Goal: Task Accomplishment & Management: Contribute content

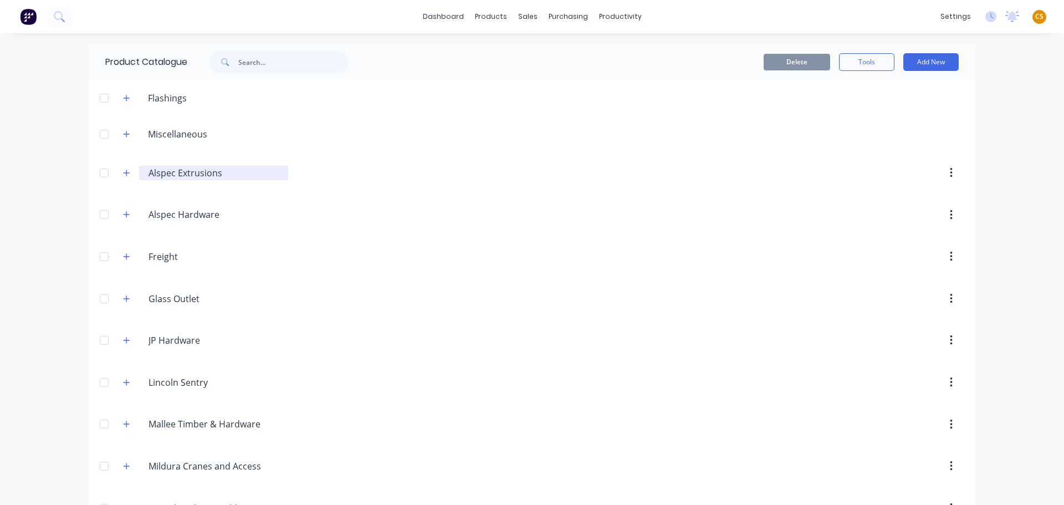
click at [229, 171] on input "Alspec Extrusions" at bounding box center [214, 172] width 131 height 13
type input "Alspec Extrusions (eid)"
click at [124, 214] on icon "button" at bounding box center [127, 215] width 6 height 6
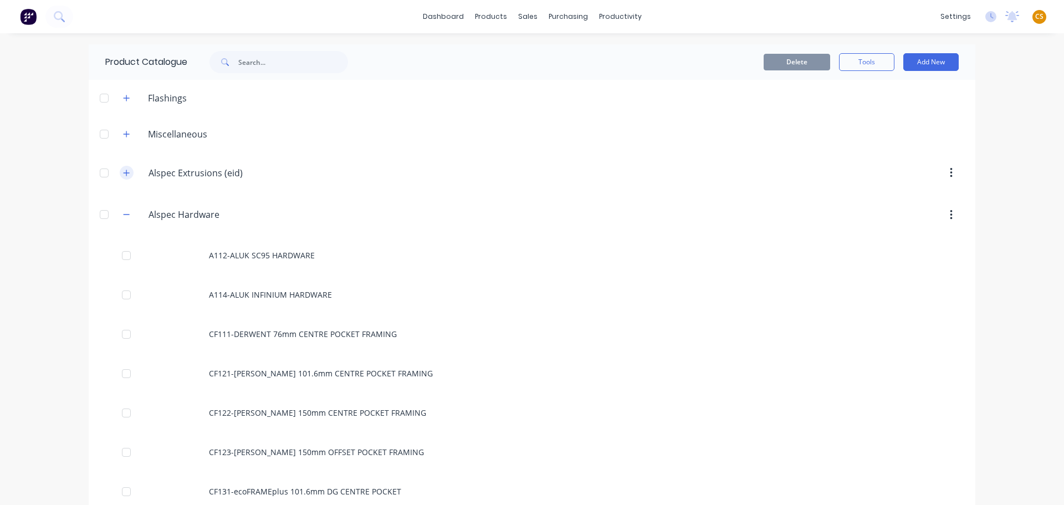
click at [123, 175] on icon "button" at bounding box center [126, 173] width 7 height 8
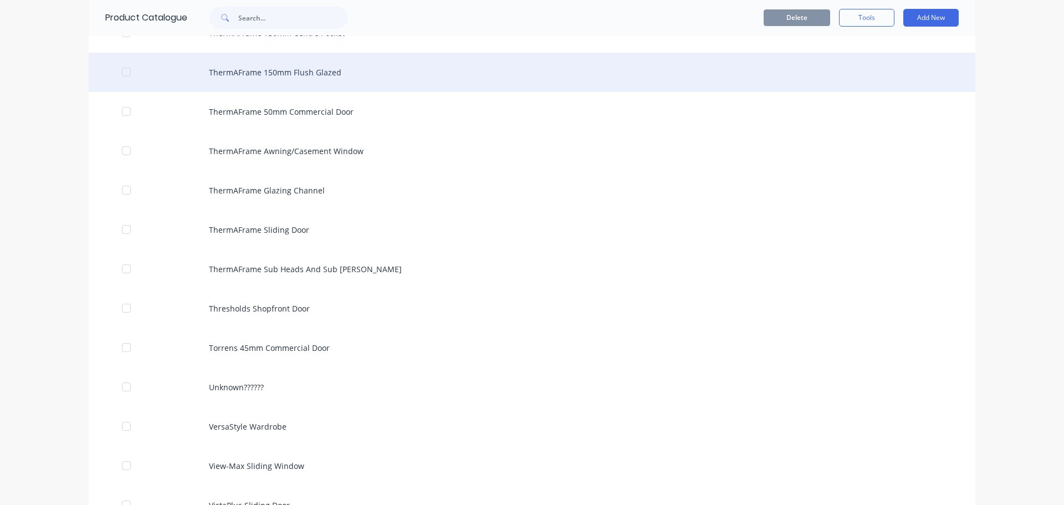
scroll to position [3325, 0]
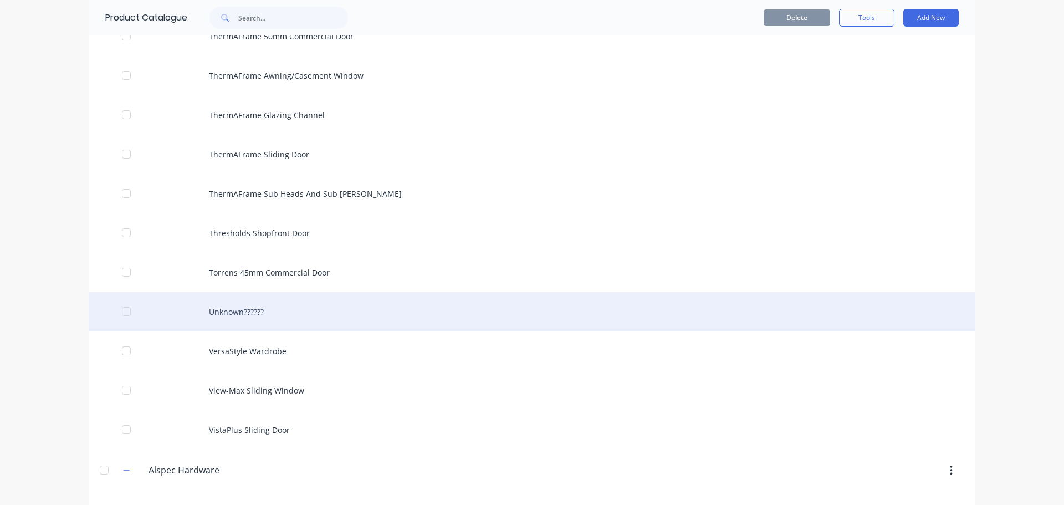
click at [208, 310] on div "Unknown??????" at bounding box center [532, 311] width 887 height 39
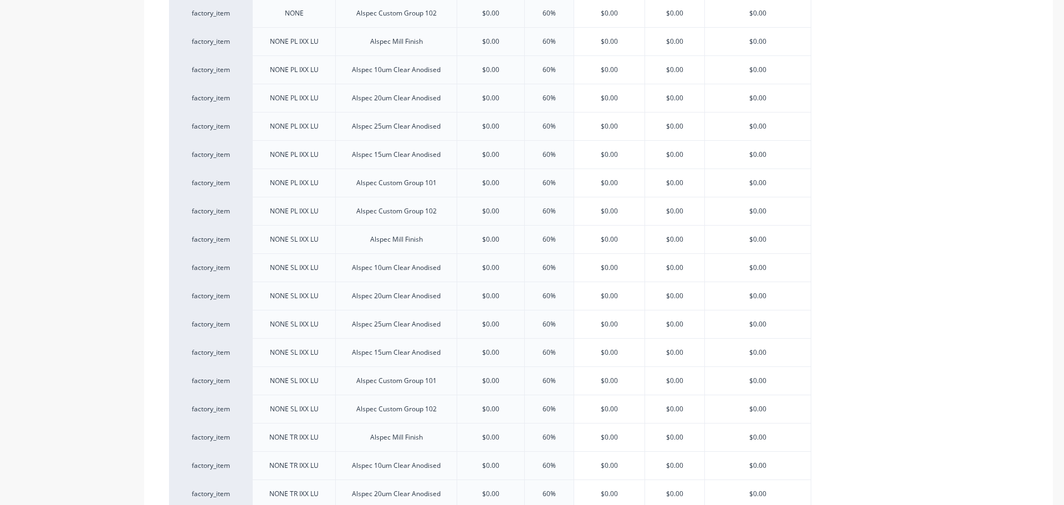
type textarea "x"
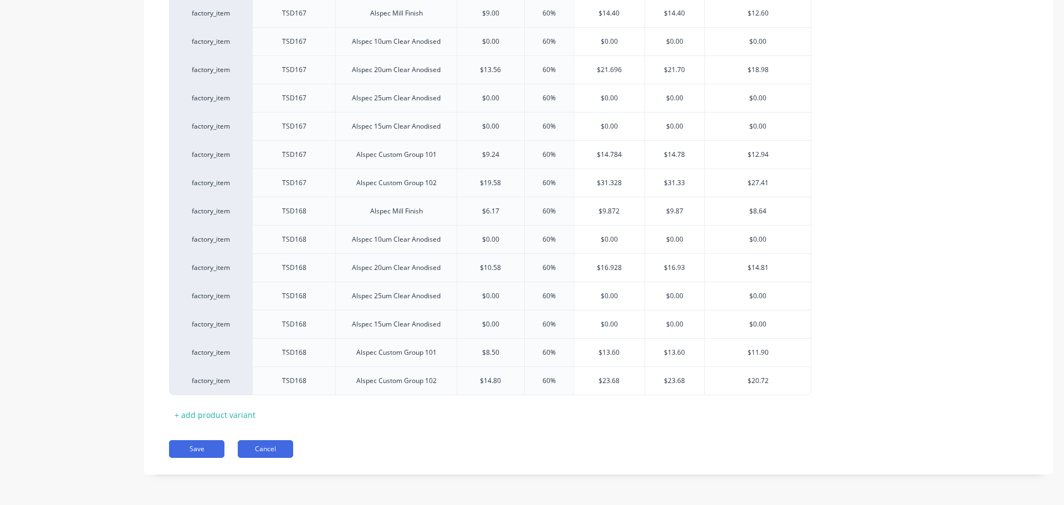
click at [269, 447] on button "Cancel" at bounding box center [265, 449] width 55 height 18
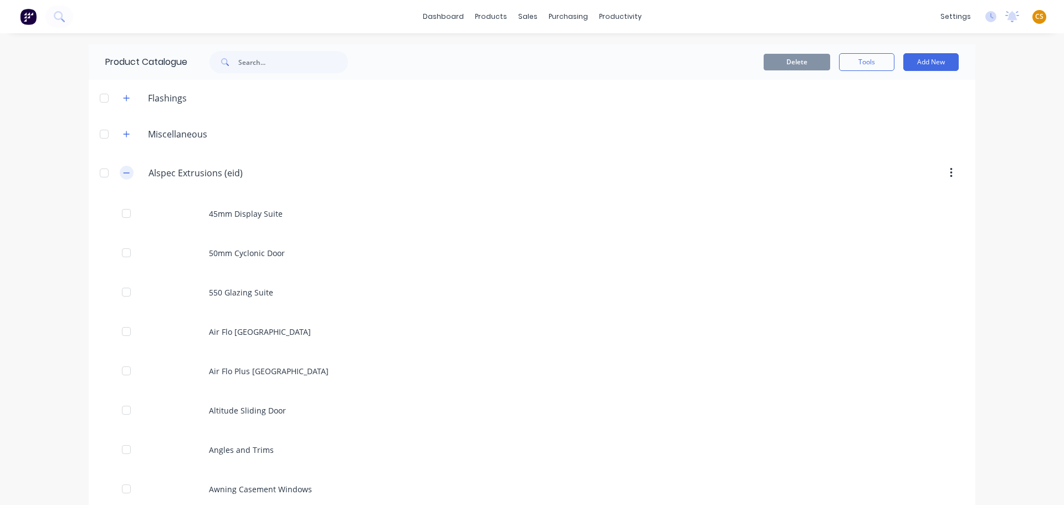
click at [123, 172] on icon "button" at bounding box center [126, 173] width 7 height 8
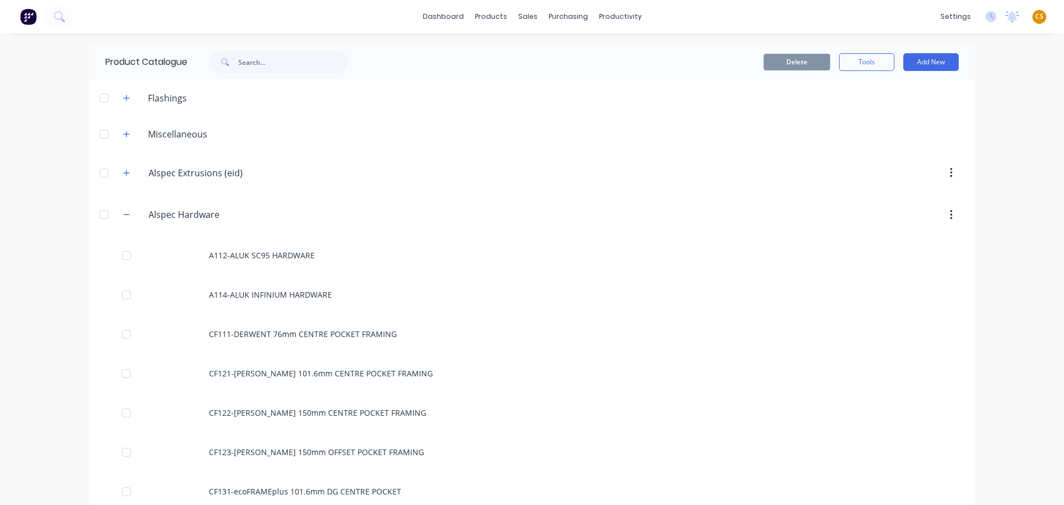
click at [1035, 18] on span "CS" at bounding box center [1039, 17] width 8 height 10
click at [938, 139] on div "Sign out" at bounding box center [945, 139] width 30 height 10
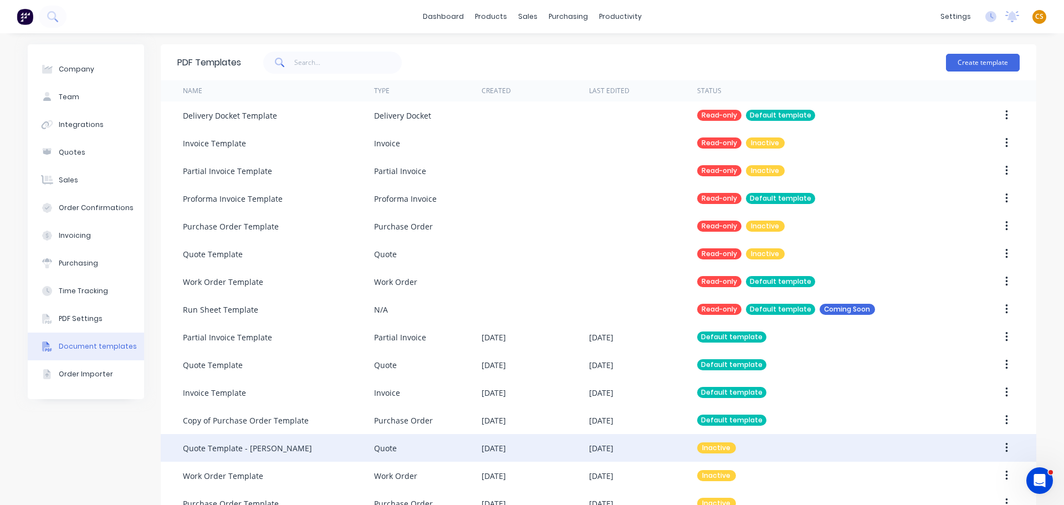
click at [1005, 446] on icon "button" at bounding box center [1006, 448] width 3 height 12
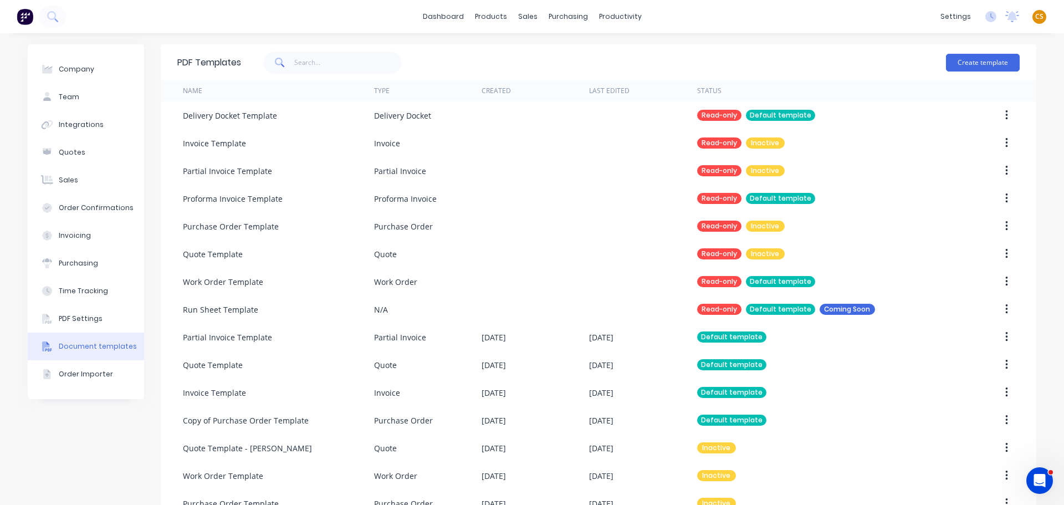
scroll to position [28, 0]
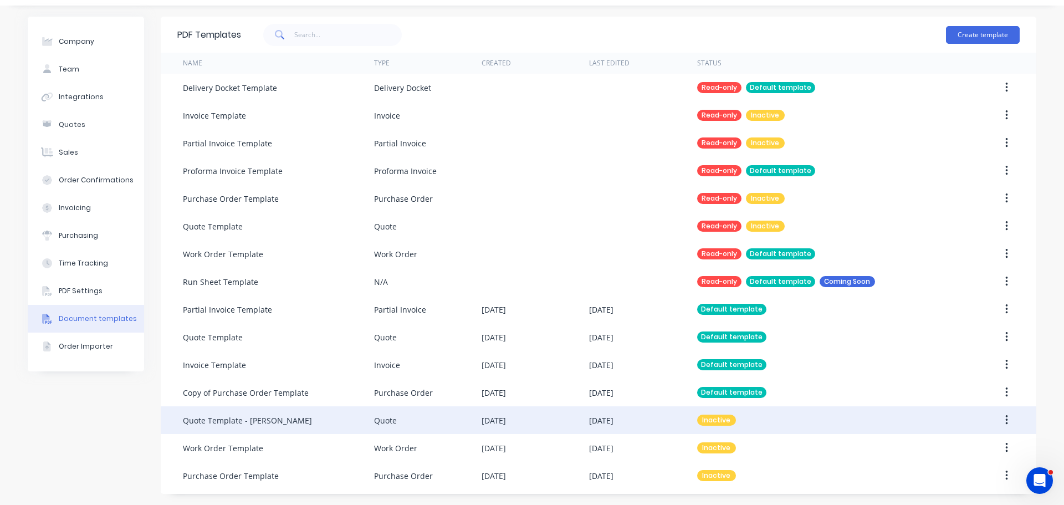
click at [1000, 422] on button "button" at bounding box center [1007, 420] width 26 height 20
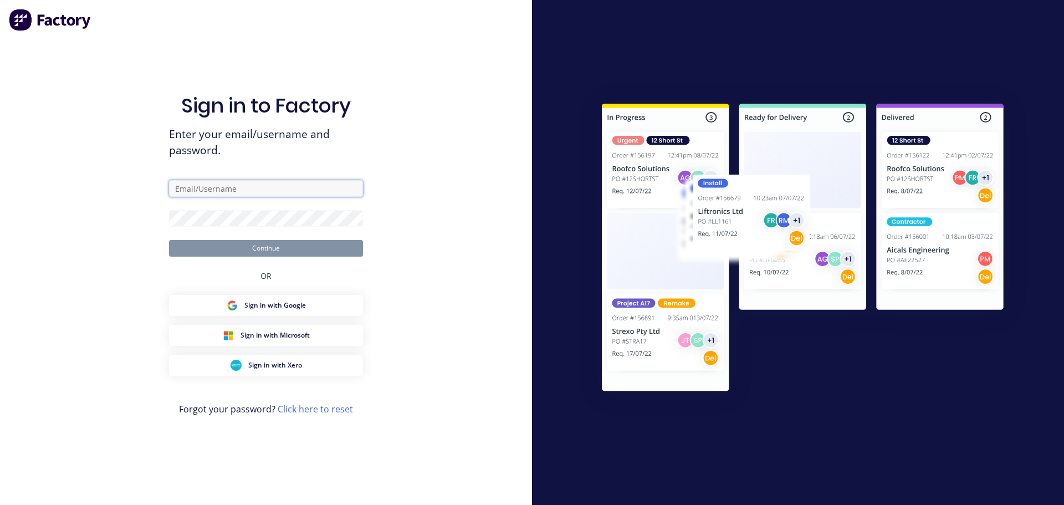
click at [198, 188] on input "text" at bounding box center [266, 188] width 194 height 17
type input "[PERSON_NAME][EMAIL_ADDRESS][DOMAIN_NAME]"
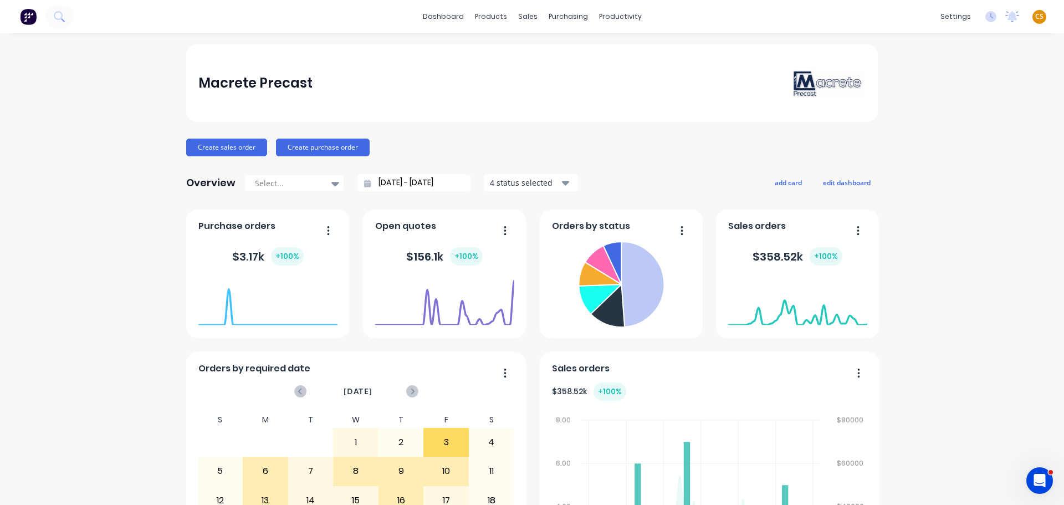
drag, startPoint x: 1031, startPoint y: 17, endPoint x: 1025, endPoint y: 25, distance: 11.1
click at [1035, 17] on span "CS" at bounding box center [1039, 17] width 8 height 10
click at [930, 142] on div "Sign out" at bounding box center [945, 139] width 30 height 10
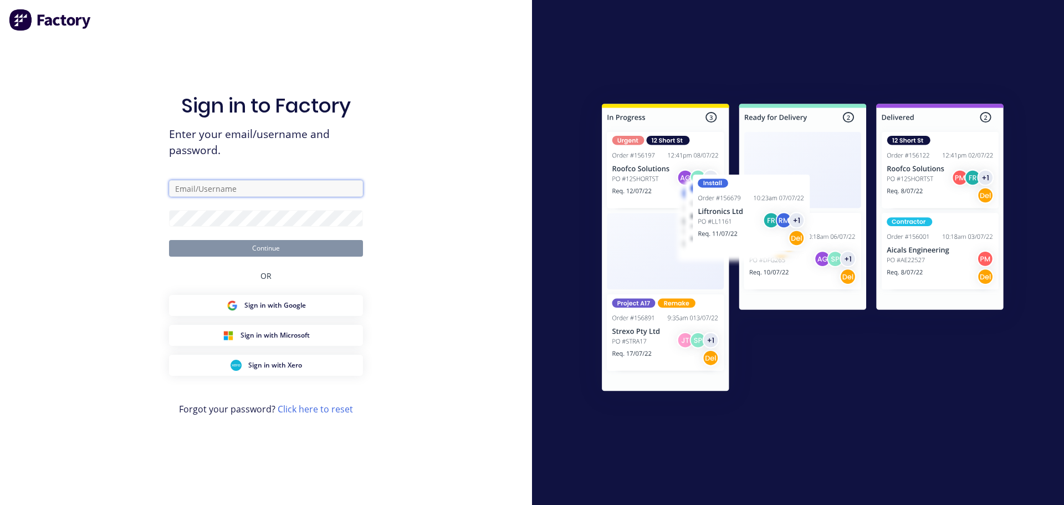
click at [242, 190] on input "text" at bounding box center [266, 188] width 194 height 17
type input "[PERSON_NAME][EMAIL_ADDRESS][DOMAIN_NAME]"
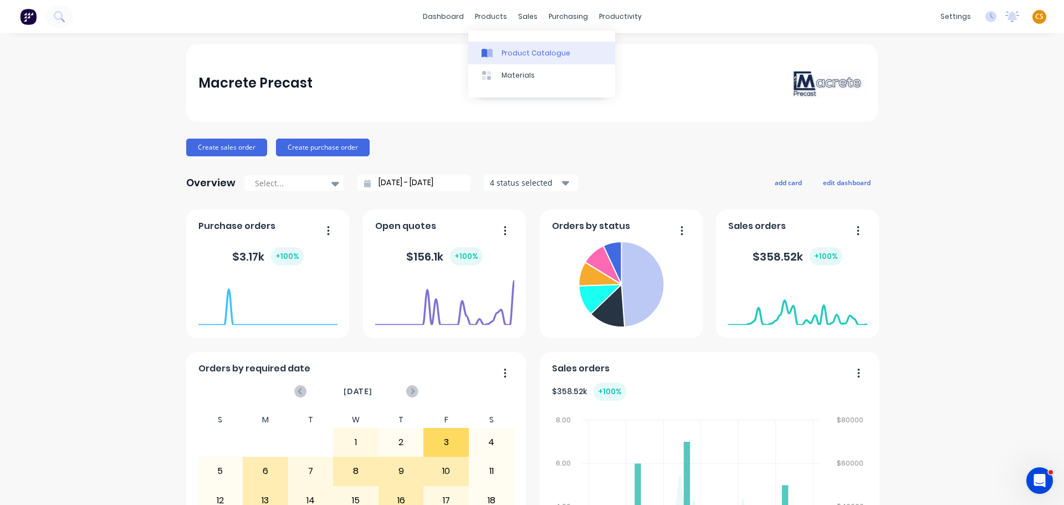
click at [519, 57] on div "Product Catalogue" at bounding box center [536, 53] width 69 height 10
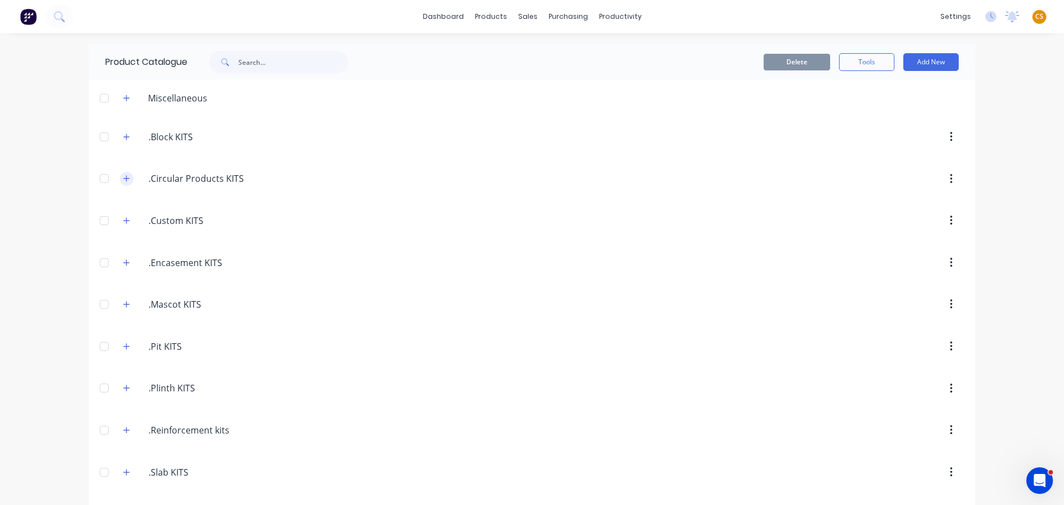
click at [123, 181] on icon "button" at bounding box center [126, 179] width 7 height 8
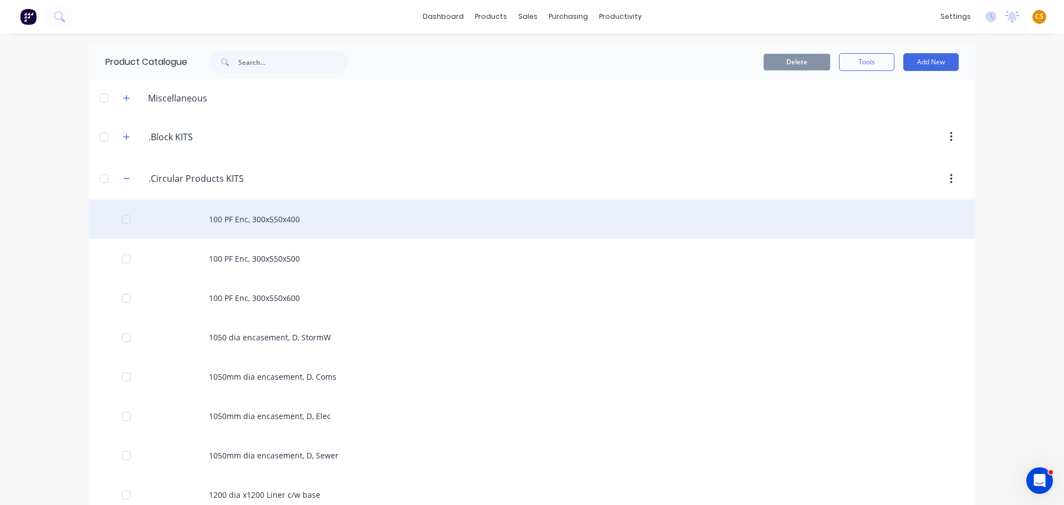
click at [223, 221] on div "100 PF Enc, 300x550x400" at bounding box center [532, 219] width 887 height 39
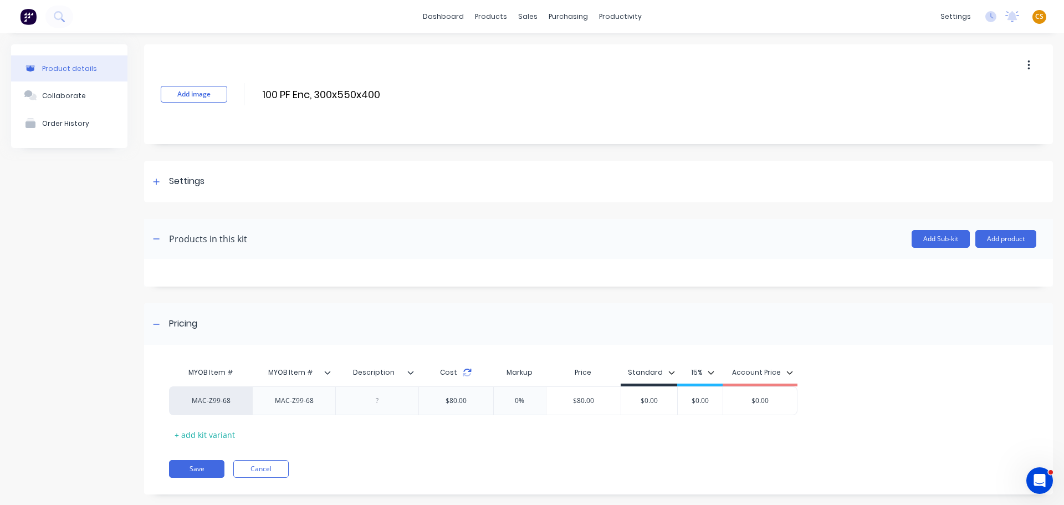
click at [467, 374] on icon at bounding box center [467, 372] width 9 height 9
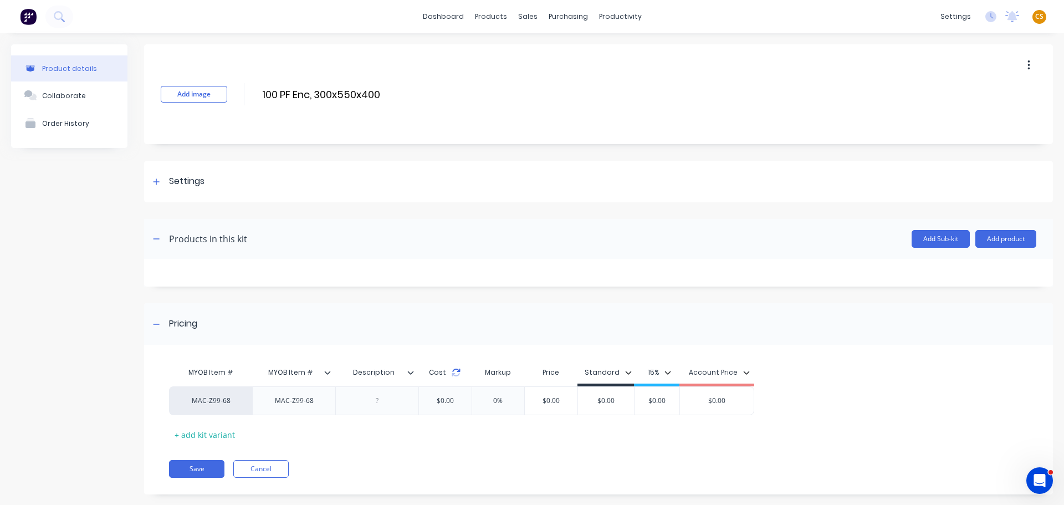
click at [455, 374] on icon at bounding box center [456, 372] width 9 height 9
click at [159, 182] on icon at bounding box center [156, 182] width 7 height 8
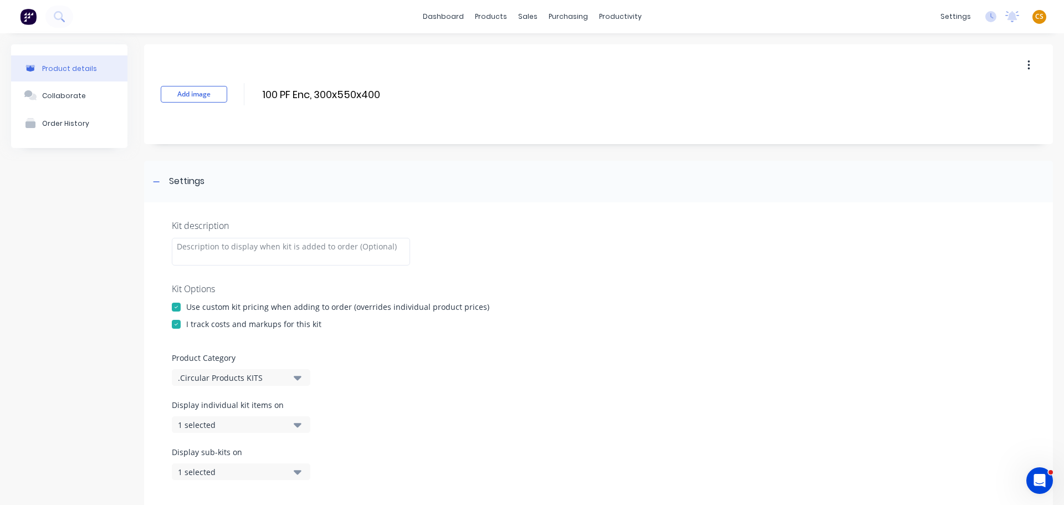
click at [175, 323] on div at bounding box center [176, 324] width 22 height 22
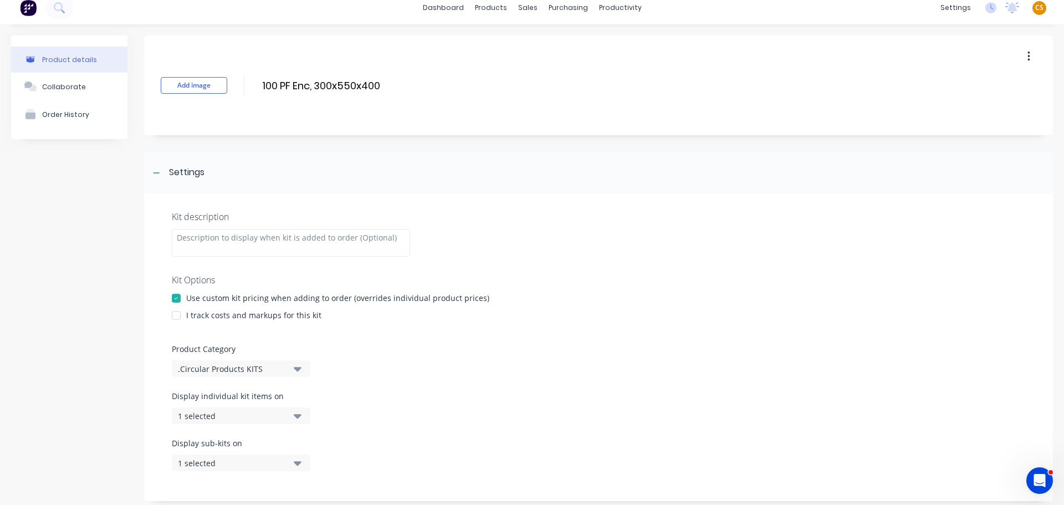
scroll to position [3, 0]
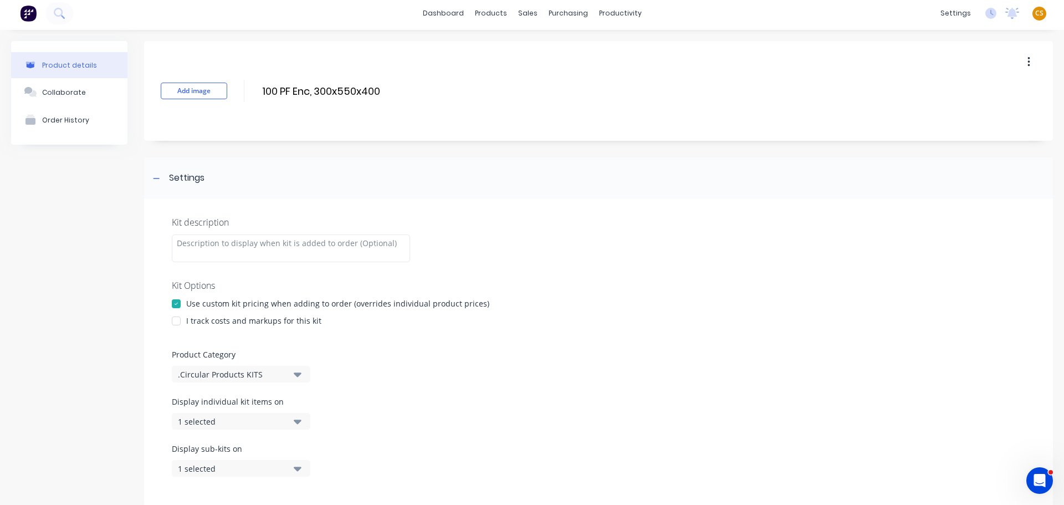
click at [175, 323] on div at bounding box center [176, 321] width 22 height 22
click at [632, 69] on div "Planner" at bounding box center [632, 72] width 26 height 10
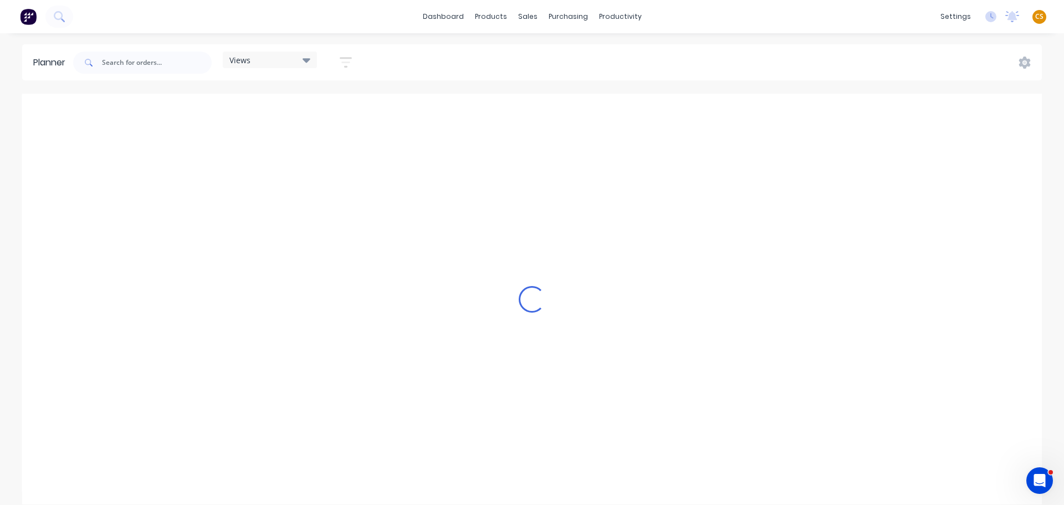
scroll to position [0, 2306]
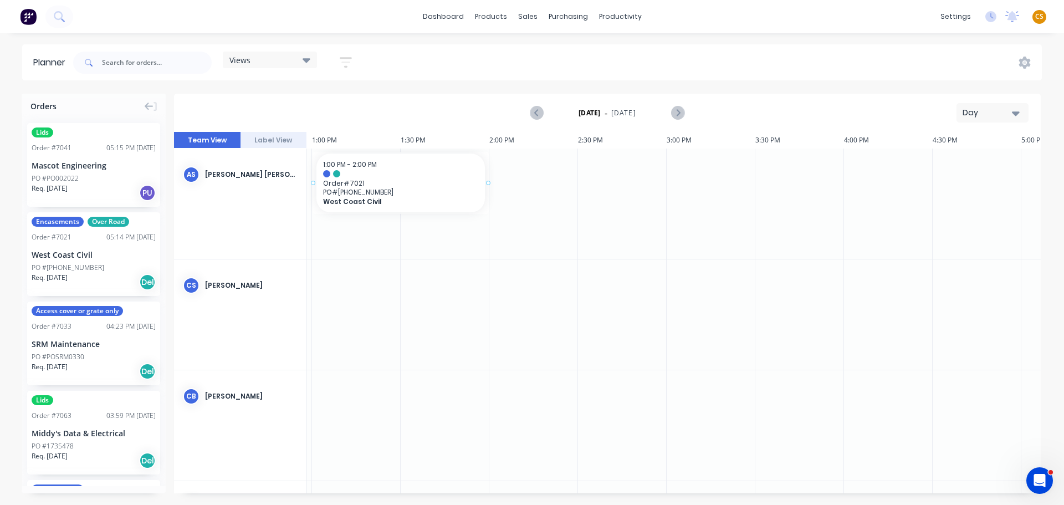
drag, startPoint x: 106, startPoint y: 265, endPoint x: 396, endPoint y: 204, distance: 296.2
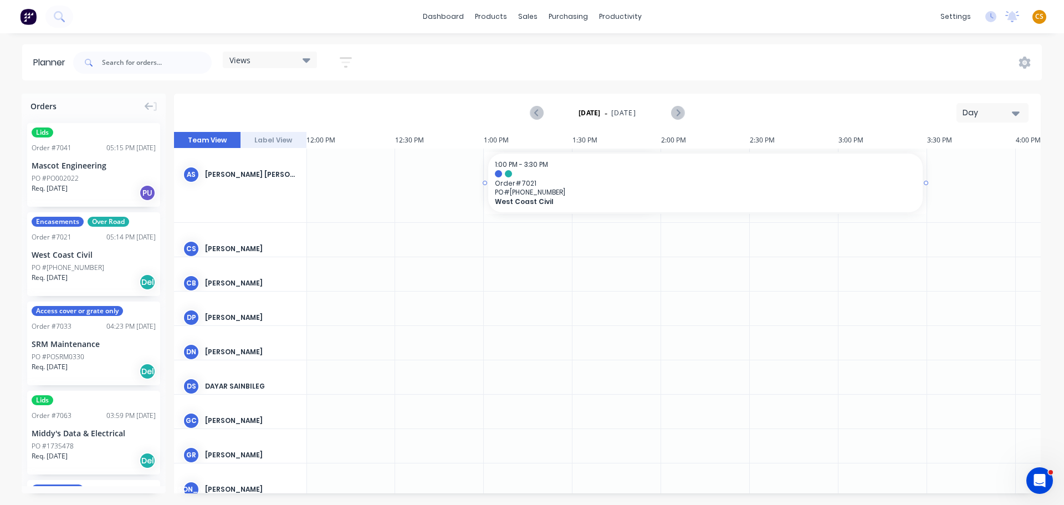
drag, startPoint x: 659, startPoint y: 183, endPoint x: 913, endPoint y: 168, distance: 254.8
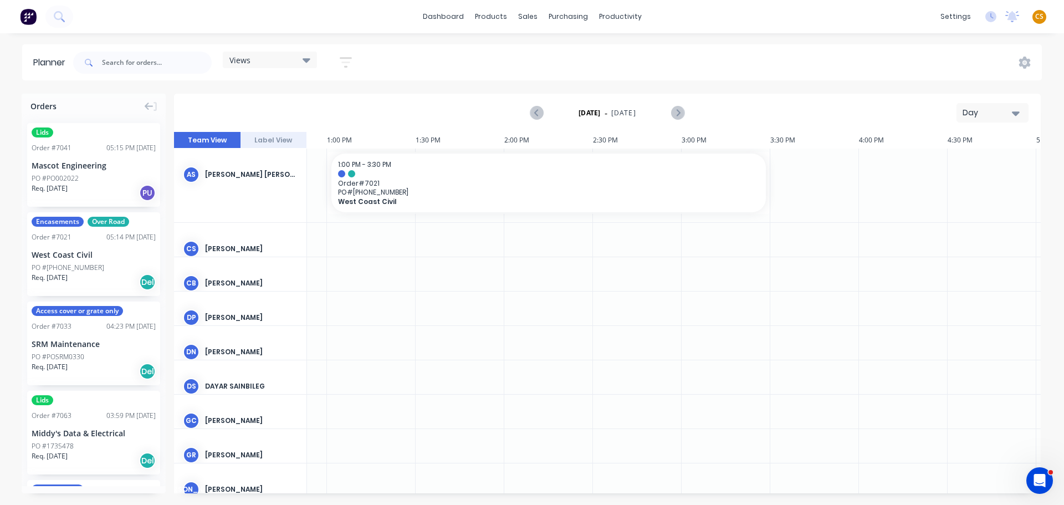
scroll to position [0, 2306]
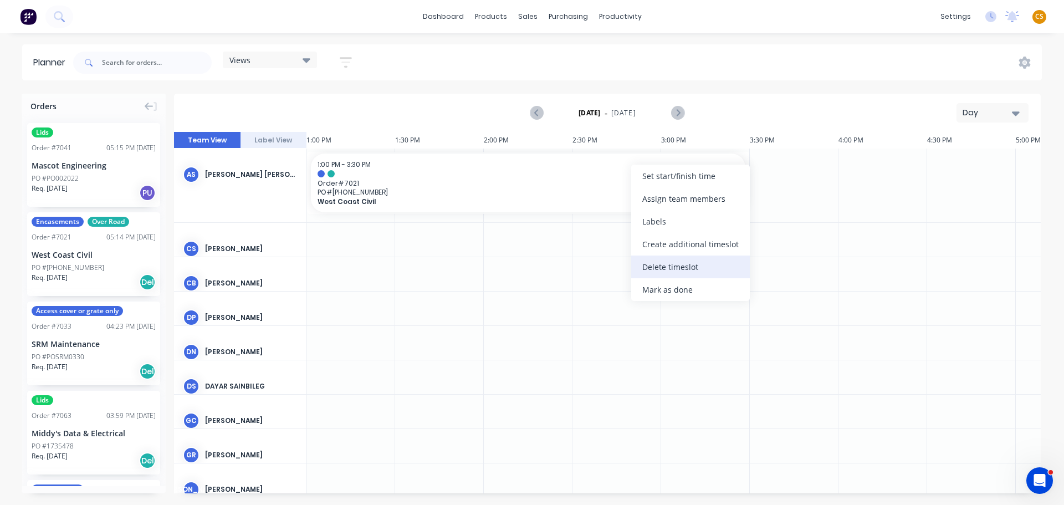
click at [676, 265] on div "Delete timeslot" at bounding box center [690, 266] width 119 height 23
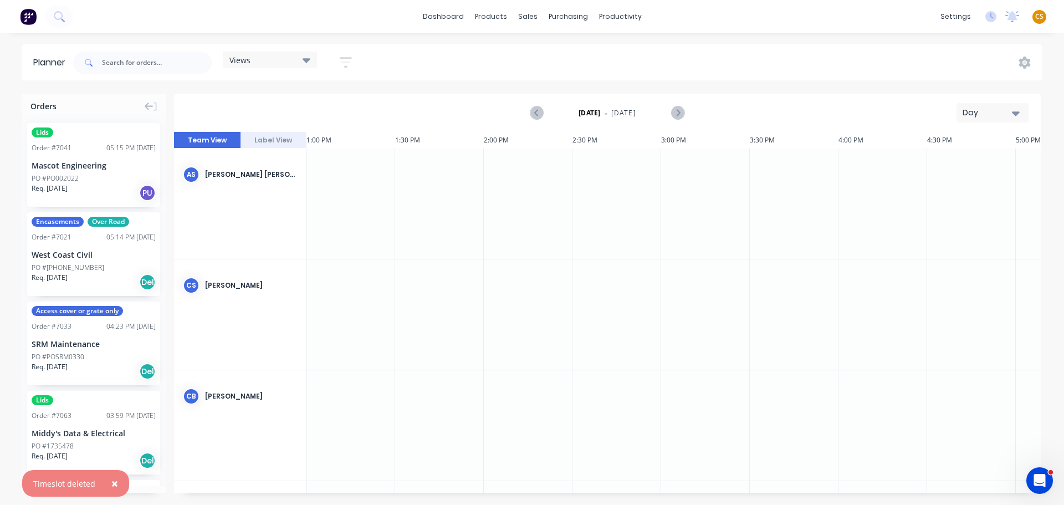
click at [978, 111] on div "Day" at bounding box center [988, 113] width 51 height 12
click at [951, 164] on div "Week" at bounding box center [973, 165] width 110 height 22
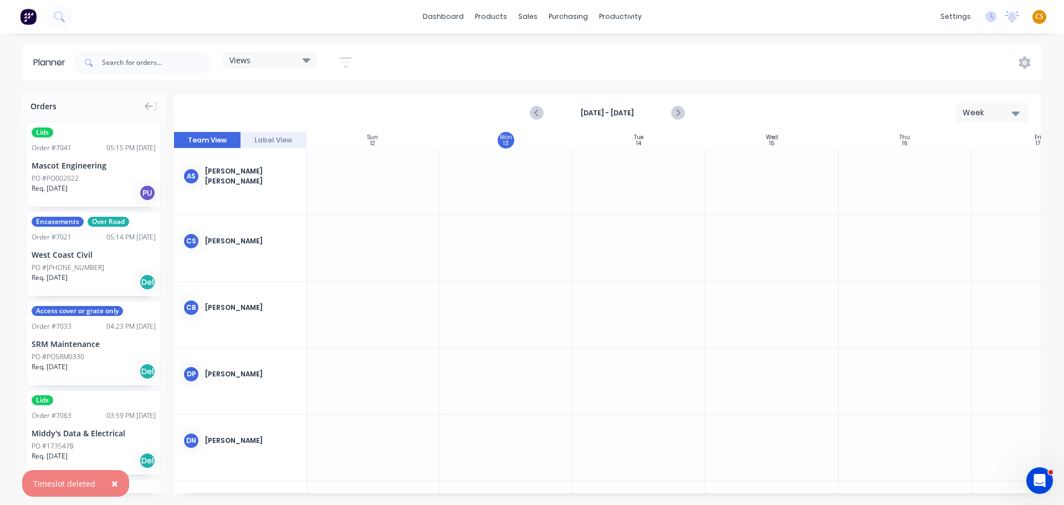
scroll to position [0, 0]
drag, startPoint x: 108, startPoint y: 262, endPoint x: 471, endPoint y: 195, distance: 369.1
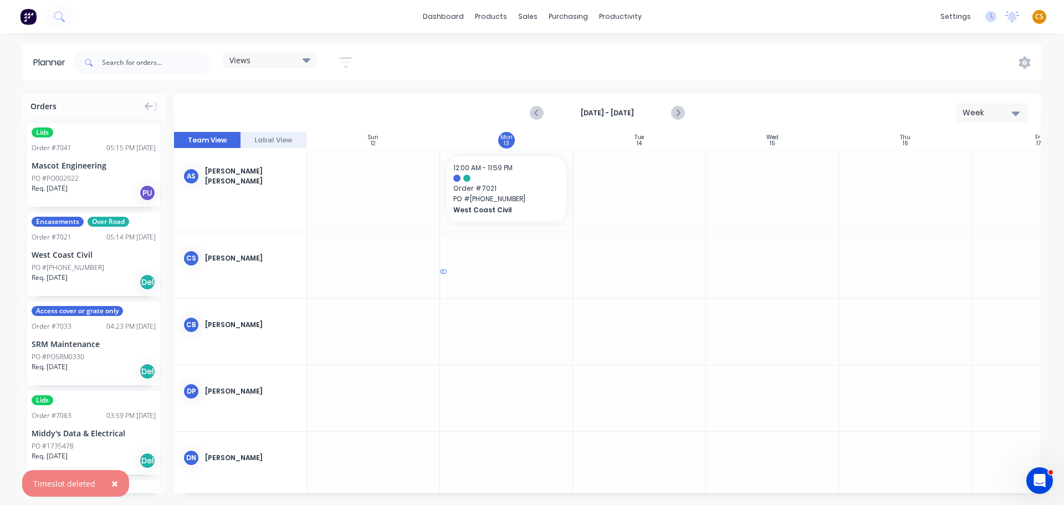
drag, startPoint x: 97, startPoint y: 185, endPoint x: 483, endPoint y: 252, distance: 391.5
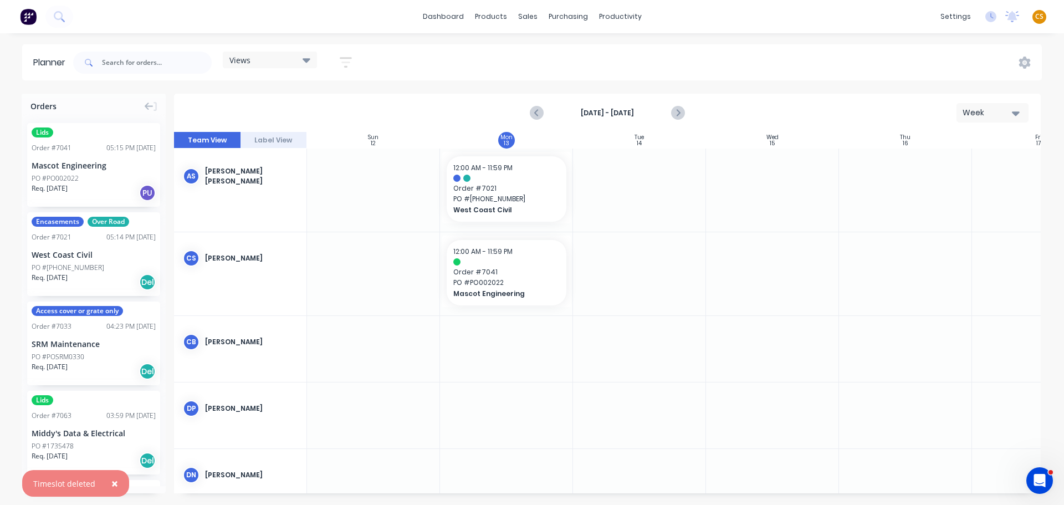
click at [111, 483] on span "×" at bounding box center [114, 483] width 7 height 16
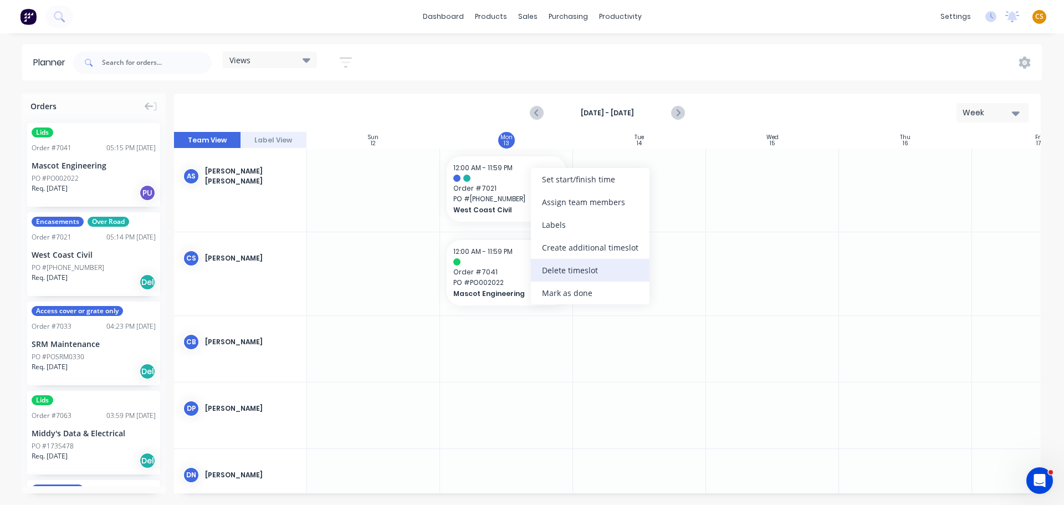
click at [559, 272] on div "Delete timeslot" at bounding box center [590, 270] width 119 height 23
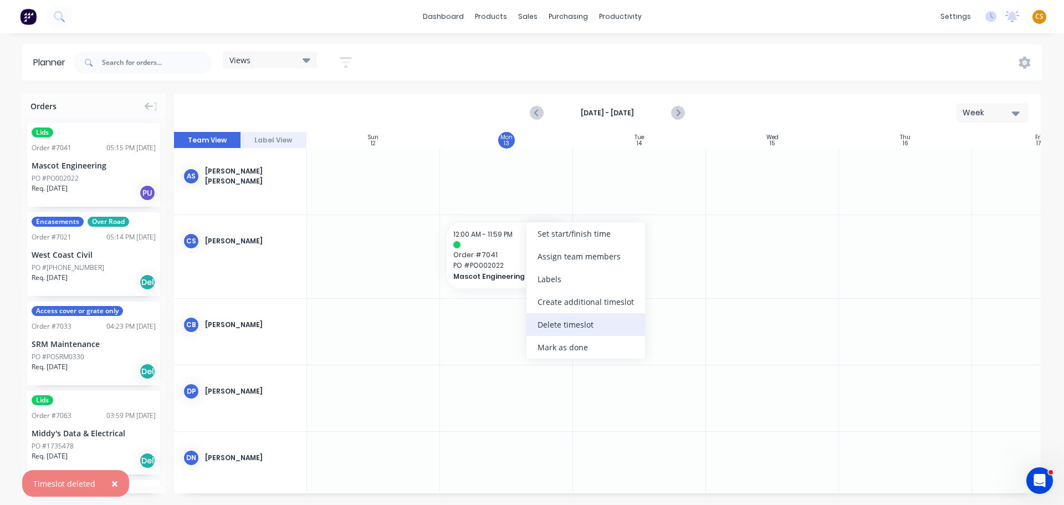
click at [572, 325] on div "Delete timeslot" at bounding box center [585, 324] width 119 height 23
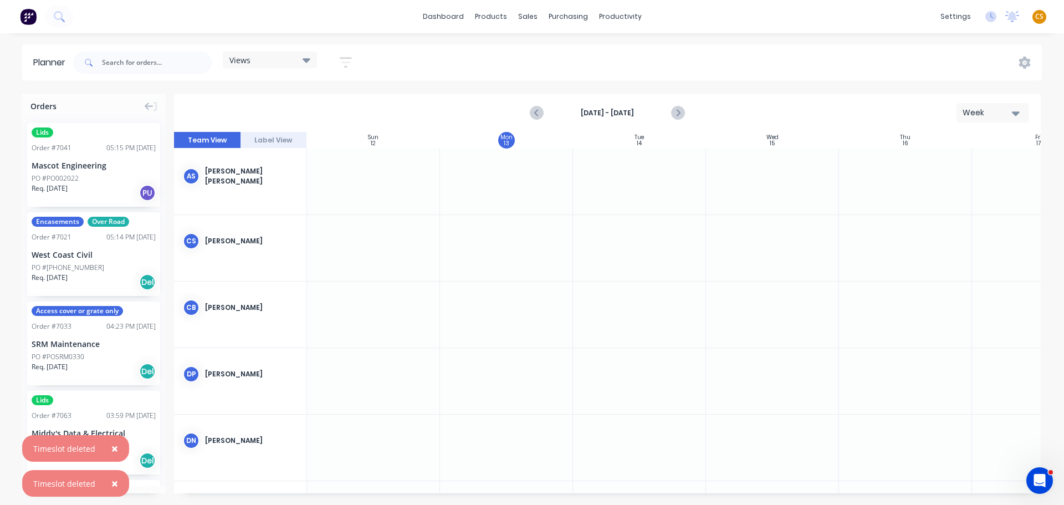
click at [1040, 14] on span "CS" at bounding box center [1039, 17] width 8 height 10
click at [946, 139] on div "Sign out" at bounding box center [945, 139] width 30 height 10
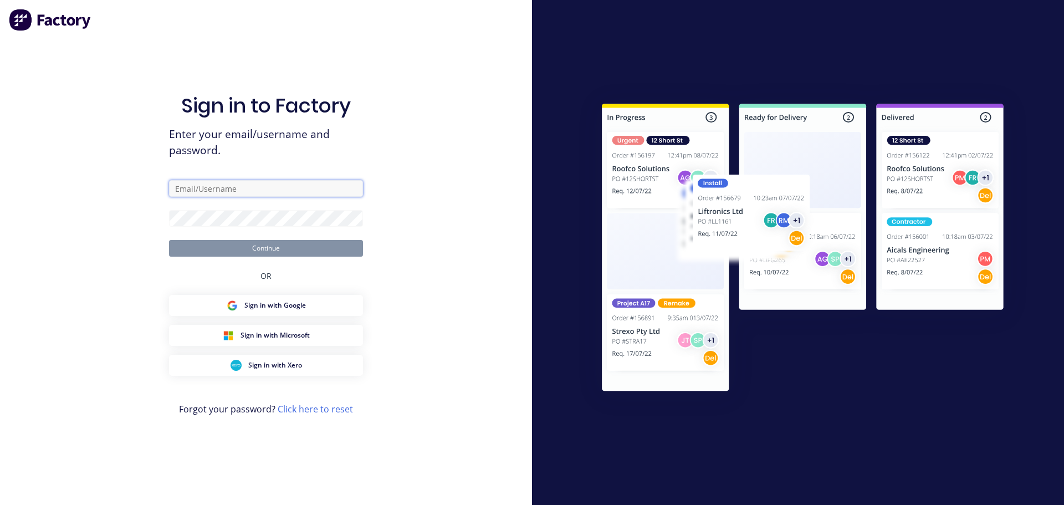
click at [181, 185] on input "text" at bounding box center [266, 188] width 194 height 17
type input "[PERSON_NAME][EMAIL_ADDRESS][DOMAIN_NAME]"
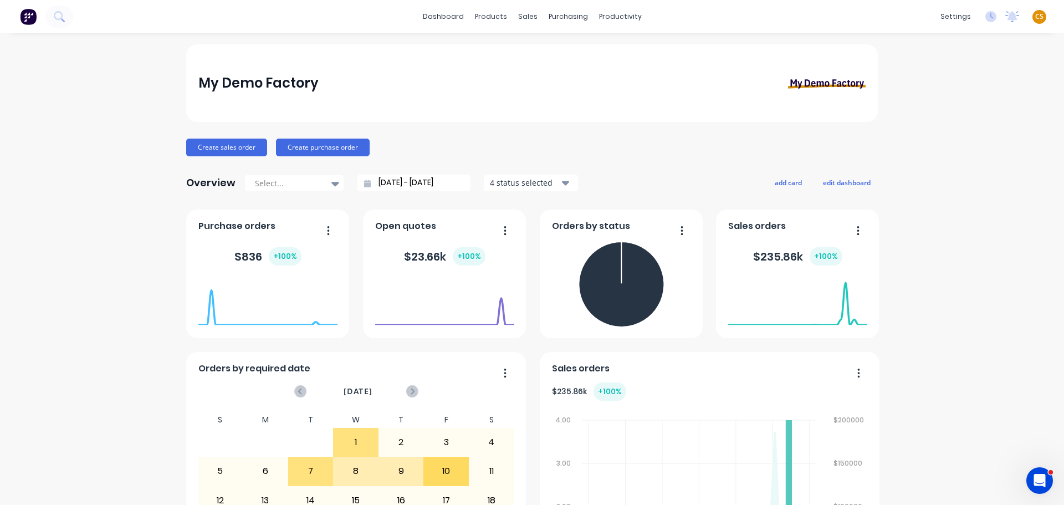
click at [1035, 16] on span "CS" at bounding box center [1039, 17] width 8 height 10
click at [949, 142] on button "Sign out" at bounding box center [970, 139] width 147 height 22
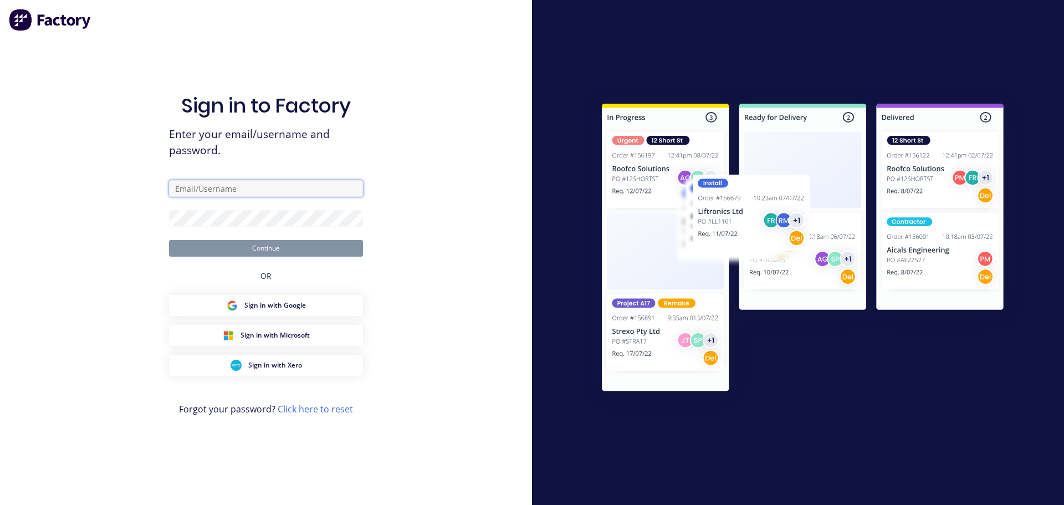
click at [225, 186] on input "text" at bounding box center [266, 188] width 194 height 17
type input "cathy@factory.app"
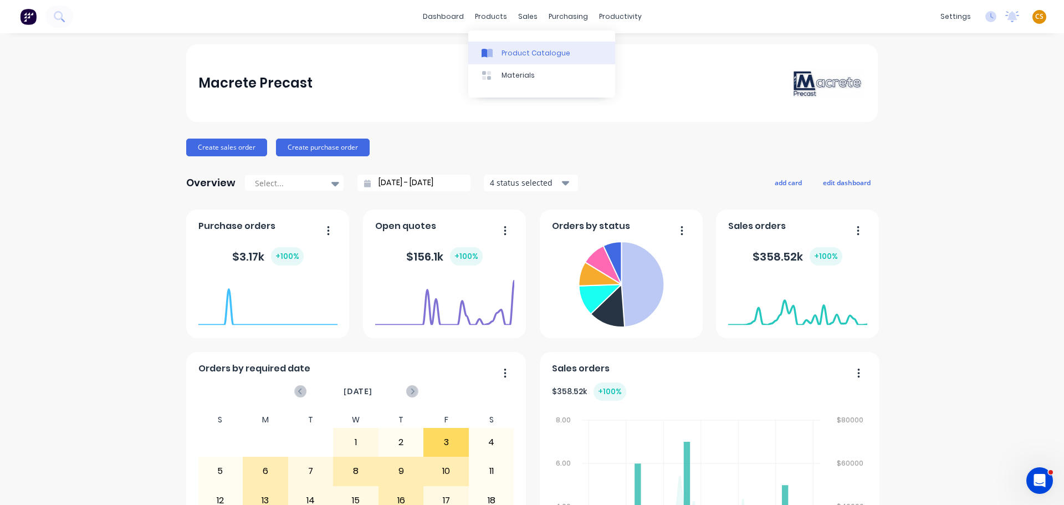
click at [526, 50] on div "Product Catalogue" at bounding box center [536, 53] width 69 height 10
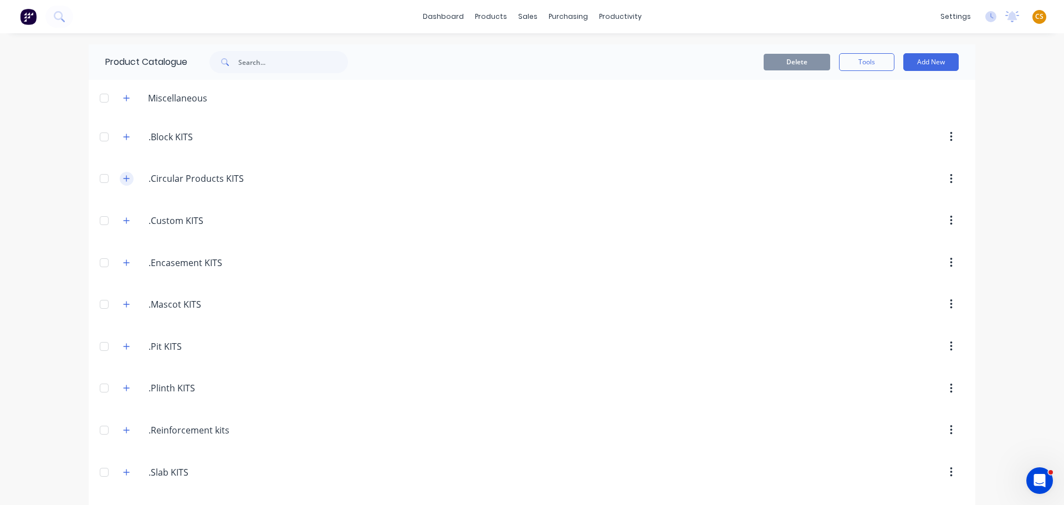
click at [123, 180] on icon "button" at bounding box center [126, 179] width 7 height 8
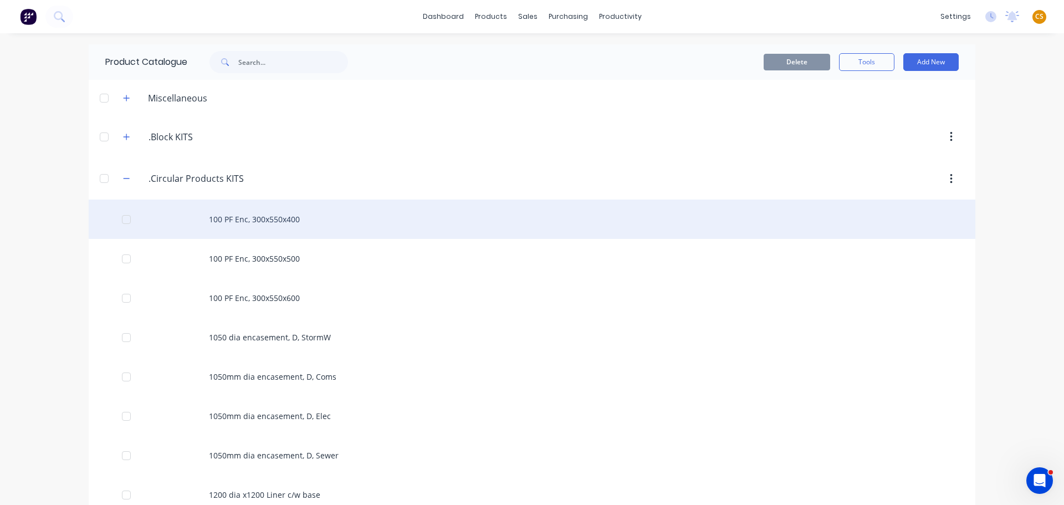
click at [232, 222] on div "100 PF Enc, 300x550x400" at bounding box center [532, 219] width 887 height 39
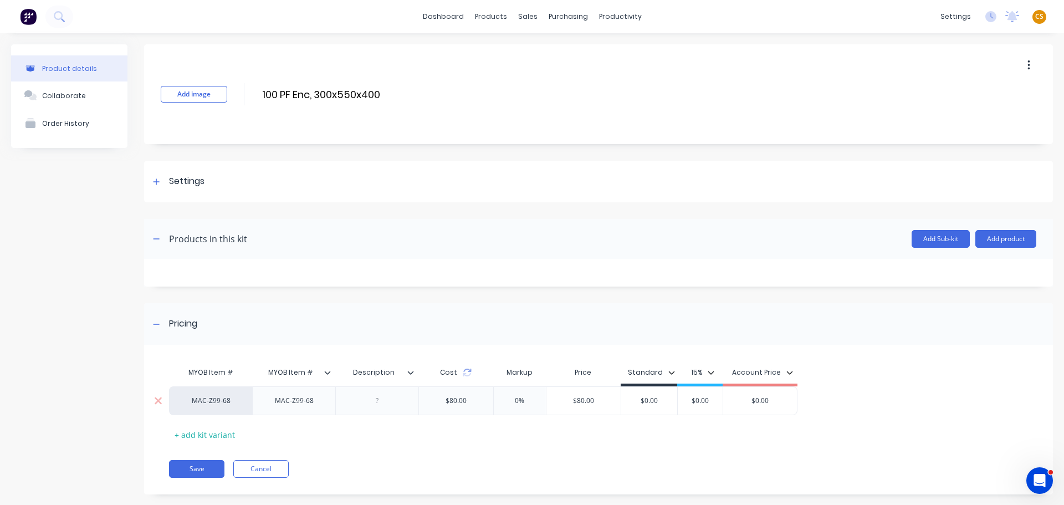
click at [456, 403] on div "$80.00" at bounding box center [456, 401] width 39 height 28
click at [473, 440] on div "MYOB Item # MYOB Item # Description Cost Markup Price Standard 15% Account Pric…" at bounding box center [594, 402] width 850 height 82
click at [467, 373] on icon at bounding box center [467, 372] width 9 height 9
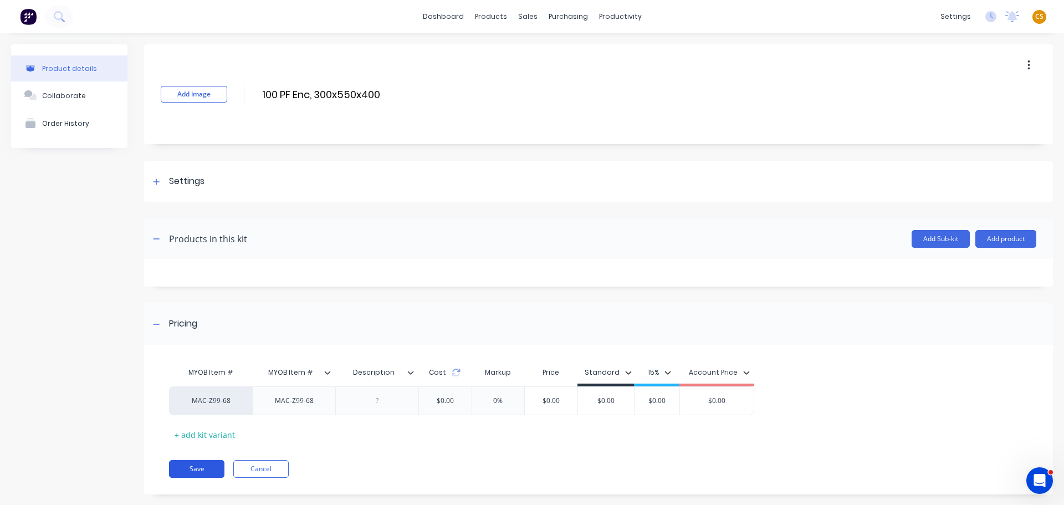
click at [199, 468] on button "Save" at bounding box center [196, 469] width 55 height 18
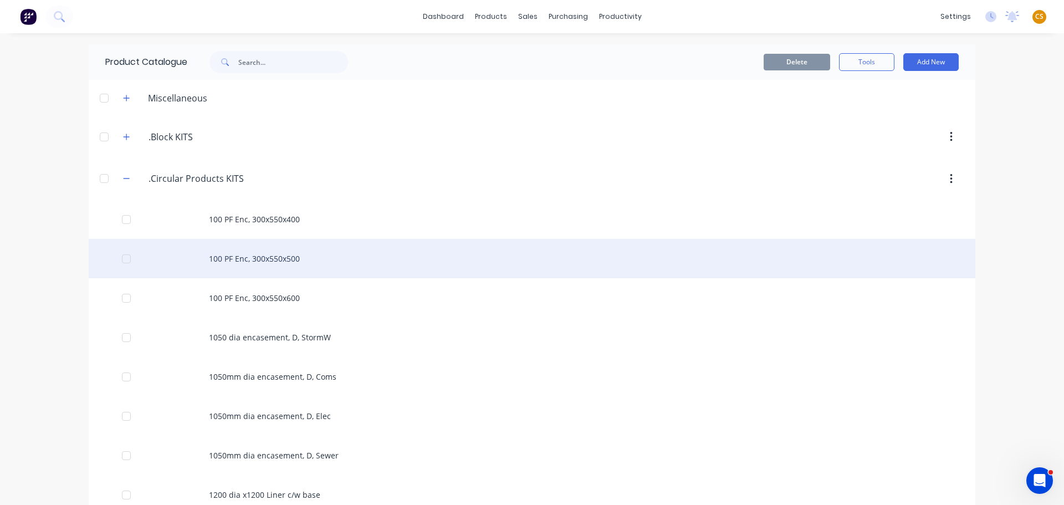
click at [302, 259] on div "100 PF Enc, 300x550x500" at bounding box center [532, 258] width 887 height 39
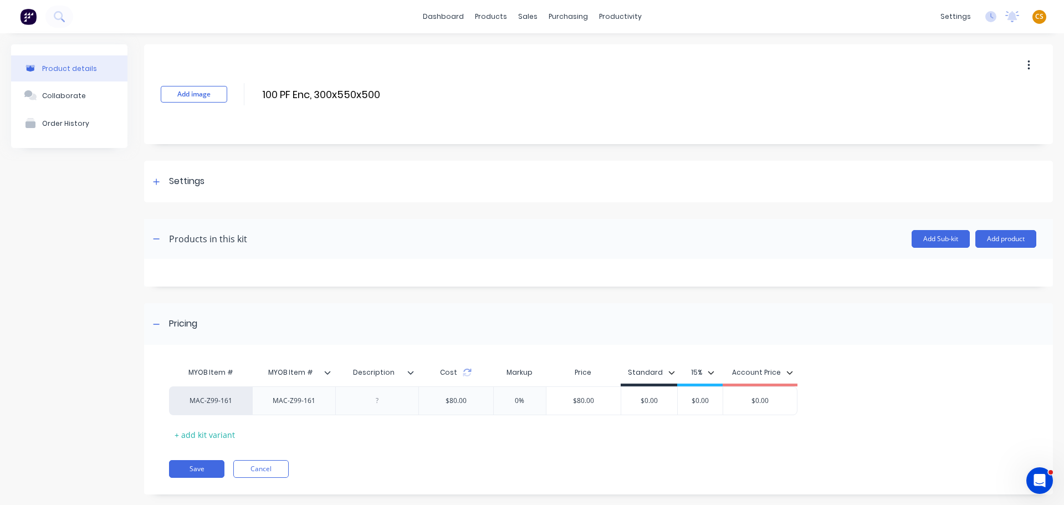
click at [467, 374] on icon at bounding box center [467, 372] width 9 height 9
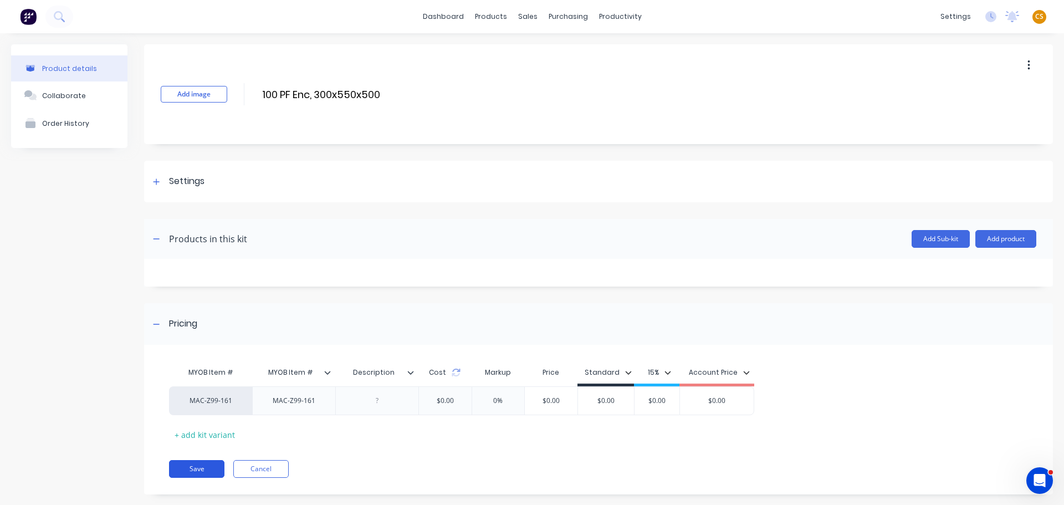
drag, startPoint x: 188, startPoint y: 470, endPoint x: 196, endPoint y: 464, distance: 9.5
click at [188, 469] on button "Save" at bounding box center [196, 469] width 55 height 18
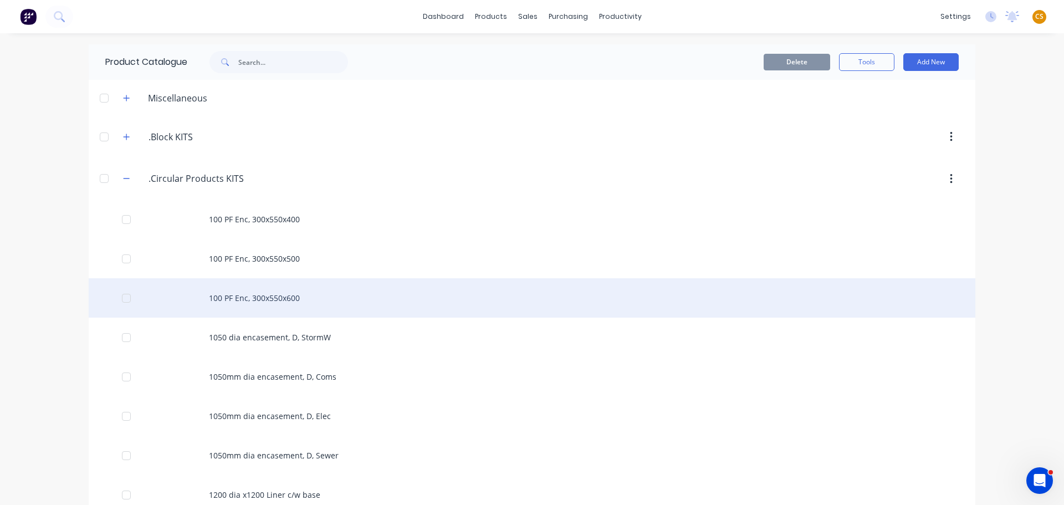
click at [248, 303] on div "100 PF Enc, 300x550x600" at bounding box center [532, 297] width 887 height 39
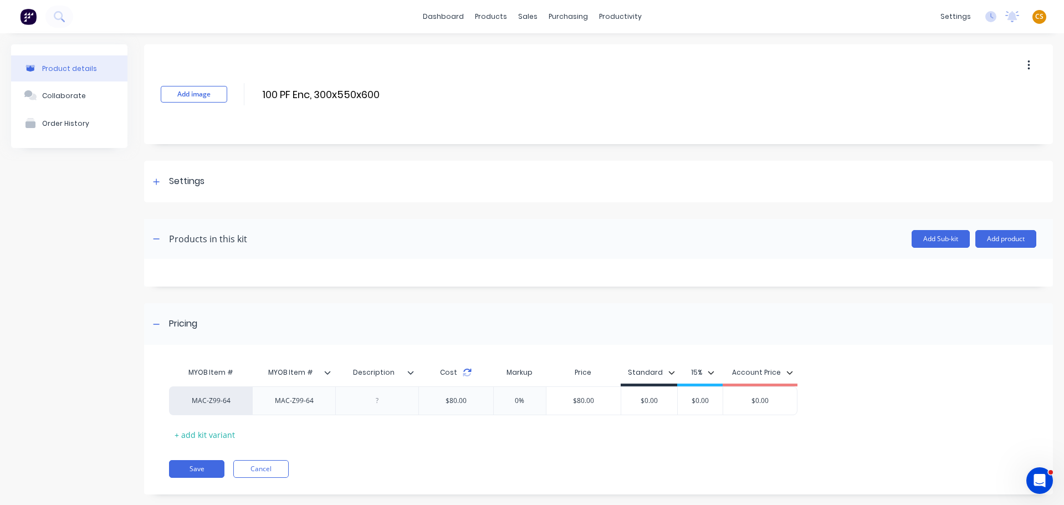
click at [469, 374] on icon at bounding box center [467, 374] width 8 height 3
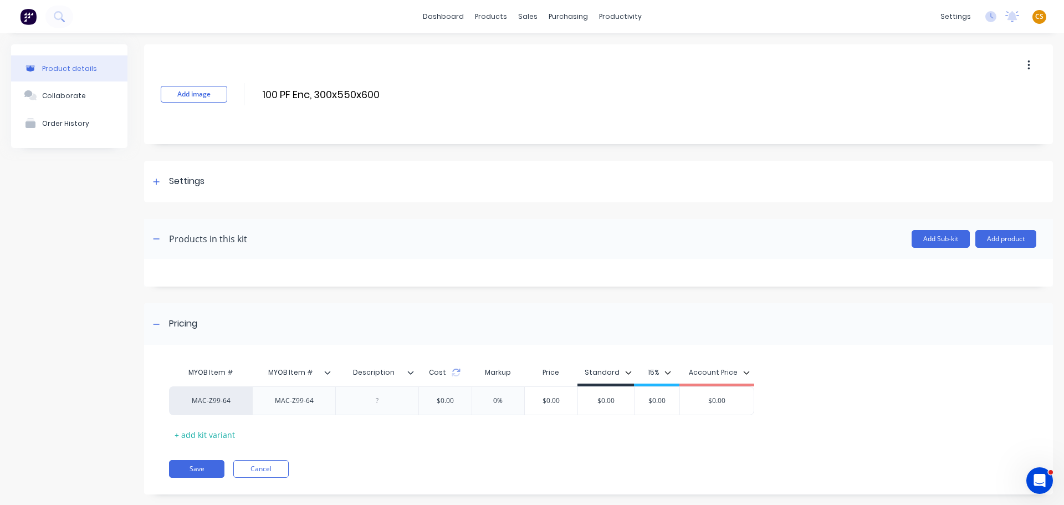
drag, startPoint x: 183, startPoint y: 471, endPoint x: 375, endPoint y: 440, distance: 193.6
click at [185, 470] on button "Save" at bounding box center [196, 469] width 55 height 18
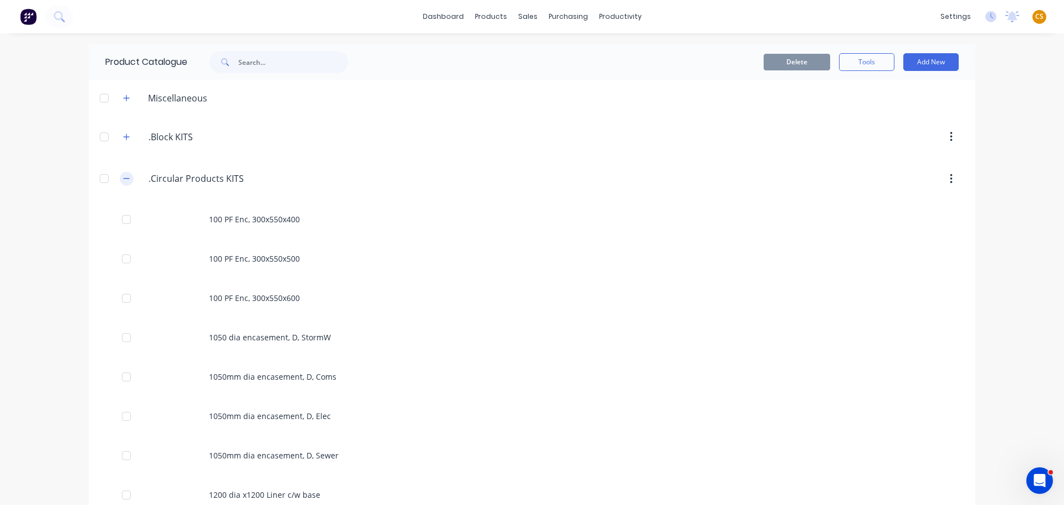
click at [124, 179] on icon "button" at bounding box center [127, 178] width 6 height 1
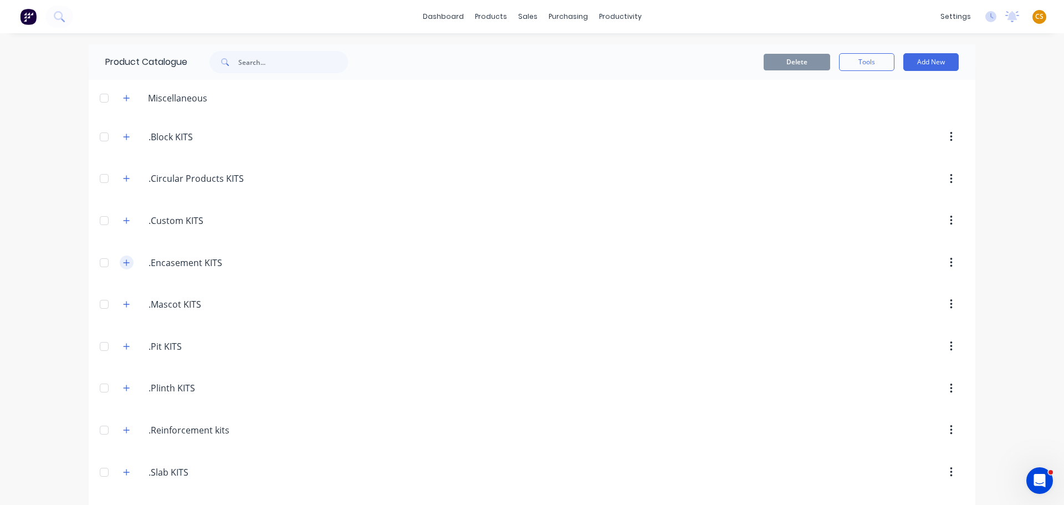
click at [124, 259] on icon "button" at bounding box center [126, 263] width 7 height 8
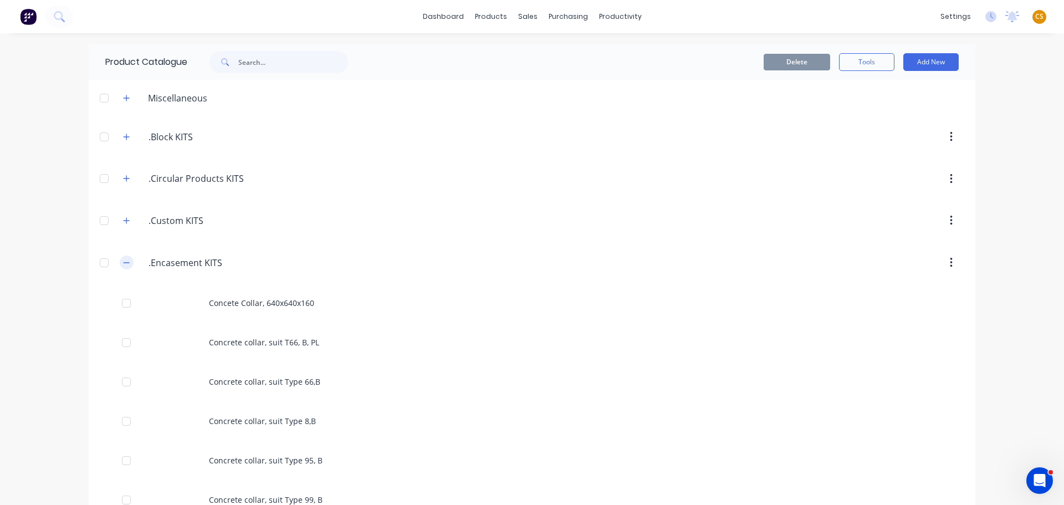
click at [124, 263] on icon "button" at bounding box center [126, 263] width 7 height 8
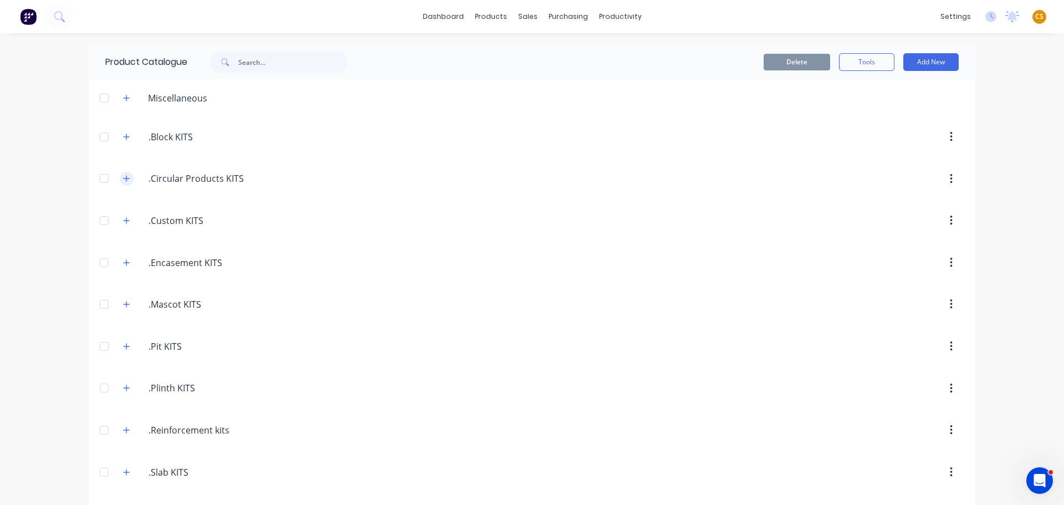
click at [123, 177] on icon "button" at bounding box center [126, 179] width 7 height 8
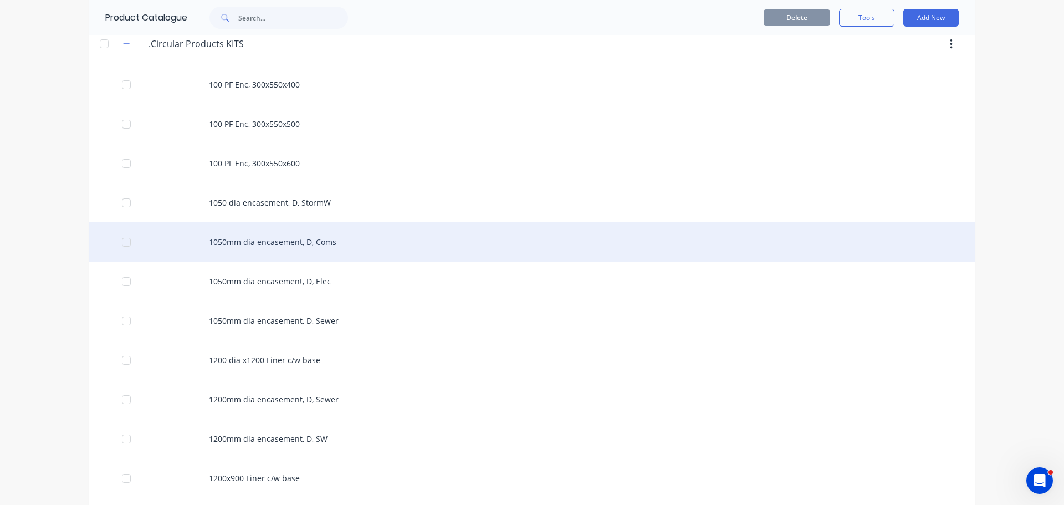
scroll to position [166, 0]
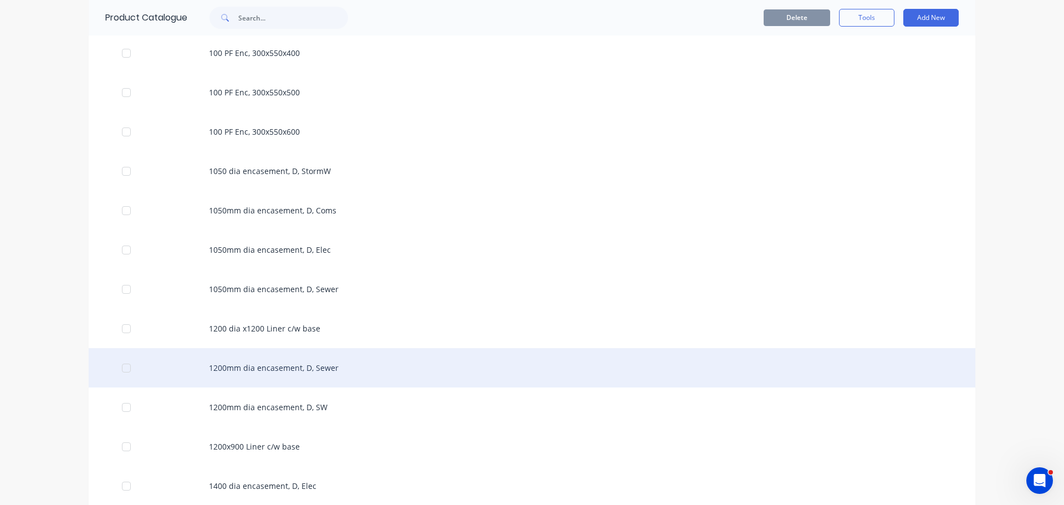
click at [262, 369] on div "1200mm dia encasement, D, Sewer" at bounding box center [532, 367] width 887 height 39
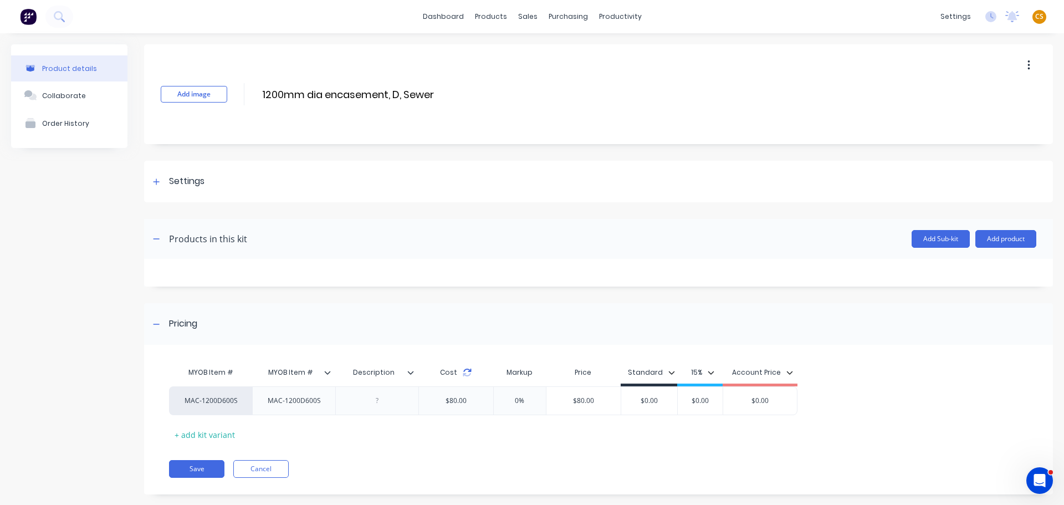
click at [468, 374] on icon at bounding box center [467, 372] width 9 height 9
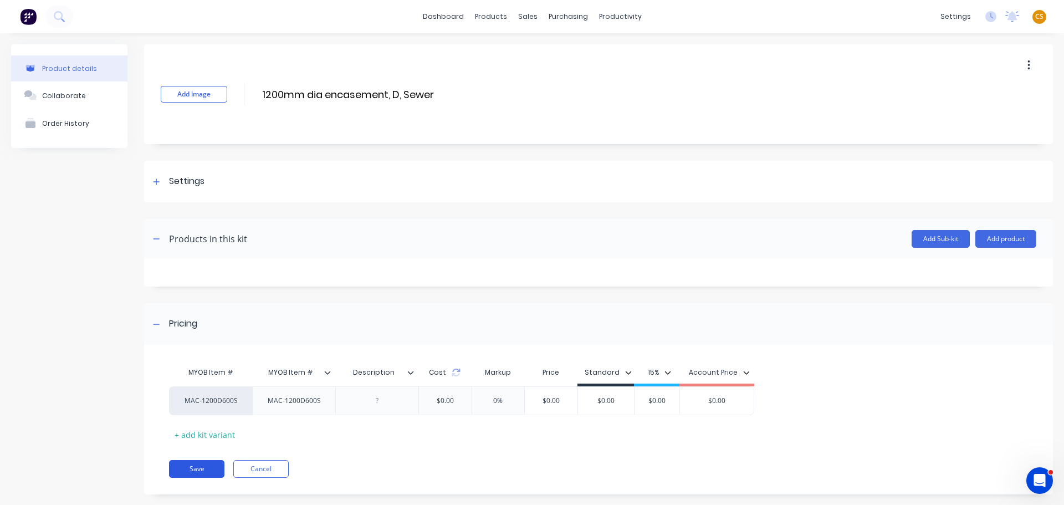
click at [196, 469] on button "Save" at bounding box center [196, 469] width 55 height 18
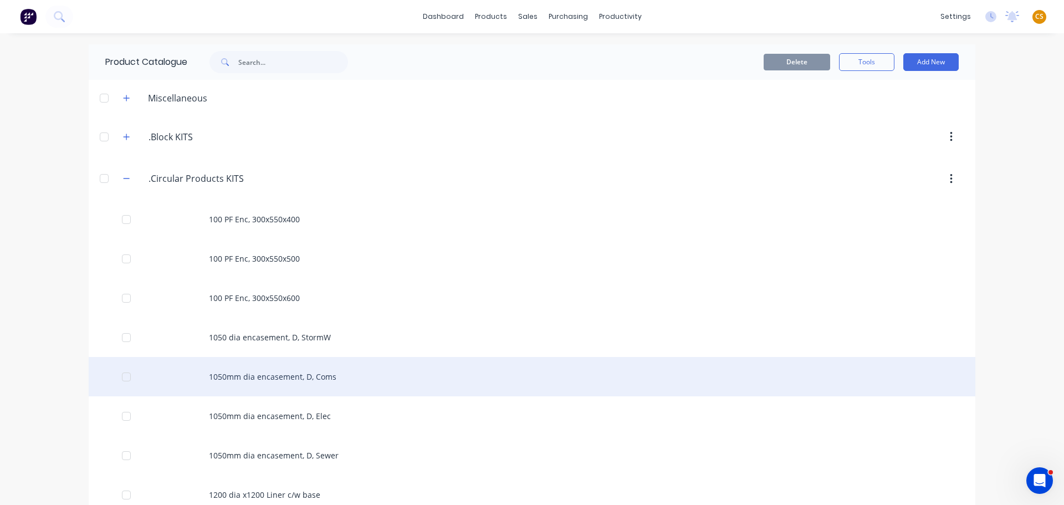
click at [229, 379] on div "1050mm dia encasement, D, Coms" at bounding box center [532, 376] width 887 height 39
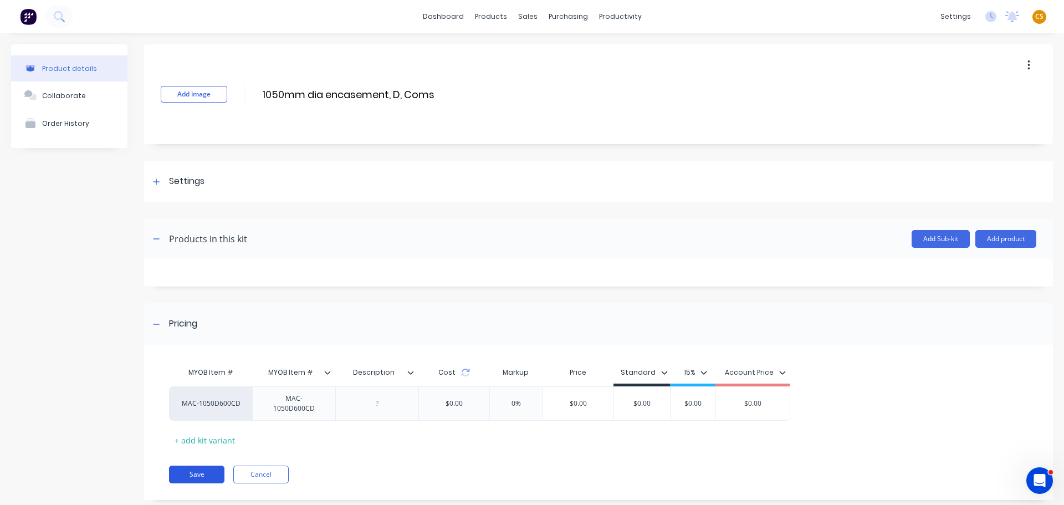
click at [197, 474] on button "Save" at bounding box center [196, 475] width 55 height 18
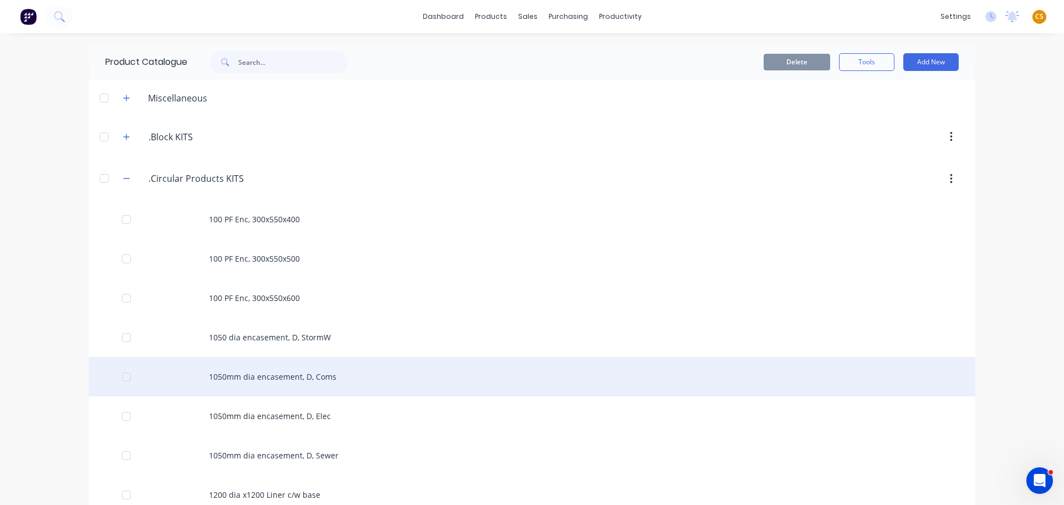
scroll to position [499, 0]
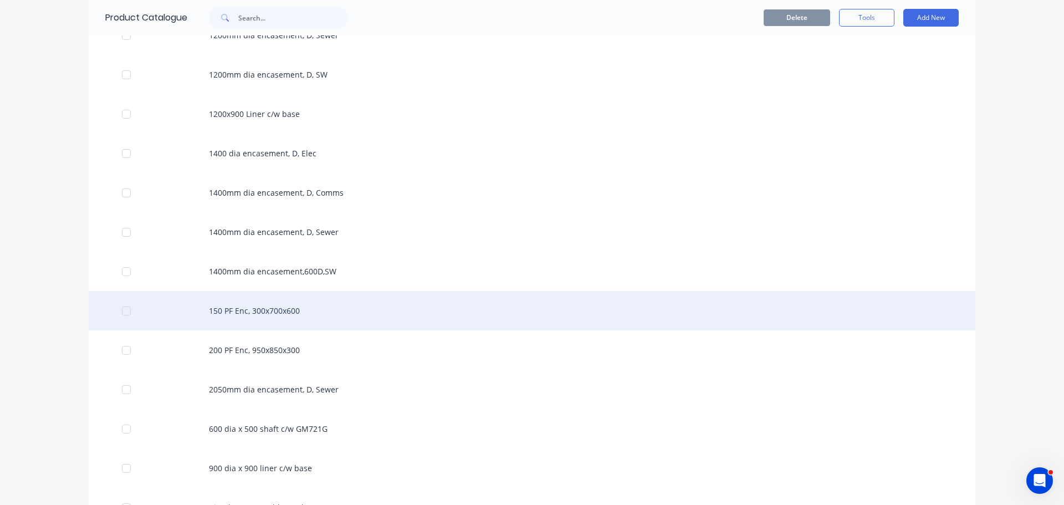
click at [217, 309] on div "150 PF Enc, 300x700x600" at bounding box center [532, 310] width 887 height 39
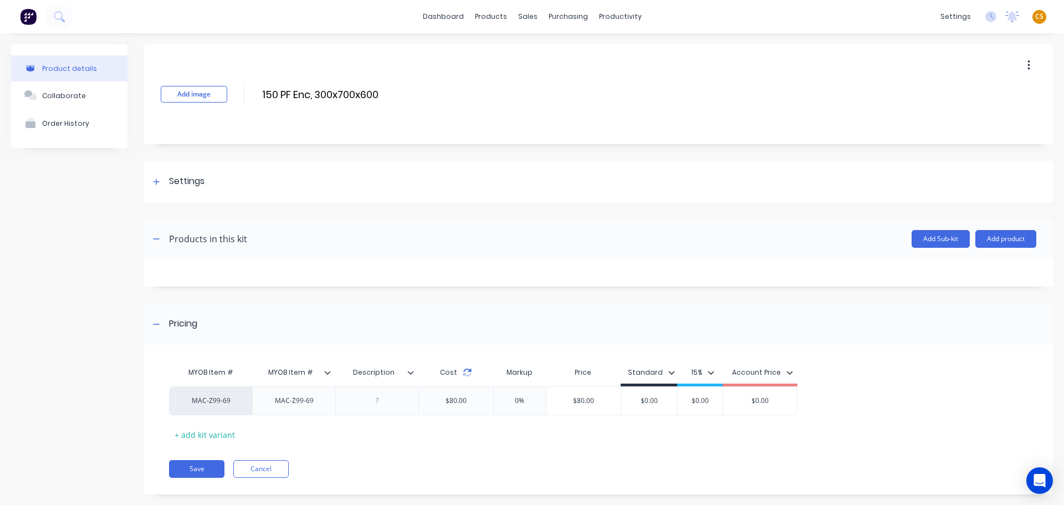
click at [468, 374] on icon at bounding box center [467, 372] width 9 height 9
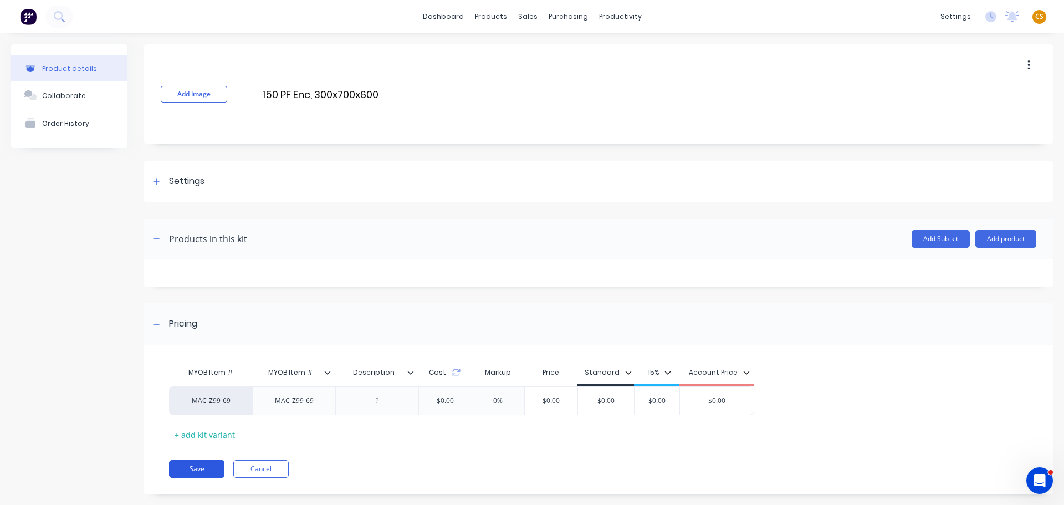
click at [205, 470] on button "Save" at bounding box center [196, 469] width 55 height 18
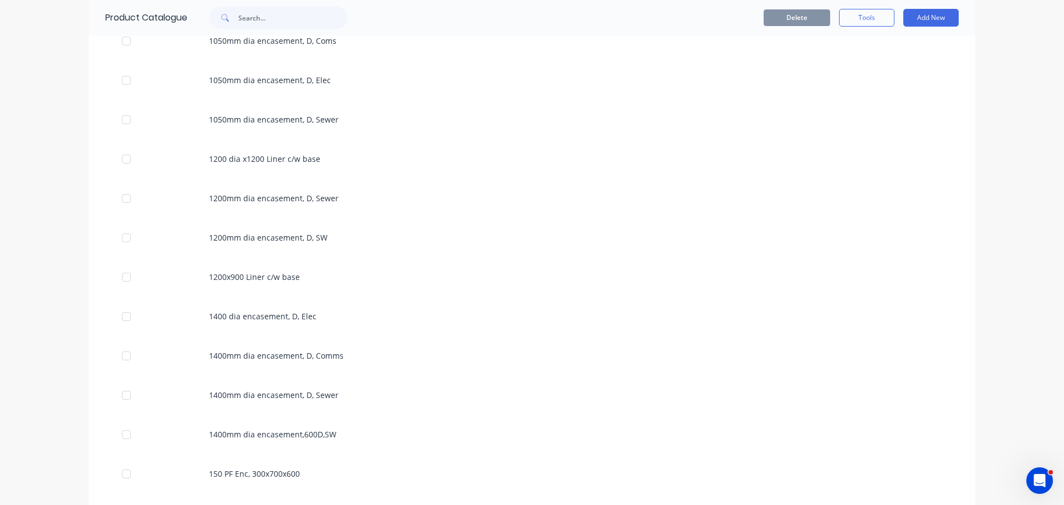
scroll to position [665, 0]
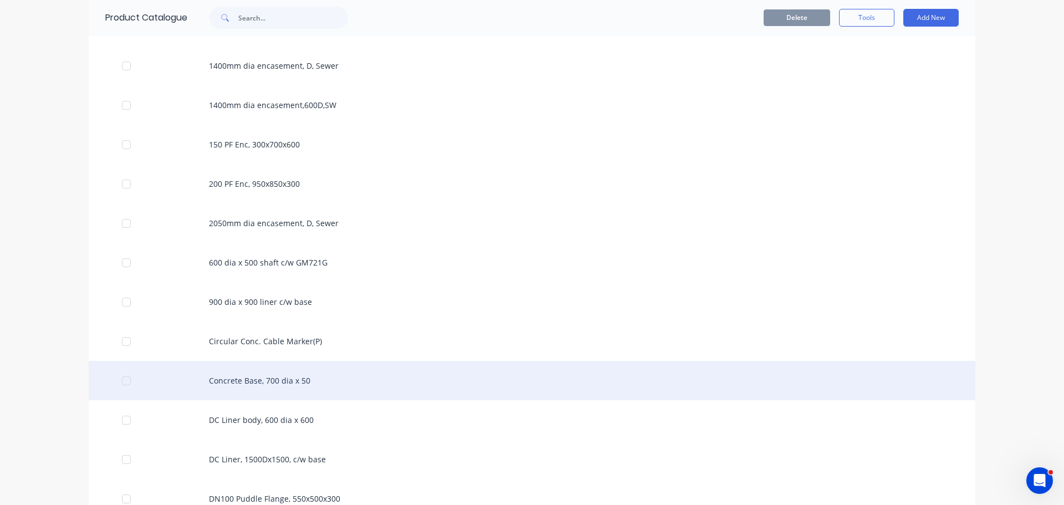
click at [240, 381] on div "Concrete Base, 700 dia x 50" at bounding box center [532, 380] width 887 height 39
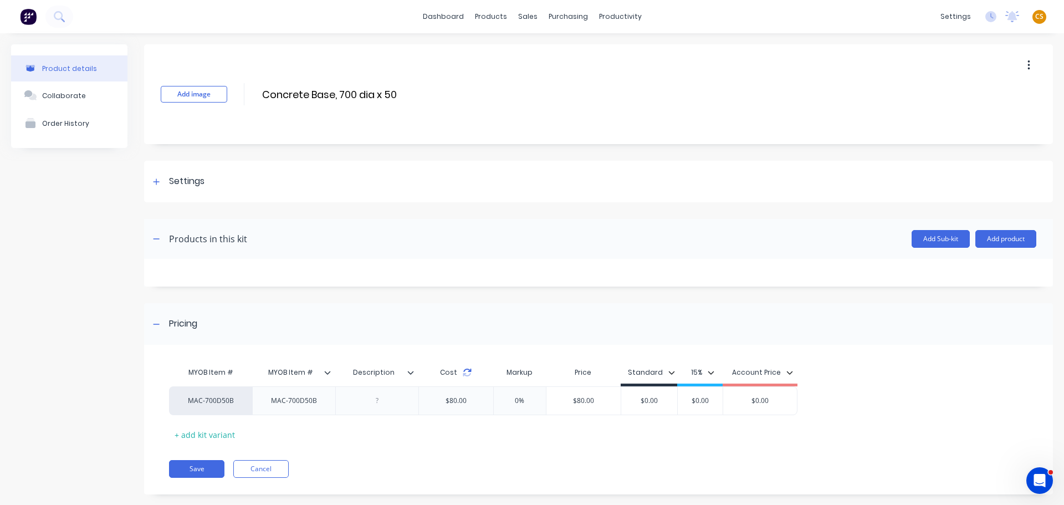
click at [468, 372] on icon at bounding box center [467, 372] width 9 height 9
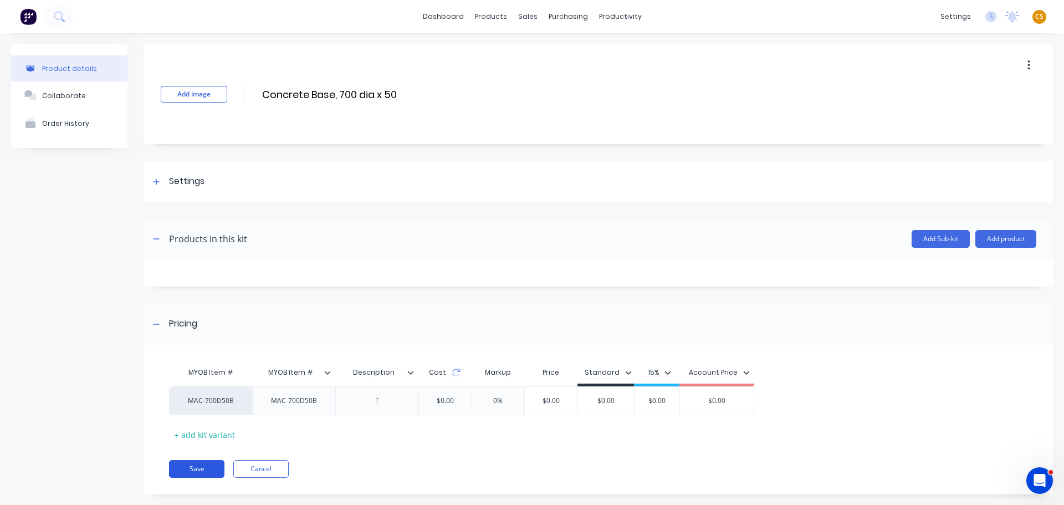
click at [198, 469] on button "Save" at bounding box center [196, 469] width 55 height 18
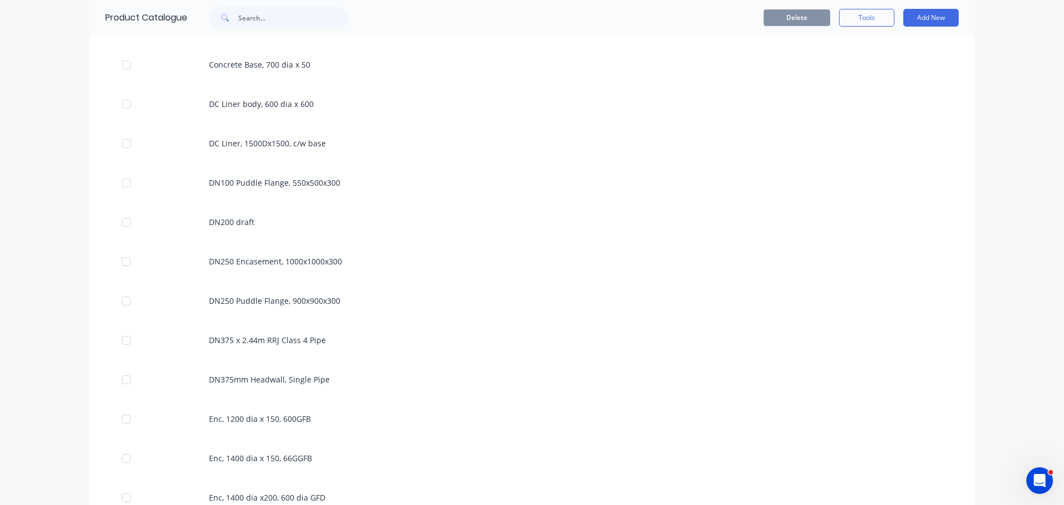
scroll to position [998, 0]
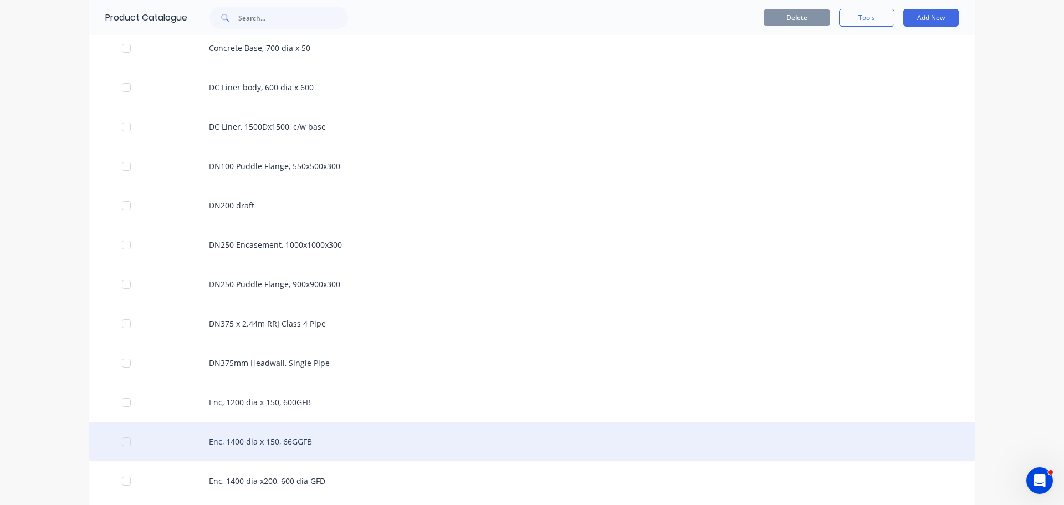
click at [261, 441] on div "Enc, 1400 dia x 150, 66GGFB" at bounding box center [532, 441] width 887 height 39
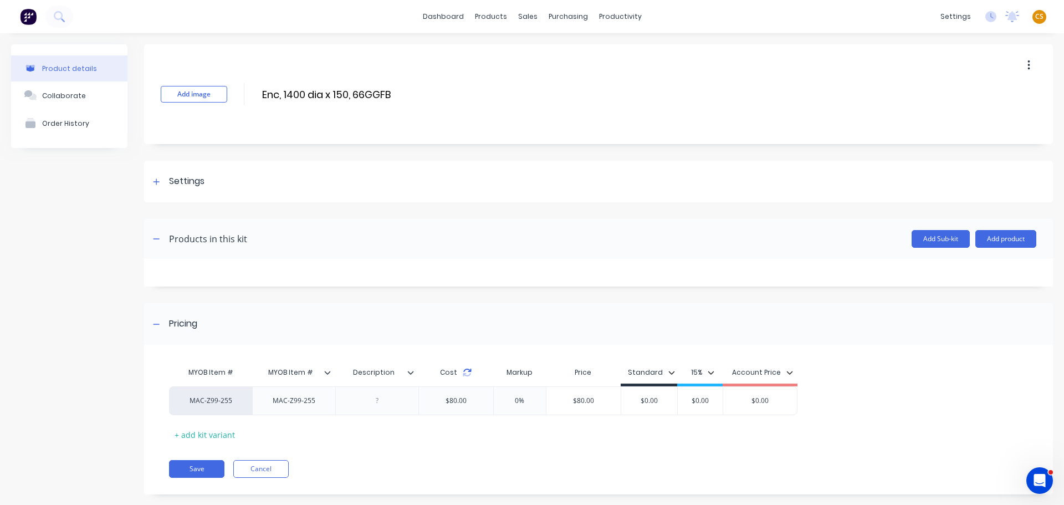
click at [467, 374] on icon at bounding box center [467, 372] width 9 height 9
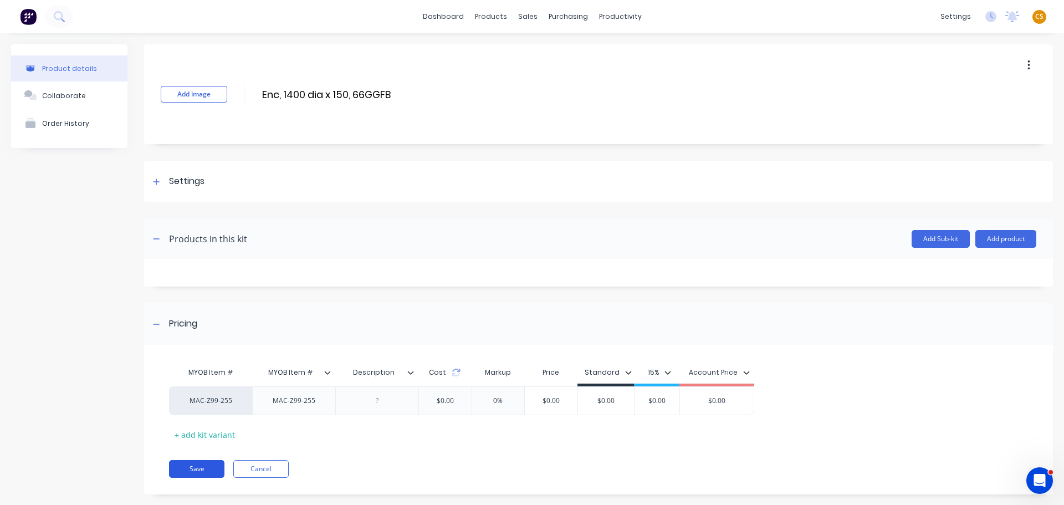
click at [201, 469] on button "Save" at bounding box center [196, 469] width 55 height 18
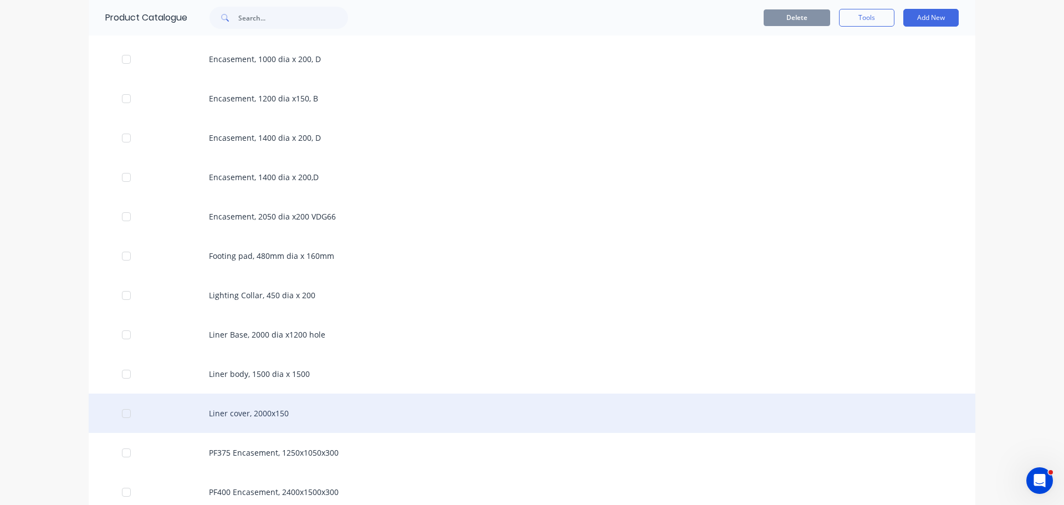
scroll to position [1663, 0]
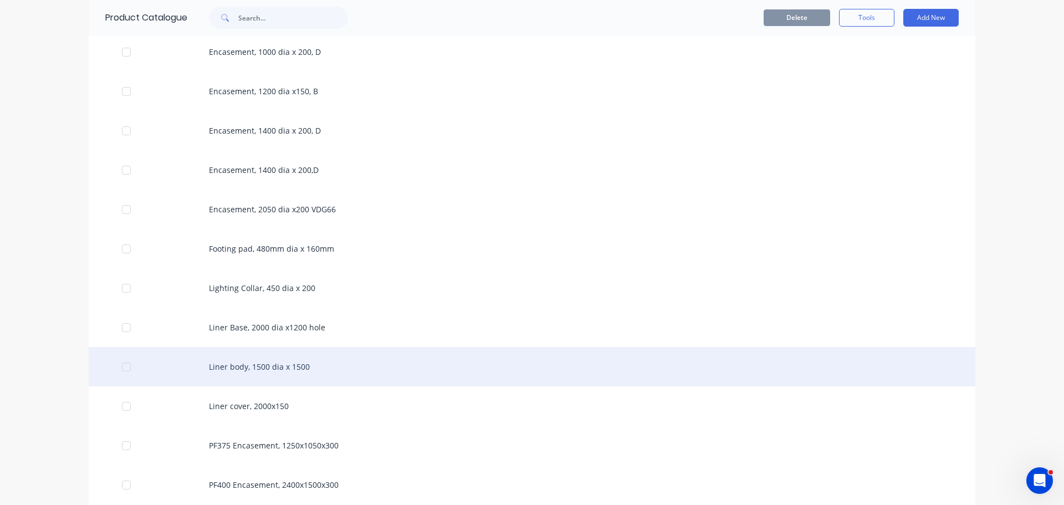
click at [254, 370] on div "Liner body, 1500 dia x 1500" at bounding box center [532, 366] width 887 height 39
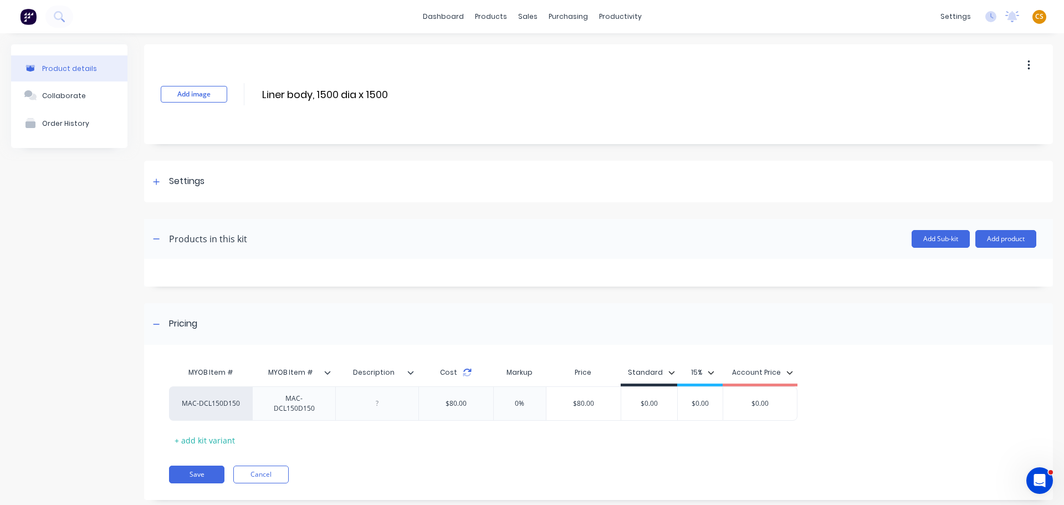
click at [464, 372] on icon at bounding box center [467, 372] width 9 height 9
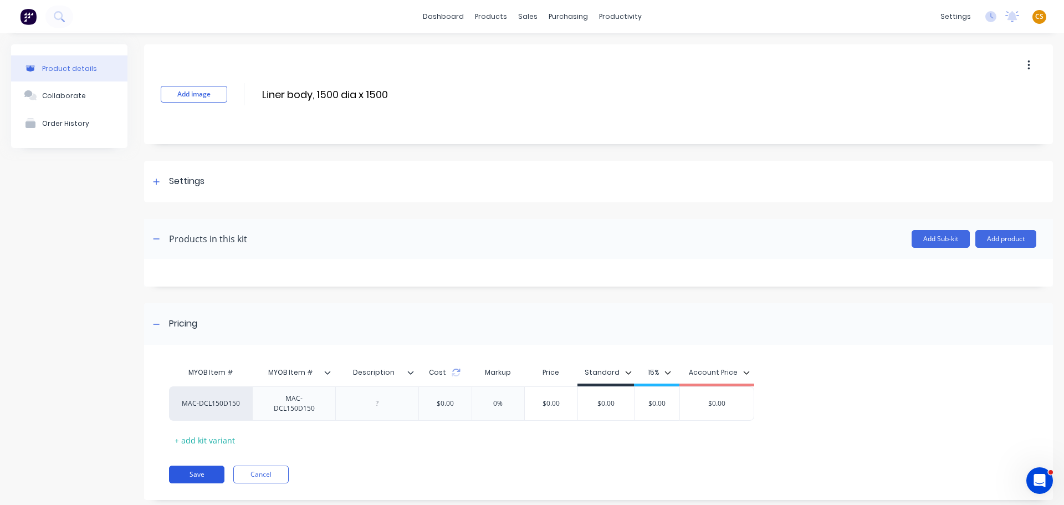
click at [186, 473] on button "Save" at bounding box center [196, 475] width 55 height 18
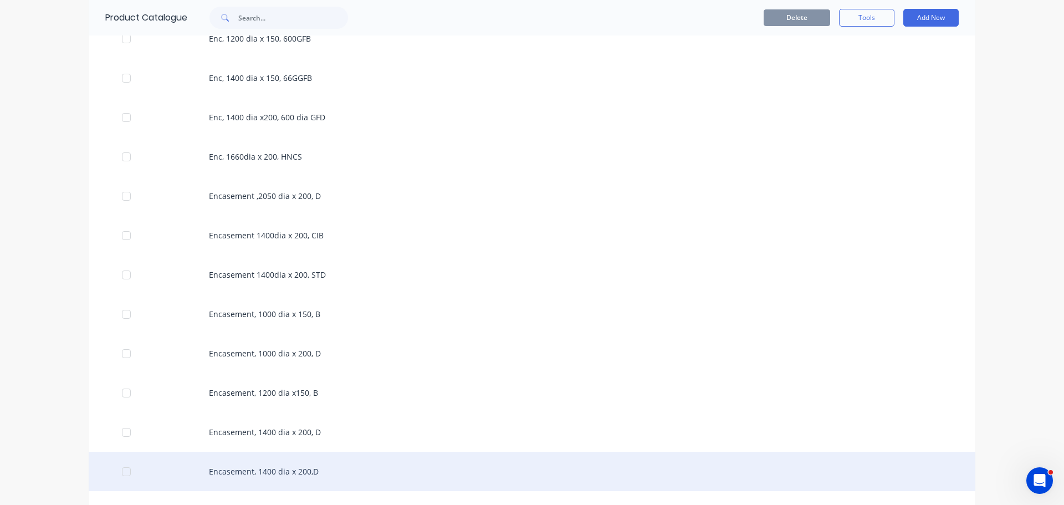
scroll to position [1496, 0]
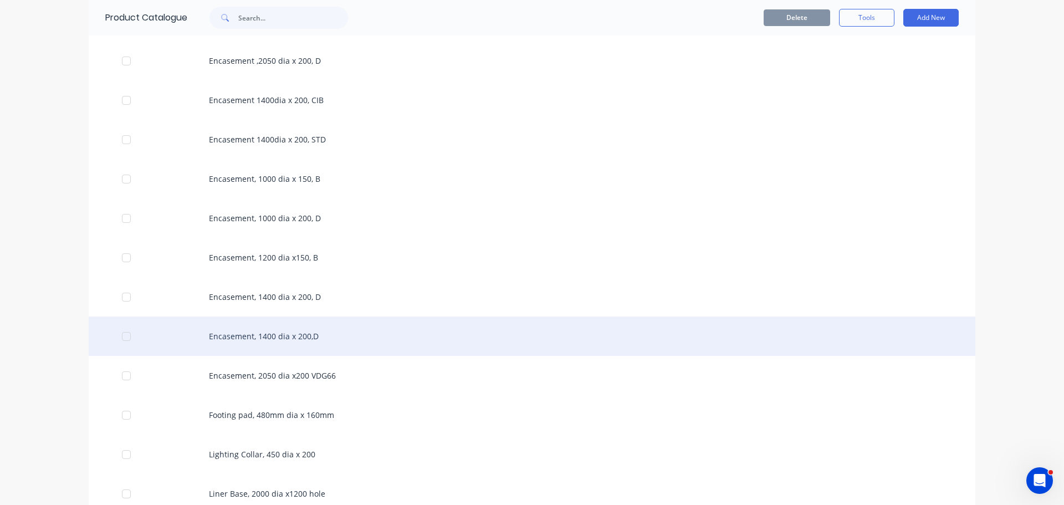
click at [240, 336] on div "Encasement, 1400 dia x 200,D" at bounding box center [532, 335] width 887 height 39
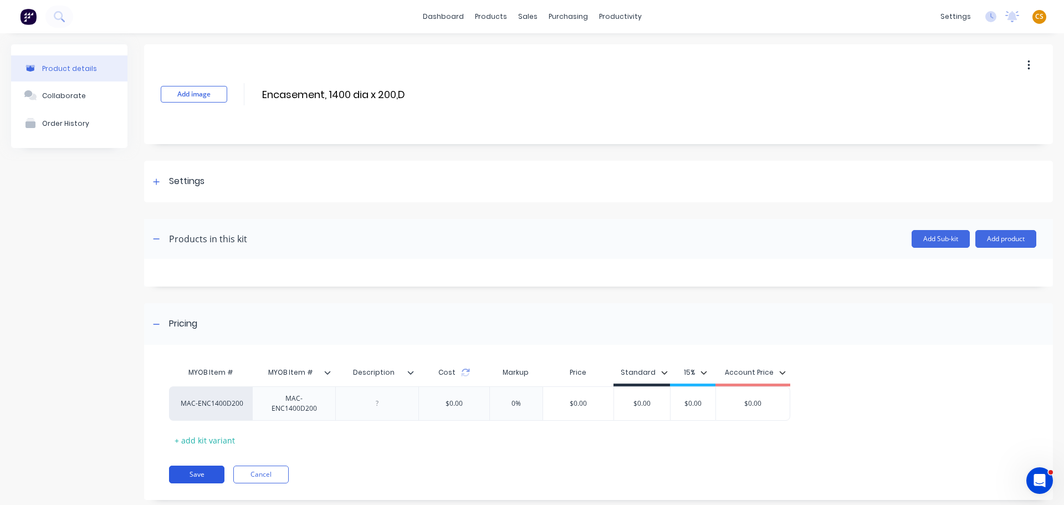
click at [190, 472] on button "Save" at bounding box center [196, 475] width 55 height 18
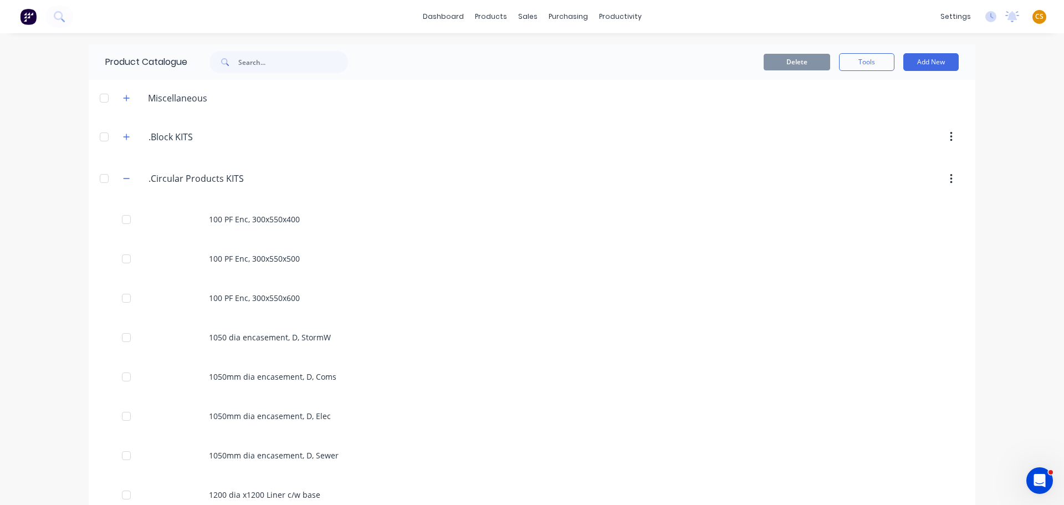
scroll to position [998, 0]
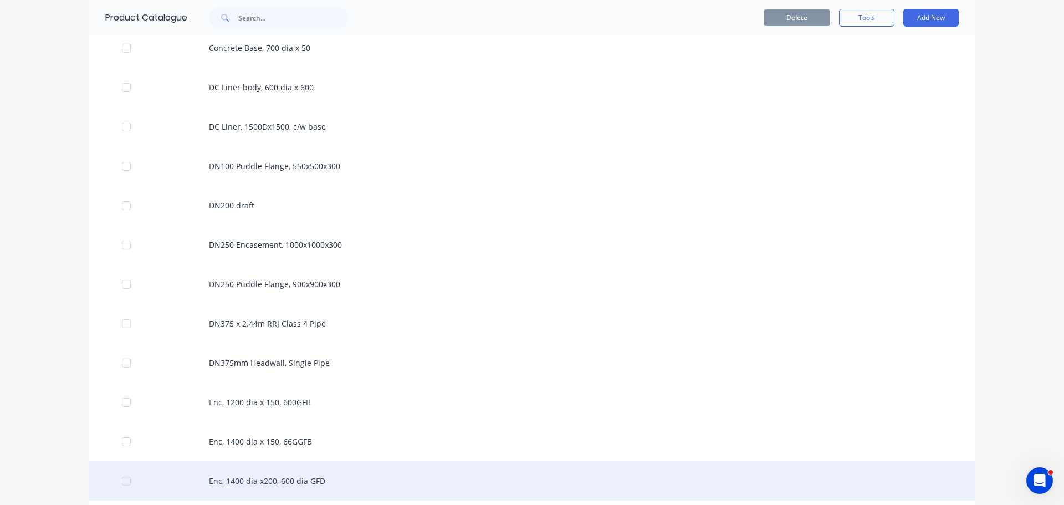
click at [252, 478] on div "Enc, 1400 dia x200, 600 dia GFD" at bounding box center [532, 480] width 887 height 39
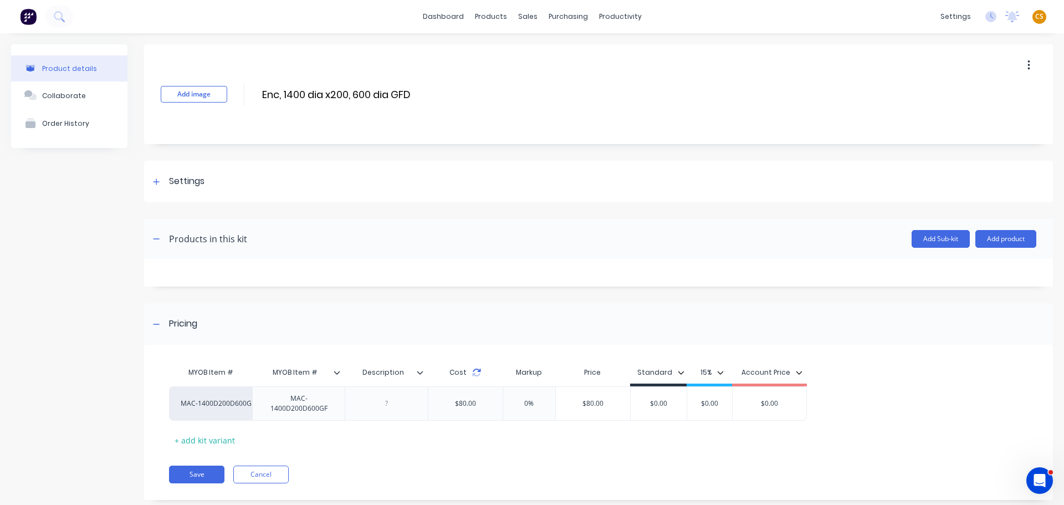
click at [474, 374] on icon at bounding box center [476, 374] width 8 height 3
type input "$0.00"
click at [560, 405] on input "$0.00" at bounding box center [560, 403] width 55 height 10
type input "$0.00"
click at [611, 402] on input "$0.00" at bounding box center [615, 403] width 56 height 10
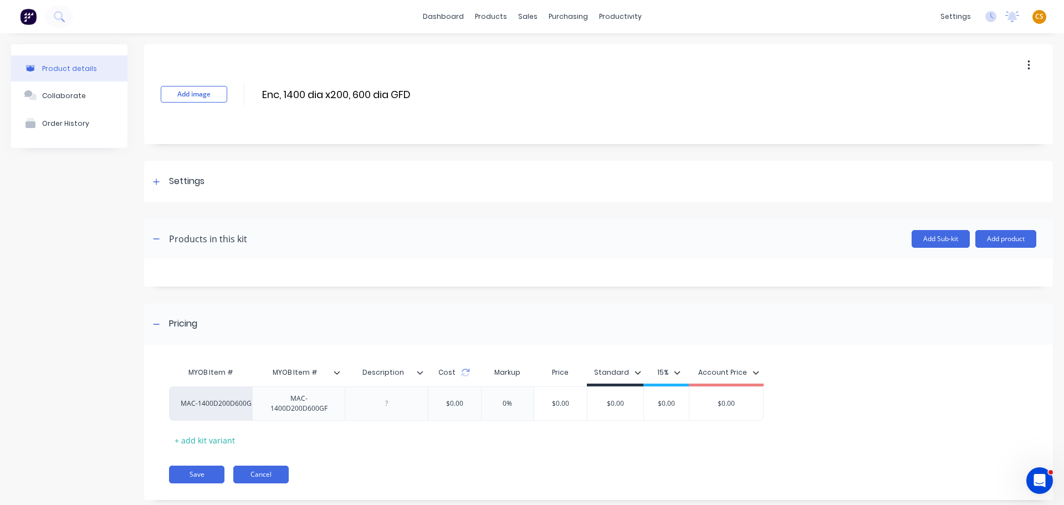
click at [250, 472] on button "Cancel" at bounding box center [260, 475] width 55 height 18
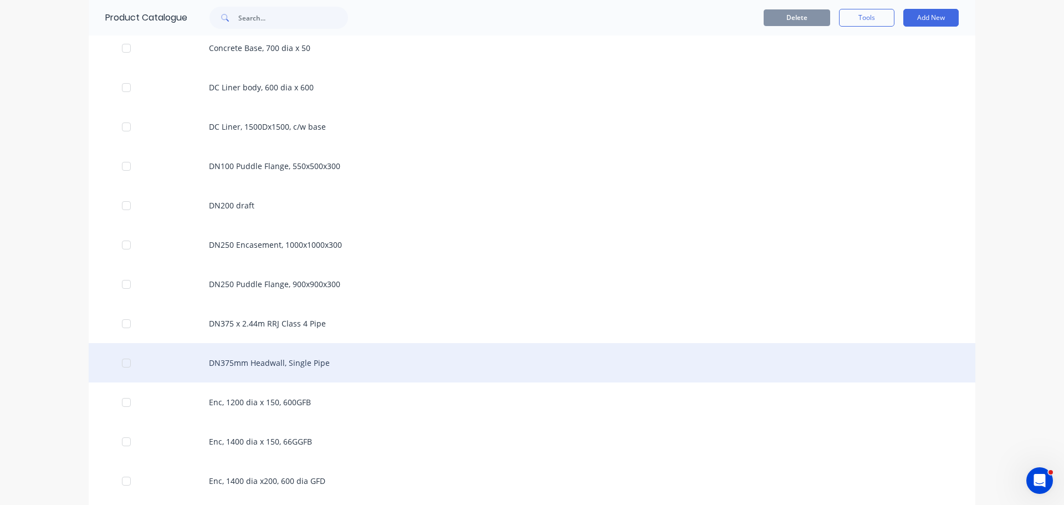
scroll to position [1663, 0]
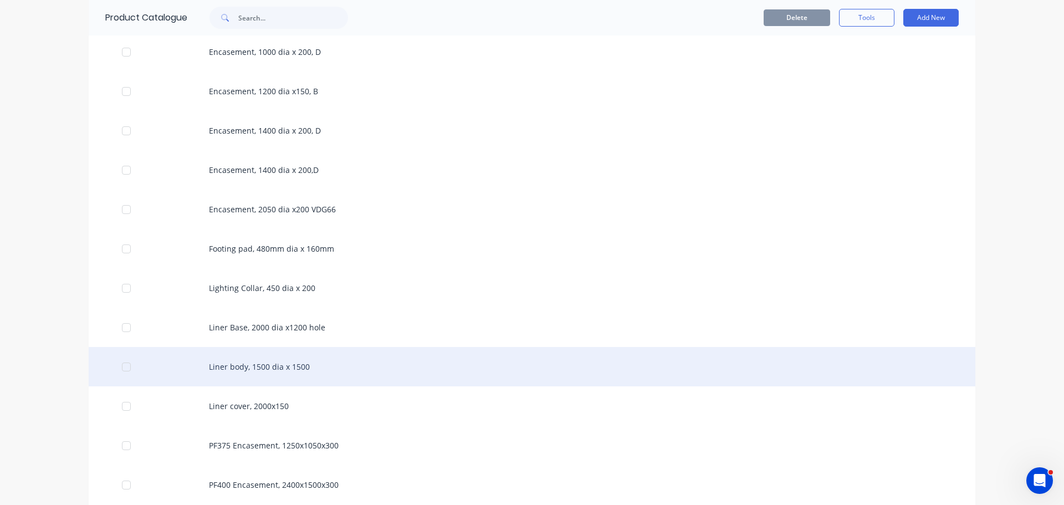
click at [226, 369] on div "Liner body, 1500 dia x 1500" at bounding box center [532, 366] width 887 height 39
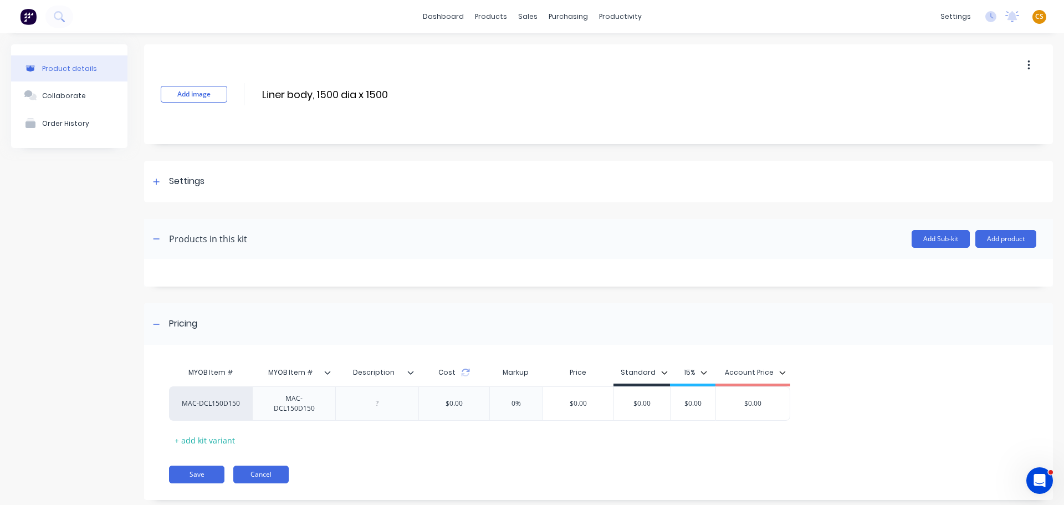
click at [255, 475] on button "Cancel" at bounding box center [260, 475] width 55 height 18
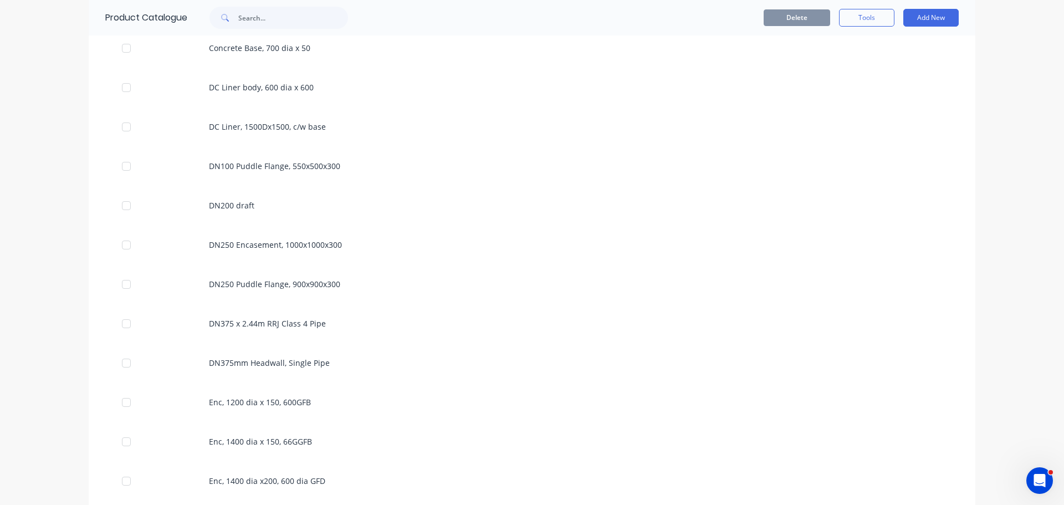
scroll to position [1829, 0]
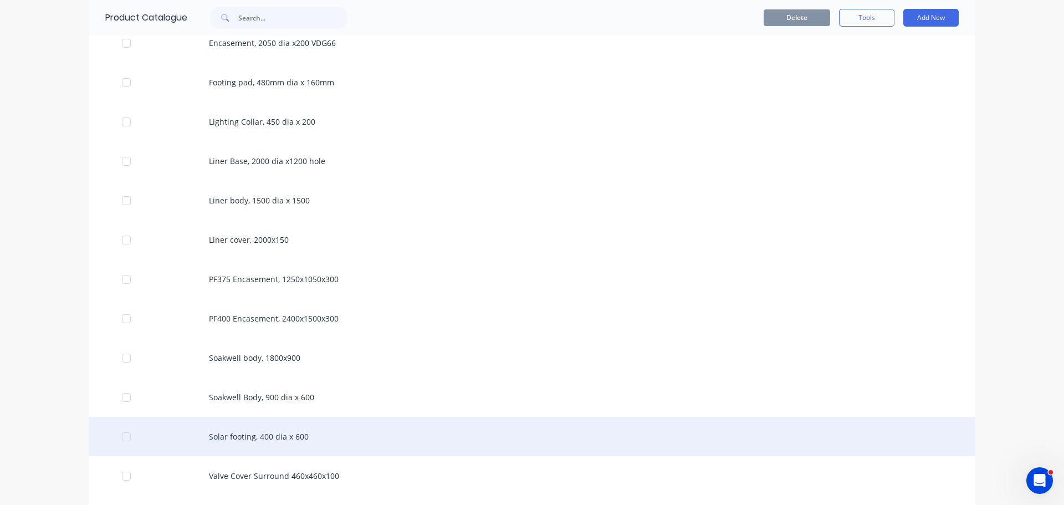
click at [234, 439] on div "Solar footing, 400 dia x 600" at bounding box center [532, 436] width 887 height 39
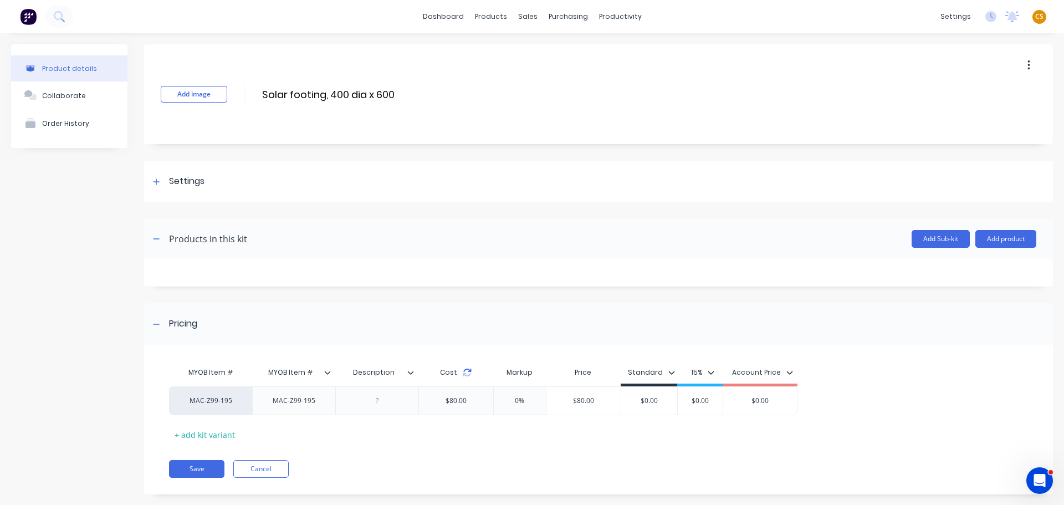
click at [464, 375] on icon at bounding box center [467, 374] width 8 height 3
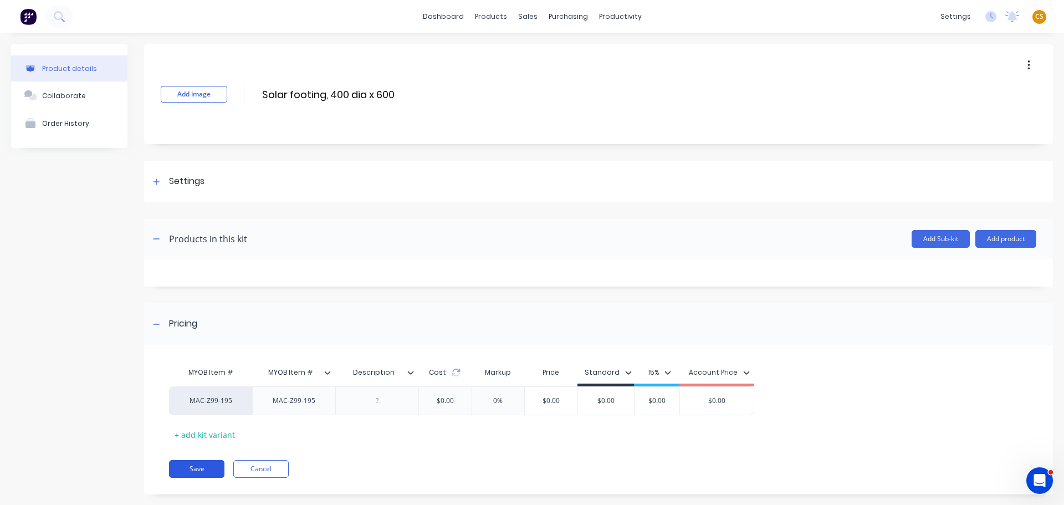
click at [200, 466] on button "Save" at bounding box center [196, 469] width 55 height 18
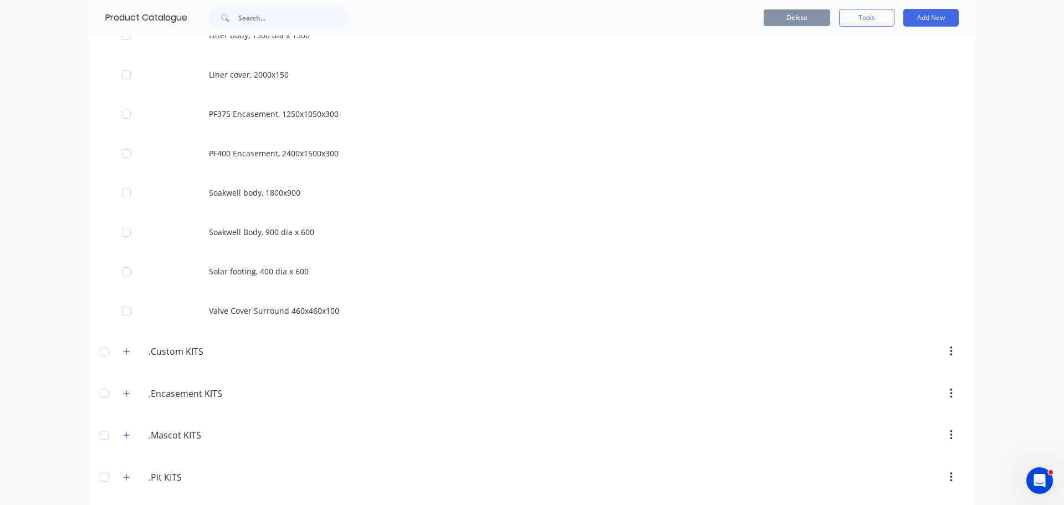
scroll to position [1995, 0]
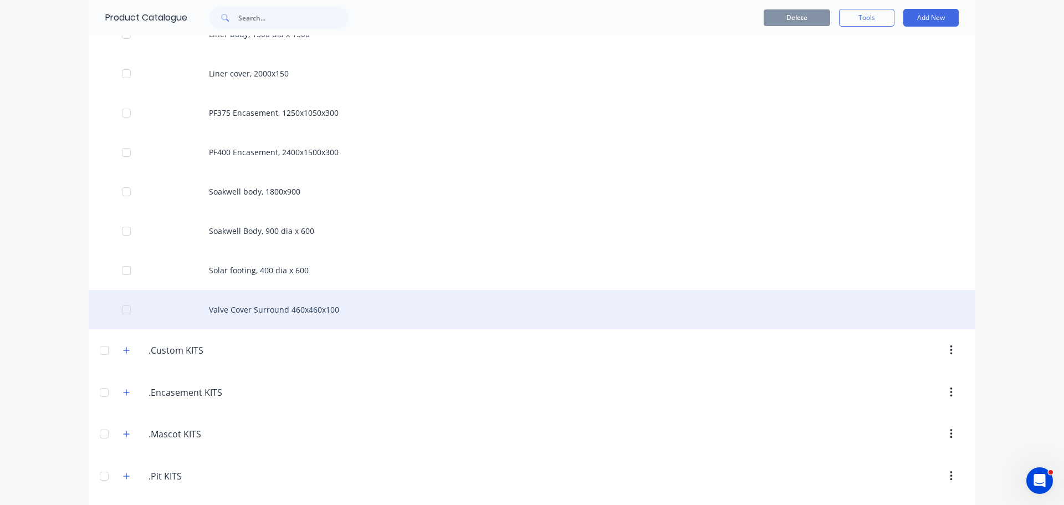
click at [248, 309] on div "Valve Cover Surround 460x460x100" at bounding box center [532, 309] width 887 height 39
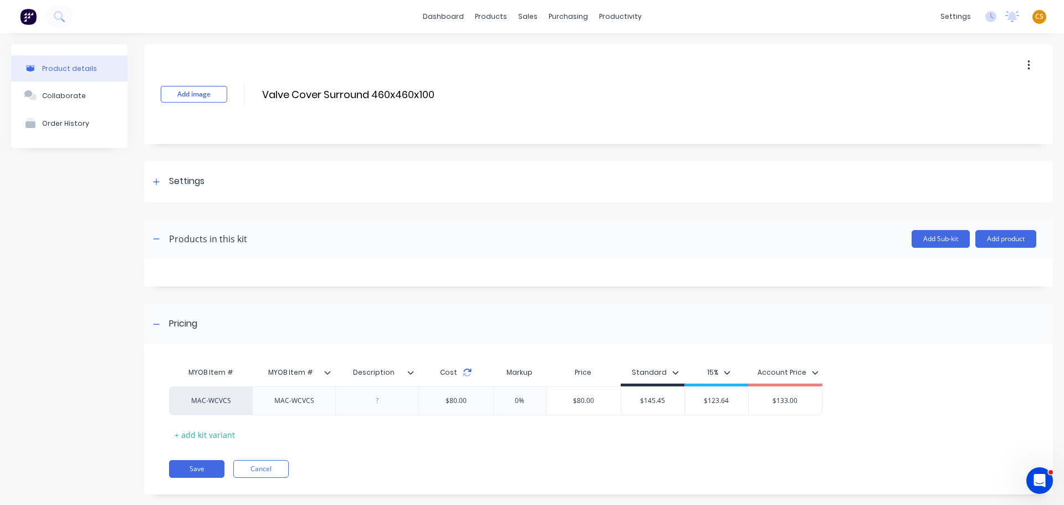
click at [467, 373] on icon at bounding box center [467, 372] width 9 height 9
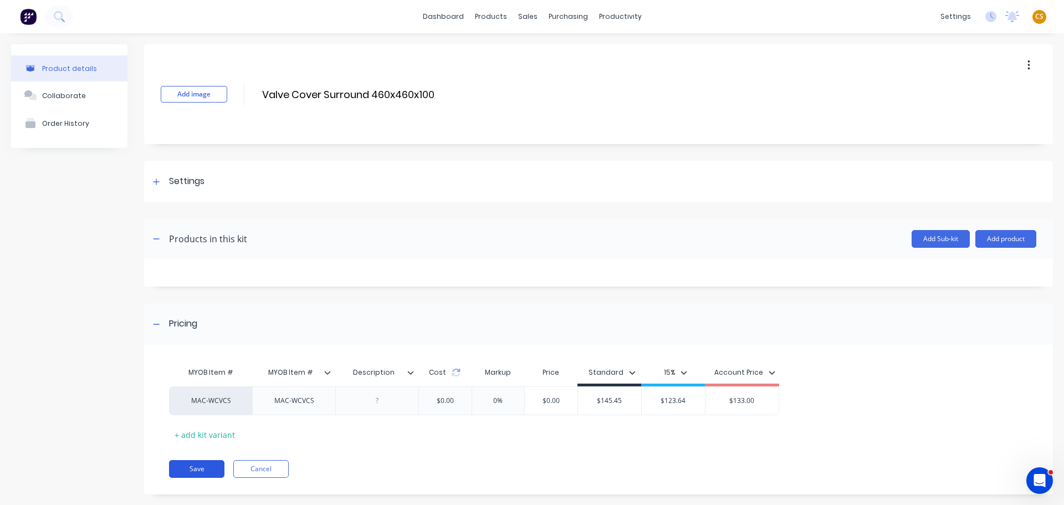
click at [188, 470] on button "Save" at bounding box center [196, 469] width 55 height 18
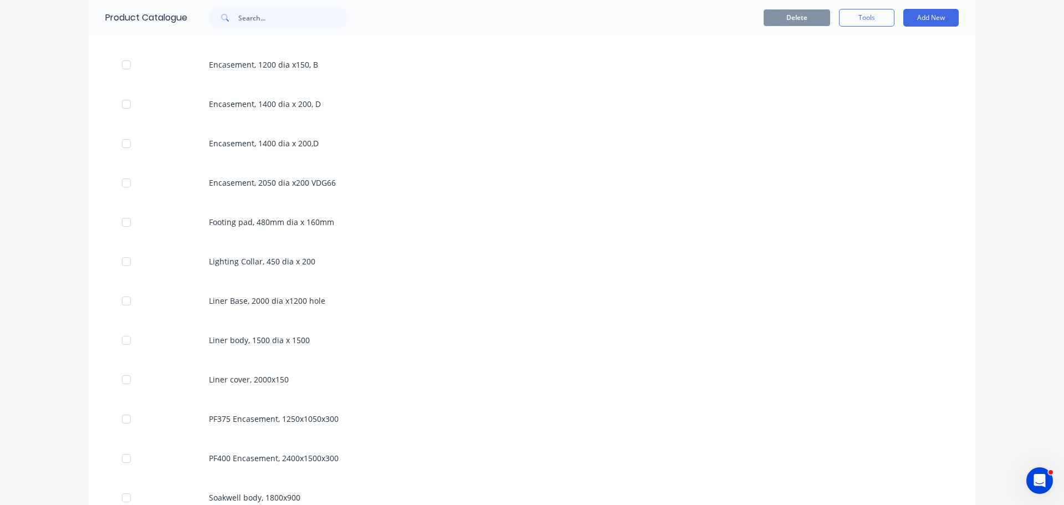
scroll to position [1995, 0]
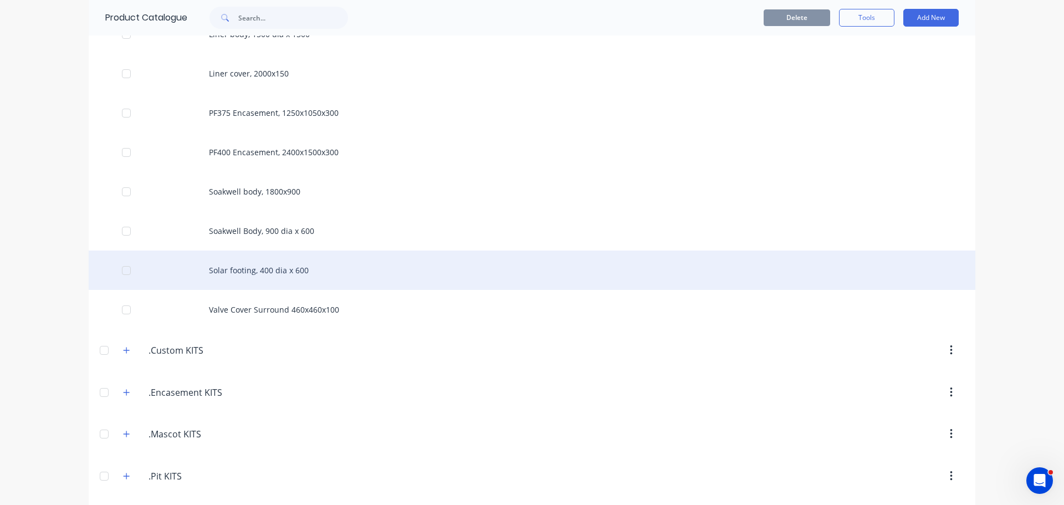
click at [248, 275] on div "Solar footing, 400 dia x 600" at bounding box center [532, 269] width 887 height 39
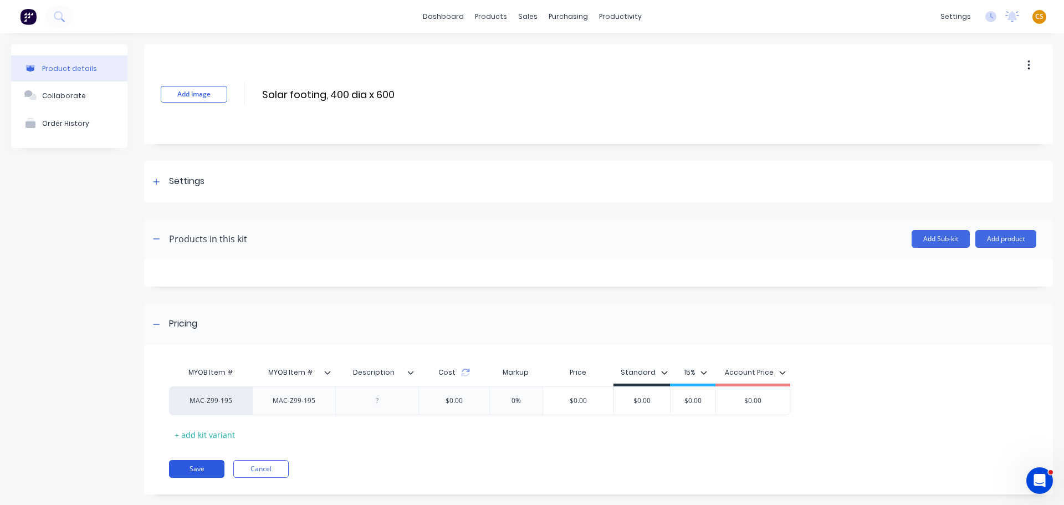
click at [200, 469] on button "Save" at bounding box center [196, 469] width 55 height 18
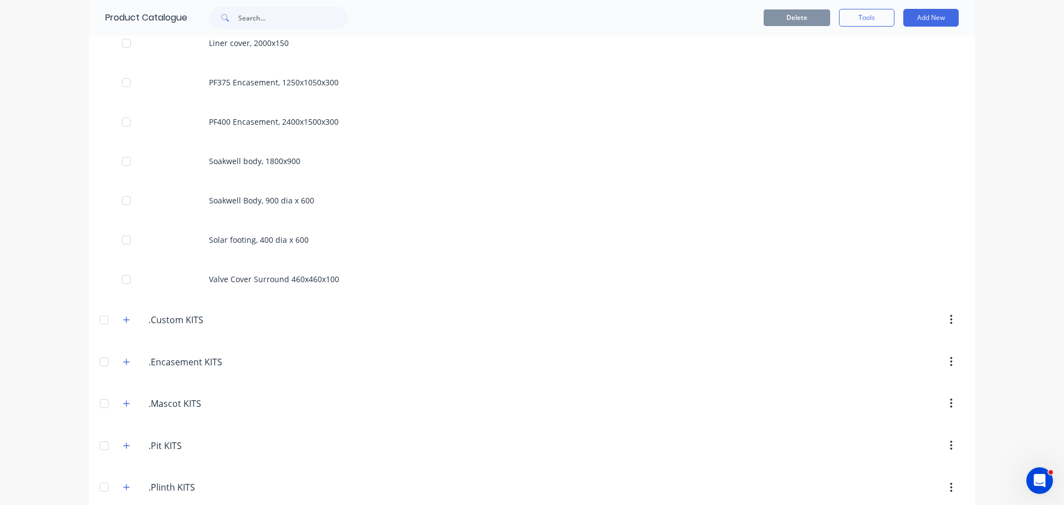
scroll to position [1995, 0]
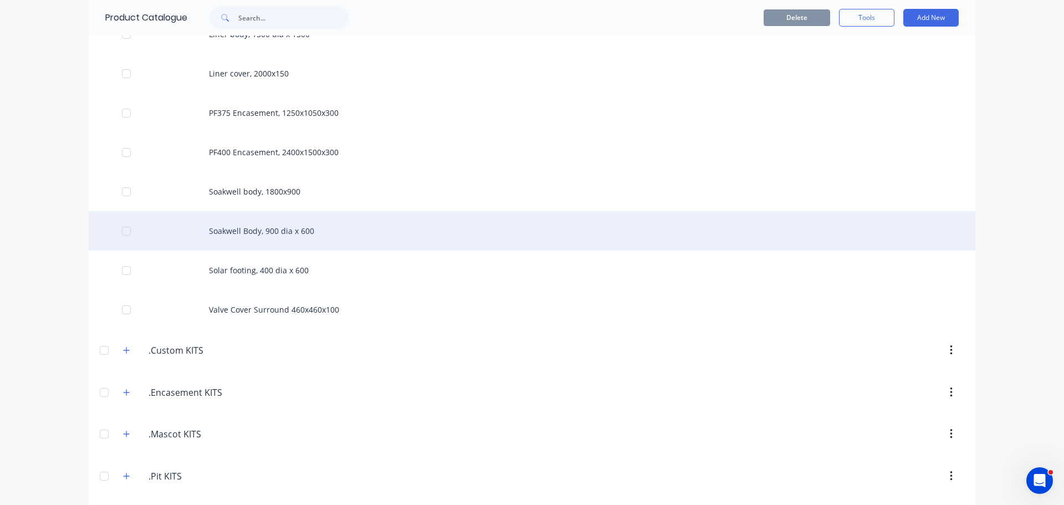
click at [244, 233] on div "Soakwell Body, 900 dia x 600" at bounding box center [532, 230] width 887 height 39
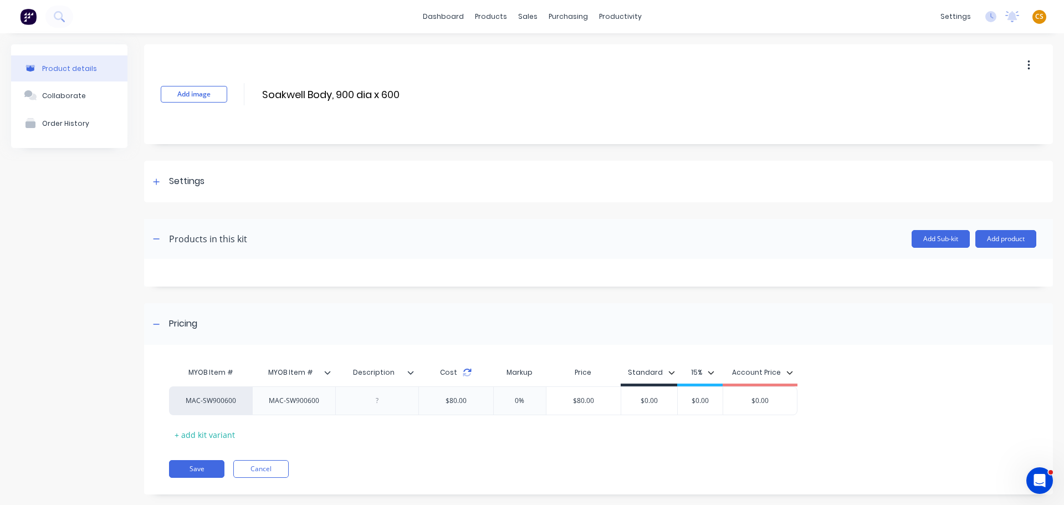
click at [467, 374] on icon at bounding box center [467, 372] width 9 height 9
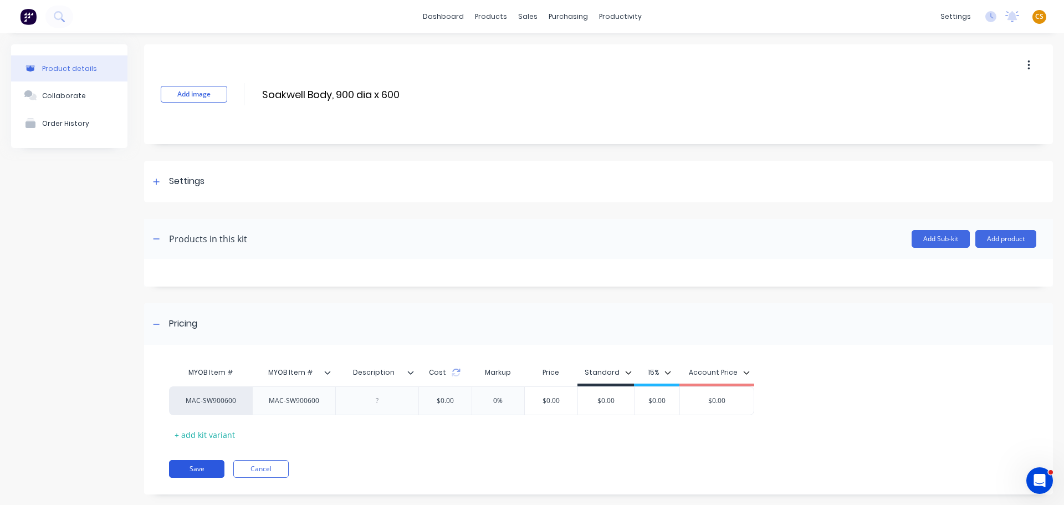
click at [189, 470] on button "Save" at bounding box center [196, 469] width 55 height 18
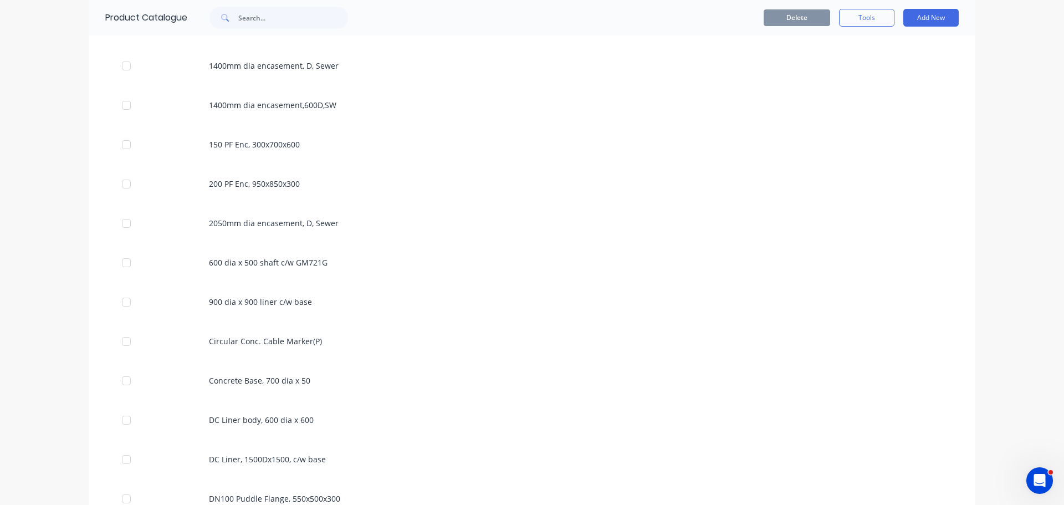
scroll to position [831, 0]
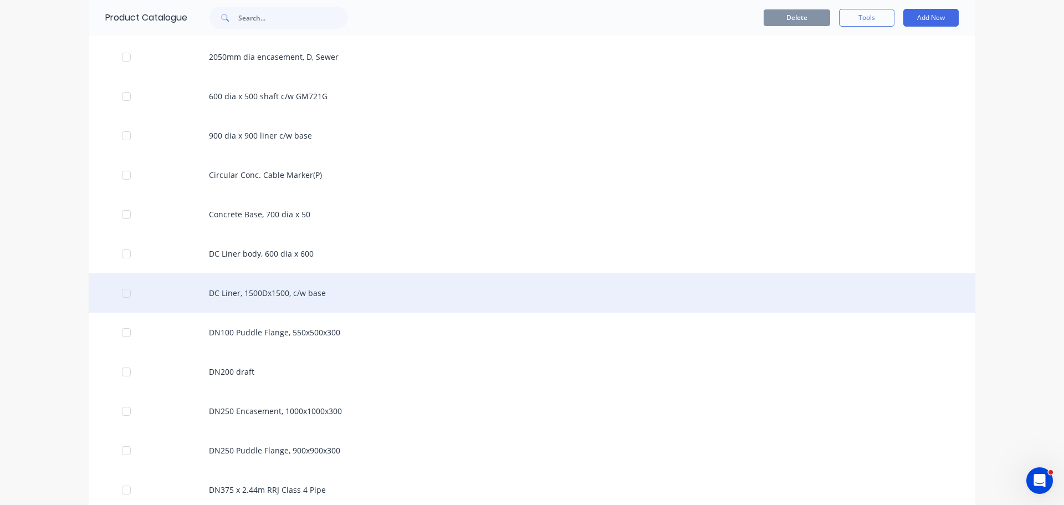
click at [257, 300] on div "DC Liner, 1500Dx1500, c/w base" at bounding box center [532, 292] width 887 height 39
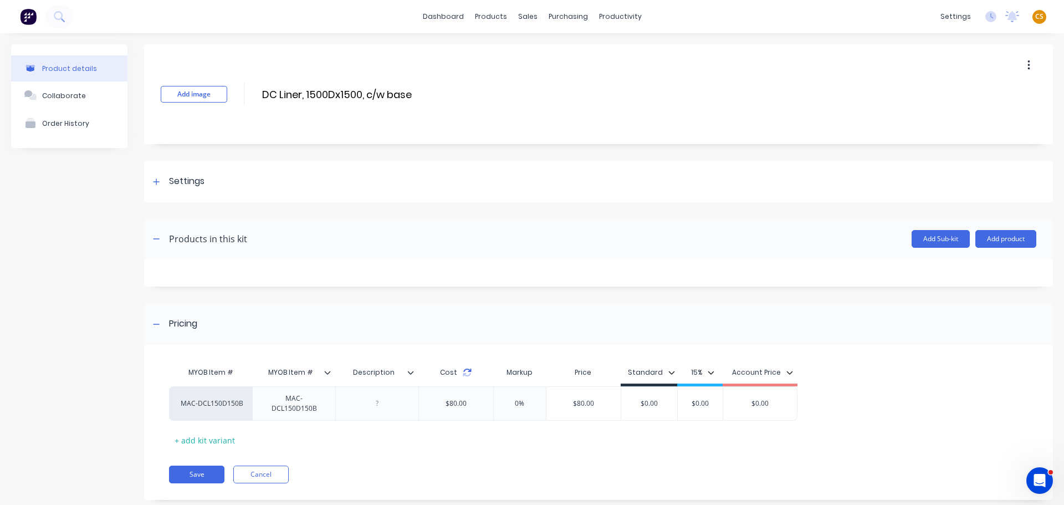
click at [466, 374] on icon at bounding box center [467, 372] width 9 height 9
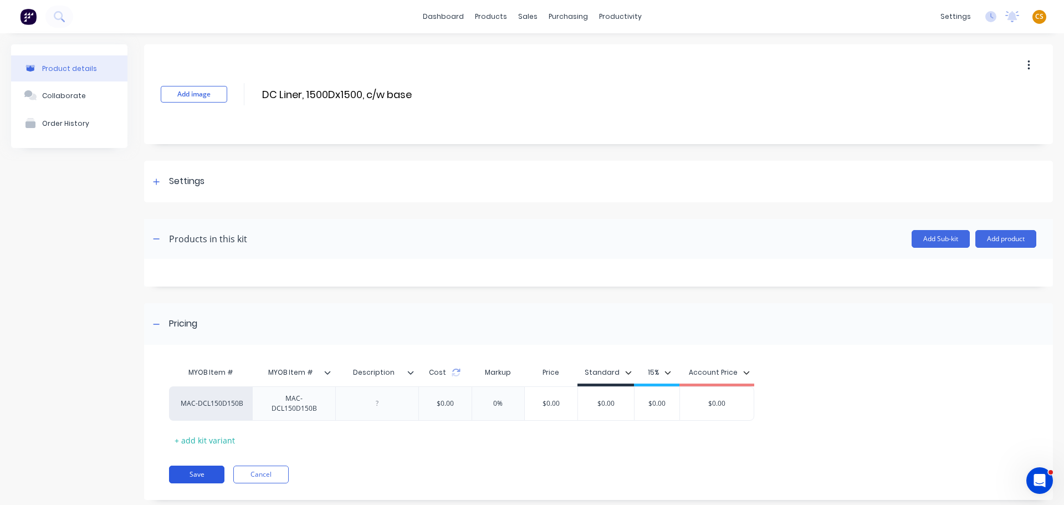
click at [190, 475] on button "Save" at bounding box center [196, 475] width 55 height 18
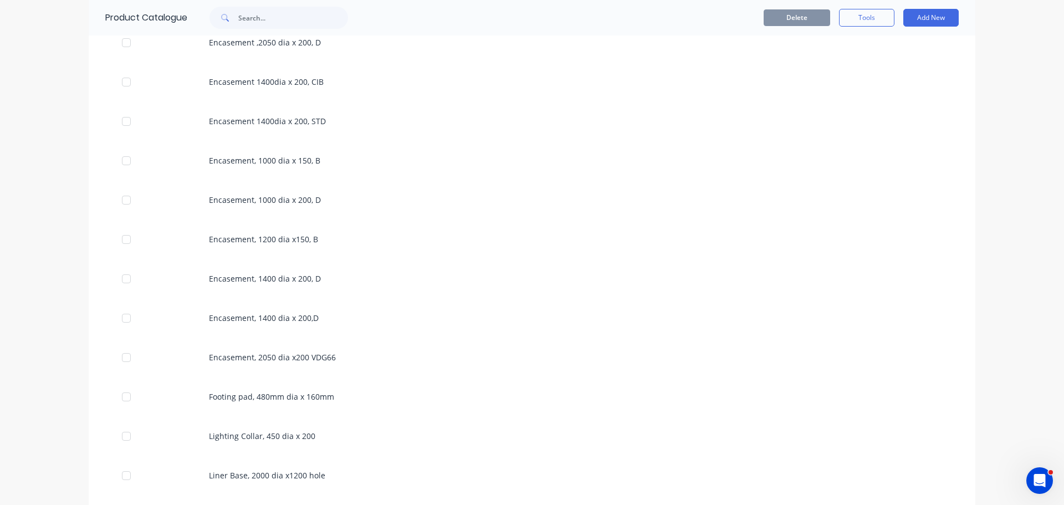
scroll to position [1995, 0]
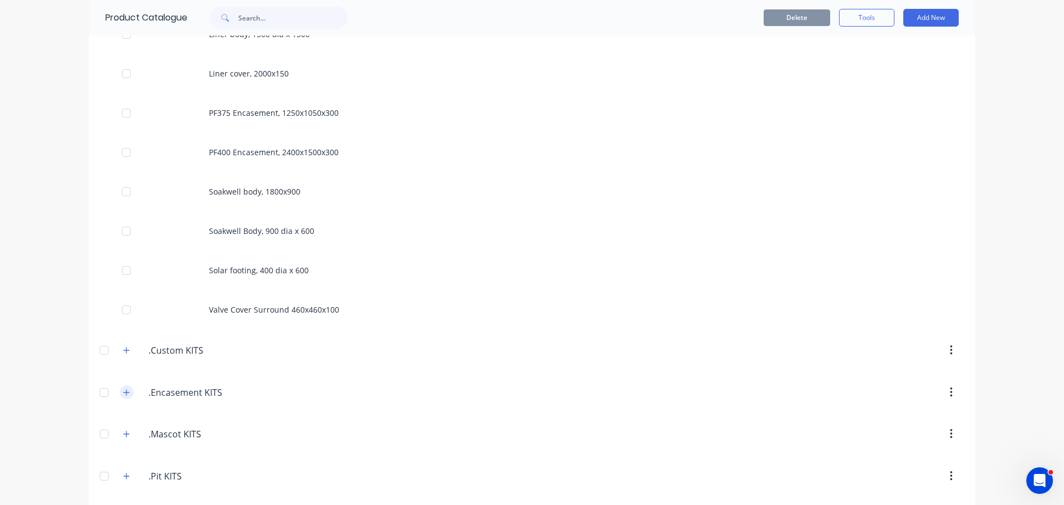
click at [124, 395] on icon "button" at bounding box center [126, 392] width 7 height 8
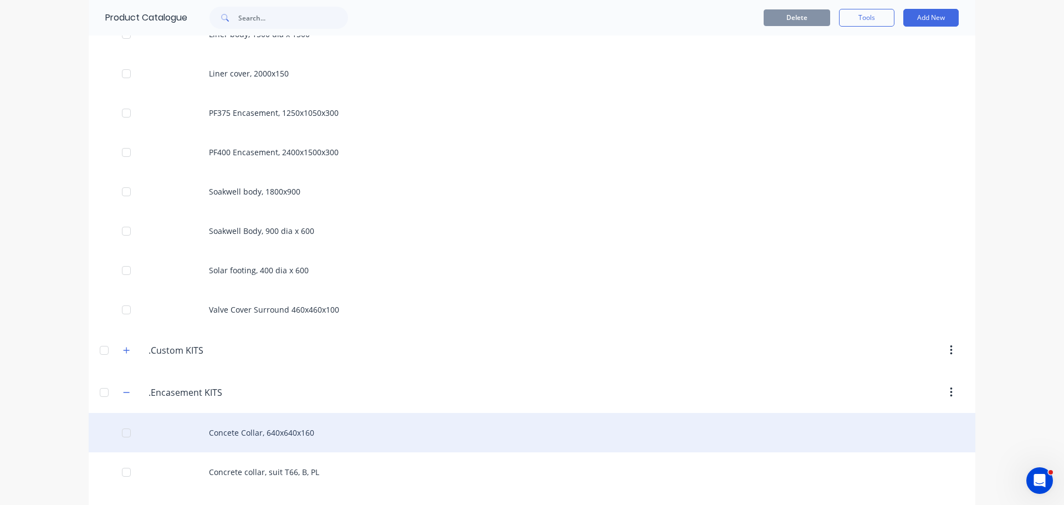
click at [221, 436] on div "Concete Collar, 640x640x160" at bounding box center [532, 432] width 887 height 39
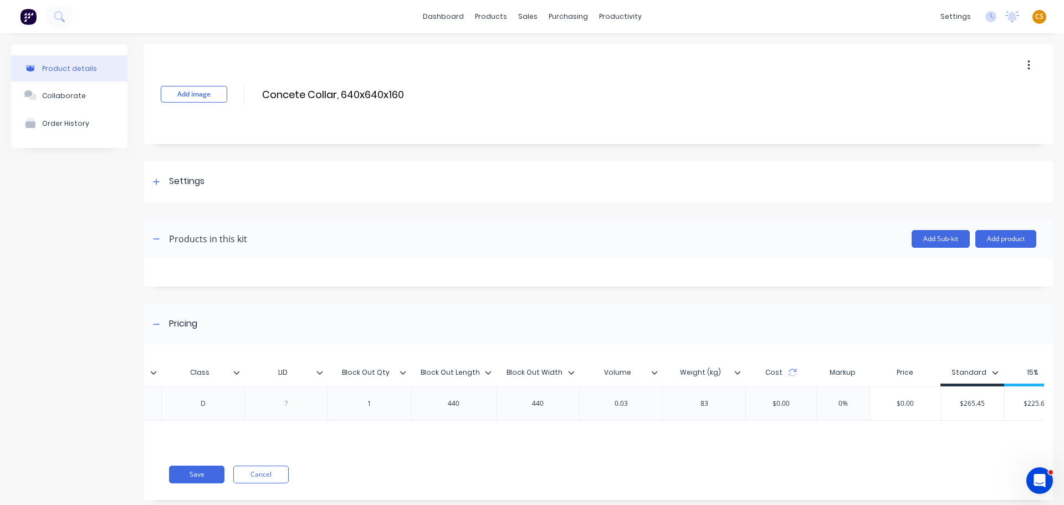
scroll to position [0, 509]
click at [179, 477] on button "Save" at bounding box center [196, 475] width 55 height 18
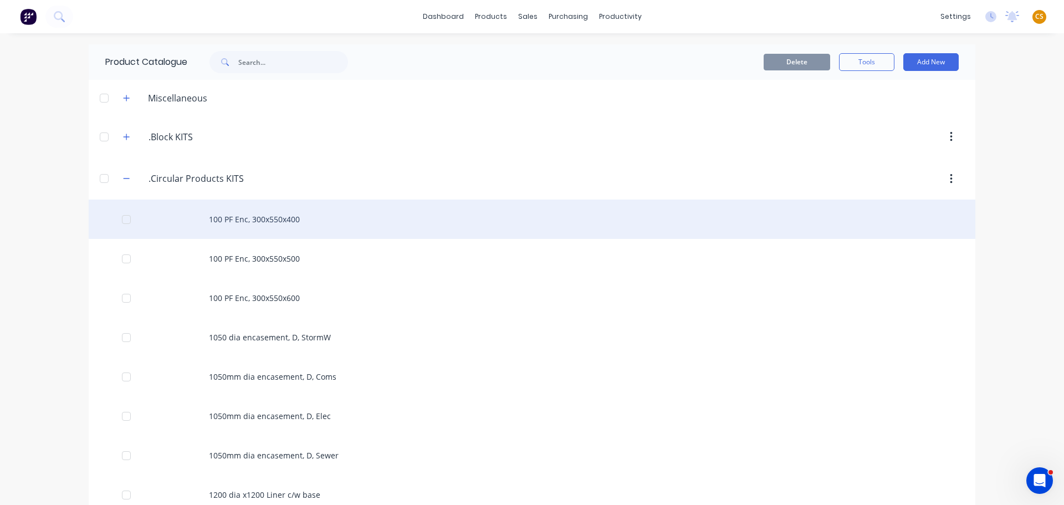
click at [248, 221] on div "100 PF Enc, 300x550x400" at bounding box center [532, 219] width 887 height 39
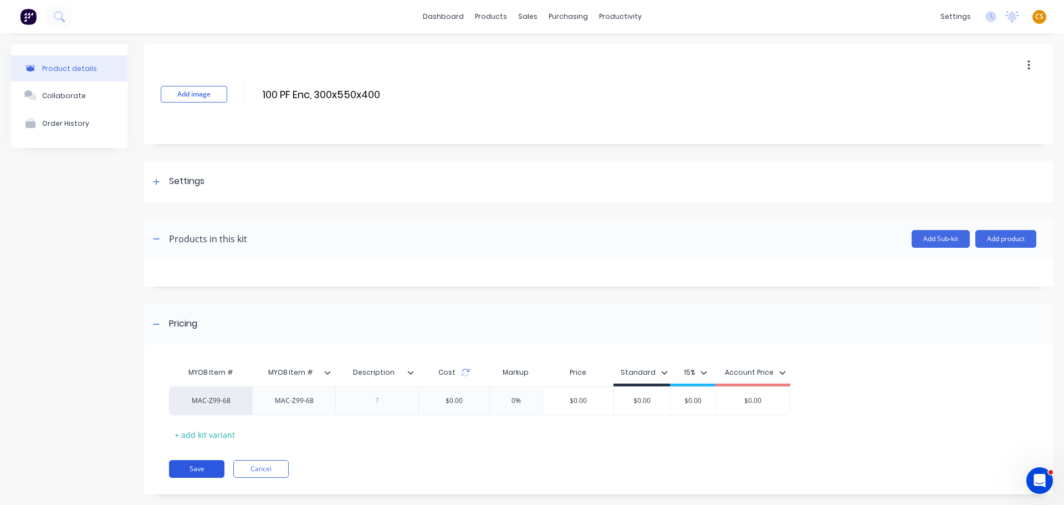
click at [200, 467] on button "Save" at bounding box center [196, 469] width 55 height 18
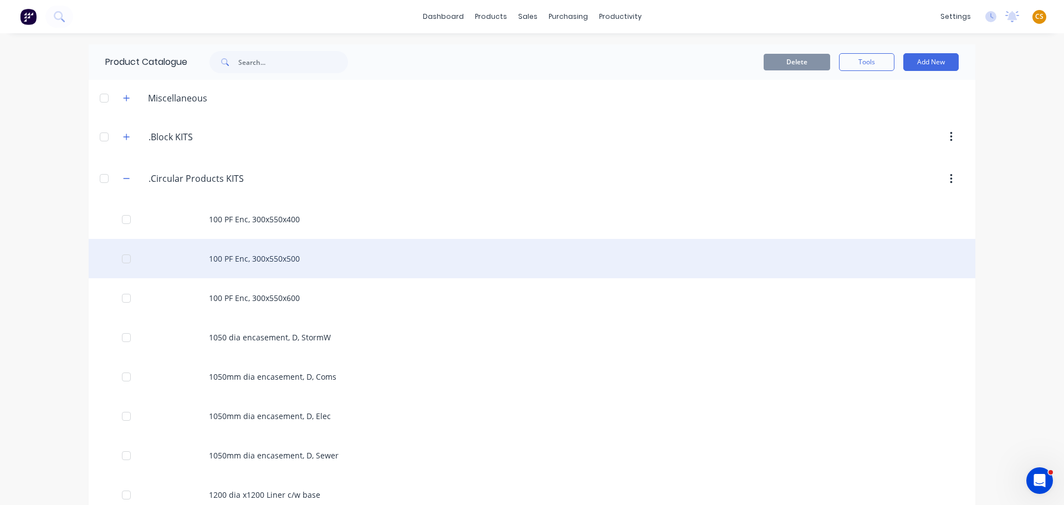
click at [290, 264] on div "100 PF Enc, 300x550x500" at bounding box center [532, 258] width 887 height 39
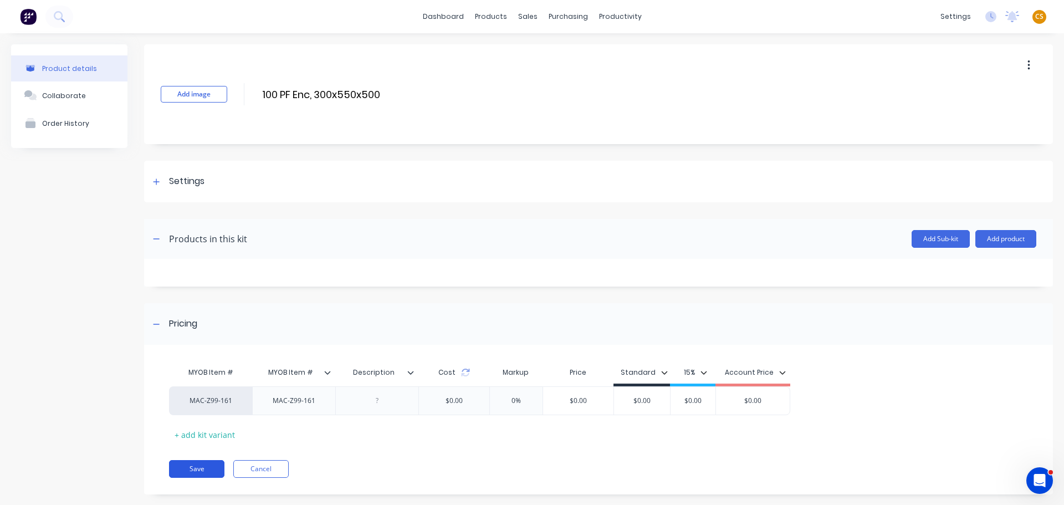
click at [194, 469] on button "Save" at bounding box center [196, 469] width 55 height 18
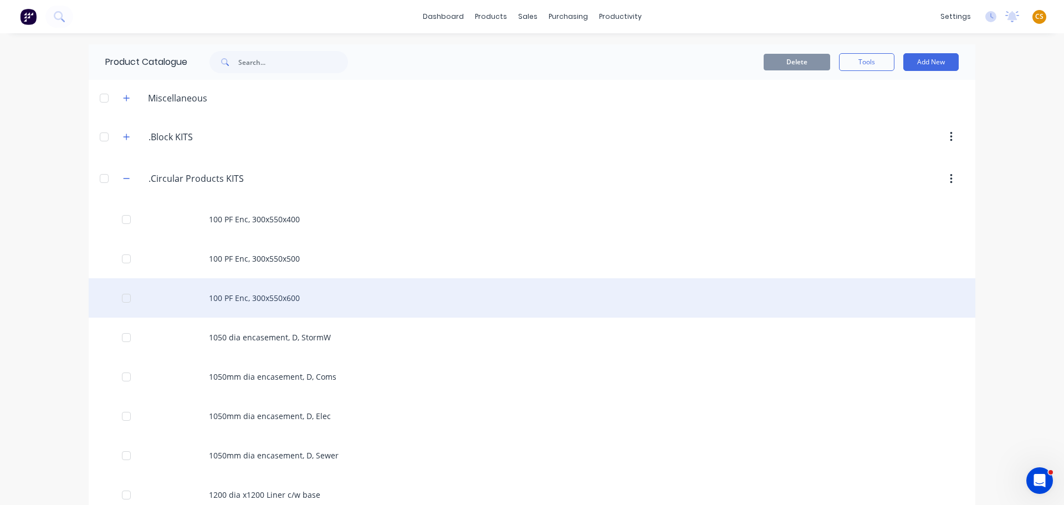
click at [266, 292] on div "100 PF Enc, 300x550x600" at bounding box center [532, 297] width 887 height 39
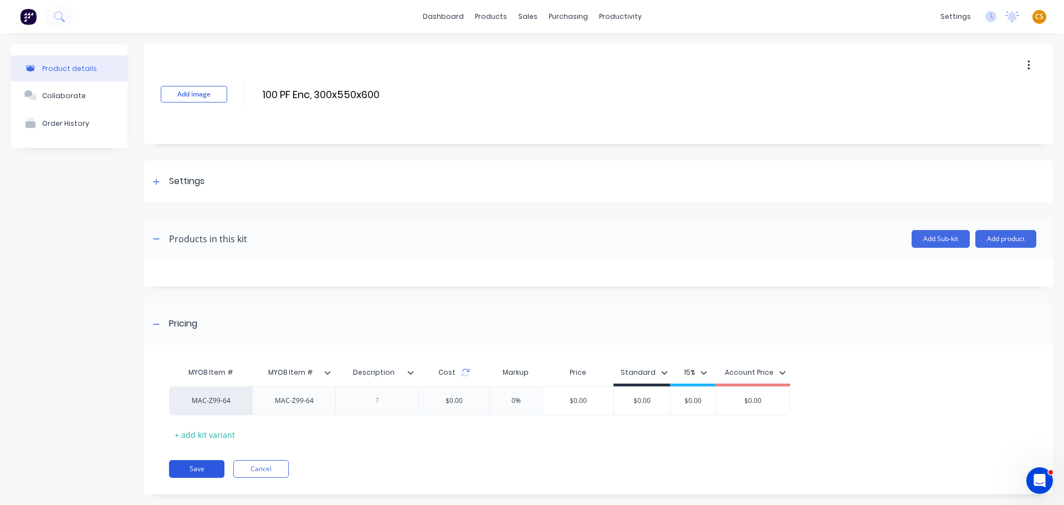
click at [206, 471] on button "Save" at bounding box center [196, 469] width 55 height 18
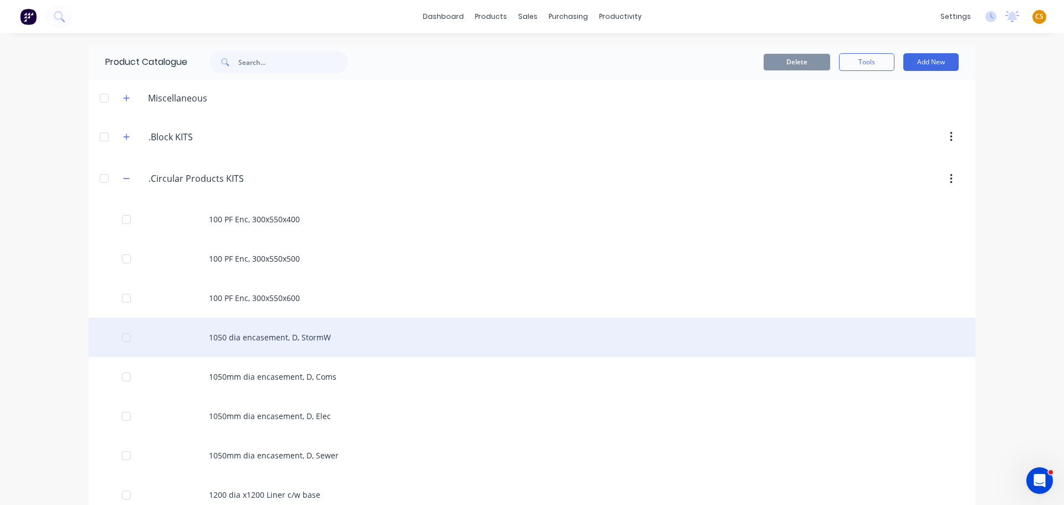
click at [259, 343] on div "1050 dia encasement, D, StormW" at bounding box center [532, 337] width 887 height 39
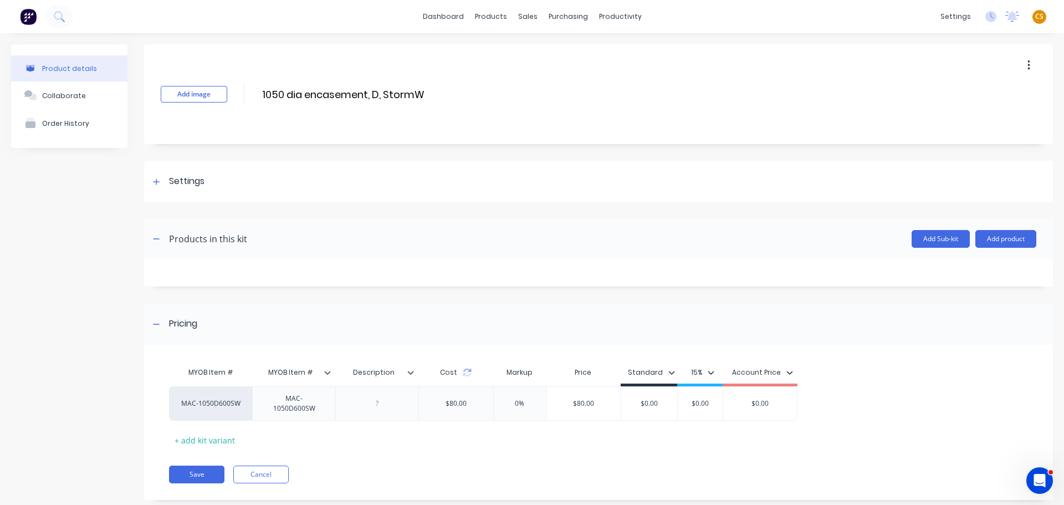
click at [461, 375] on div "Cost" at bounding box center [456, 372] width 32 height 10
click at [467, 375] on icon at bounding box center [467, 372] width 9 height 9
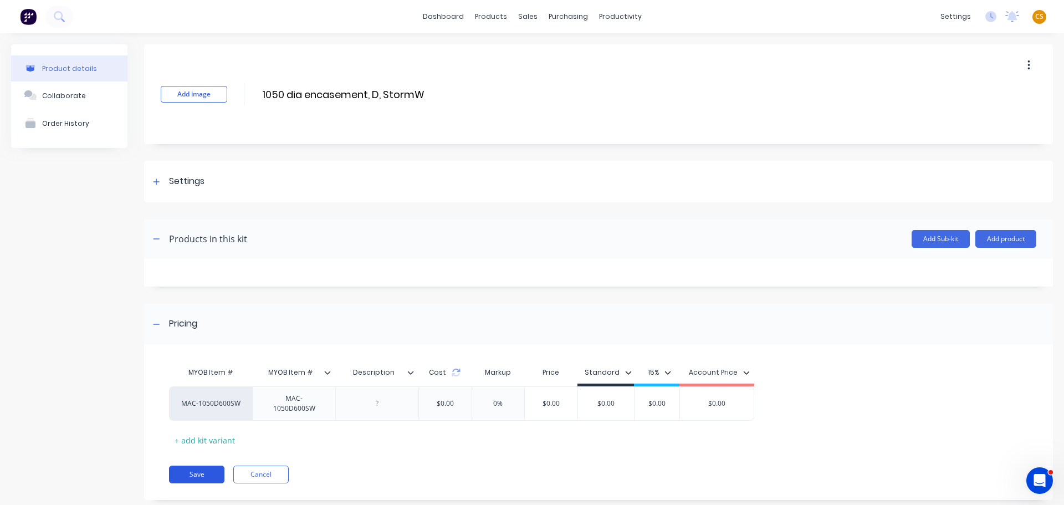
click at [204, 473] on button "Save" at bounding box center [196, 475] width 55 height 18
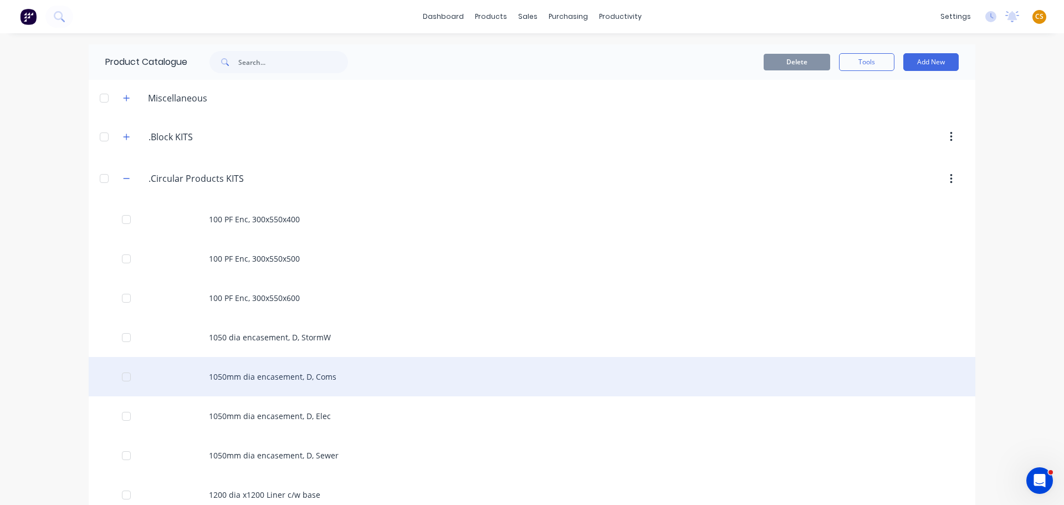
click at [287, 374] on div "1050mm dia encasement, D, Coms" at bounding box center [532, 376] width 887 height 39
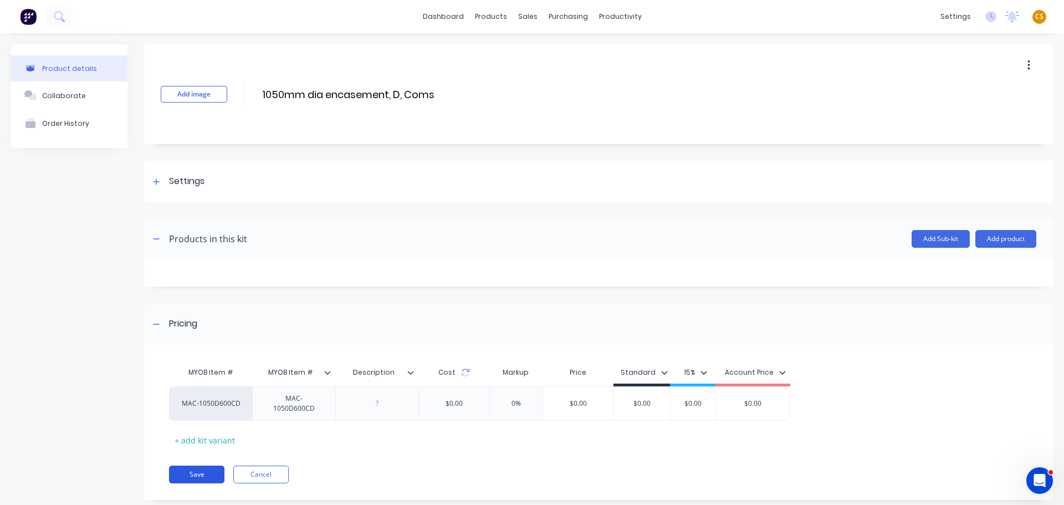
click at [206, 480] on button "Save" at bounding box center [196, 475] width 55 height 18
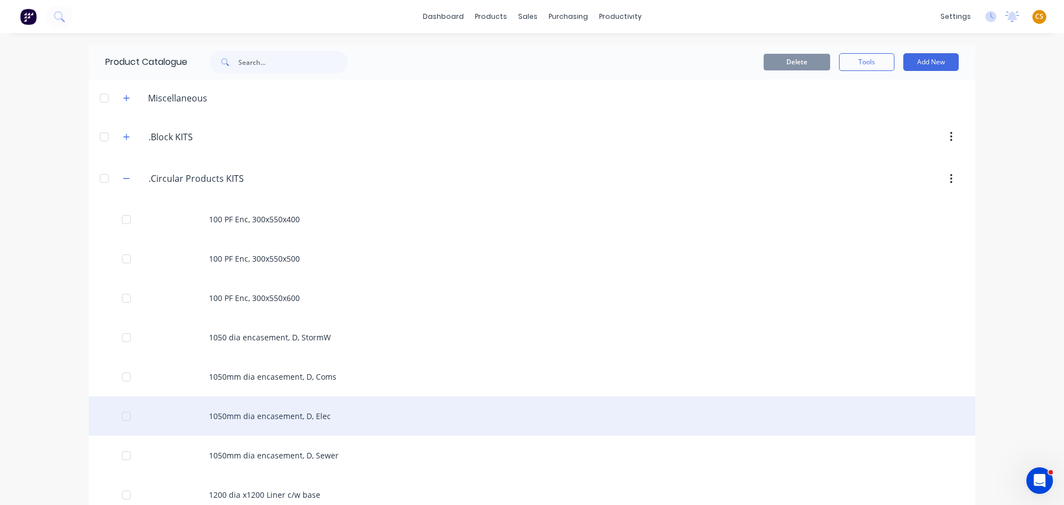
click at [310, 421] on div "1050mm dia encasement, D, Elec" at bounding box center [532, 415] width 887 height 39
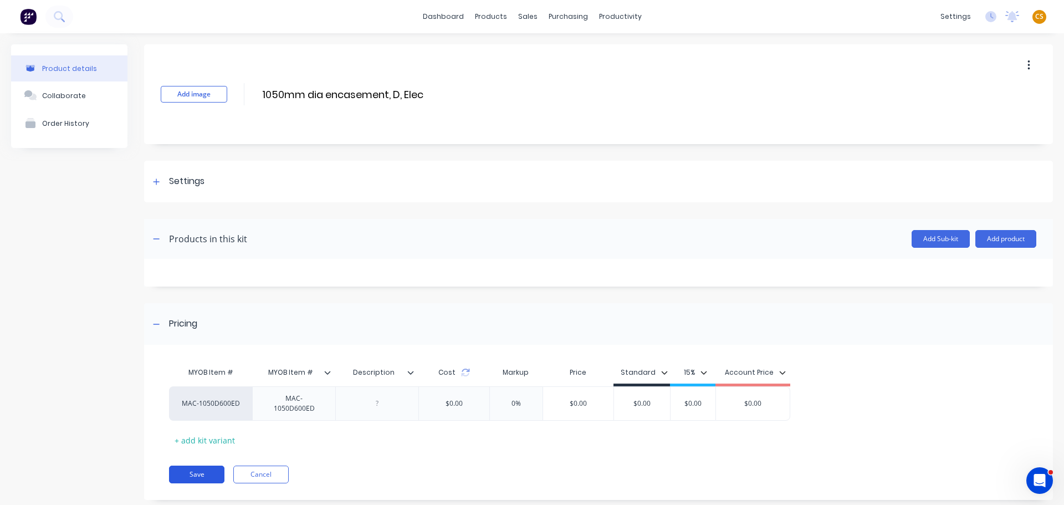
click at [190, 477] on button "Save" at bounding box center [196, 475] width 55 height 18
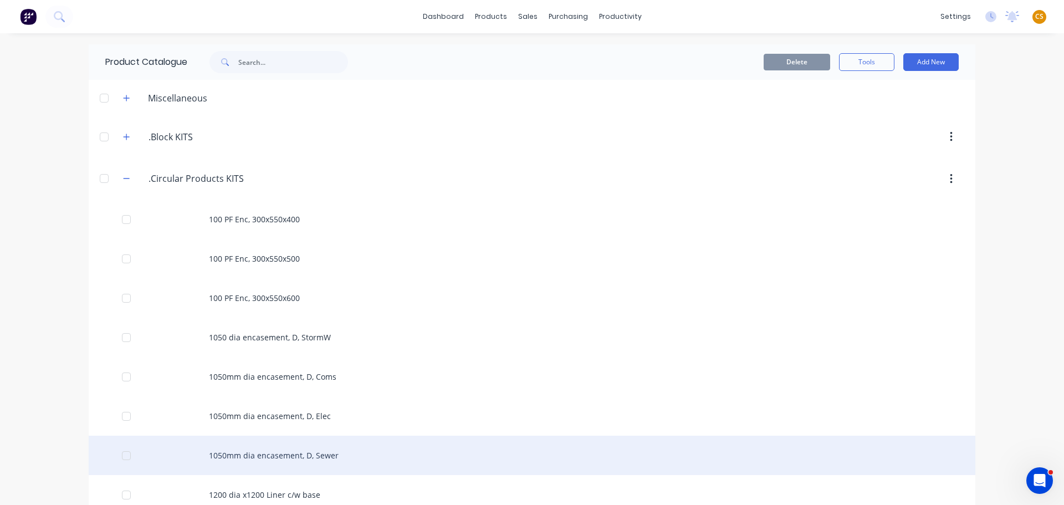
click at [294, 459] on div "1050mm dia encasement, D, Sewer" at bounding box center [532, 455] width 887 height 39
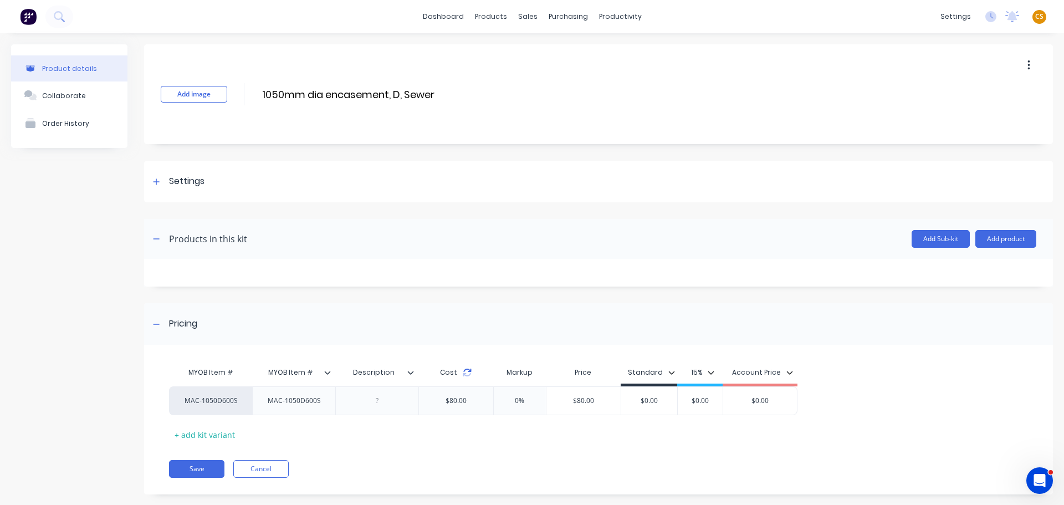
click at [467, 375] on icon at bounding box center [467, 372] width 9 height 9
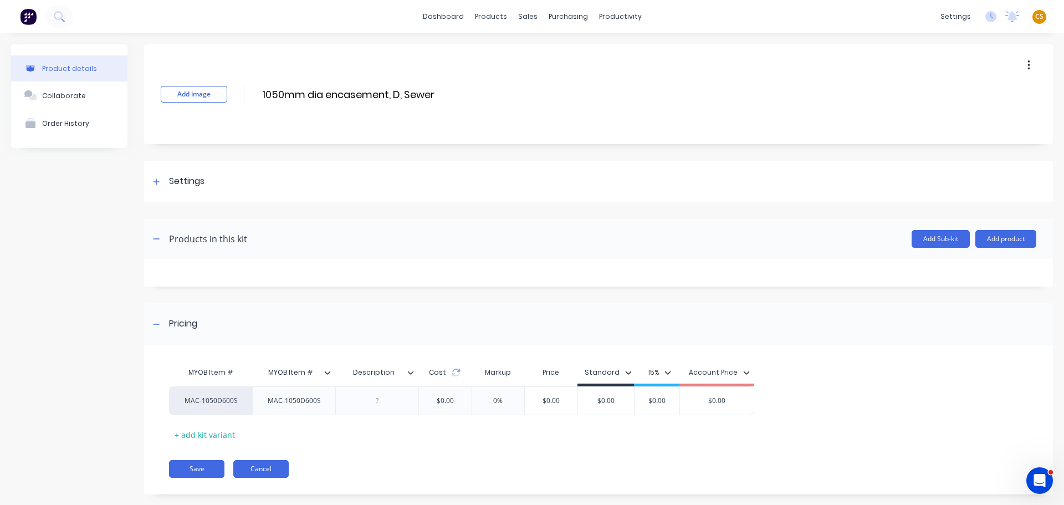
click at [260, 469] on button "Cancel" at bounding box center [260, 469] width 55 height 18
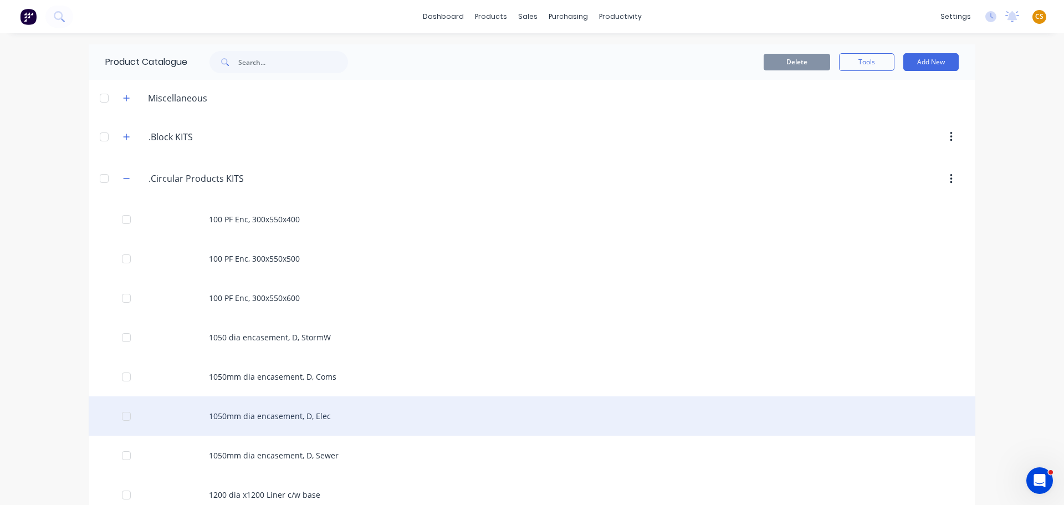
click at [287, 420] on div "1050mm dia encasement, D, Elec" at bounding box center [532, 415] width 887 height 39
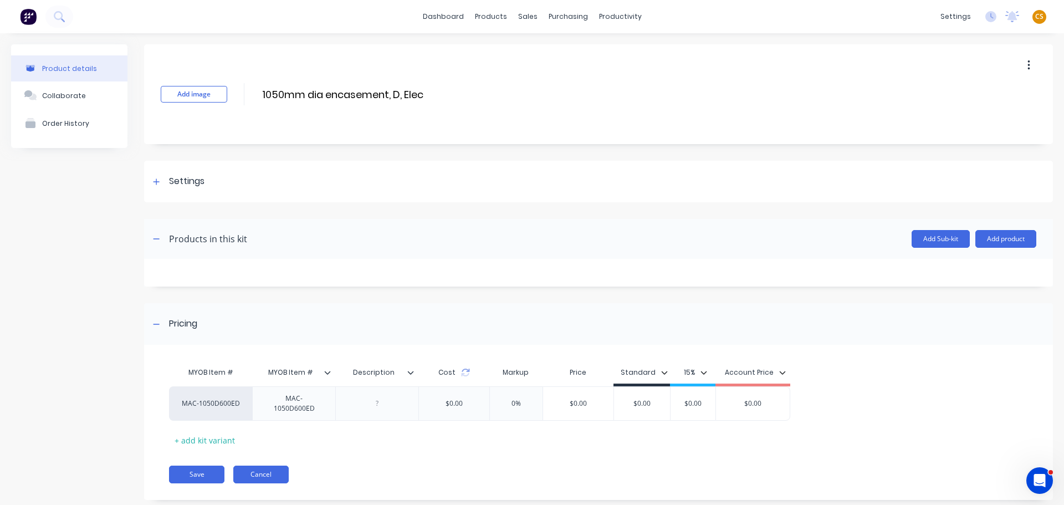
click at [251, 471] on button "Cancel" at bounding box center [260, 475] width 55 height 18
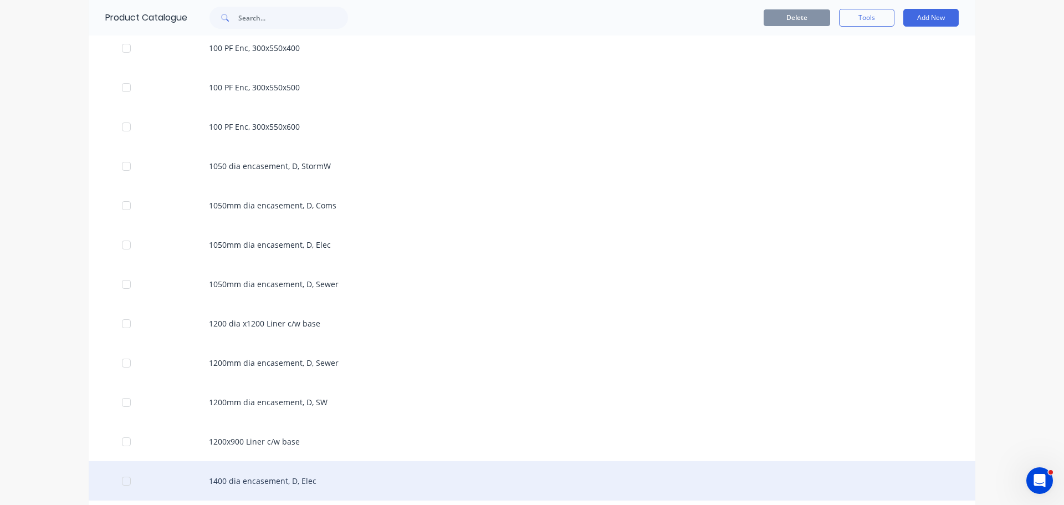
scroll to position [333, 0]
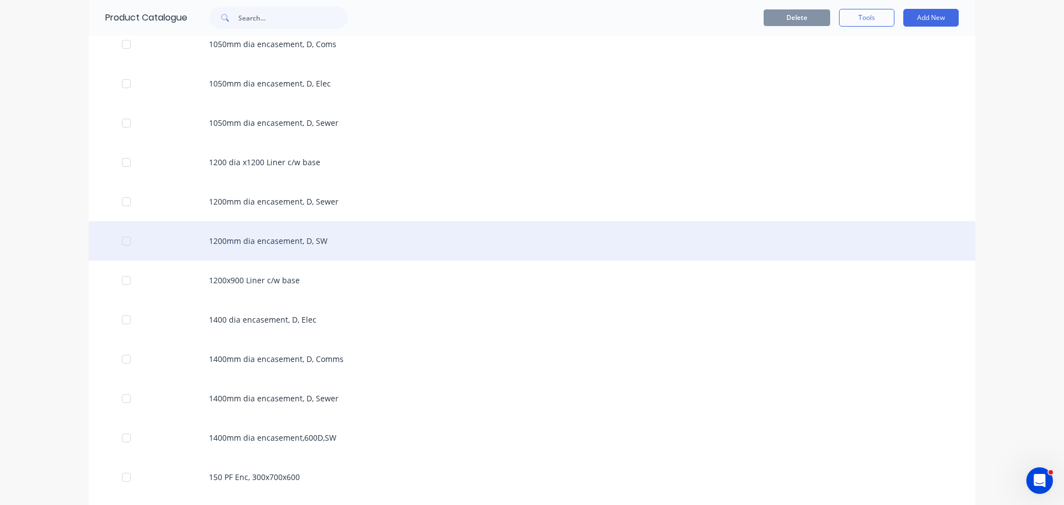
click at [246, 249] on div "1200mm dia encasement, D, SW" at bounding box center [532, 240] width 887 height 39
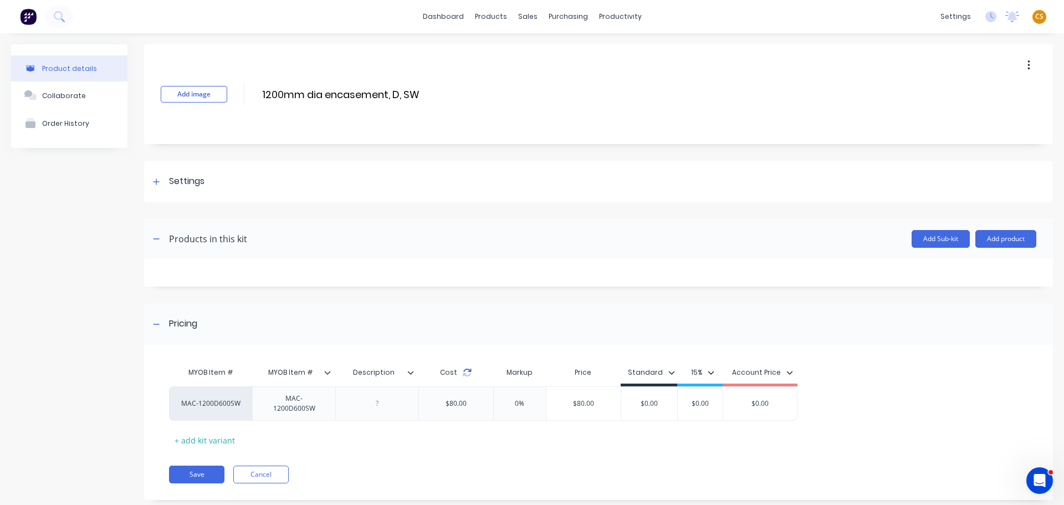
click at [467, 372] on icon at bounding box center [467, 372] width 9 height 9
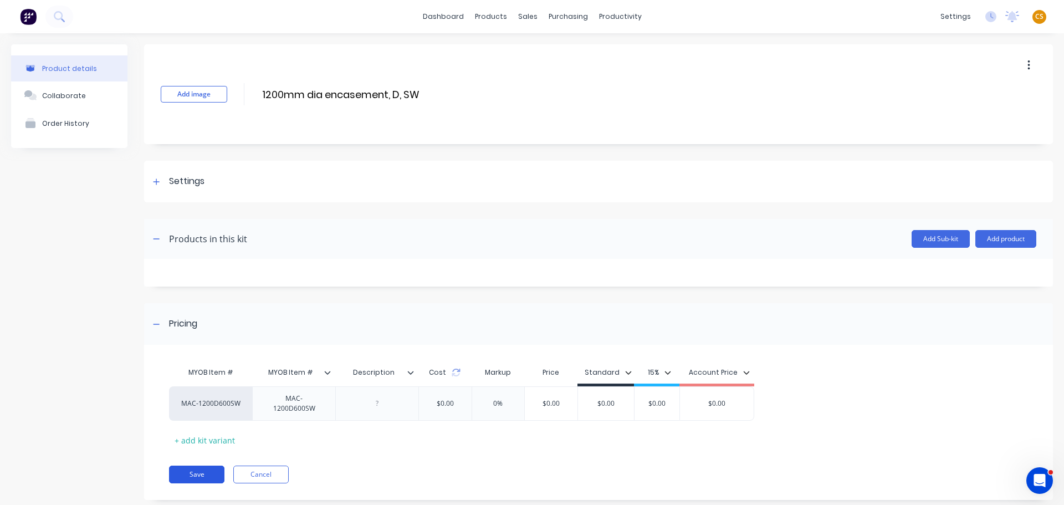
click at [195, 474] on button "Save" at bounding box center [196, 475] width 55 height 18
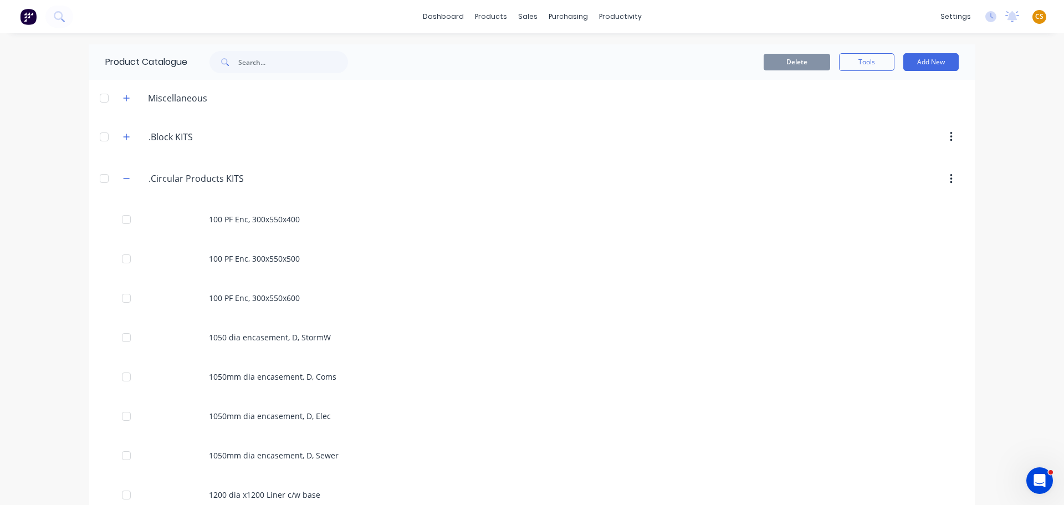
scroll to position [499, 0]
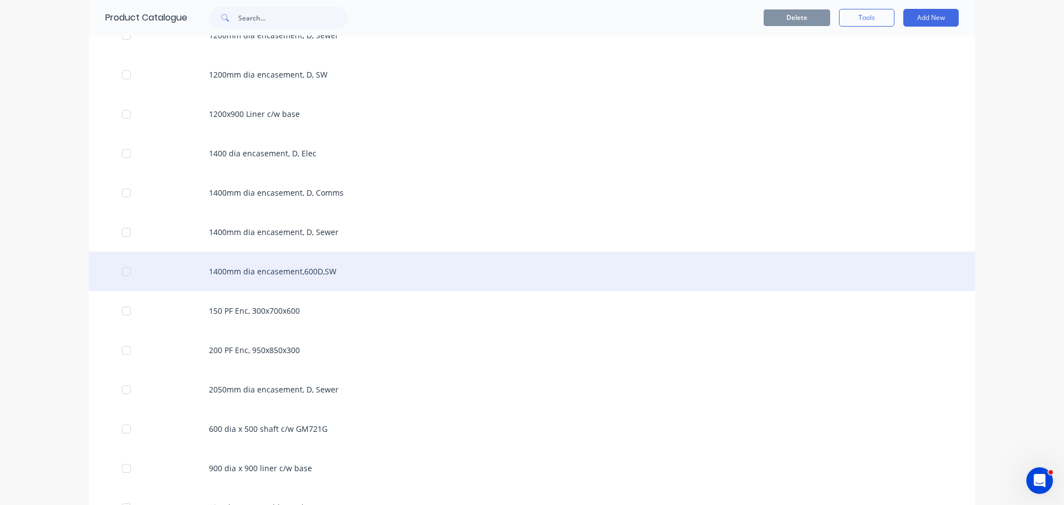
click at [244, 266] on div "1400mm dia encasement,600D,SW" at bounding box center [532, 271] width 887 height 39
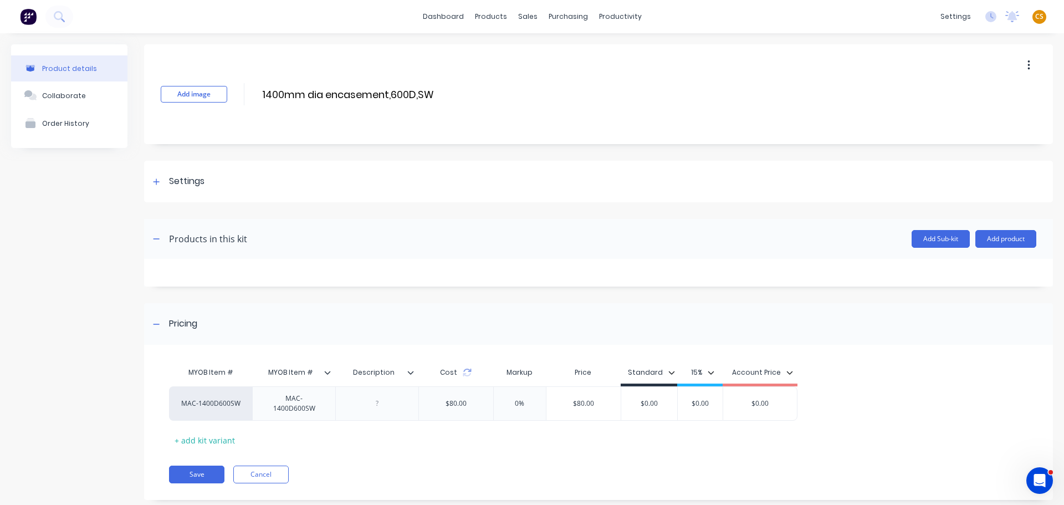
click at [470, 377] on div "Cost" at bounding box center [455, 372] width 75 height 22
click at [467, 375] on icon at bounding box center [467, 372] width 9 height 9
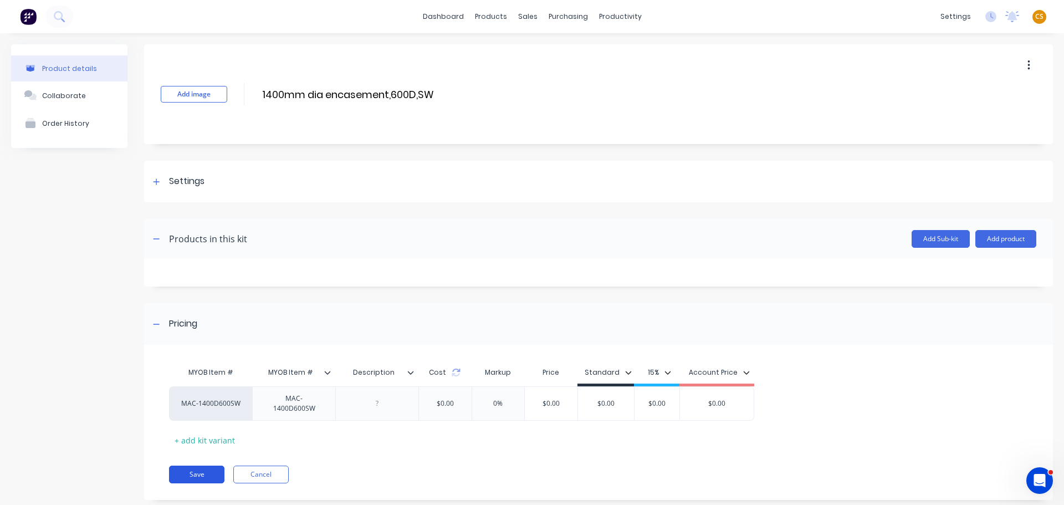
click at [201, 474] on button "Save" at bounding box center [196, 475] width 55 height 18
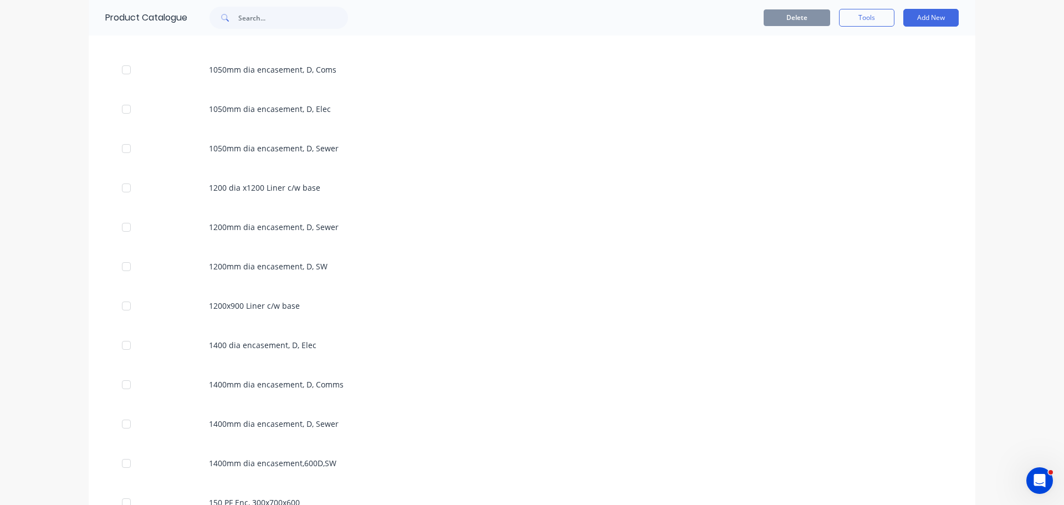
scroll to position [499, 0]
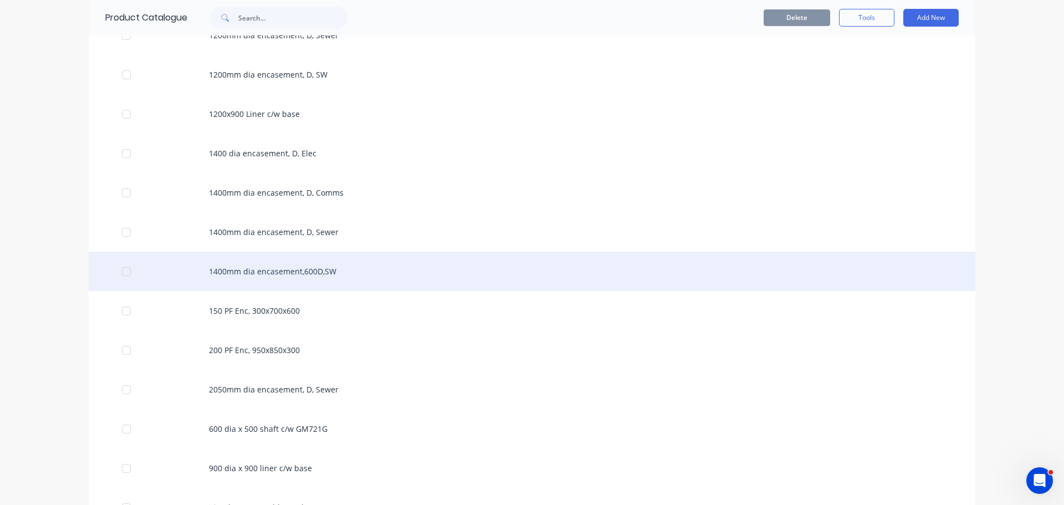
click at [226, 272] on div "1400mm dia encasement,600D,SW" at bounding box center [532, 271] width 887 height 39
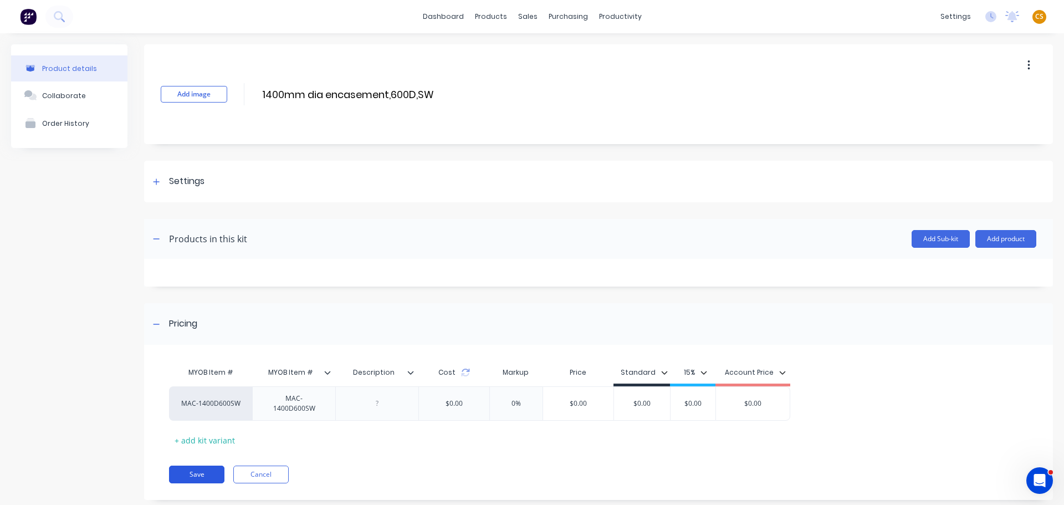
click at [206, 471] on button "Save" at bounding box center [196, 475] width 55 height 18
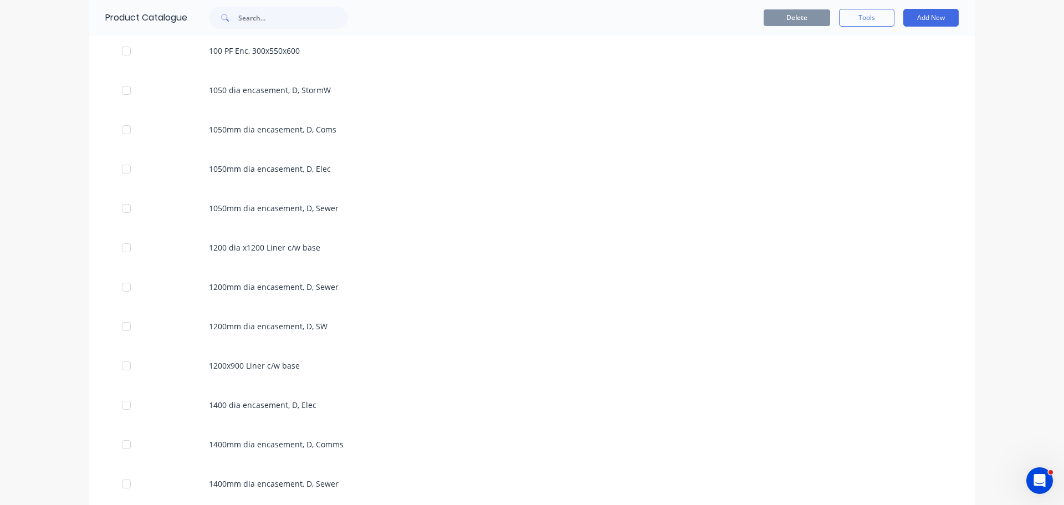
scroll to position [333, 0]
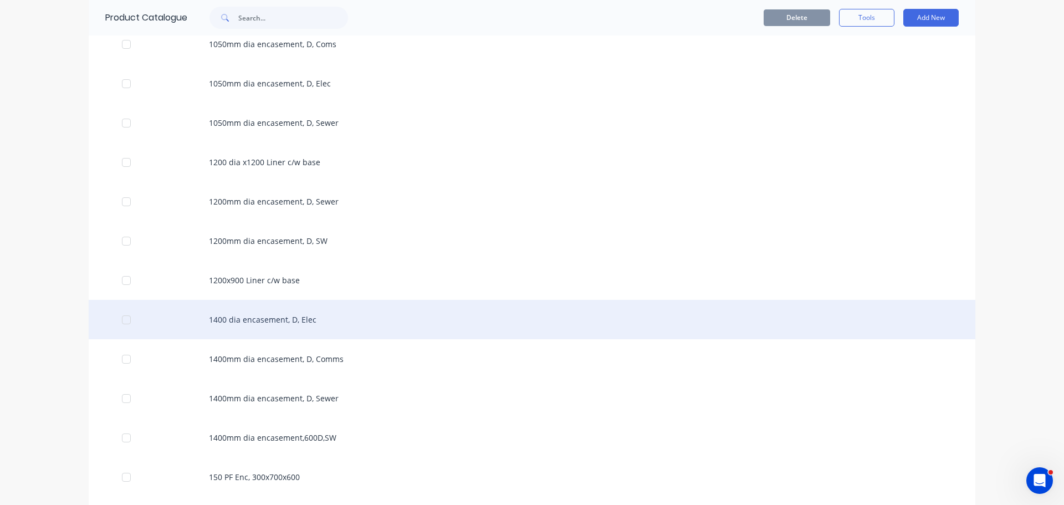
click at [257, 319] on div "1400 dia encasement, D, Elec" at bounding box center [532, 319] width 887 height 39
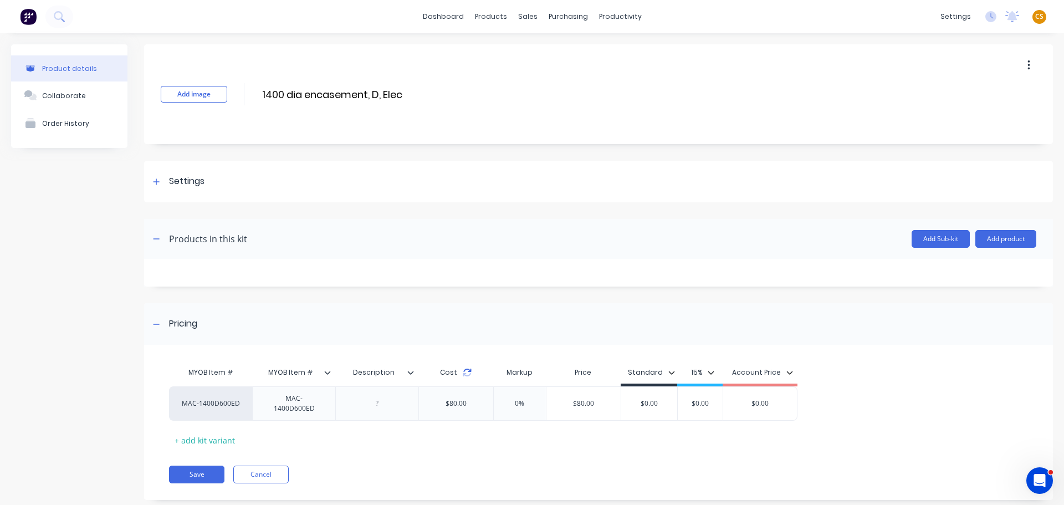
click at [468, 371] on icon at bounding box center [467, 370] width 8 height 3
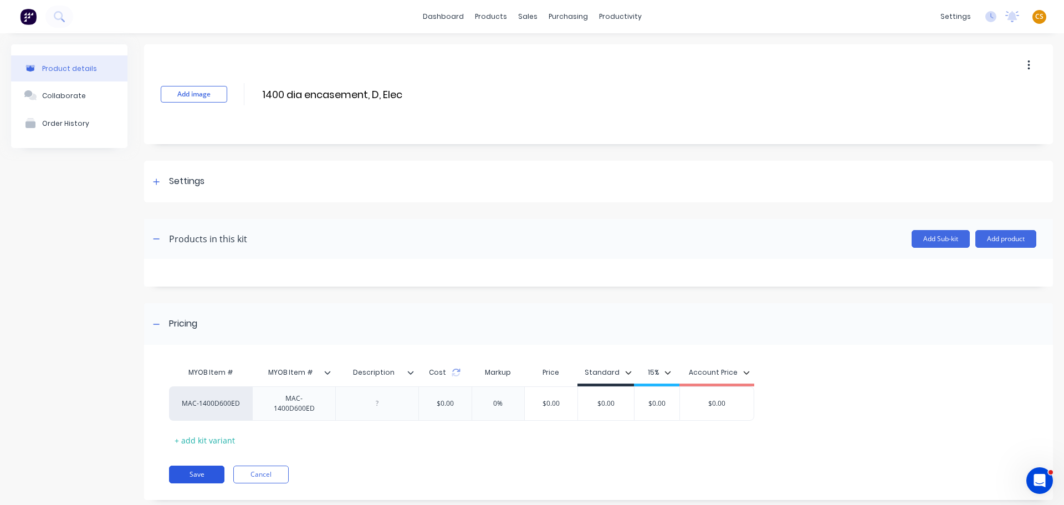
click at [197, 477] on button "Save" at bounding box center [196, 475] width 55 height 18
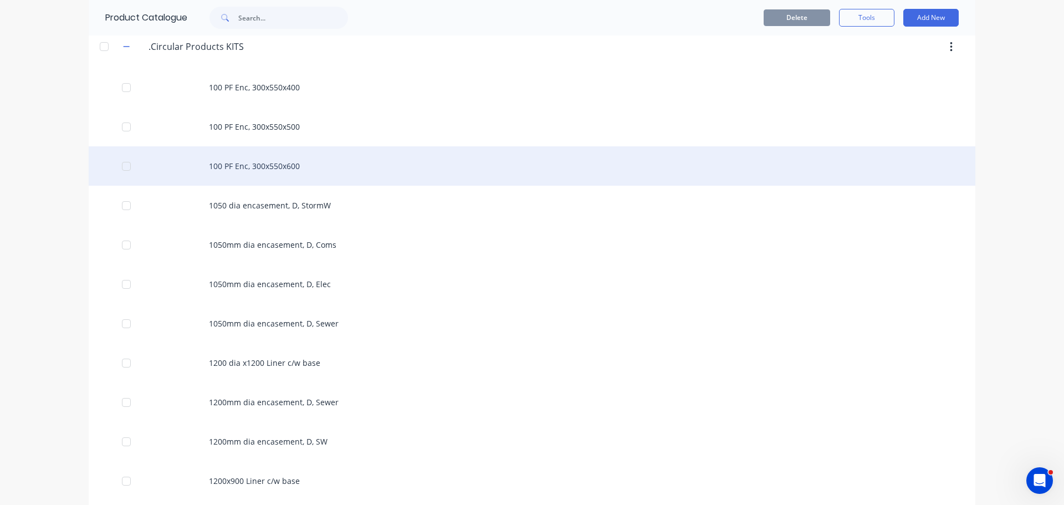
scroll to position [166, 0]
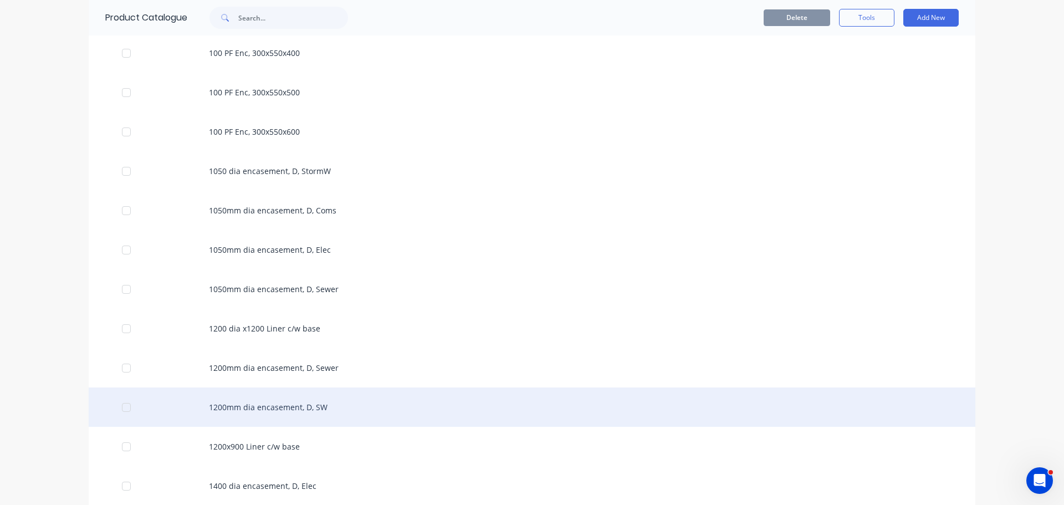
click at [228, 408] on div "1200mm dia encasement, D, SW" at bounding box center [532, 406] width 887 height 39
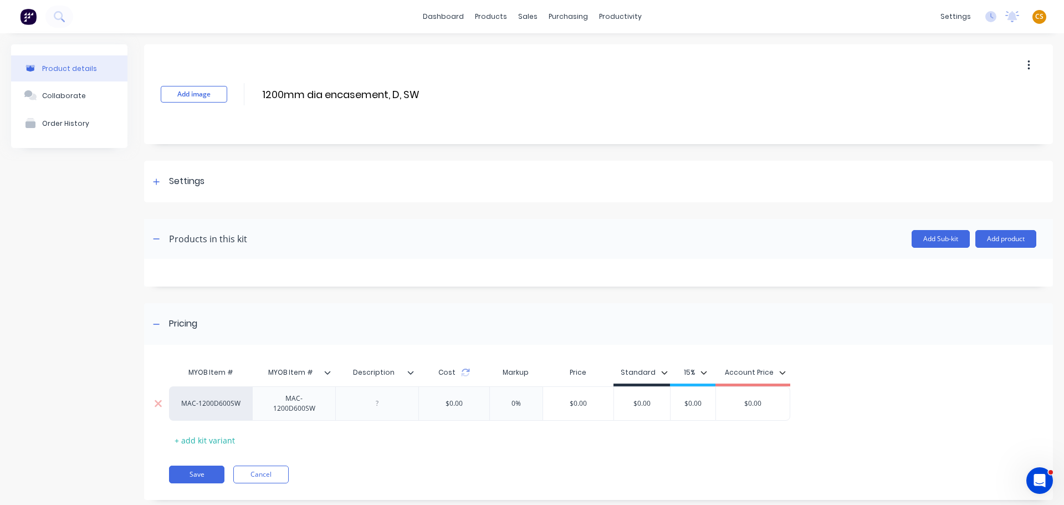
click at [453, 404] on div "$0.00" at bounding box center [454, 404] width 35 height 28
click at [249, 474] on button "Cancel" at bounding box center [260, 475] width 55 height 18
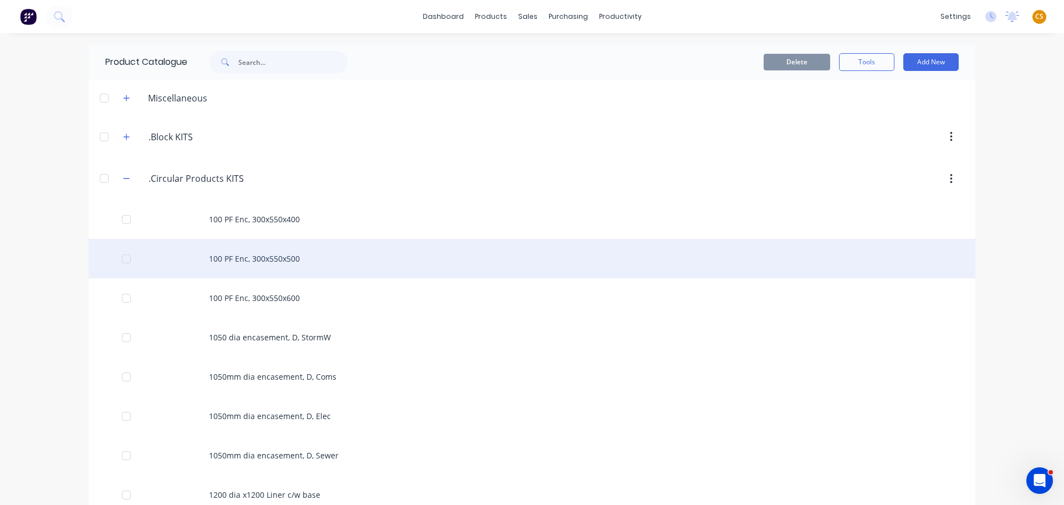
click at [268, 258] on div "100 PF Enc, 300x550x500" at bounding box center [532, 258] width 887 height 39
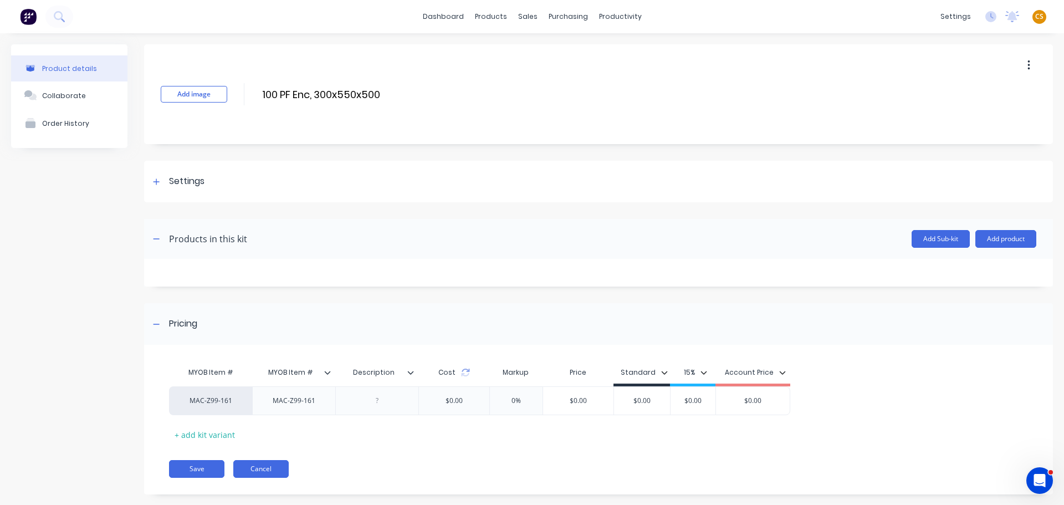
click at [249, 469] on button "Cancel" at bounding box center [260, 469] width 55 height 18
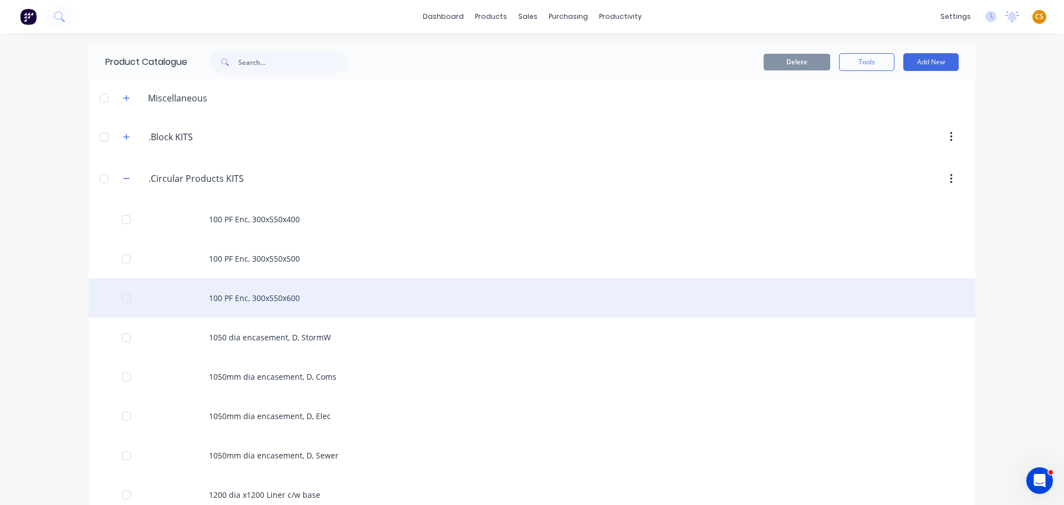
click at [254, 298] on div "100 PF Enc, 300x550x600" at bounding box center [532, 297] width 887 height 39
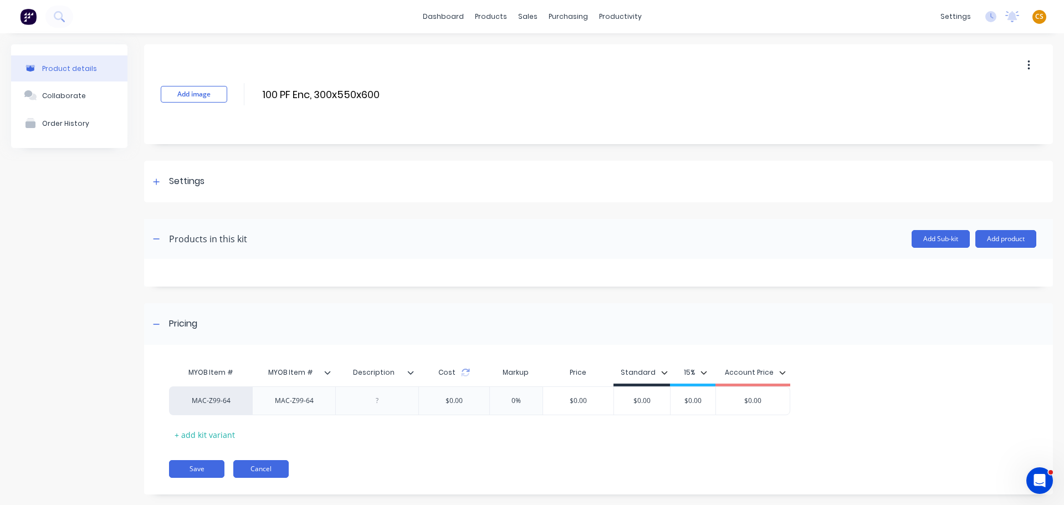
click at [260, 471] on button "Cancel" at bounding box center [260, 469] width 55 height 18
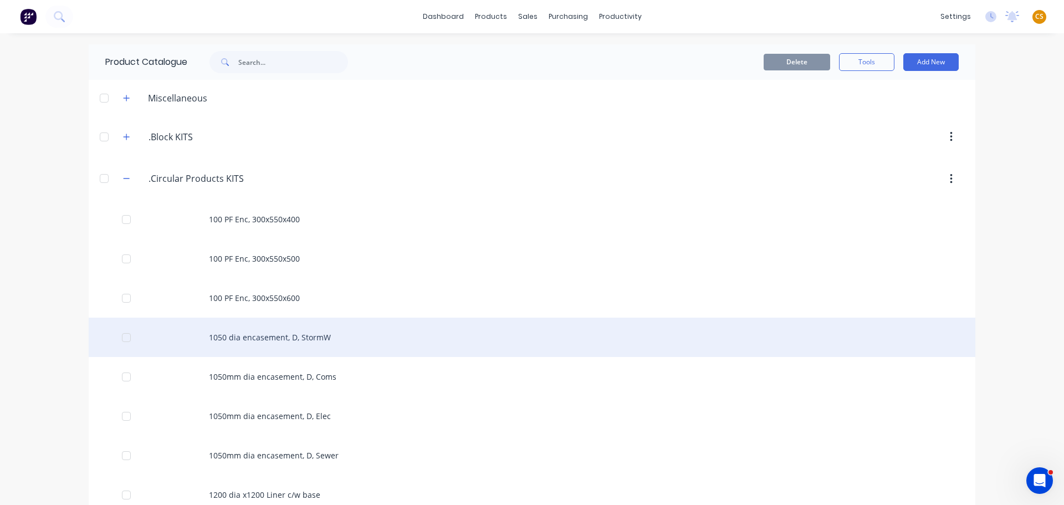
click at [294, 344] on div "1050 dia encasement, D, StormW" at bounding box center [532, 337] width 887 height 39
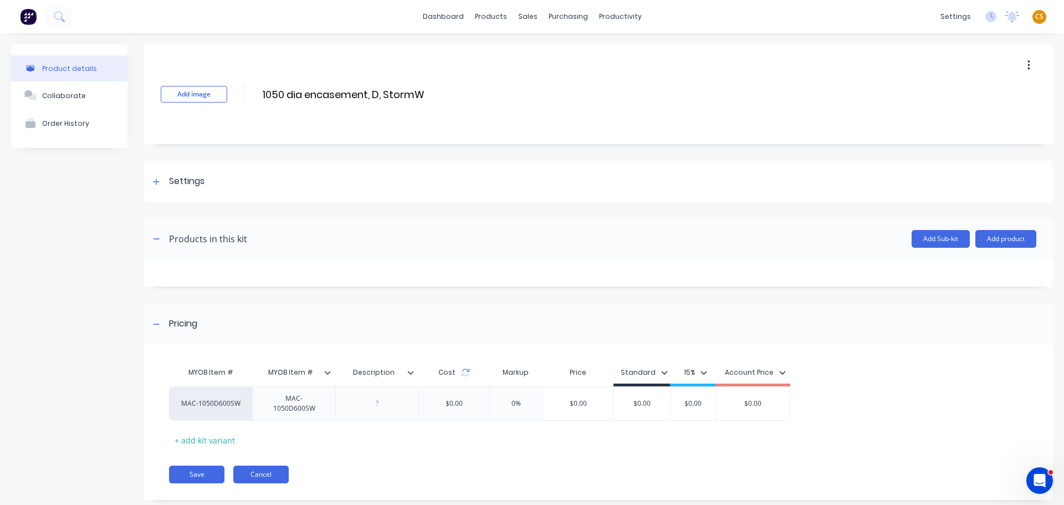
click at [271, 473] on button "Cancel" at bounding box center [260, 475] width 55 height 18
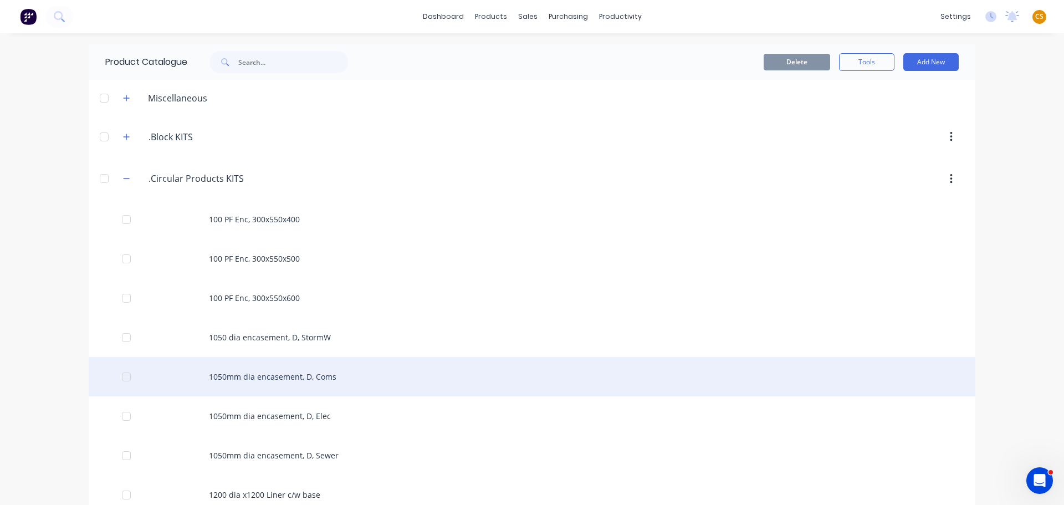
click at [287, 382] on div "1050mm dia encasement, D, Coms" at bounding box center [532, 376] width 887 height 39
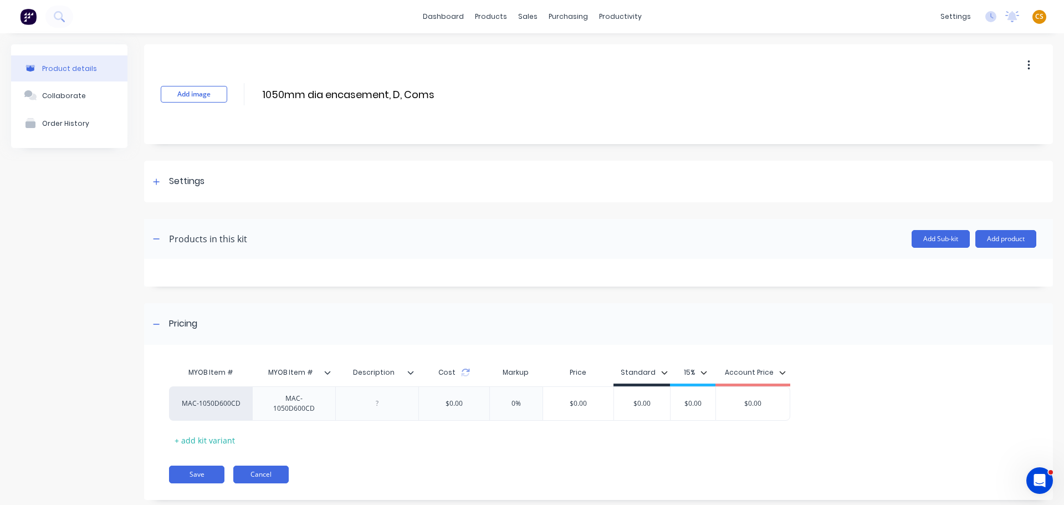
click at [267, 477] on button "Cancel" at bounding box center [260, 475] width 55 height 18
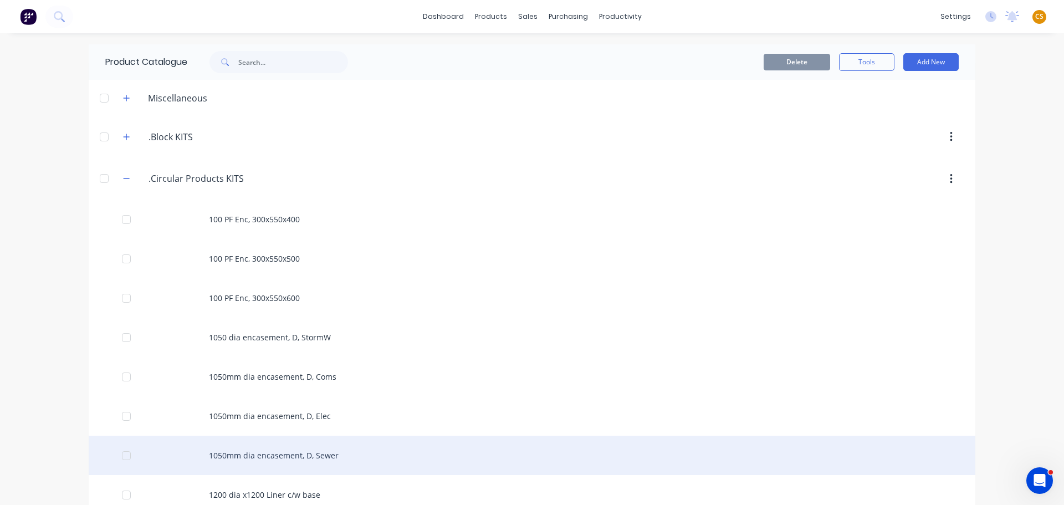
click at [275, 451] on div "1050mm dia encasement, D, Sewer" at bounding box center [532, 455] width 887 height 39
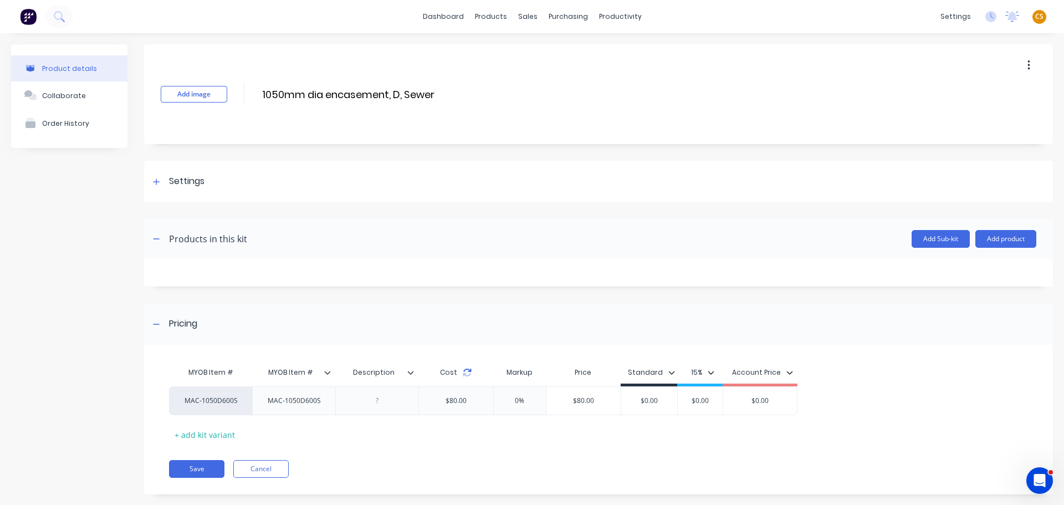
click at [466, 371] on icon at bounding box center [467, 372] width 9 height 9
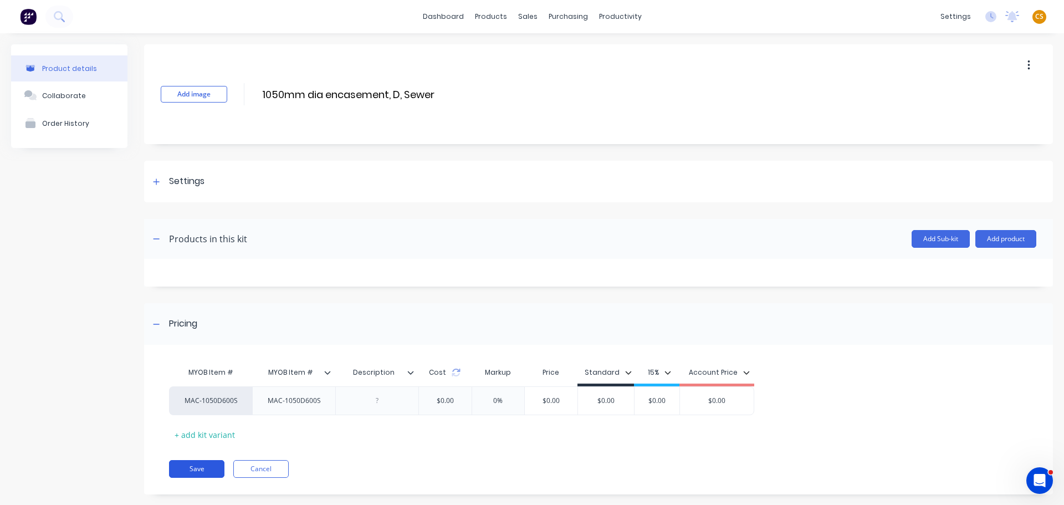
click at [204, 468] on button "Save" at bounding box center [196, 469] width 55 height 18
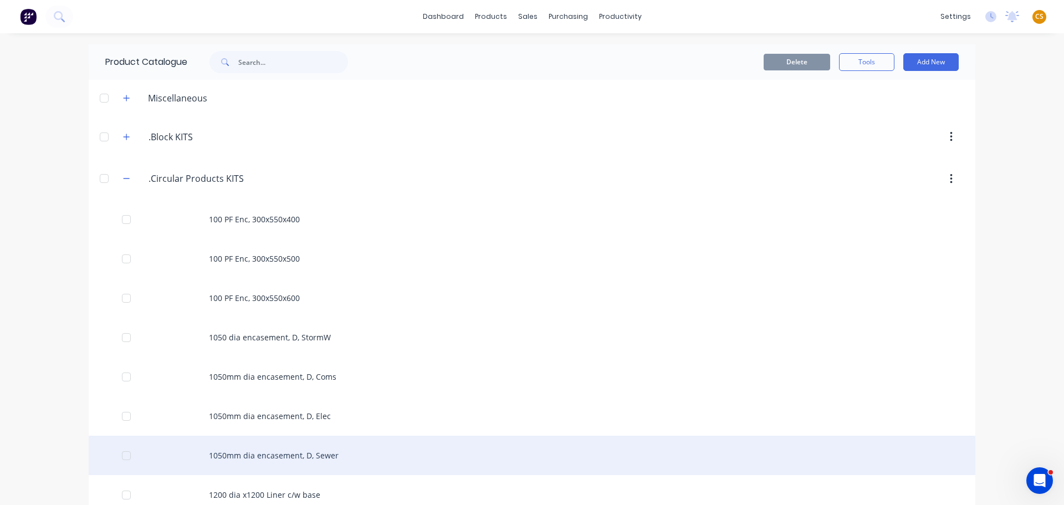
scroll to position [166, 0]
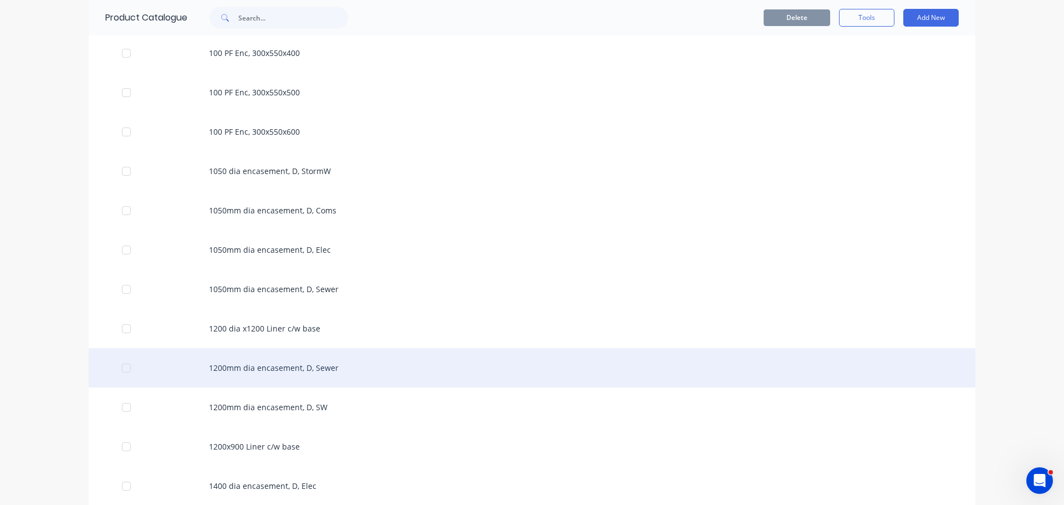
click at [248, 371] on div "1200mm dia encasement, D, Sewer" at bounding box center [532, 367] width 887 height 39
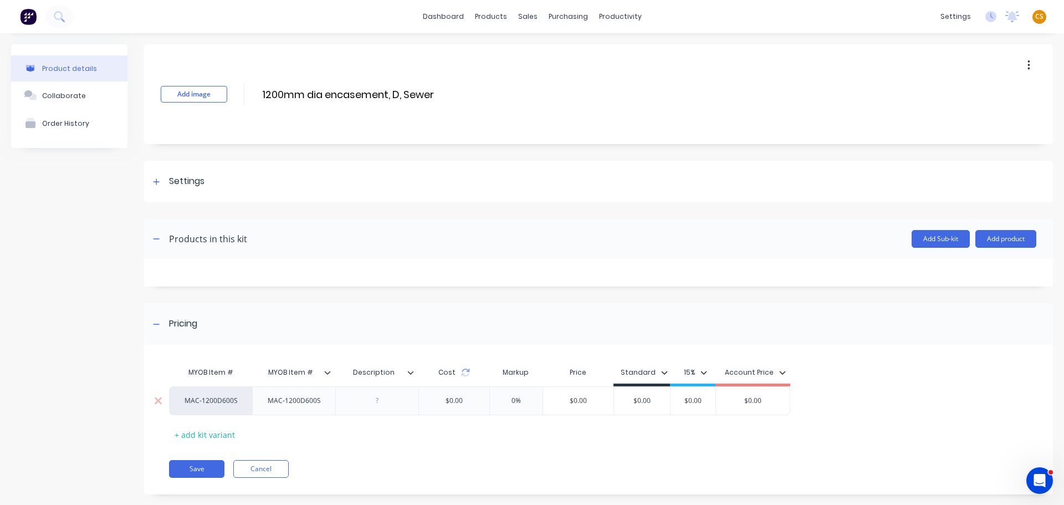
drag, startPoint x: 648, startPoint y: 399, endPoint x: 628, endPoint y: 399, distance: 20.0
click at [628, 399] on input "$0.00" at bounding box center [642, 401] width 56 height 10
type input "50"
type input "$0.00"
type input "$50.00"
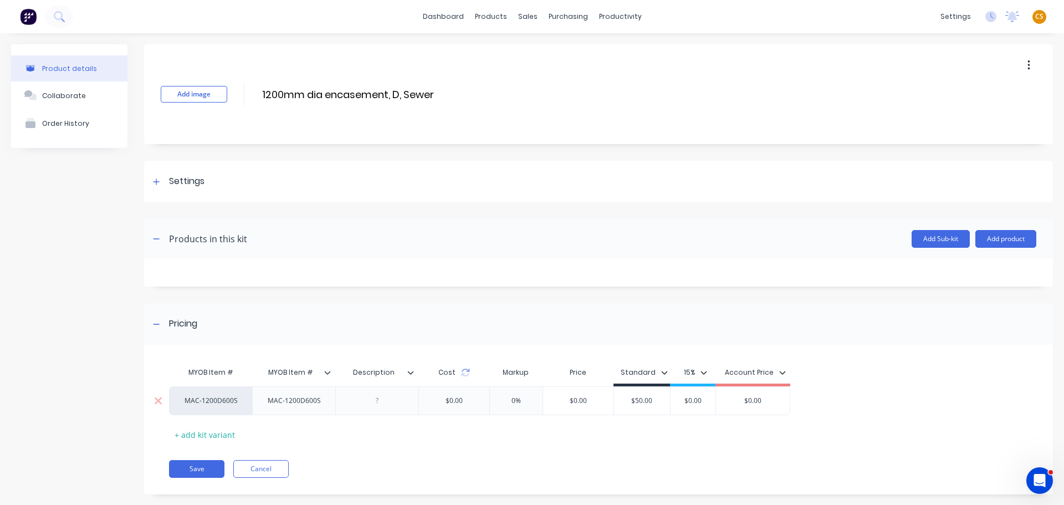
drag, startPoint x: 656, startPoint y: 397, endPoint x: 632, endPoint y: 400, distance: 23.5
click at [632, 400] on input "$50.00" at bounding box center [642, 401] width 56 height 10
click at [592, 454] on div "MYOB Item # MYOB Item # Description Cost Markup Price Standard 15% Account Pric…" at bounding box center [598, 425] width 909 height 139
click at [257, 471] on button "Cancel" at bounding box center [260, 469] width 55 height 18
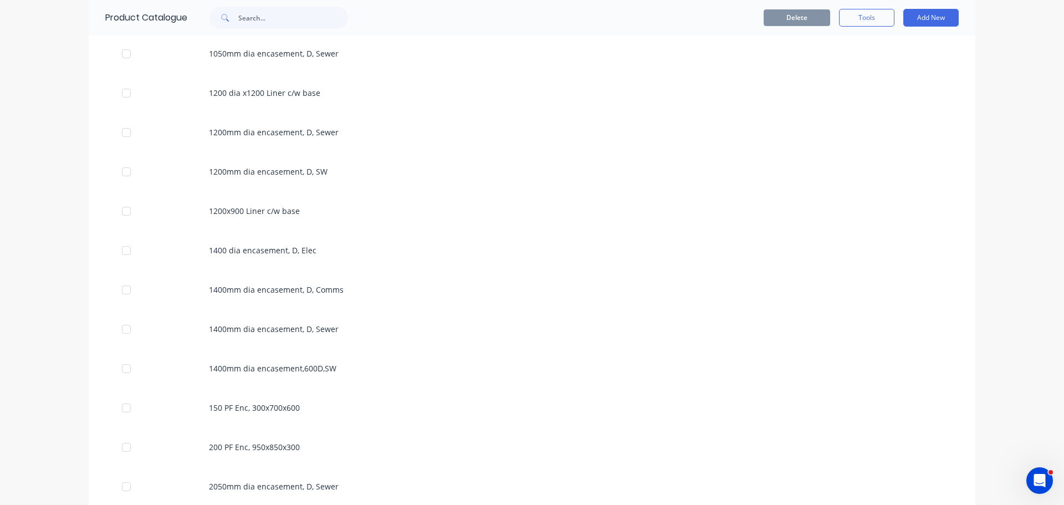
scroll to position [665, 0]
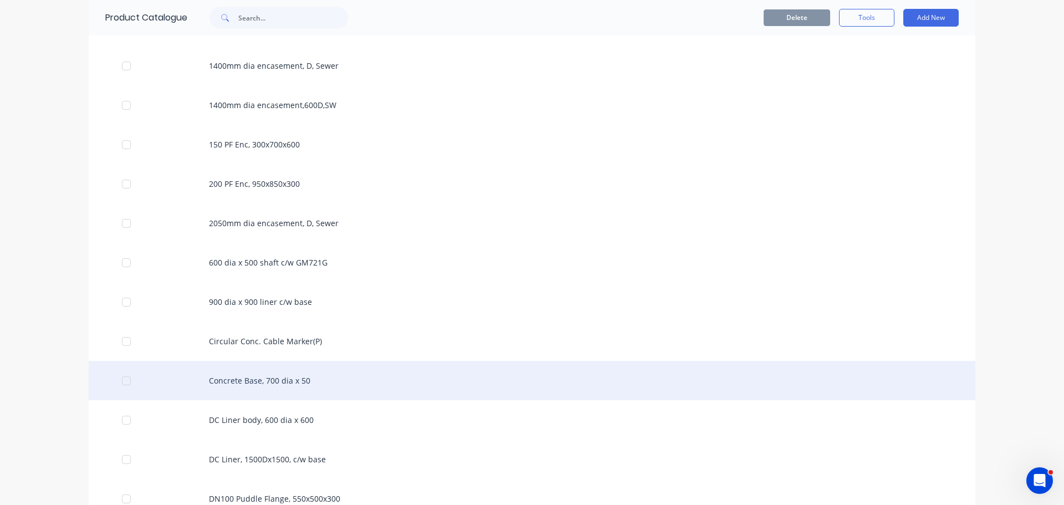
click at [218, 381] on div "Concrete Base, 700 dia x 50" at bounding box center [532, 380] width 887 height 39
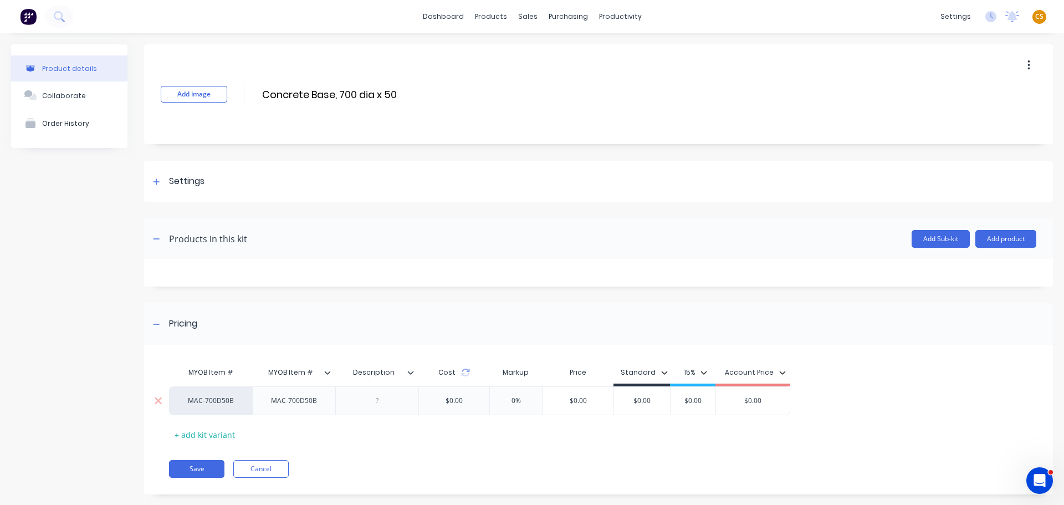
click at [454, 407] on div "$0.00" at bounding box center [454, 401] width 35 height 28
click at [453, 402] on div "$0.00" at bounding box center [454, 401] width 35 height 28
click at [260, 467] on button "Cancel" at bounding box center [260, 469] width 55 height 18
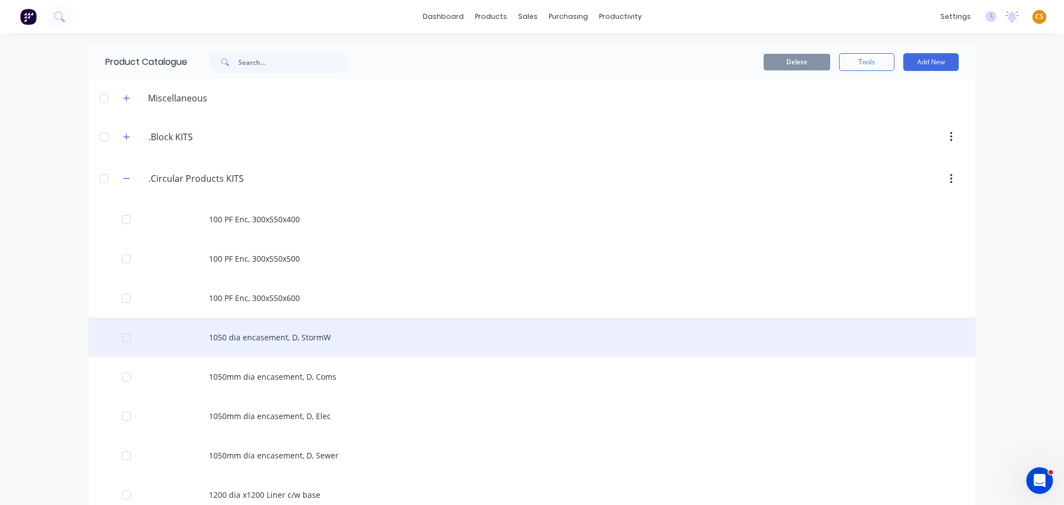
scroll to position [333, 0]
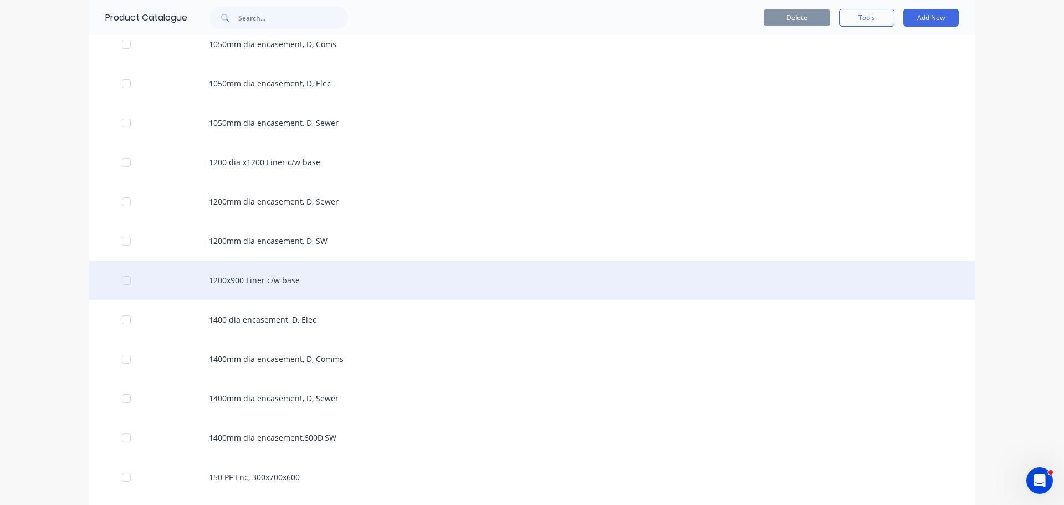
click at [256, 287] on div "1200x900 Liner c/w base" at bounding box center [532, 279] width 887 height 39
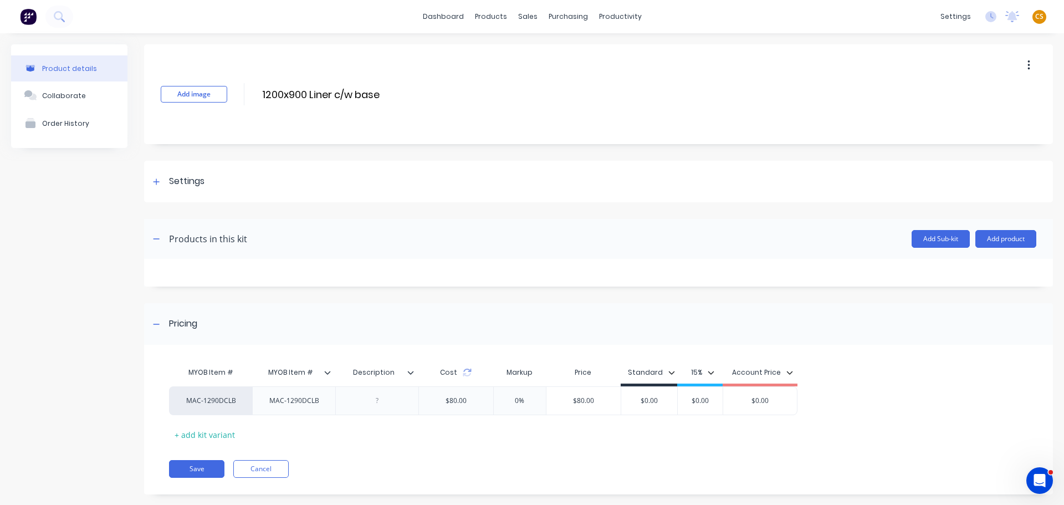
click at [464, 371] on icon at bounding box center [467, 372] width 9 height 9
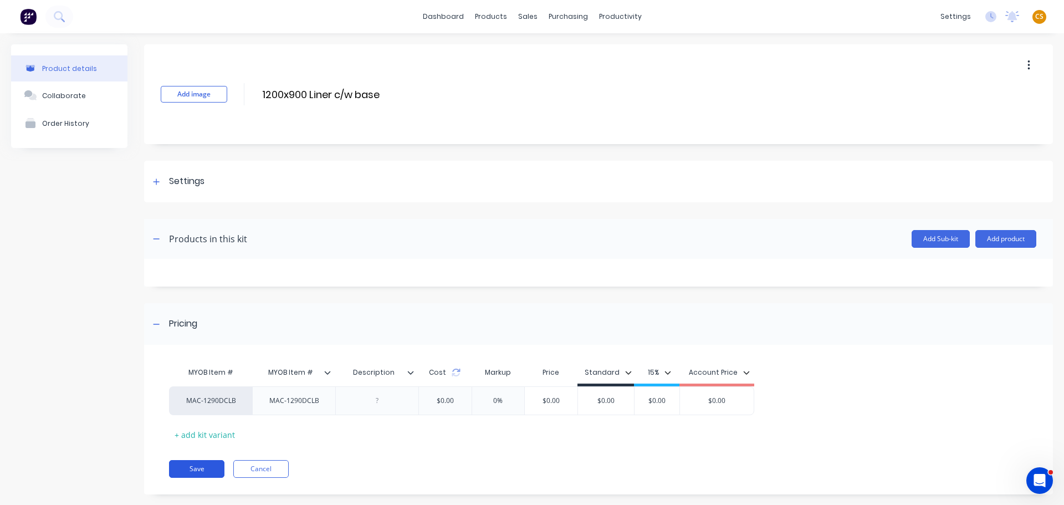
click at [206, 472] on button "Save" at bounding box center [196, 469] width 55 height 18
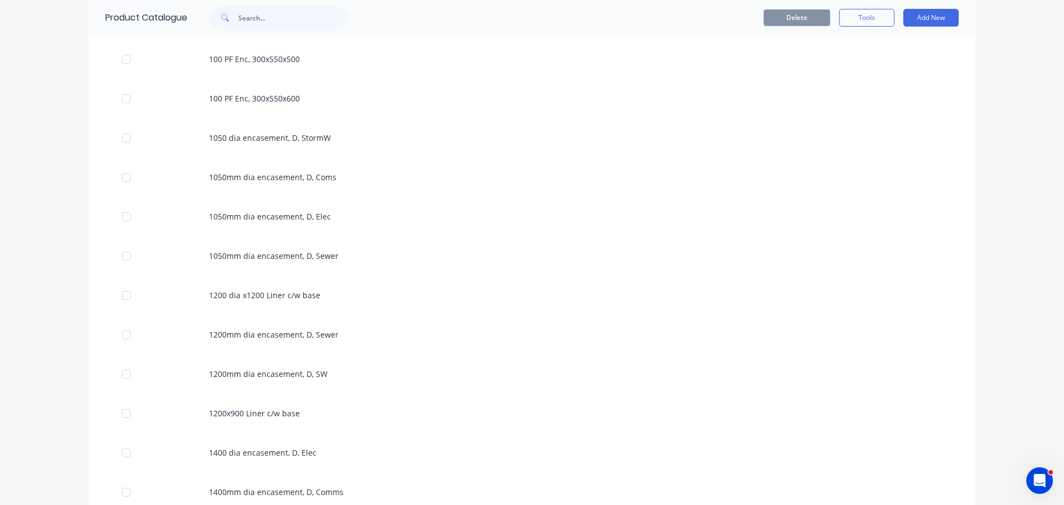
scroll to position [333, 0]
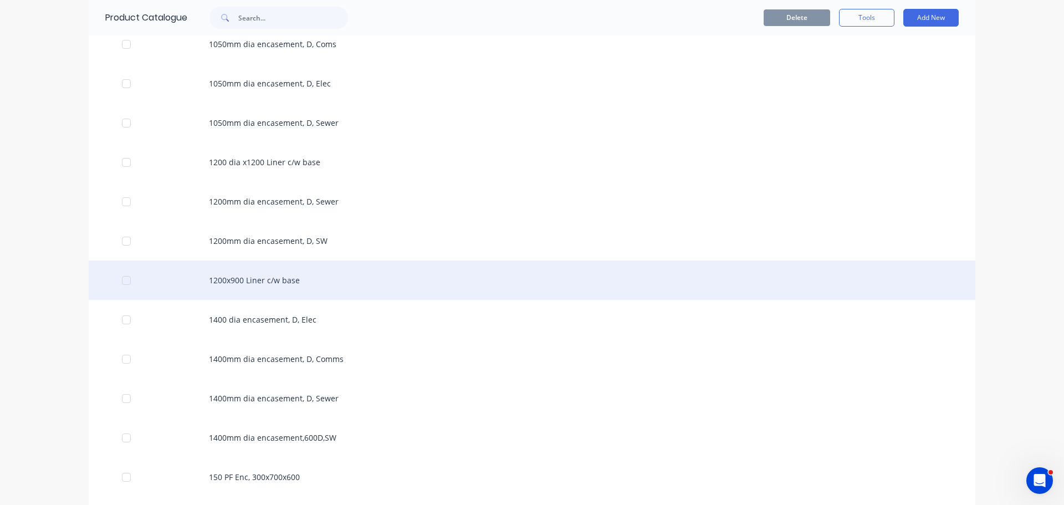
click at [266, 283] on div "1200x900 Liner c/w base" at bounding box center [532, 279] width 887 height 39
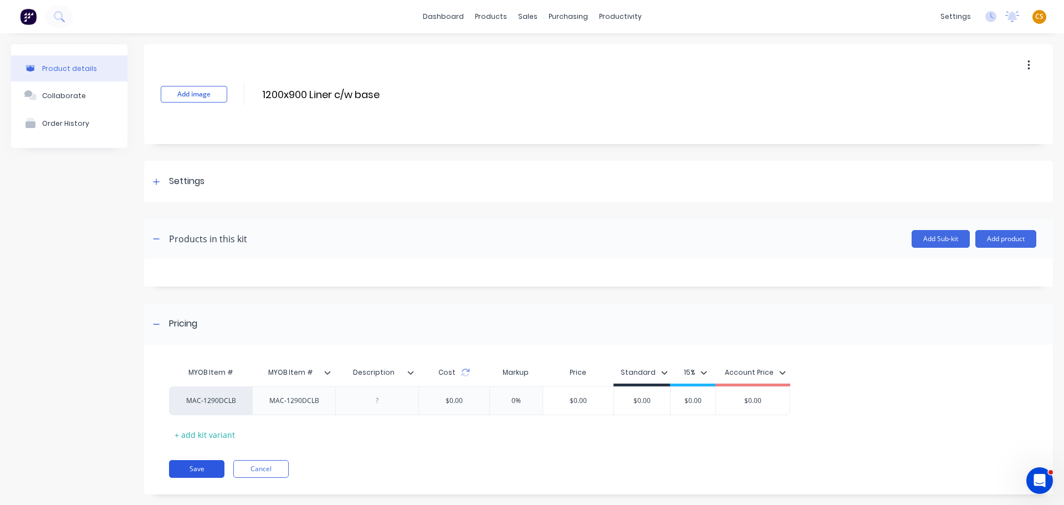
click at [206, 469] on button "Save" at bounding box center [196, 469] width 55 height 18
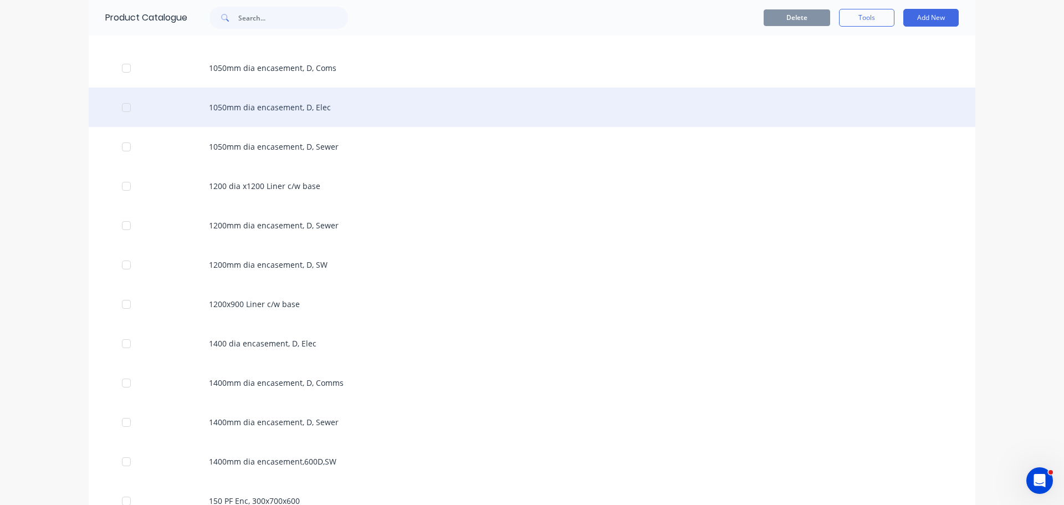
scroll to position [499, 0]
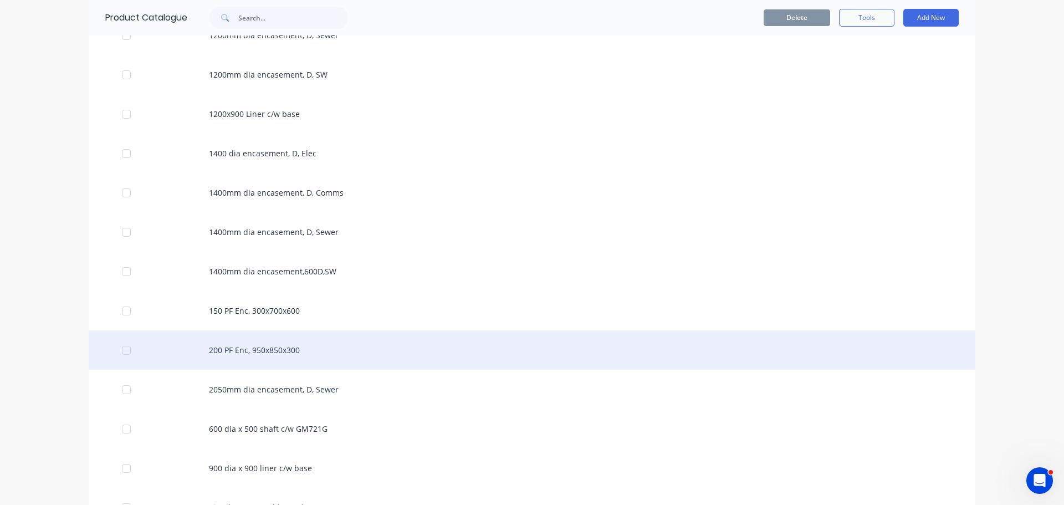
click at [247, 346] on div "200 PF Enc, 950x850x300" at bounding box center [532, 349] width 887 height 39
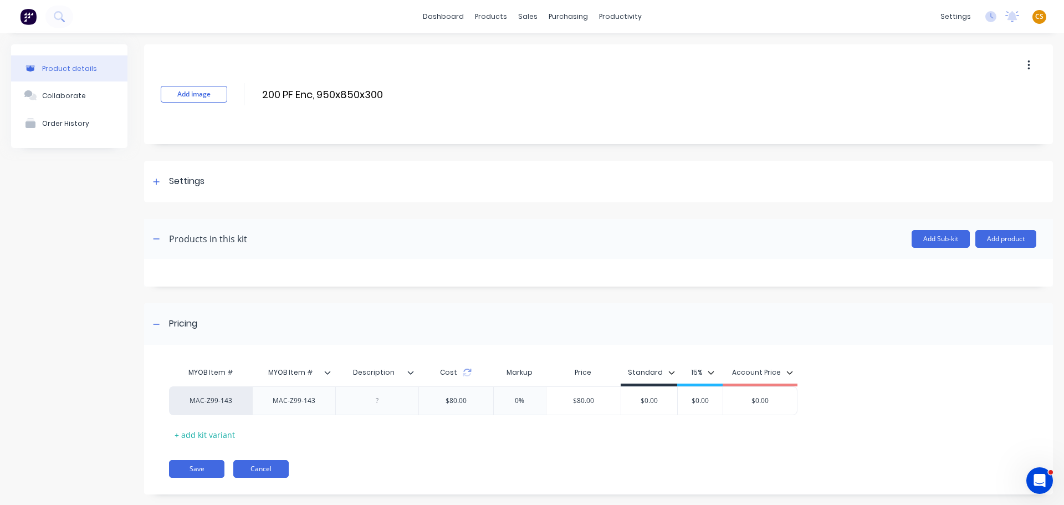
click at [261, 465] on button "Cancel" at bounding box center [260, 469] width 55 height 18
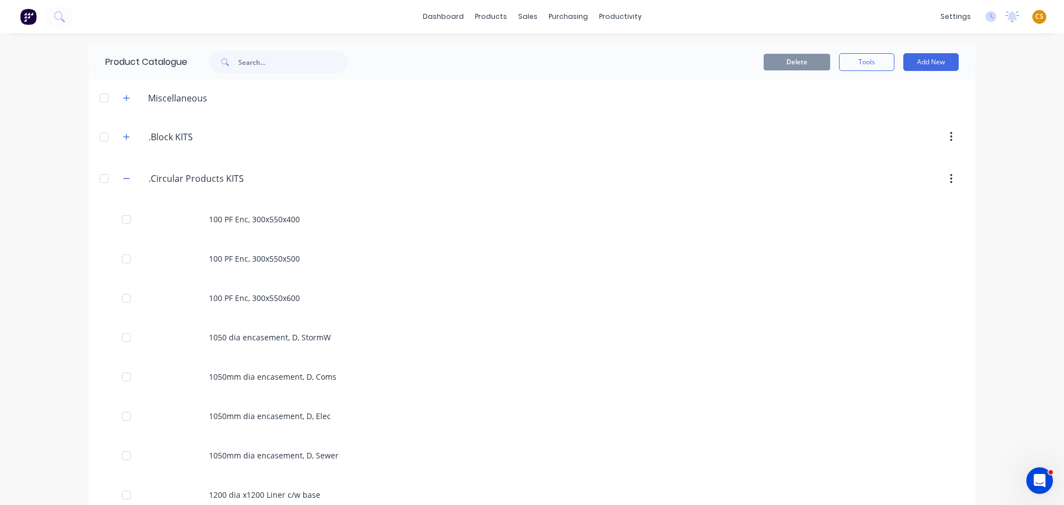
click at [37, 364] on div "dashboard products sales purchasing productivity dashboard products Product Cat…" at bounding box center [532, 252] width 1064 height 505
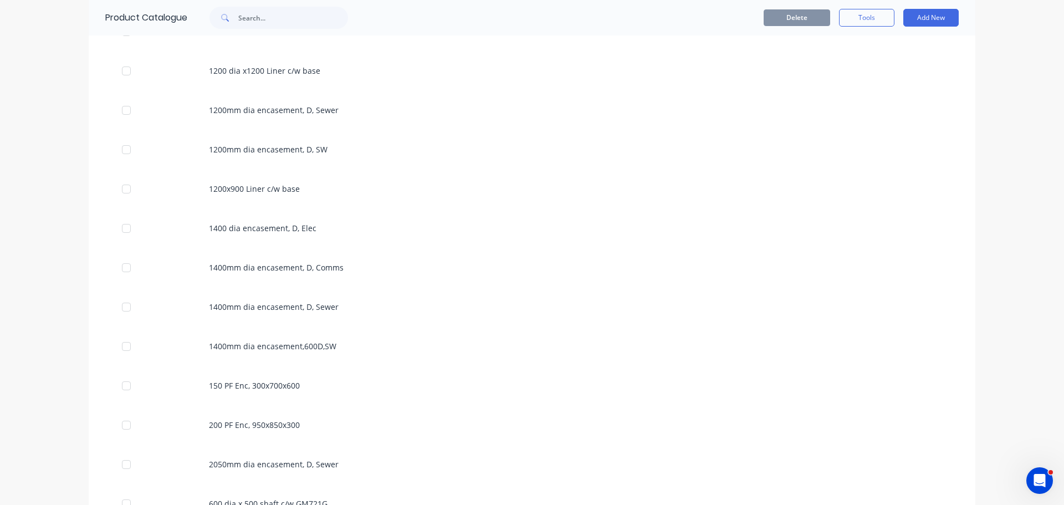
scroll to position [499, 0]
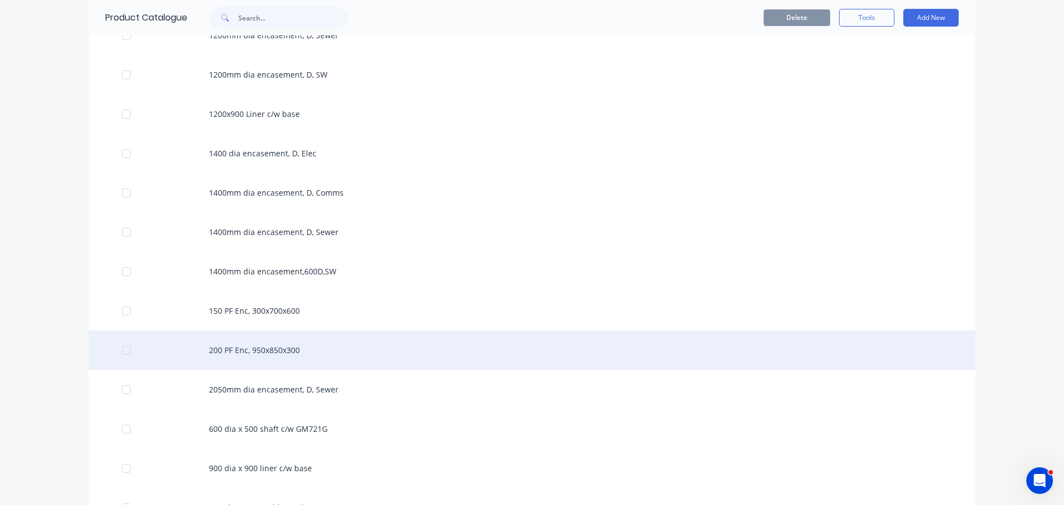
click at [267, 354] on div "200 PF Enc, 950x850x300" at bounding box center [532, 349] width 887 height 39
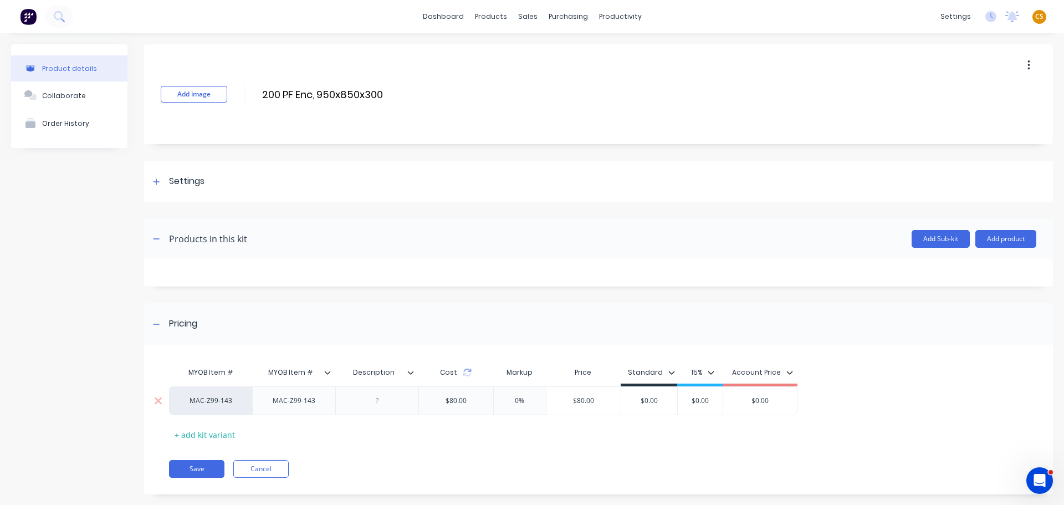
click at [466, 401] on div "$80.00" at bounding box center [456, 401] width 39 height 28
click at [458, 400] on div "$80.00" at bounding box center [456, 401] width 39 height 28
click at [157, 180] on icon at bounding box center [157, 181] width 6 height 6
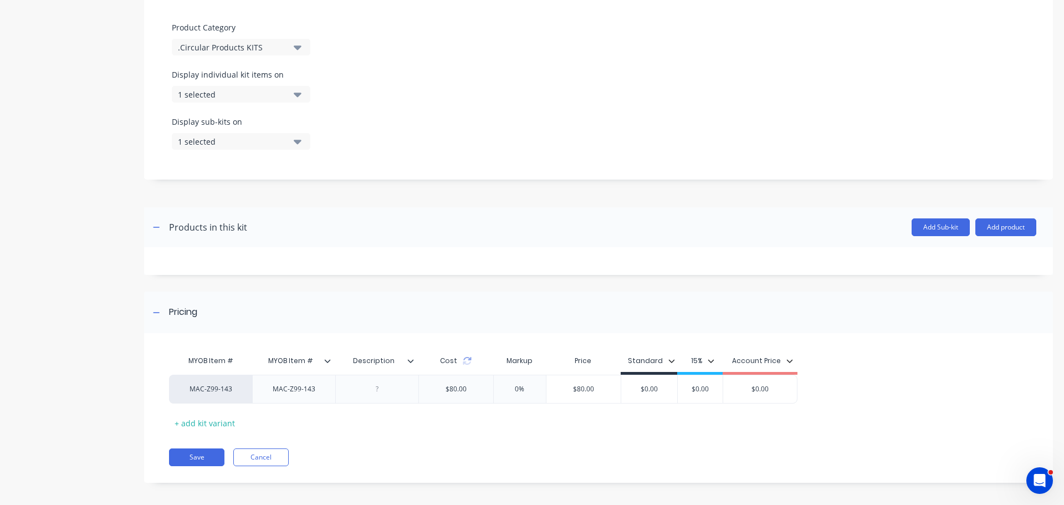
scroll to position [333, 0]
click at [579, 383] on input "$80.00" at bounding box center [583, 387] width 74 height 10
type input "$250"
type input "$0.00"
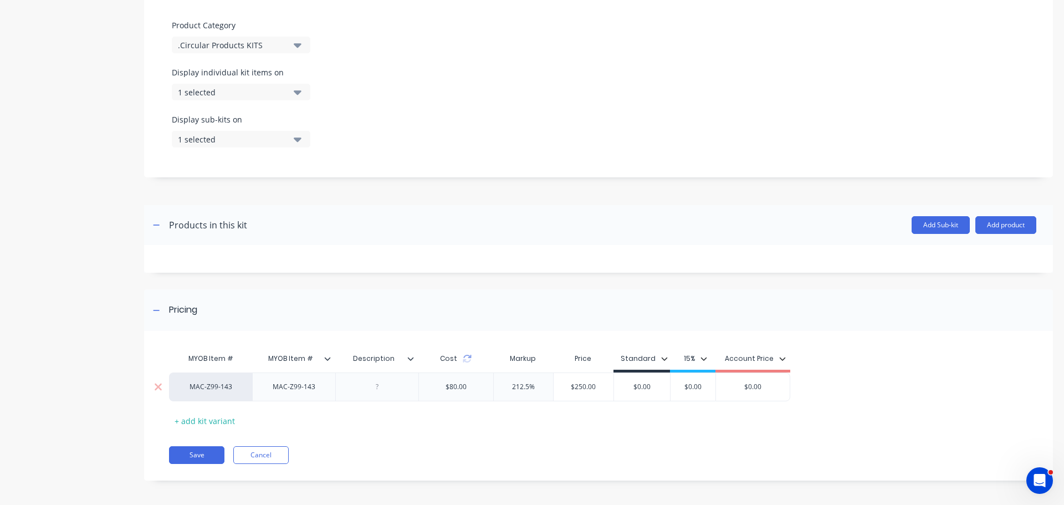
click at [583, 384] on input "$250.00" at bounding box center [584, 387] width 60 height 10
click at [582, 384] on input "$250.00" at bounding box center [584, 387] width 60 height 10
click at [575, 436] on div "MYOB Item # MYOB Item # Description Cost Markup Price Standard 15% Account Pric…" at bounding box center [598, 411] width 909 height 139
click at [584, 386] on input "$0.00" at bounding box center [583, 387] width 55 height 10
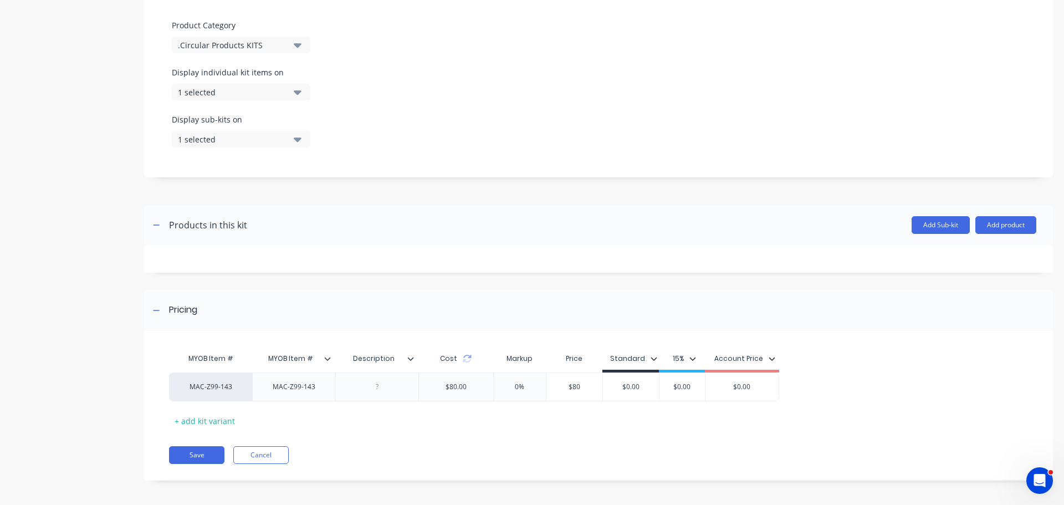
type input "$80"
click at [517, 389] on input "0%" at bounding box center [519, 387] width 55 height 10
type input "10%"
type input "$88.00"
click at [452, 388] on div "$80.00" at bounding box center [456, 387] width 39 height 28
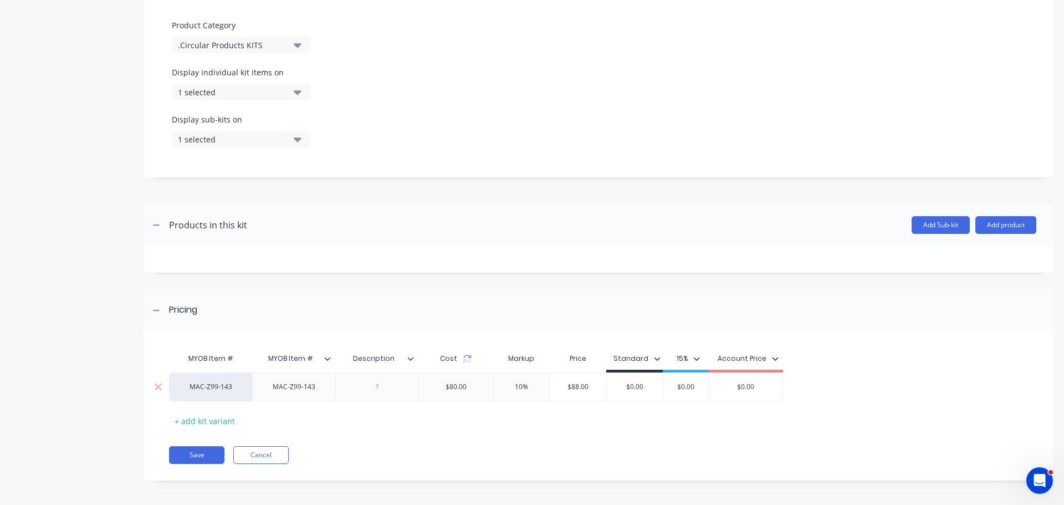
click at [453, 388] on div "$80.00" at bounding box center [456, 387] width 39 height 28
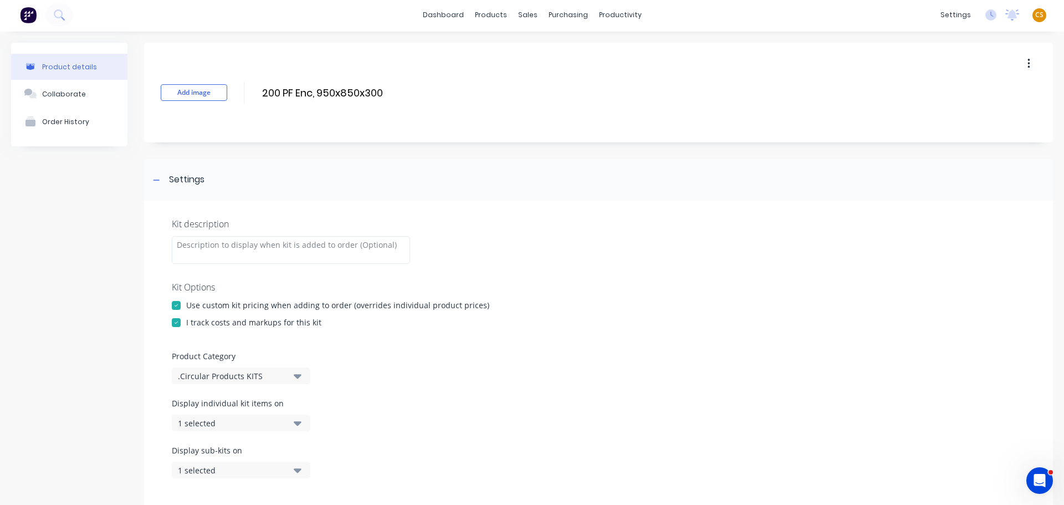
scroll to position [0, 0]
click at [177, 325] on div at bounding box center [176, 324] width 22 height 22
click at [177, 322] on div at bounding box center [176, 324] width 22 height 22
click at [178, 305] on div at bounding box center [176, 307] width 22 height 22
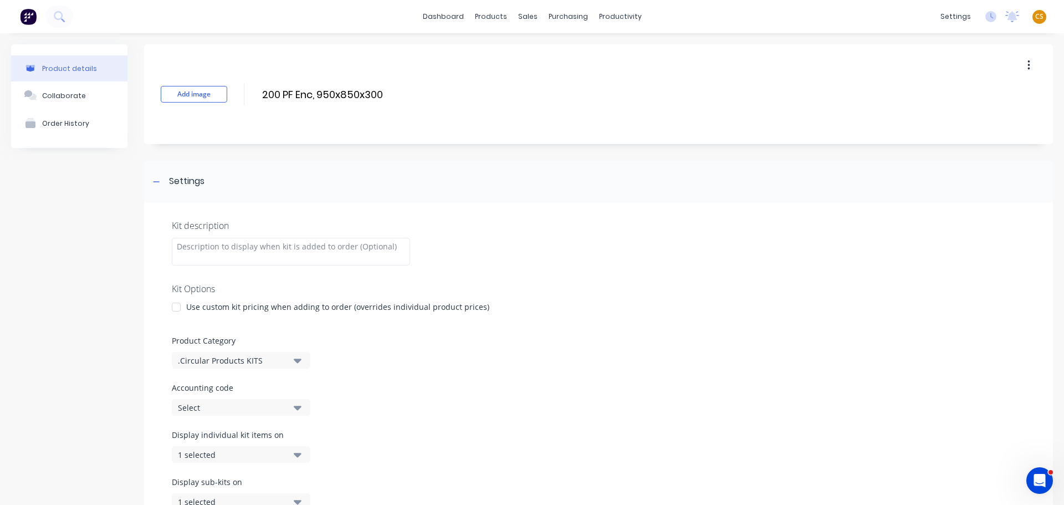
click at [178, 305] on div at bounding box center [176, 307] width 22 height 22
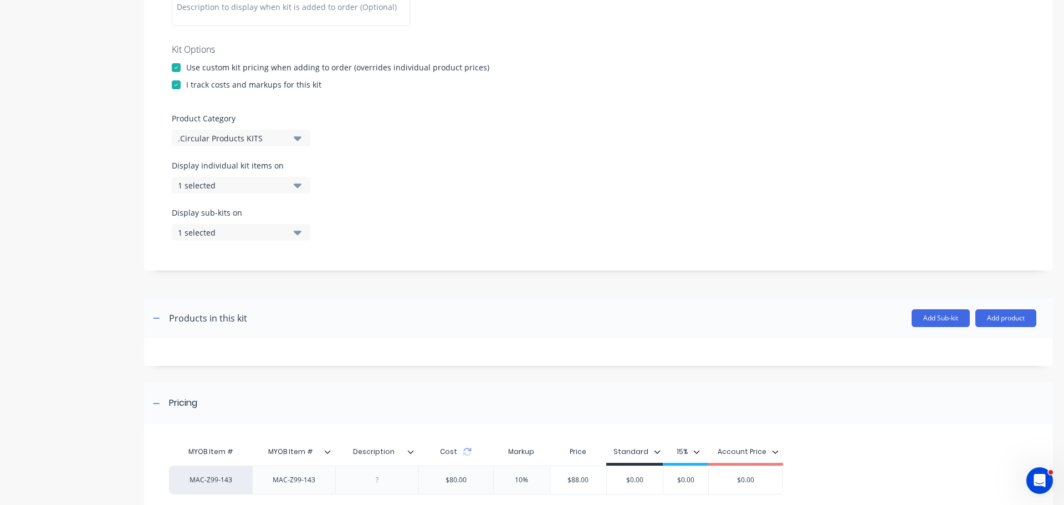
scroll to position [336, 0]
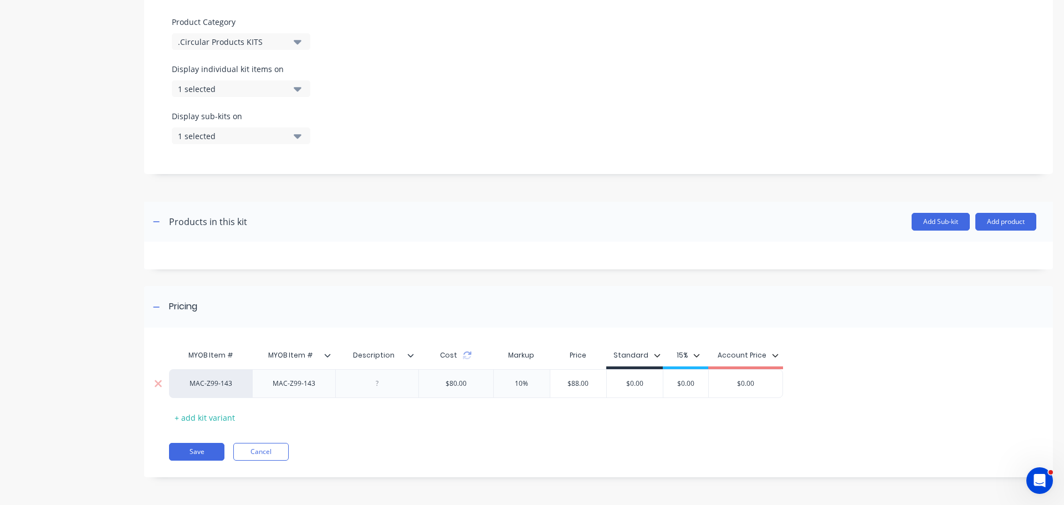
click at [463, 383] on div "$80.00" at bounding box center [456, 384] width 39 height 28
click at [462, 383] on div "$80.00" at bounding box center [456, 384] width 39 height 28
click at [453, 385] on div "$80.00" at bounding box center [456, 384] width 39 height 28
click at [521, 384] on input "10%" at bounding box center [522, 384] width 56 height 10
type input "15%"
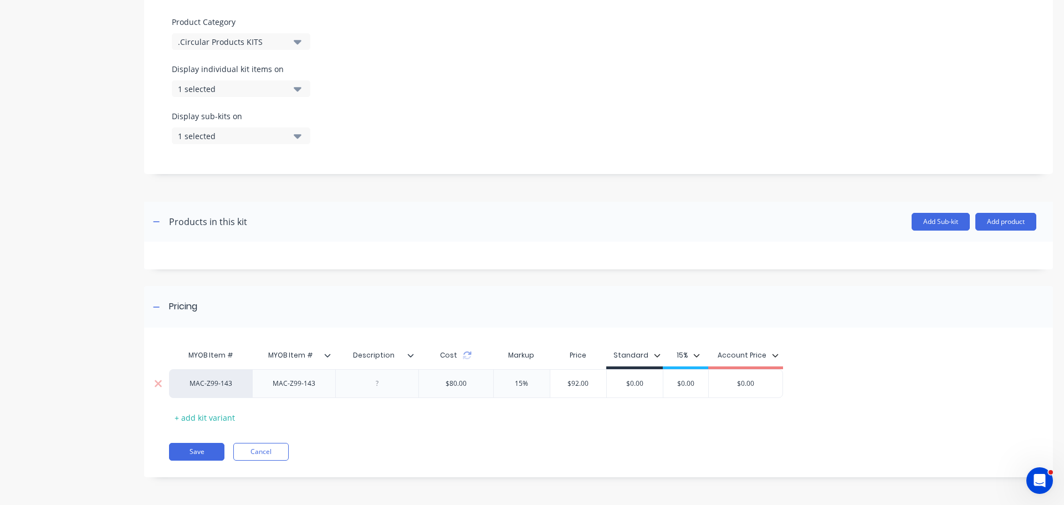
type input "$92.00"
drag, startPoint x: 523, startPoint y: 382, endPoint x: 502, endPoint y: 383, distance: 21.1
click at [502, 383] on input "15%" at bounding box center [522, 384] width 56 height 10
type input "%"
type input "$"
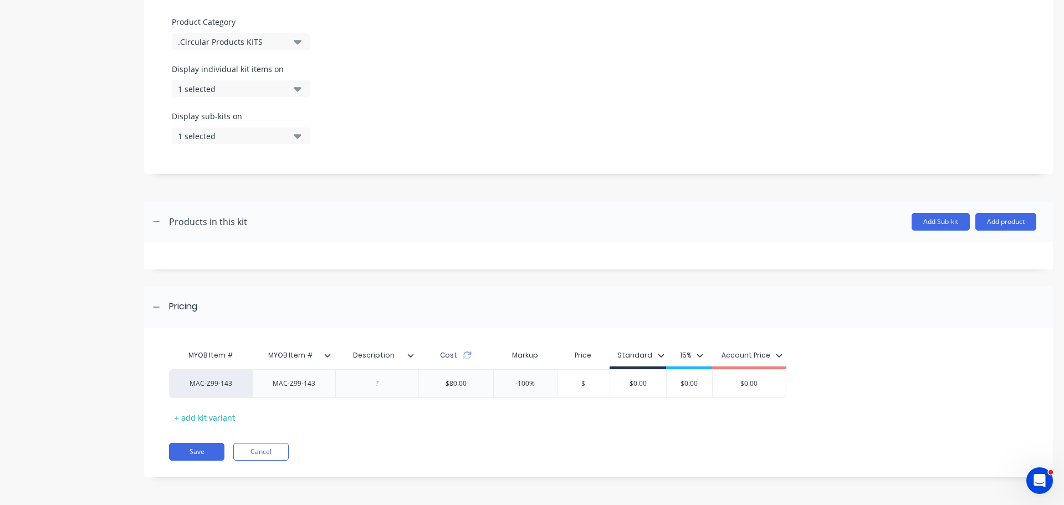
type input "$0.00"
drag, startPoint x: 529, startPoint y: 382, endPoint x: 498, endPoint y: 384, distance: 31.7
click at [498, 384] on input "-100%" at bounding box center [525, 384] width 63 height 10
type input "%"
type input "$80.00"
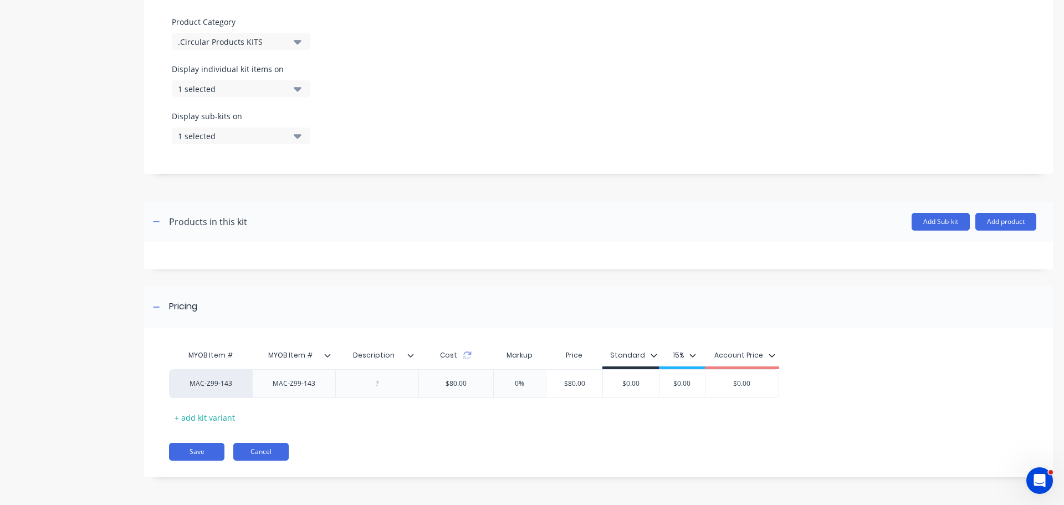
click at [280, 450] on button "Cancel" at bounding box center [260, 452] width 55 height 18
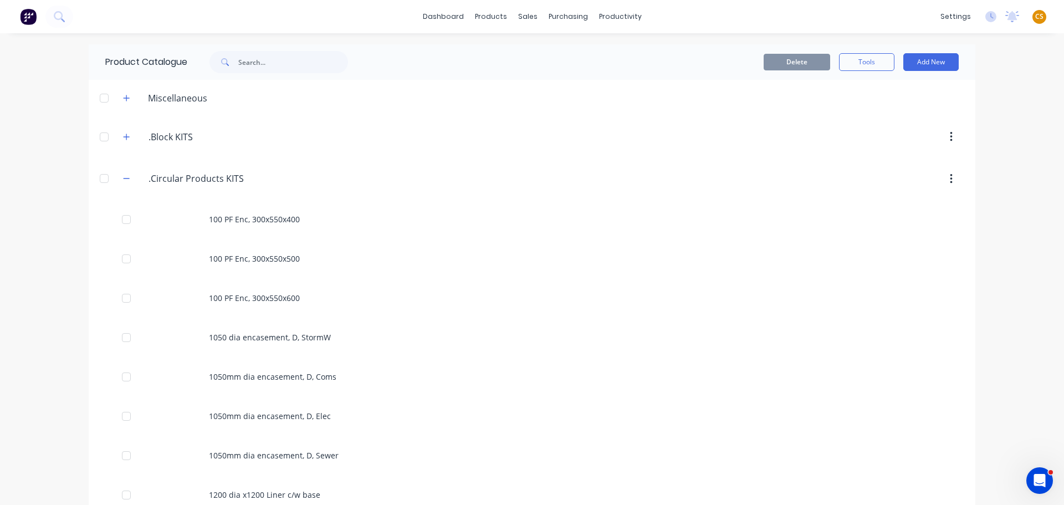
click at [1035, 18] on span "CS" at bounding box center [1039, 17] width 8 height 10
click at [955, 142] on button "Sign out" at bounding box center [970, 139] width 147 height 22
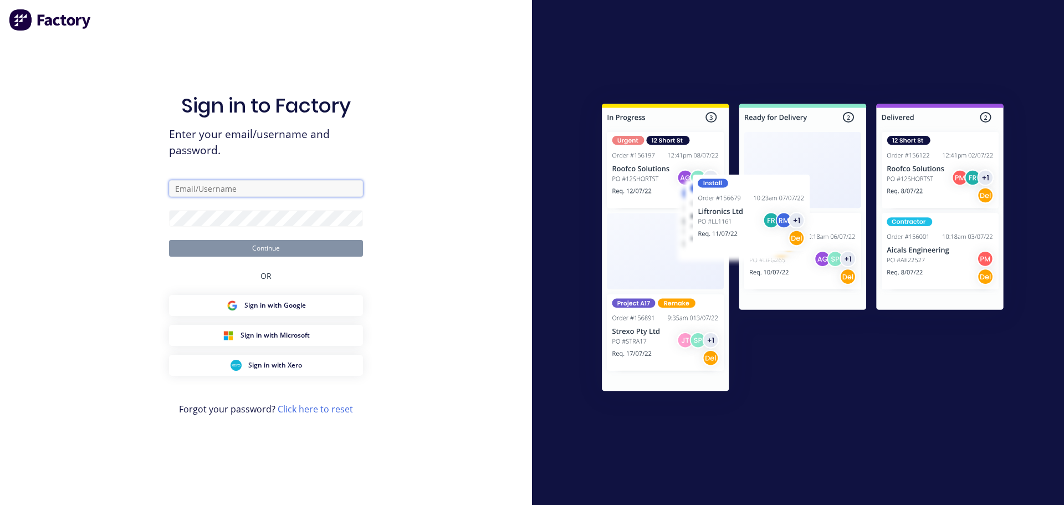
click at [198, 189] on input "text" at bounding box center [266, 188] width 194 height 17
type input "[PERSON_NAME][EMAIL_ADDRESS][DOMAIN_NAME]"
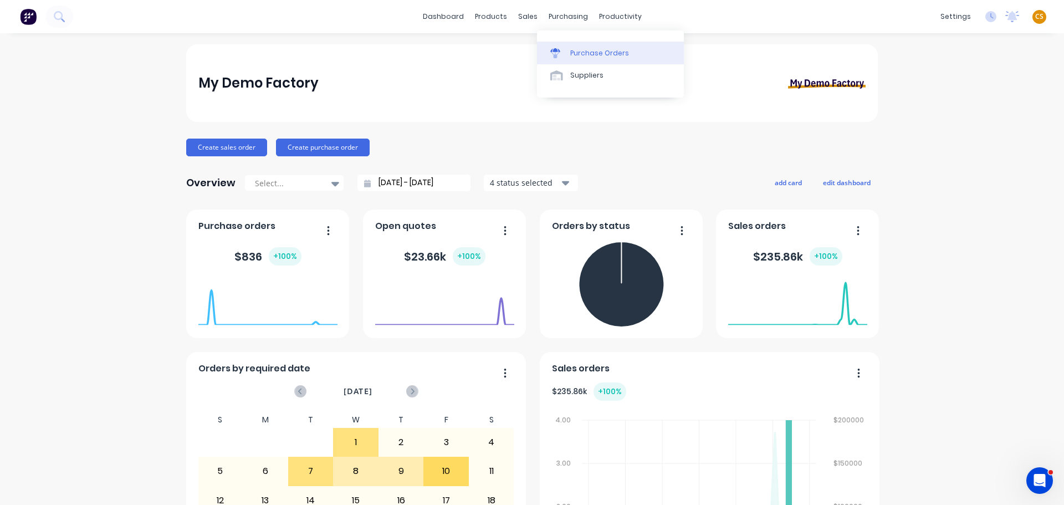
click at [575, 51] on div "Purchase Orders" at bounding box center [599, 53] width 59 height 10
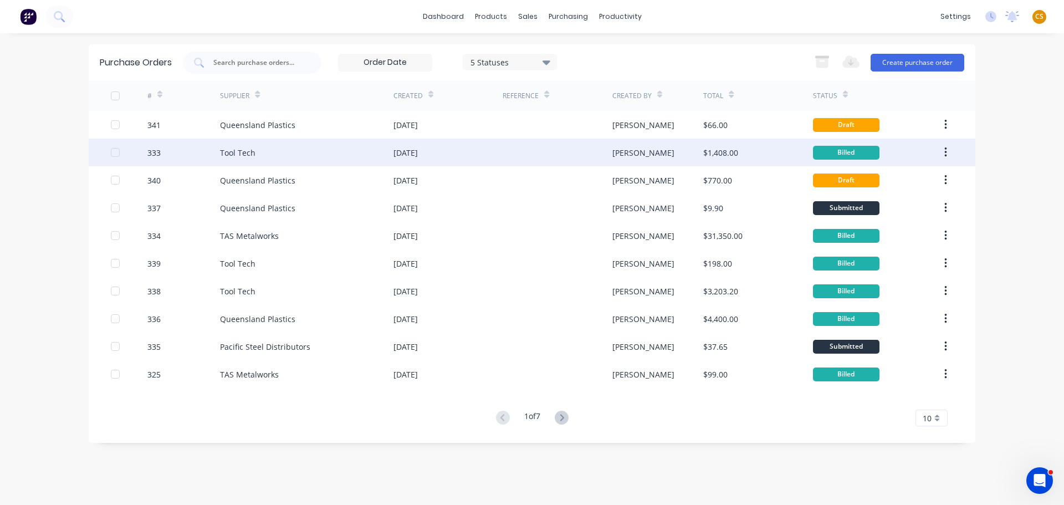
click at [188, 152] on div "333" at bounding box center [183, 153] width 73 height 28
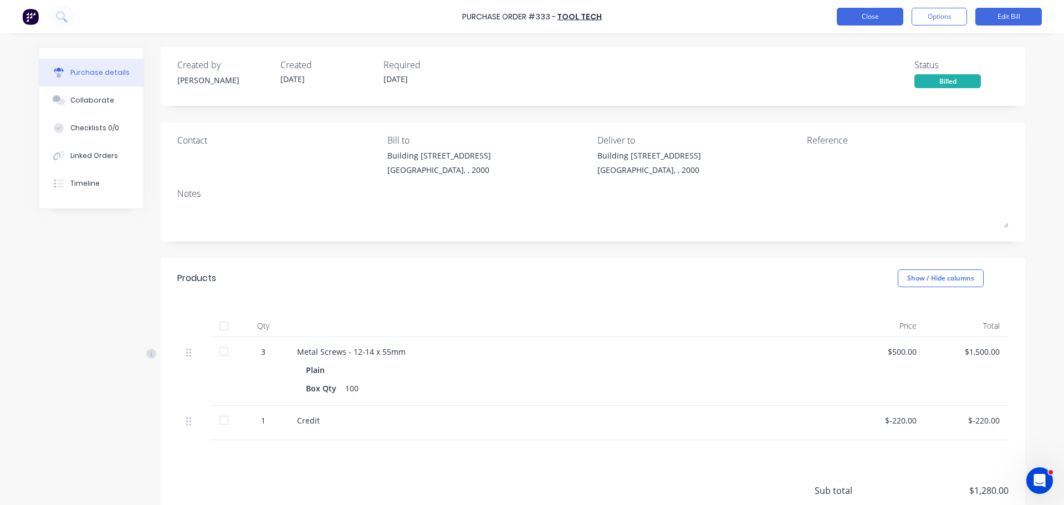
click at [878, 18] on button "Close" at bounding box center [870, 17] width 67 height 18
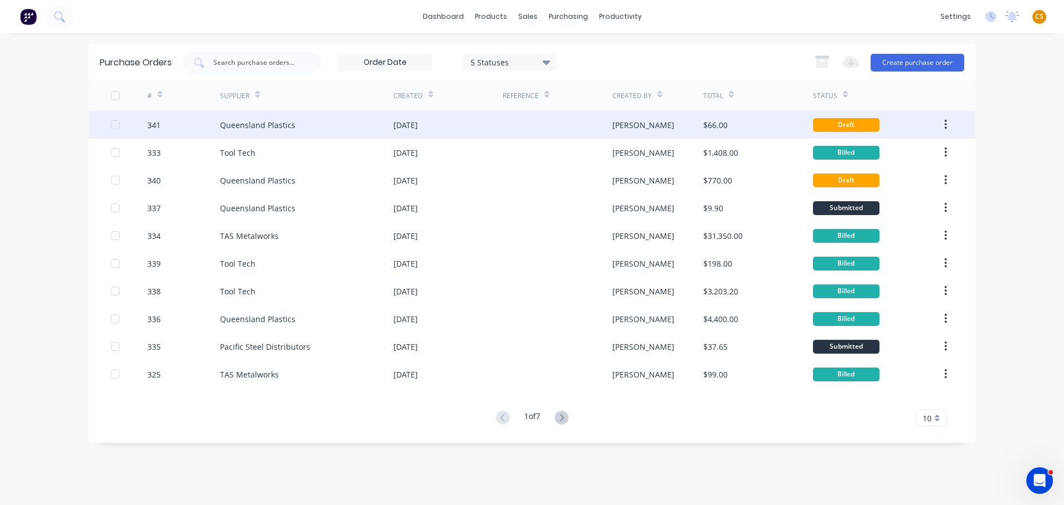
click at [184, 127] on div "341" at bounding box center [183, 125] width 73 height 28
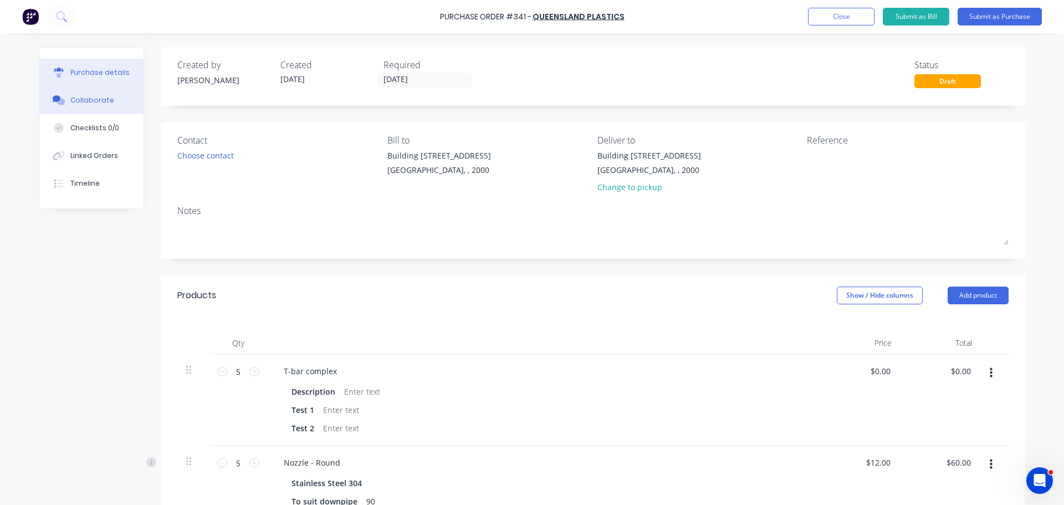
click at [84, 103] on div "Collaborate" at bounding box center [92, 100] width 44 height 10
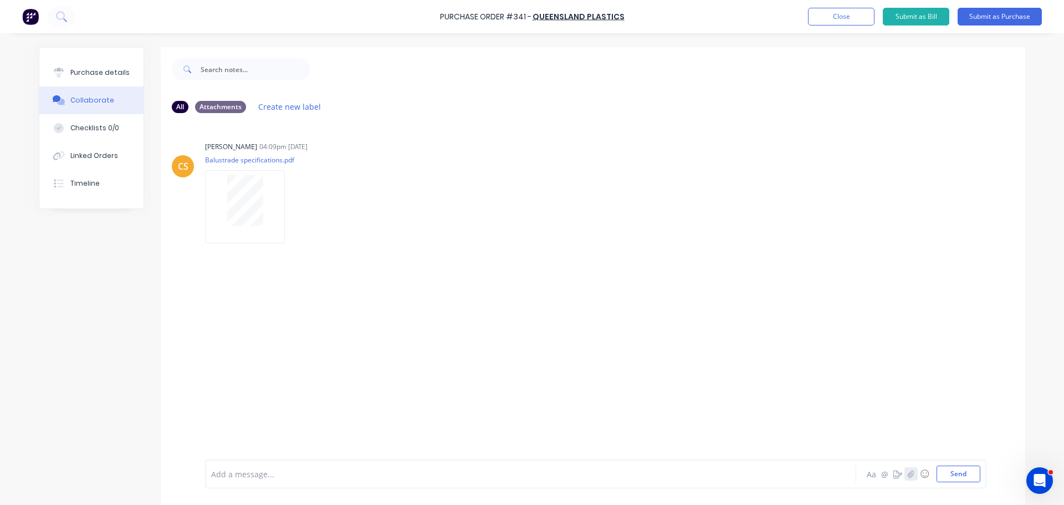
click at [908, 476] on icon "button" at bounding box center [911, 474] width 7 height 8
click at [945, 472] on button "Send" at bounding box center [959, 474] width 44 height 17
click at [978, 17] on button "Submit as Purchase" at bounding box center [1000, 17] width 84 height 18
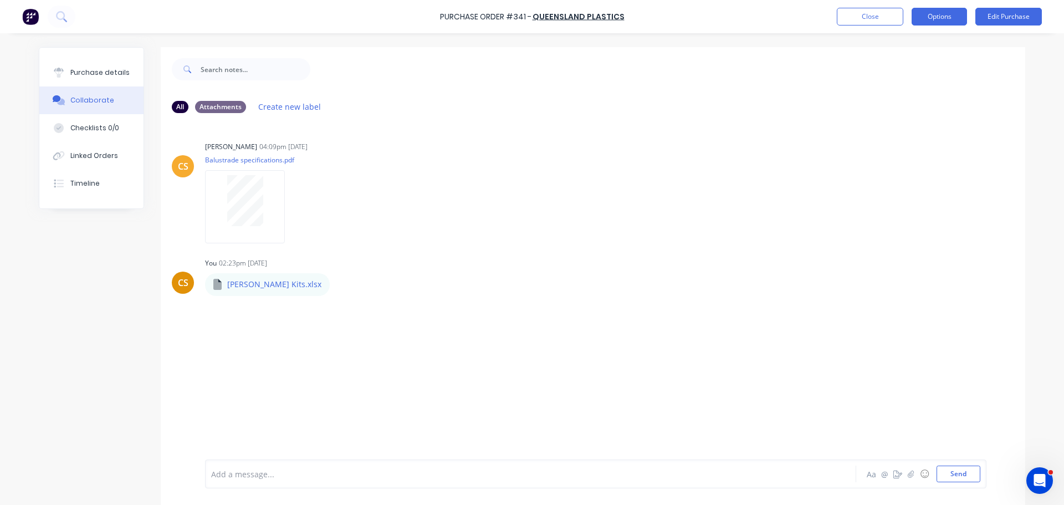
click at [943, 20] on button "Options" at bounding box center [939, 17] width 55 height 18
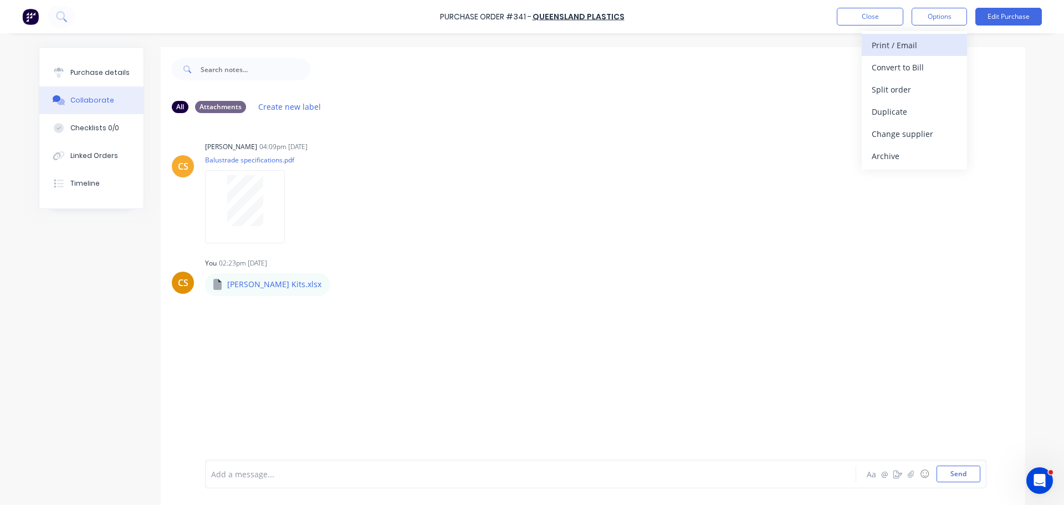
click at [909, 47] on div "Print / Email" at bounding box center [914, 45] width 85 height 16
click at [883, 89] on div "Without pricing" at bounding box center [914, 89] width 85 height 16
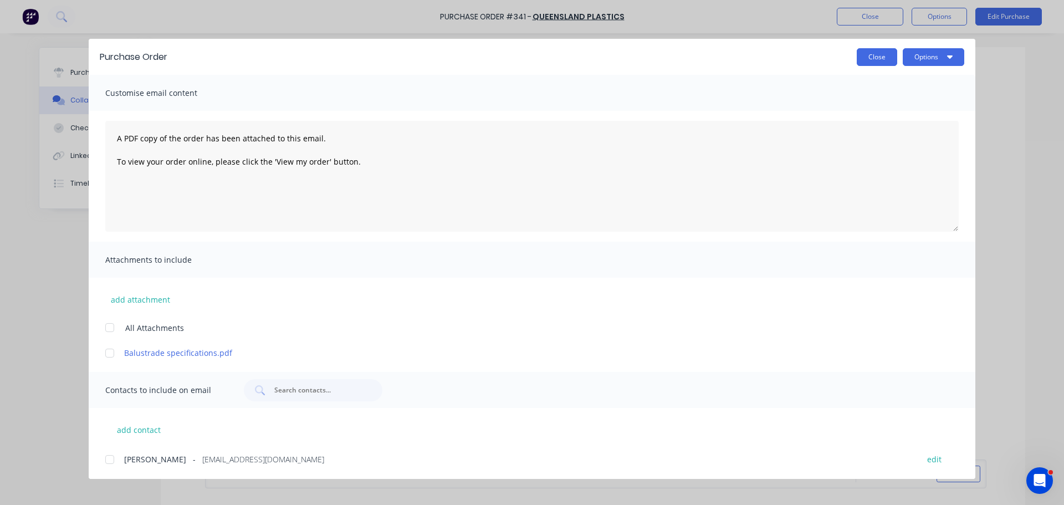
click at [867, 59] on button "Close" at bounding box center [877, 57] width 40 height 18
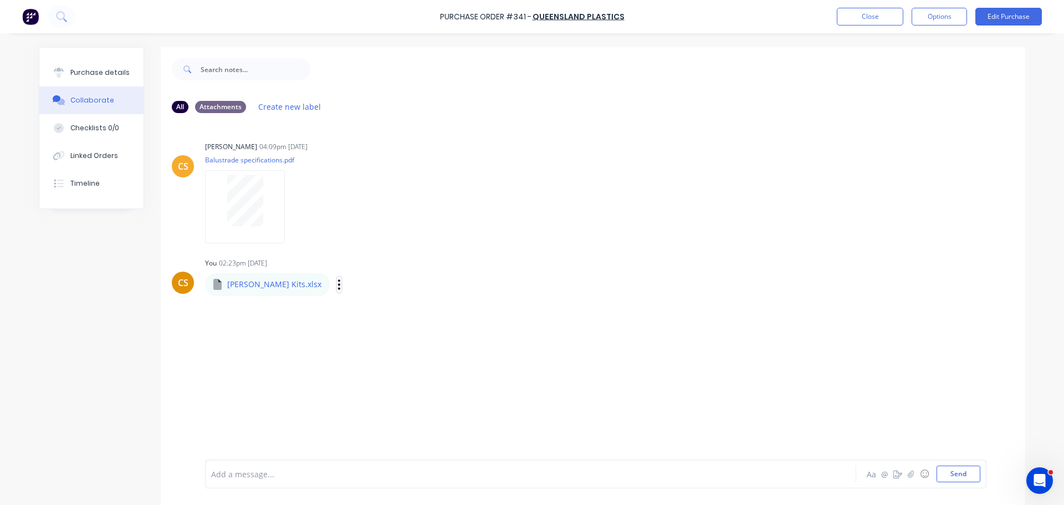
click at [338, 285] on icon "button" at bounding box center [339, 284] width 3 height 13
click at [350, 338] on button "Delete" at bounding box center [412, 338] width 125 height 25
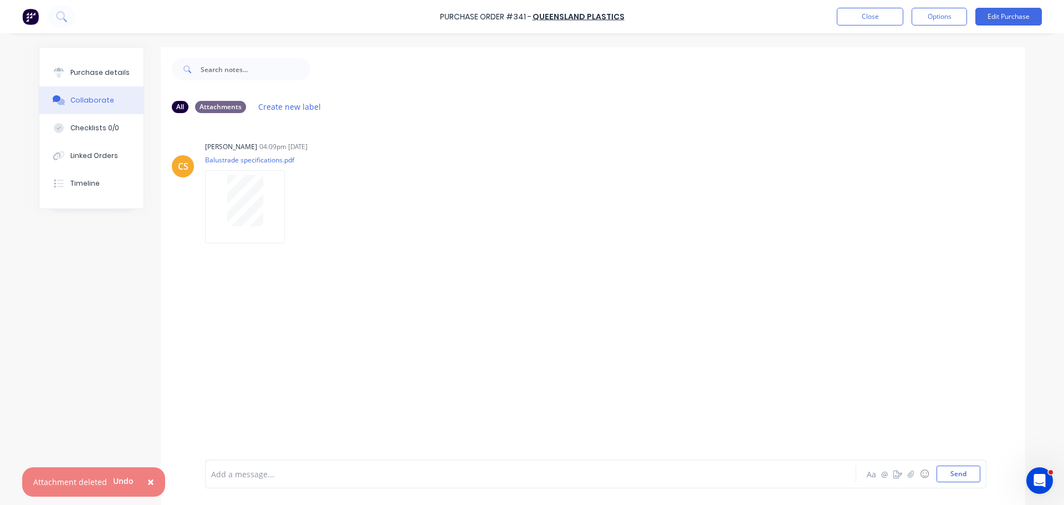
click at [148, 480] on span "×" at bounding box center [150, 482] width 7 height 16
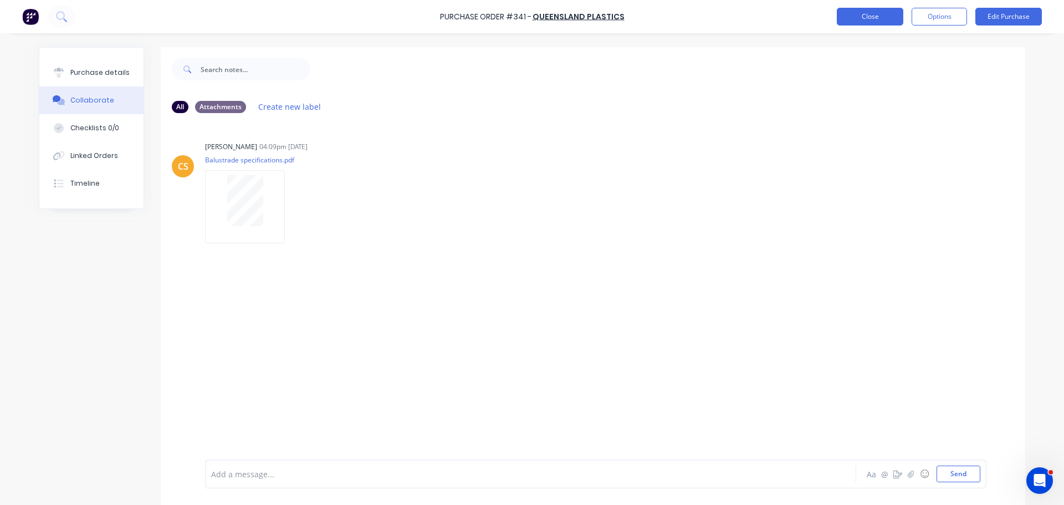
click at [868, 17] on button "Close" at bounding box center [870, 17] width 67 height 18
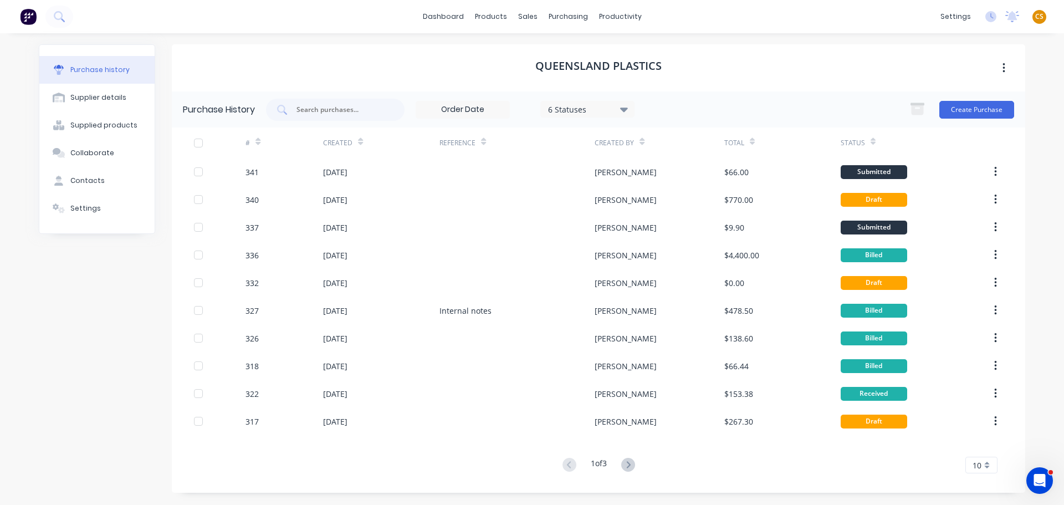
click at [1039, 18] on span "CS" at bounding box center [1039, 17] width 8 height 10
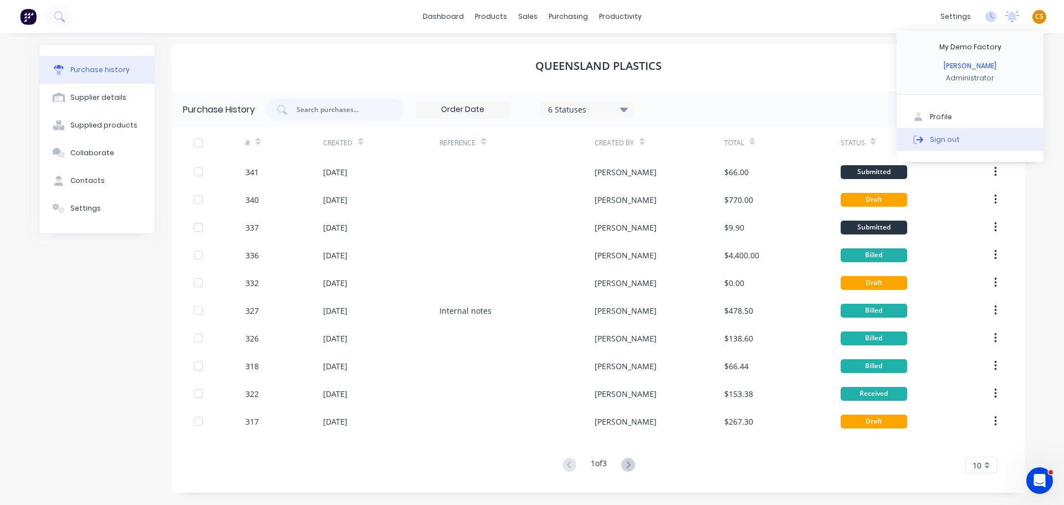
click at [950, 146] on button "Sign out" at bounding box center [970, 139] width 147 height 22
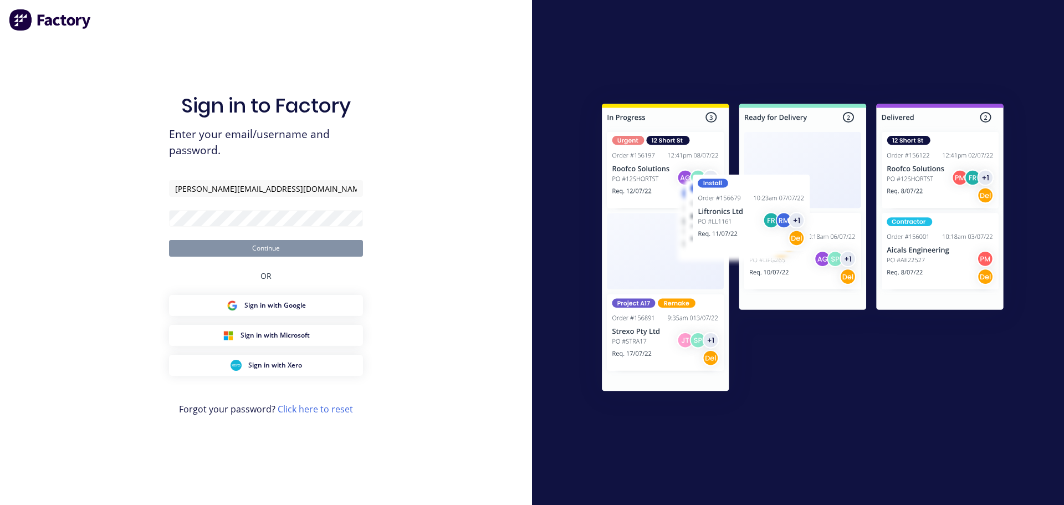
type input "[PERSON_NAME][EMAIL_ADDRESS][DOMAIN_NAME]"
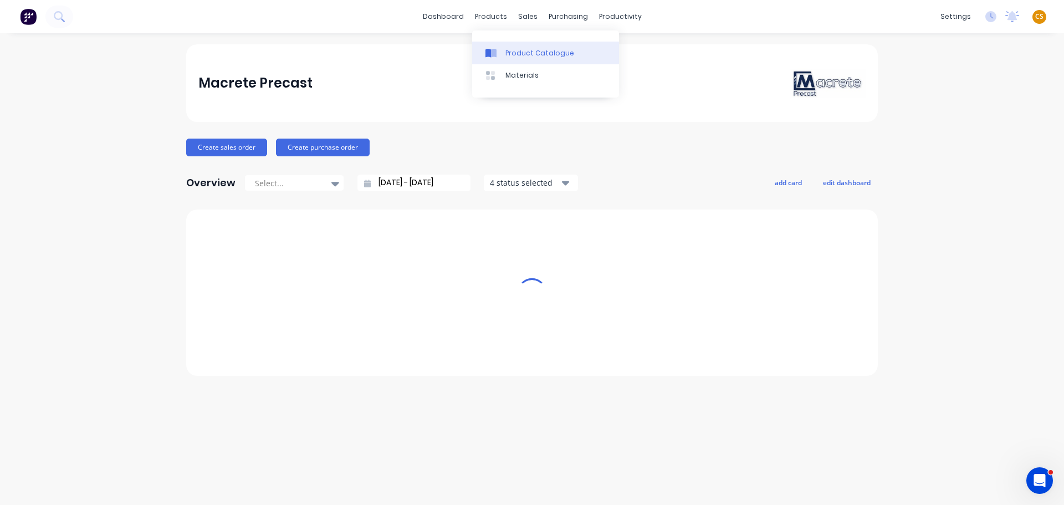
click at [533, 58] on link "Product Catalogue" at bounding box center [545, 53] width 147 height 22
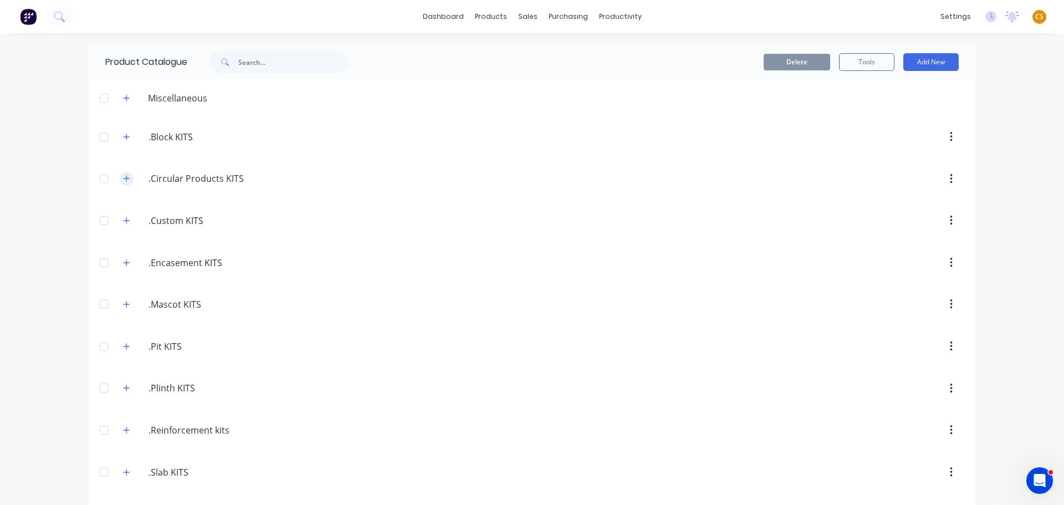
click at [123, 177] on icon "button" at bounding box center [126, 179] width 7 height 8
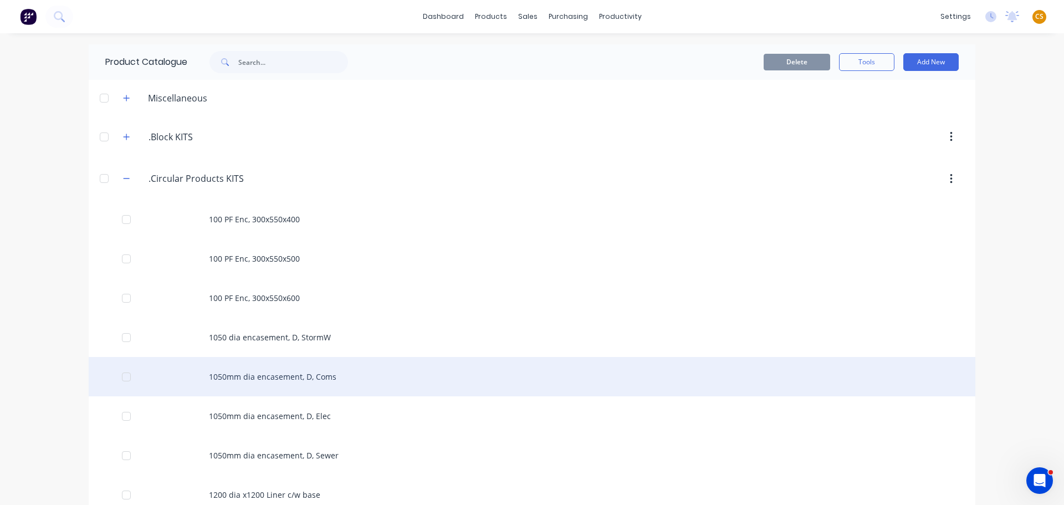
click at [275, 383] on div "1050mm dia encasement, D, Coms" at bounding box center [532, 376] width 887 height 39
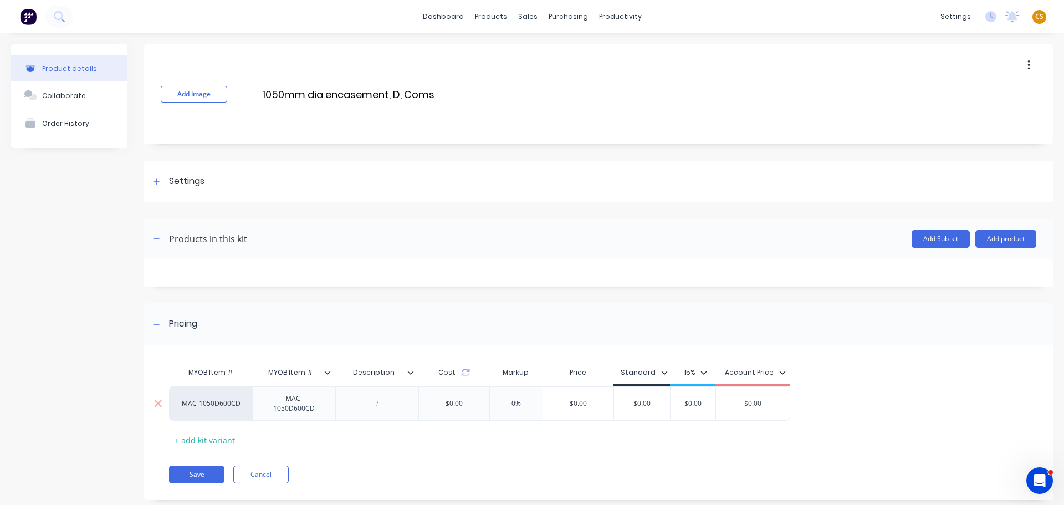
click at [454, 407] on div "$0.00" at bounding box center [454, 404] width 35 height 28
click at [454, 408] on div "$0.00" at bounding box center [454, 404] width 35 height 28
click at [255, 478] on button "Cancel" at bounding box center [260, 475] width 55 height 18
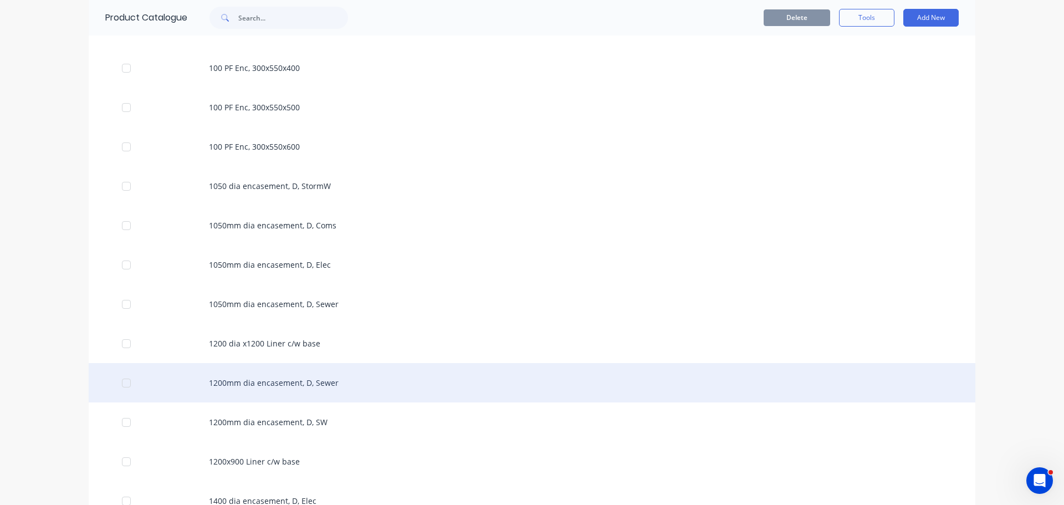
scroll to position [166, 0]
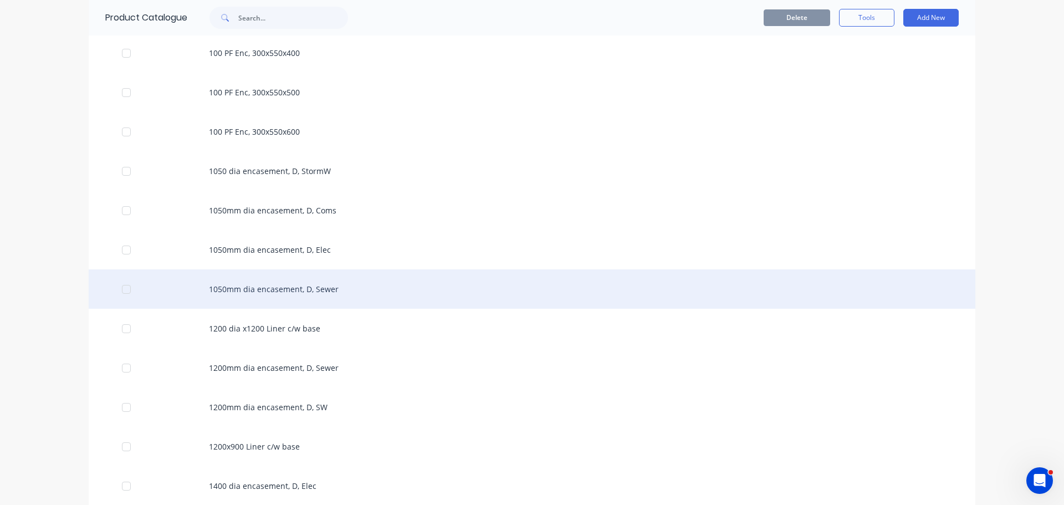
click at [257, 295] on div "1050mm dia encasement, D, Sewer" at bounding box center [532, 288] width 887 height 39
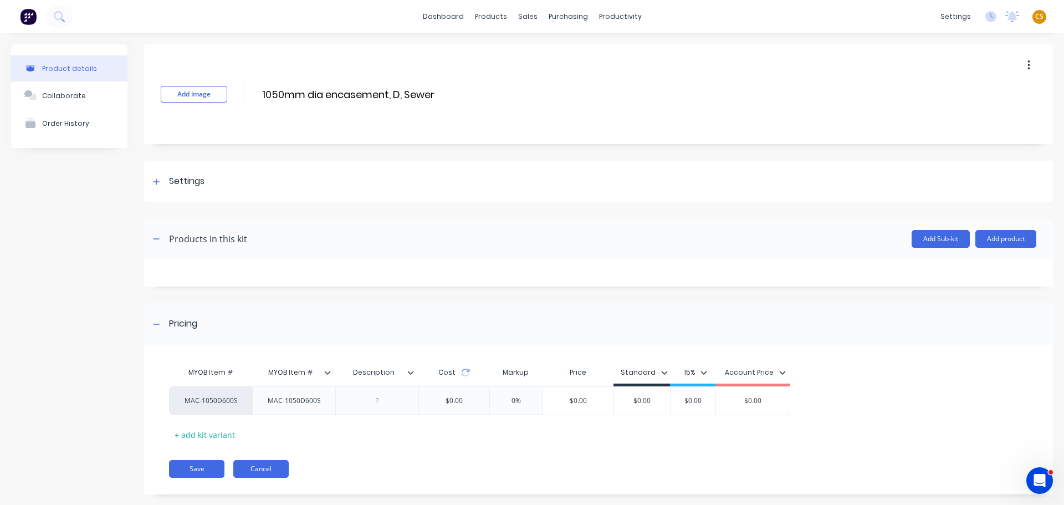
click at [257, 471] on button "Cancel" at bounding box center [260, 469] width 55 height 18
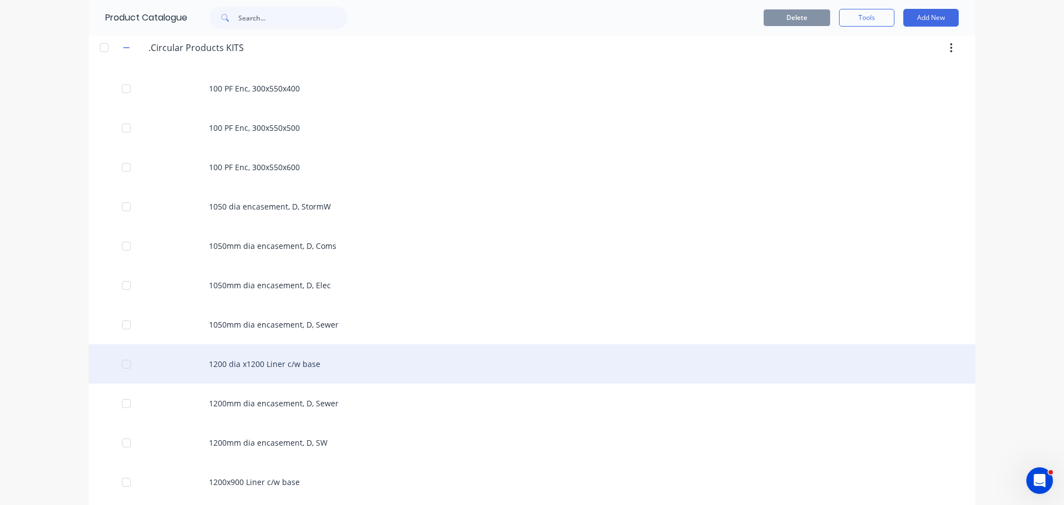
scroll to position [166, 0]
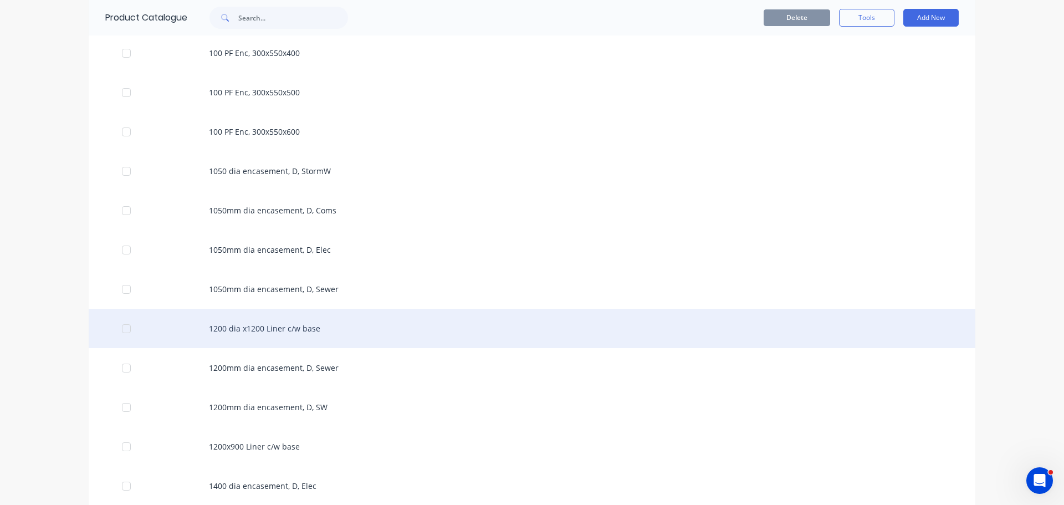
click at [258, 338] on div "1200 dia x1200 Liner c/w base" at bounding box center [532, 328] width 887 height 39
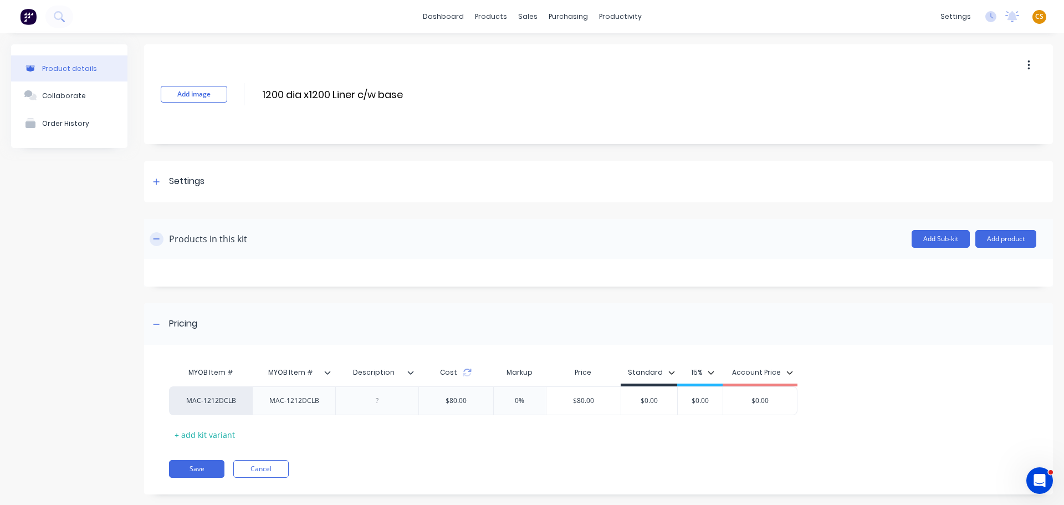
click at [155, 240] on icon "button" at bounding box center [156, 239] width 7 height 8
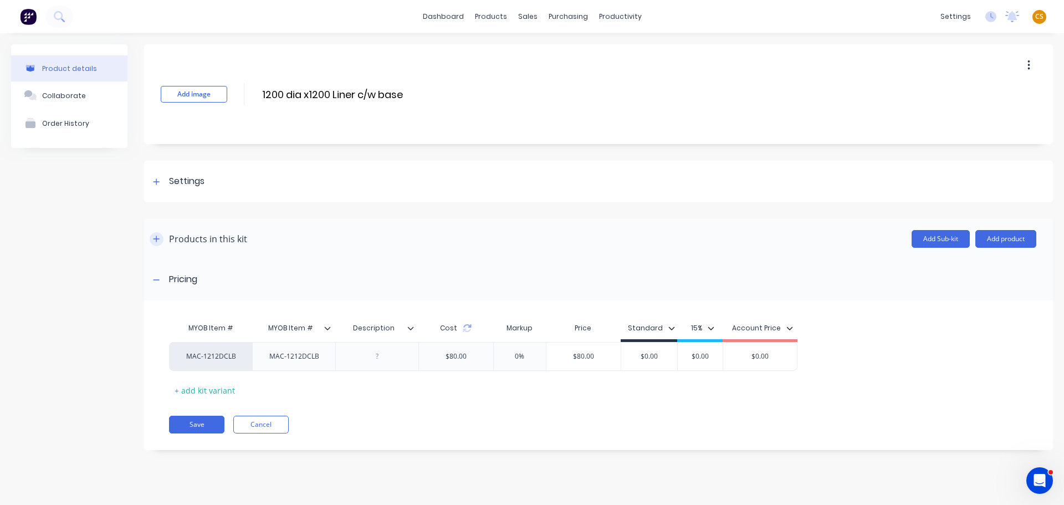
click at [155, 240] on icon "button" at bounding box center [156, 239] width 7 height 8
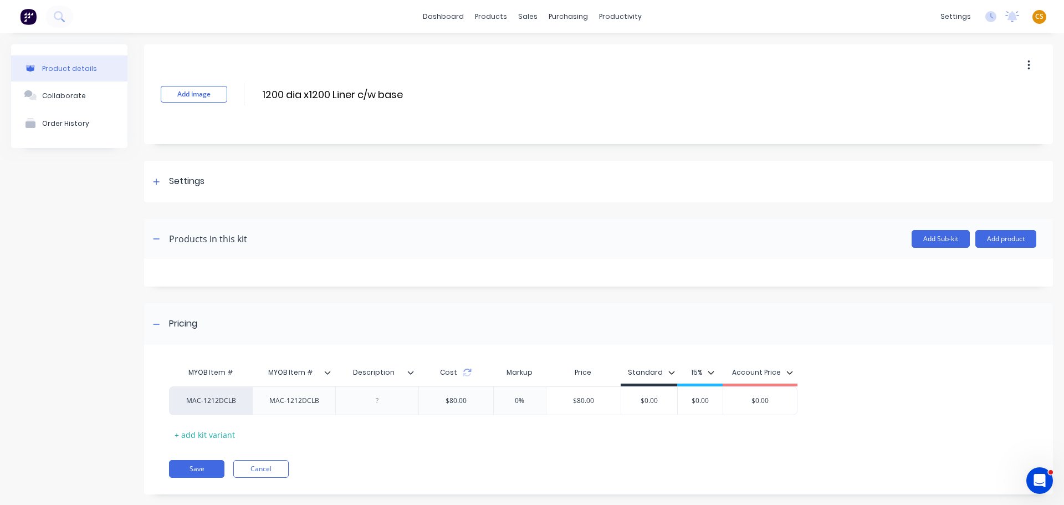
click at [979, 386] on div "MYOB Item # MYOB Item # Description Cost Markup Price Standard 15% Account Pric…" at bounding box center [594, 402] width 850 height 82
click at [253, 472] on button "Cancel" at bounding box center [260, 469] width 55 height 18
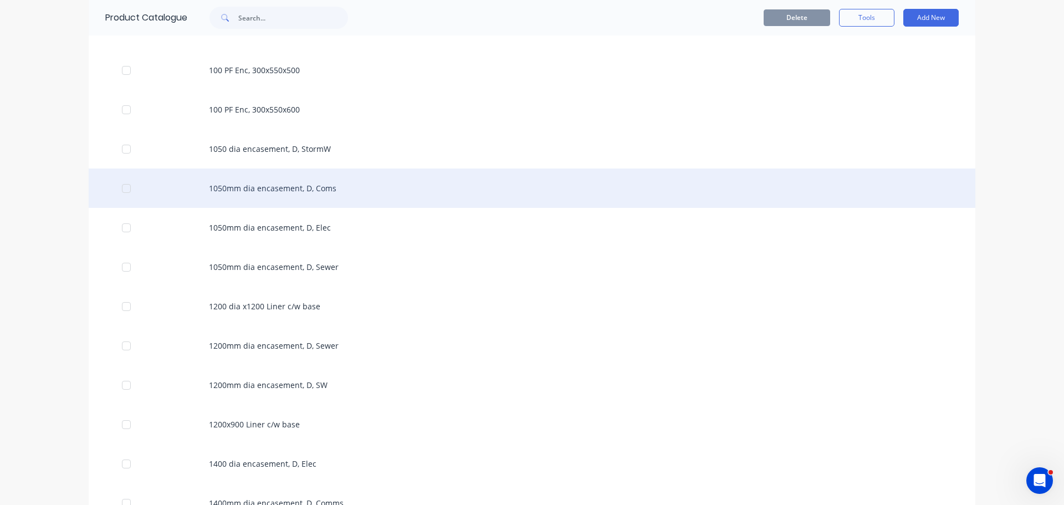
scroll to position [499, 0]
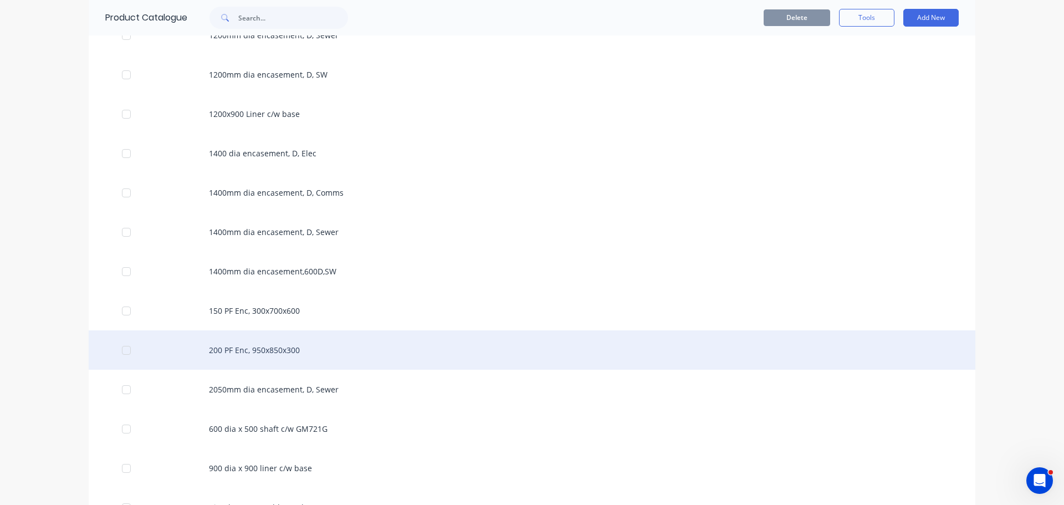
click at [237, 357] on div "200 PF Enc, 950x850x300" at bounding box center [532, 349] width 887 height 39
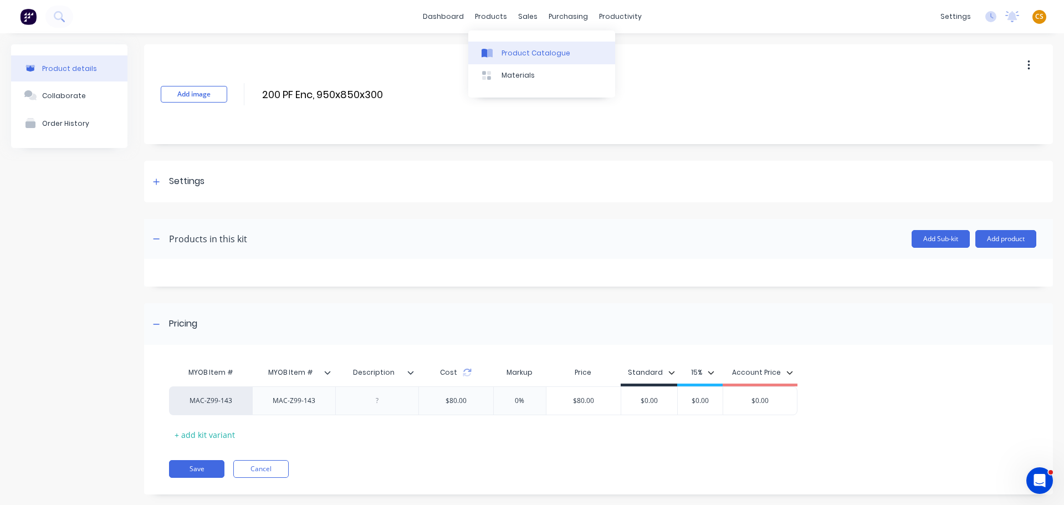
click at [521, 55] on div "Product Catalogue" at bounding box center [536, 53] width 69 height 10
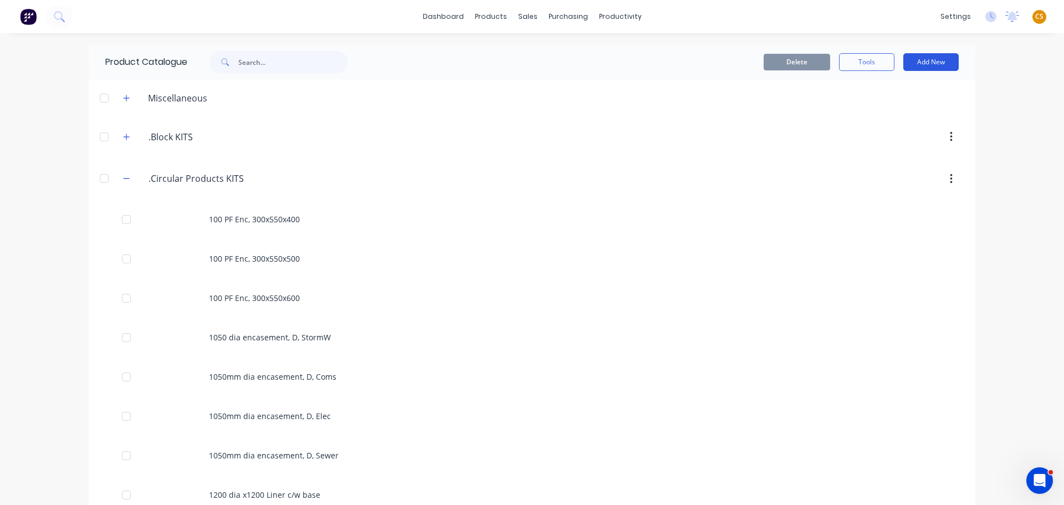
click at [919, 62] on button "Add New" at bounding box center [930, 62] width 55 height 18
click at [871, 116] on div "Product" at bounding box center [905, 113] width 85 height 16
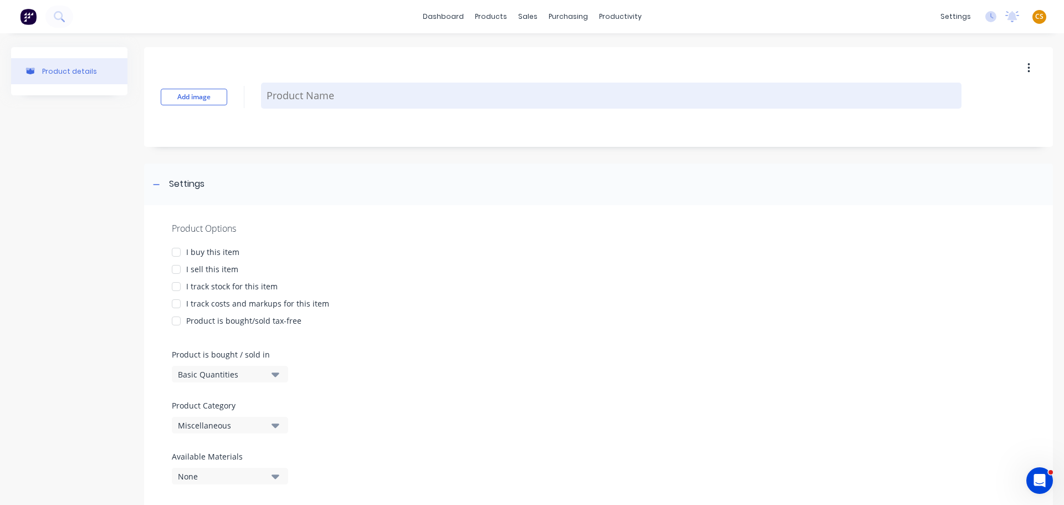
click at [285, 99] on textarea at bounding box center [611, 96] width 700 height 26
type textarea "x"
type textarea "t"
type textarea "x"
type textarea "te"
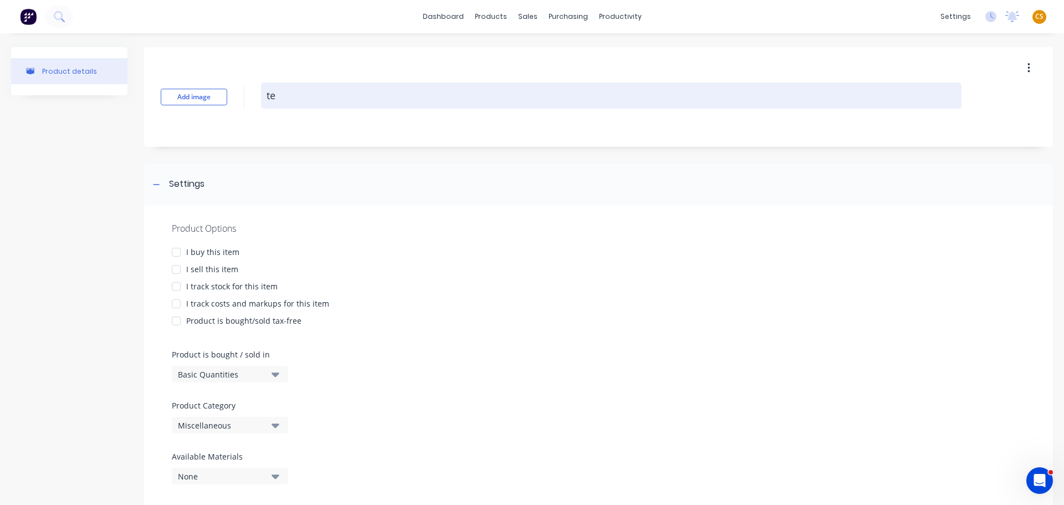
type textarea "x"
type textarea "tes"
type textarea "x"
type textarea "test"
type textarea "x"
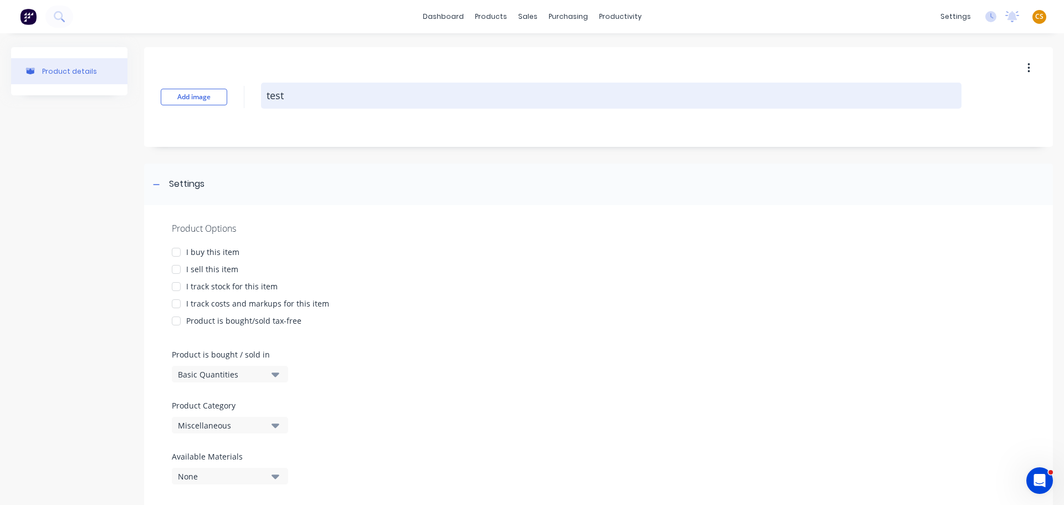
type textarea "test"
type textarea "x"
type textarea "test p"
type textarea "x"
type textarea "test pr"
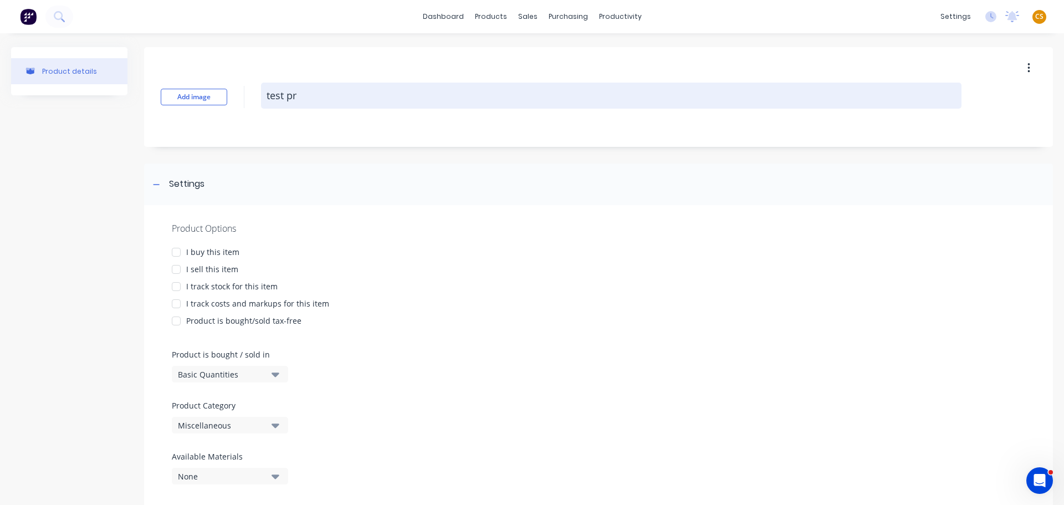
type textarea "x"
type textarea "test pro"
type textarea "x"
type textarea "test prod"
type textarea "x"
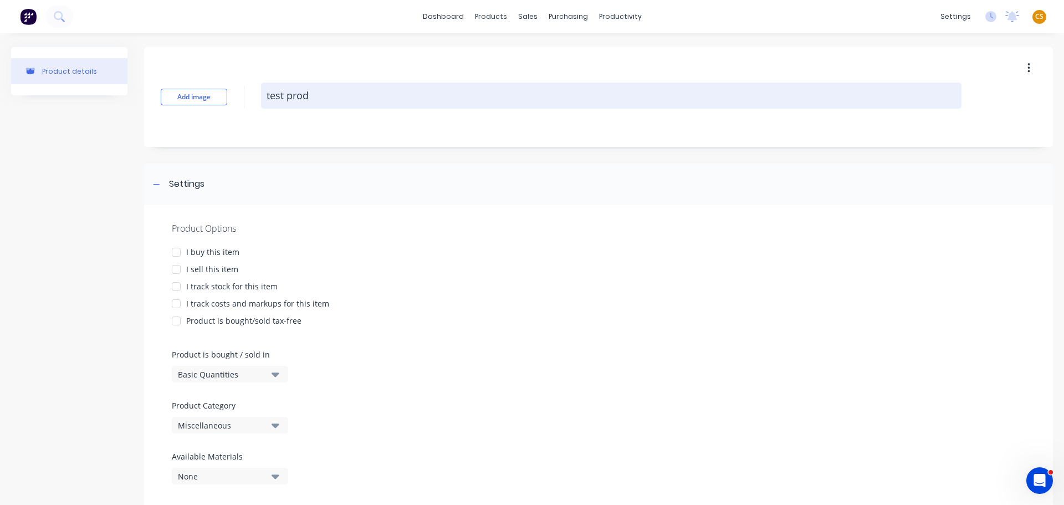
type textarea "test produ"
type textarea "x"
type textarea "test produc"
type textarea "x"
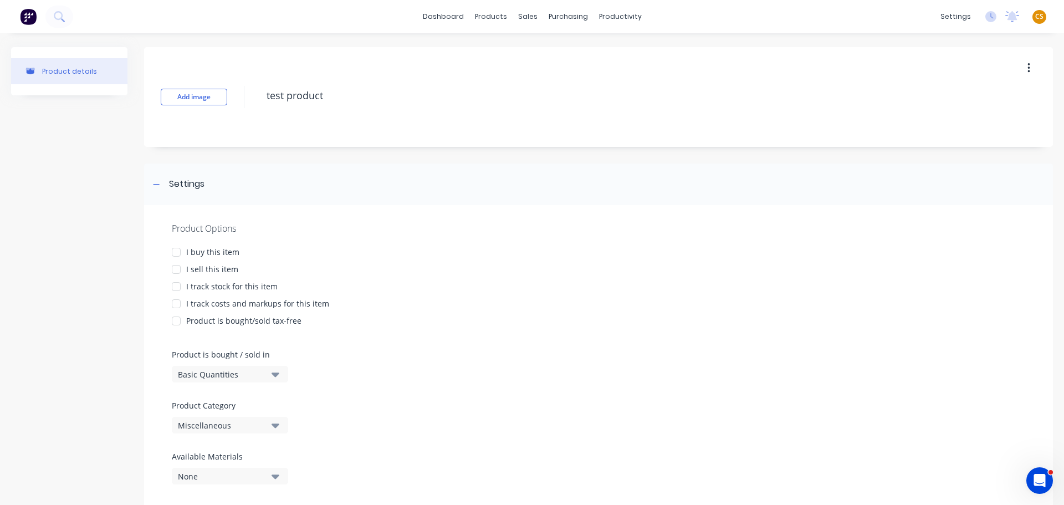
type textarea "test product"
type textarea "x"
type textarea "test product"
click at [200, 270] on div "I sell this item" at bounding box center [212, 269] width 52 height 12
click at [202, 287] on div "I track stock for this item" at bounding box center [231, 286] width 91 height 12
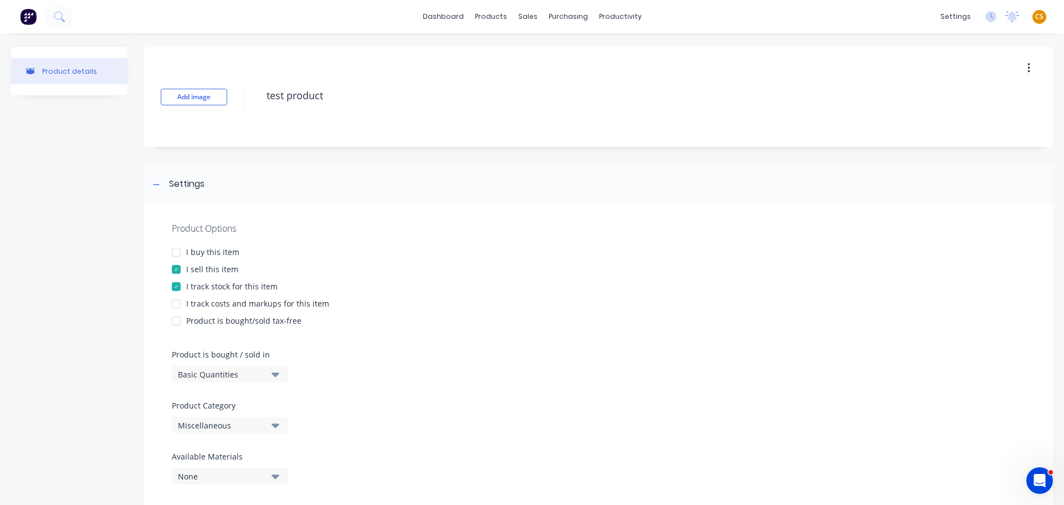
click at [207, 284] on div "I track stock for this item" at bounding box center [231, 286] width 91 height 12
click at [202, 303] on div "I track costs and markups for this item" at bounding box center [257, 304] width 143 height 12
type textarea "x"
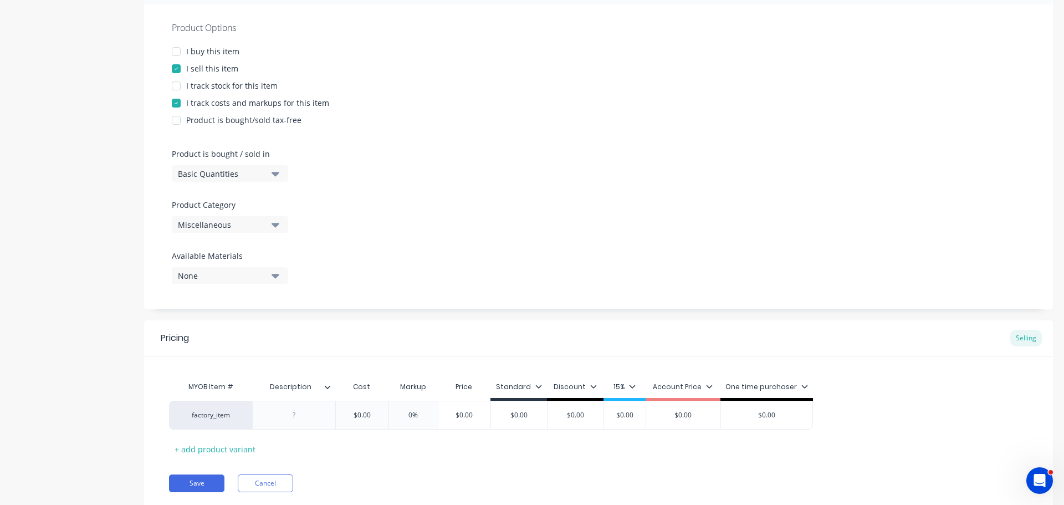
scroll to position [235, 0]
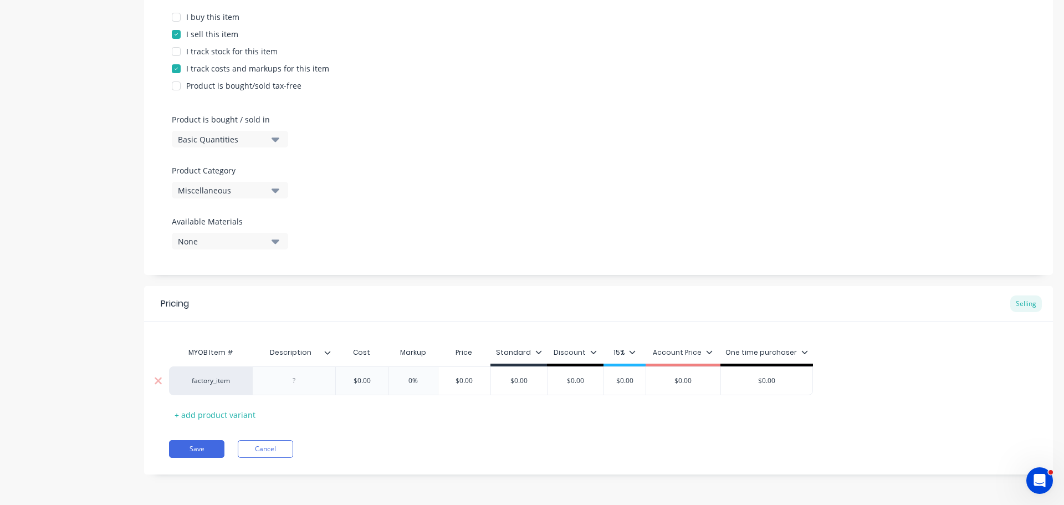
type input "$0.00"
drag, startPoint x: 371, startPoint y: 379, endPoint x: 318, endPoint y: 379, distance: 52.6
click at [318, 379] on div "factory_item $0.00 $0.00 0% $0.00 $0.00 $0.00 $0.00 $0.00 $0.00" at bounding box center [491, 380] width 644 height 29
type textarea "x"
type input "50"
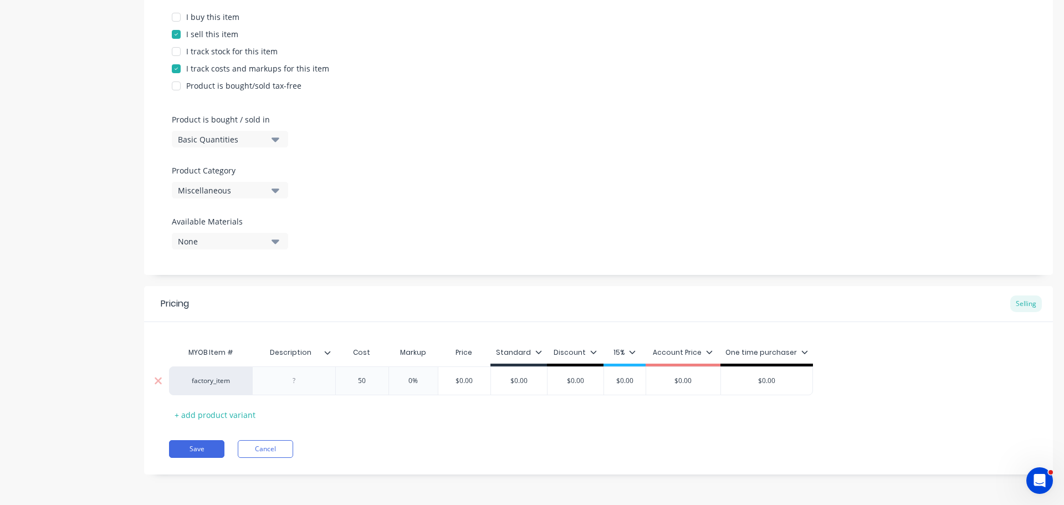
type textarea "x"
type input "50"
type input "0%"
click at [194, 453] on button "Save" at bounding box center [196, 449] width 55 height 18
type textarea "x"
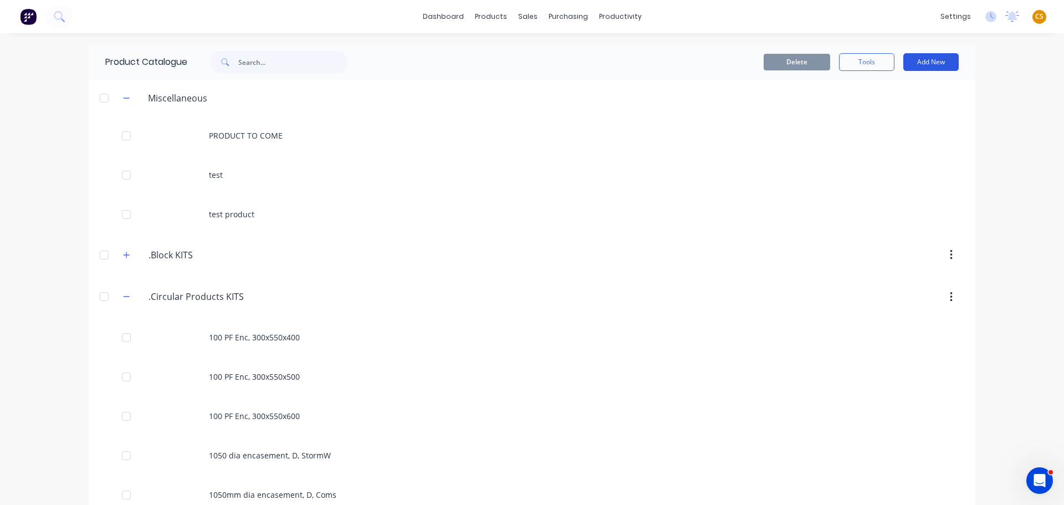
click at [917, 62] on button "Add New" at bounding box center [930, 62] width 55 height 18
click at [889, 137] on div "Product Kit" at bounding box center [905, 135] width 85 height 16
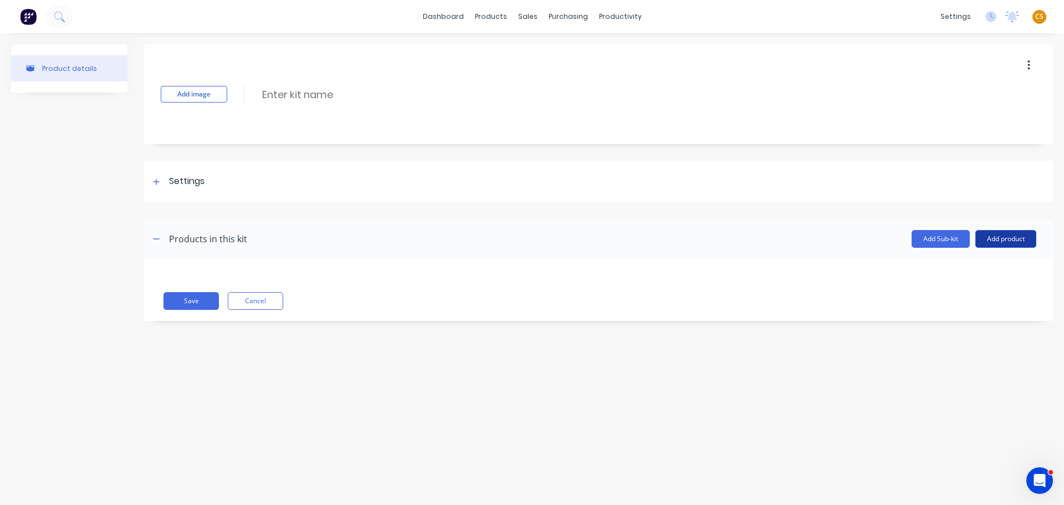
click at [1000, 239] on button "Add product" at bounding box center [1005, 239] width 61 height 18
click at [948, 269] on div "Product catalogue" at bounding box center [983, 267] width 85 height 16
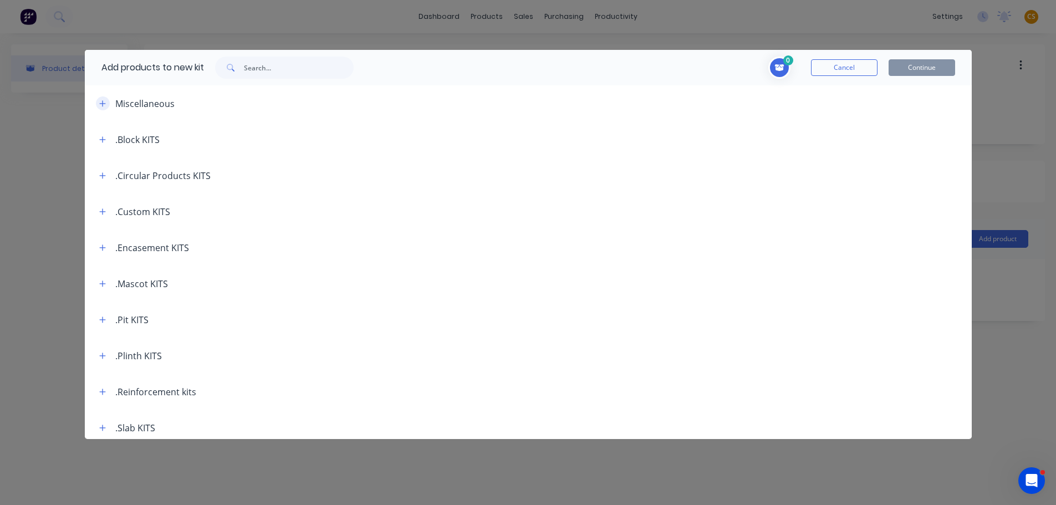
click at [105, 104] on icon "button" at bounding box center [102, 103] width 6 height 6
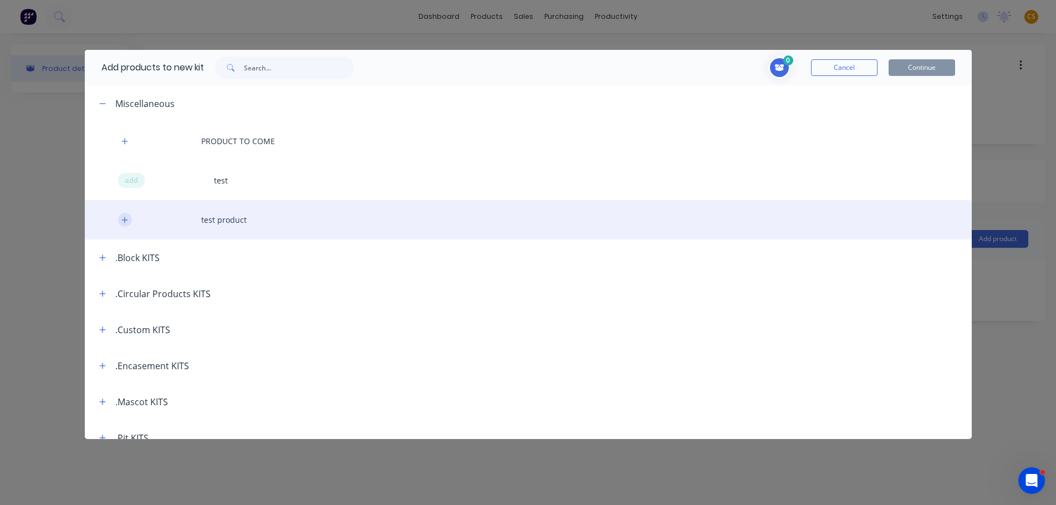
click at [120, 221] on button "button" at bounding box center [125, 220] width 14 height 14
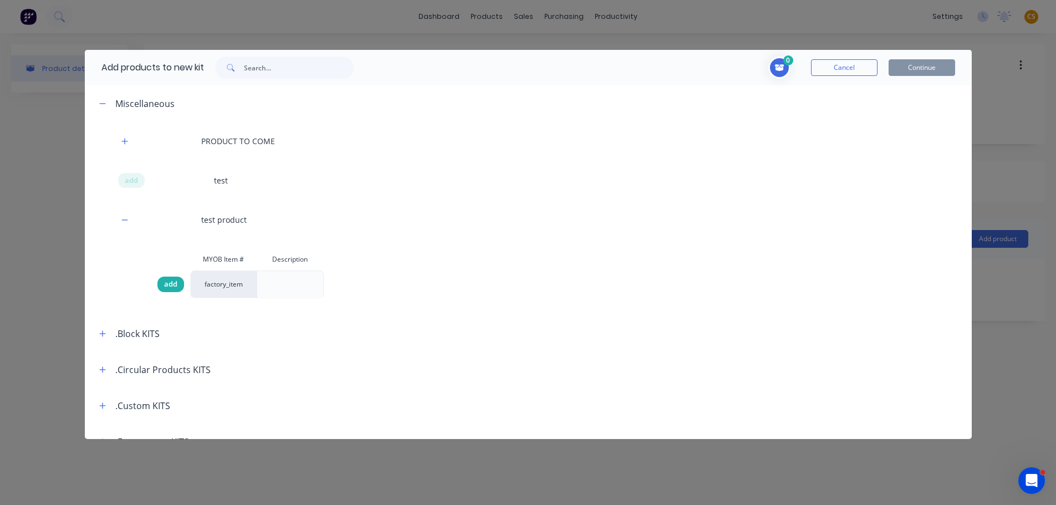
click at [165, 284] on span "add" at bounding box center [170, 284] width 13 height 11
click at [935, 69] on button "Continue" at bounding box center [921, 67] width 67 height 17
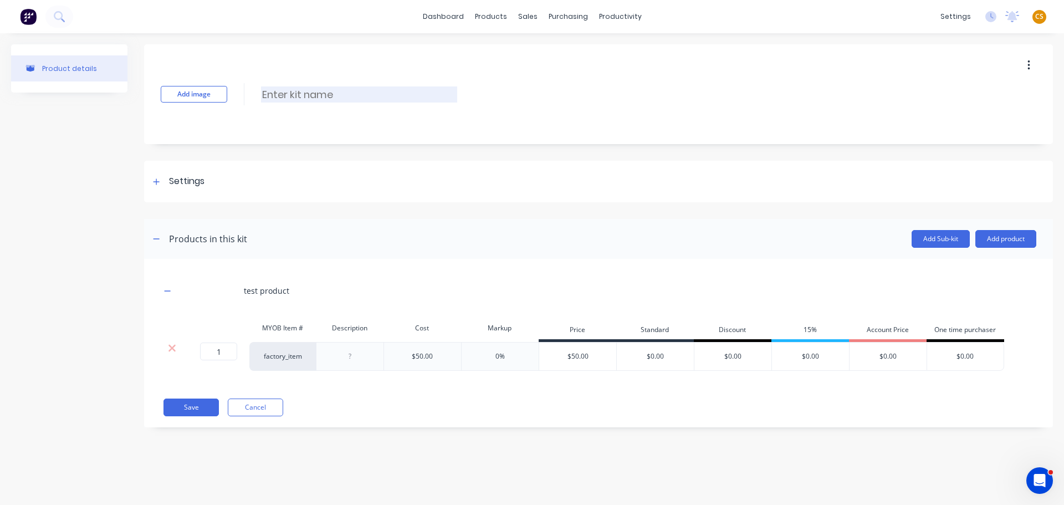
click at [295, 95] on input at bounding box center [359, 94] width 196 height 16
type input "test kit"
drag, startPoint x: 155, startPoint y: 182, endPoint x: 173, endPoint y: 192, distance: 21.6
click at [156, 182] on icon at bounding box center [156, 182] width 7 height 8
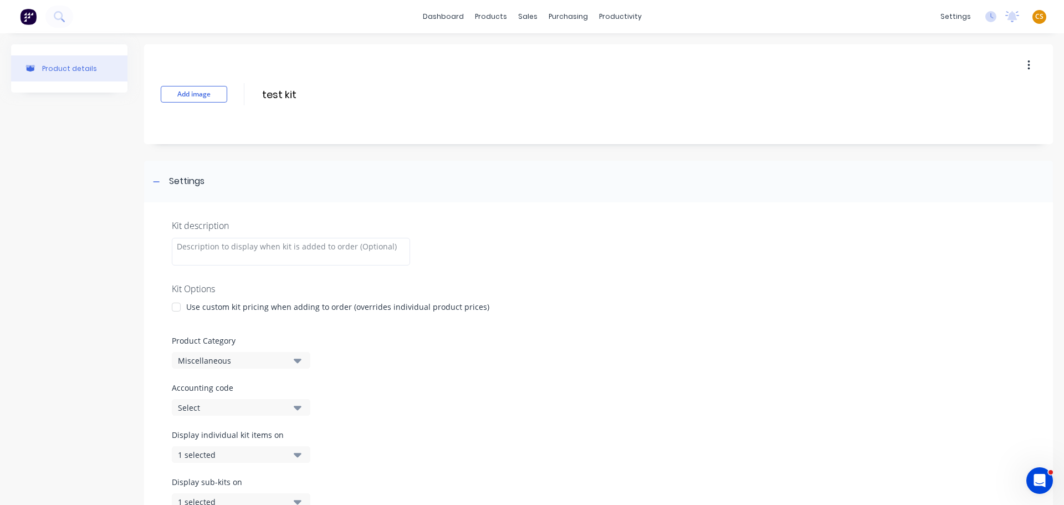
click at [173, 307] on div at bounding box center [176, 307] width 22 height 22
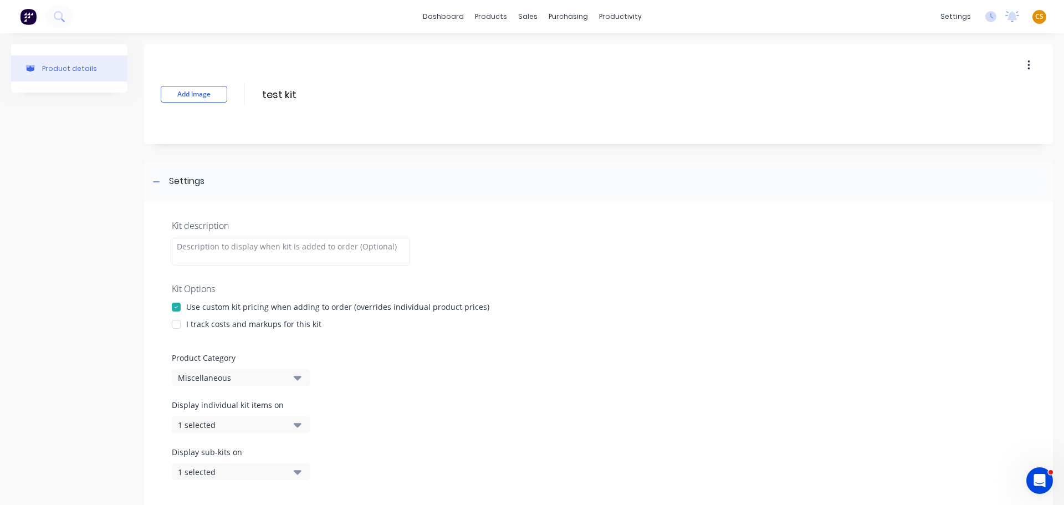
click at [177, 326] on div at bounding box center [176, 324] width 22 height 22
click at [749, 249] on div "Kit description Kit Options Use custom kit pricing when adding to order (overri…" at bounding box center [598, 356] width 909 height 308
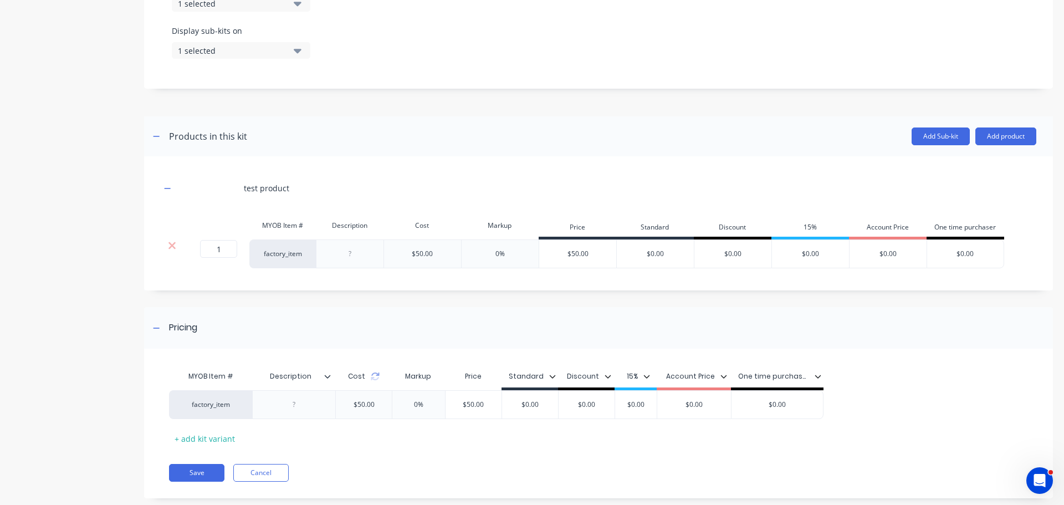
scroll to position [442, 0]
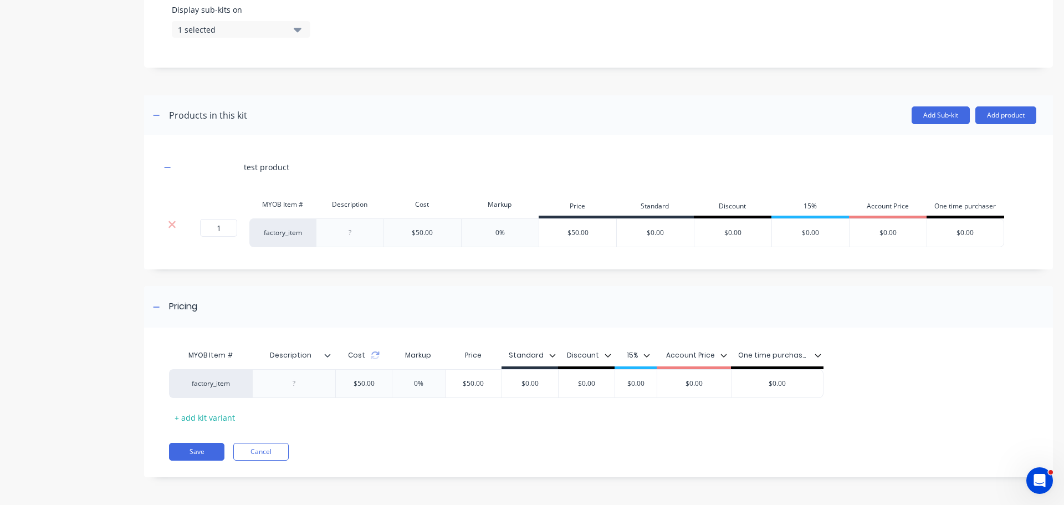
click at [922, 360] on div "MYOB Item # Description Cost Markup Price Standard Discount 15% Account Price O…" at bounding box center [594, 385] width 850 height 82
click at [172, 224] on icon at bounding box center [171, 224] width 7 height 7
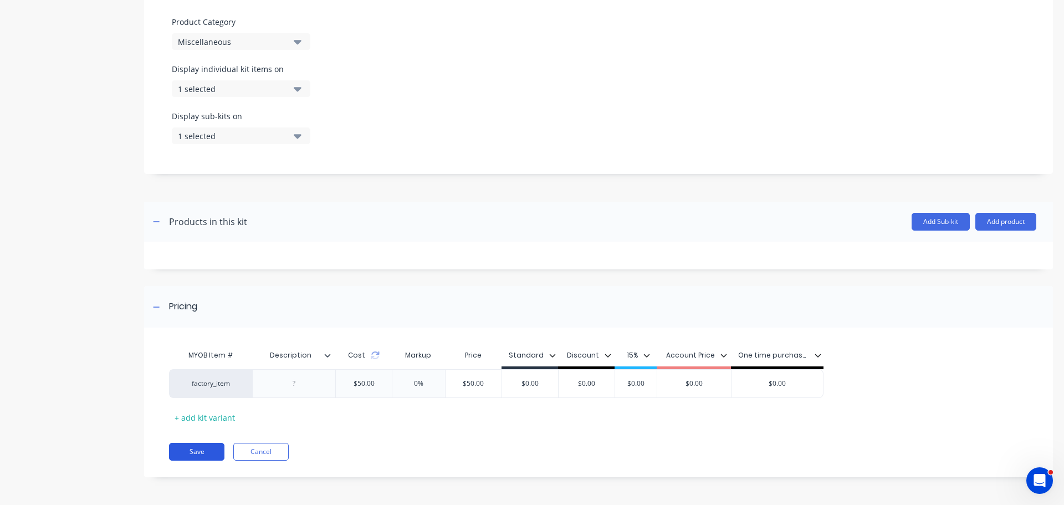
click at [201, 454] on button "Save" at bounding box center [196, 452] width 55 height 18
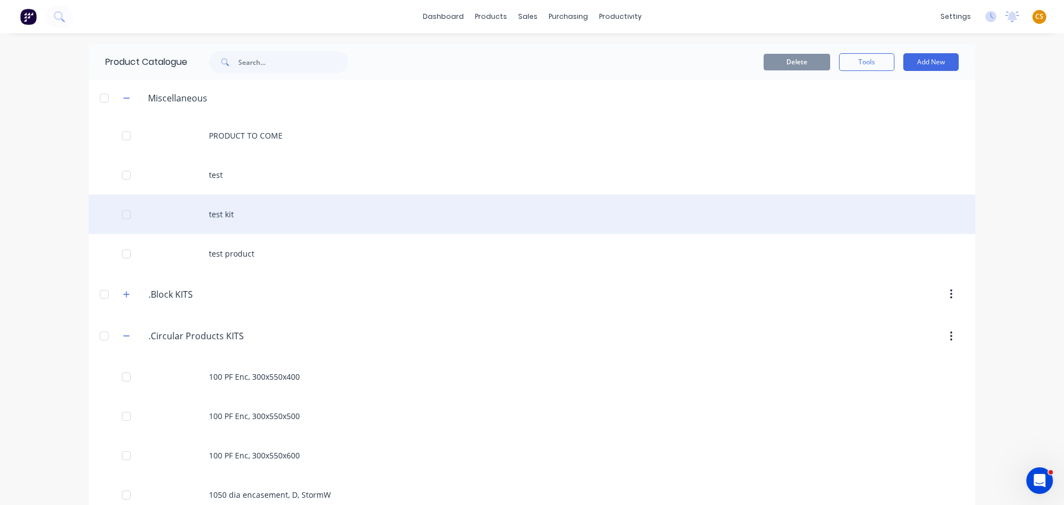
click at [223, 214] on div "test kit" at bounding box center [532, 214] width 887 height 39
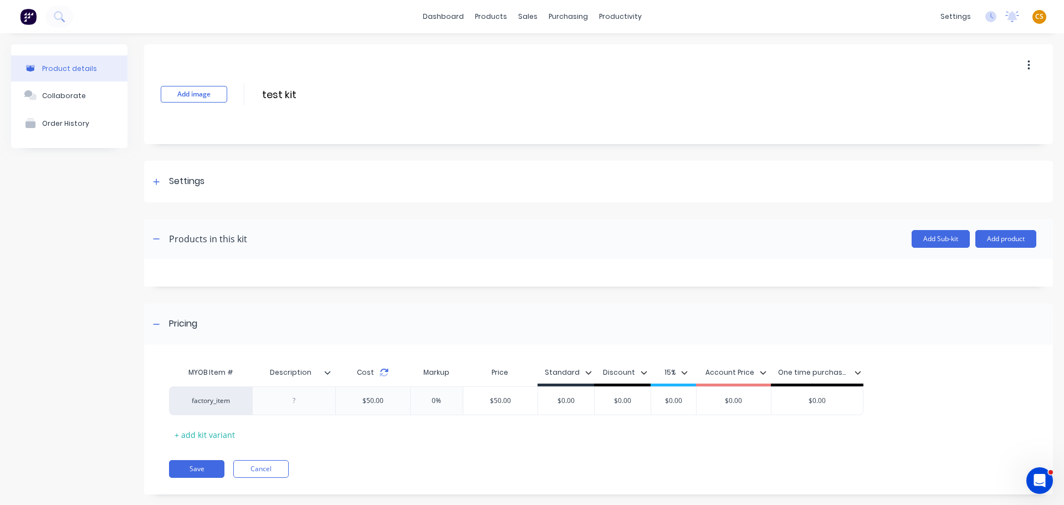
click at [383, 372] on icon at bounding box center [384, 372] width 9 height 9
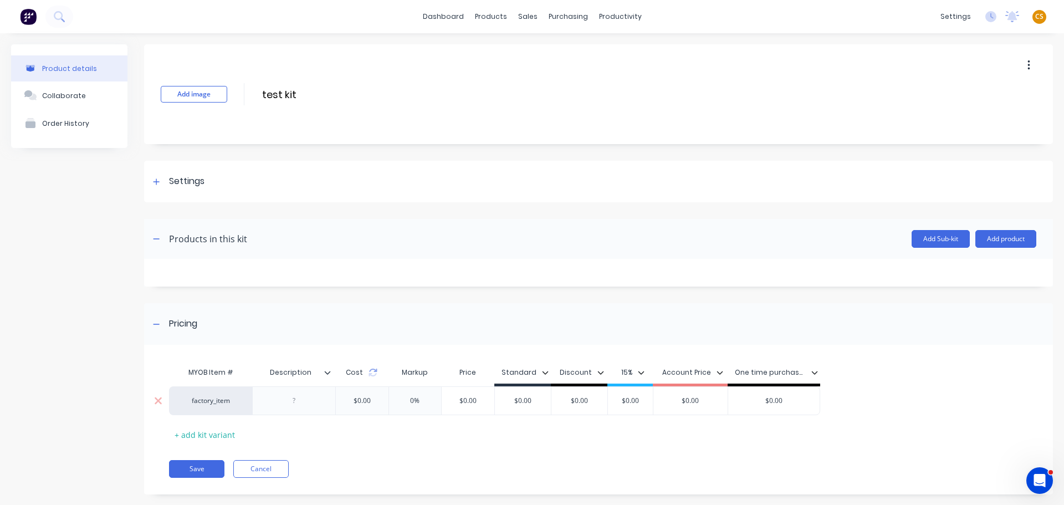
click at [358, 401] on div "$0.00" at bounding box center [362, 401] width 35 height 28
click at [986, 238] on button "Add product" at bounding box center [1005, 239] width 61 height 18
click at [964, 273] on div "Product catalogue" at bounding box center [983, 267] width 85 height 16
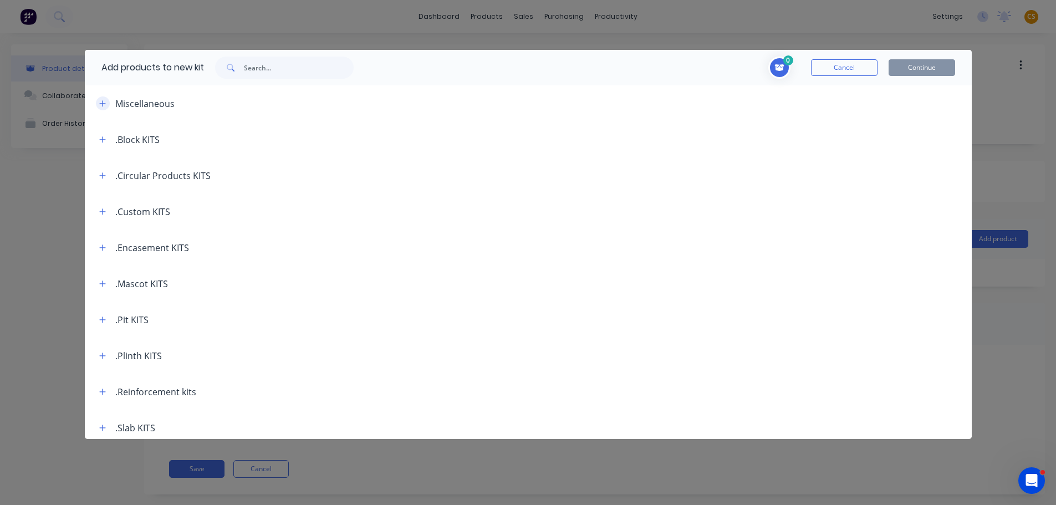
click at [102, 104] on icon "button" at bounding box center [102, 104] width 7 height 8
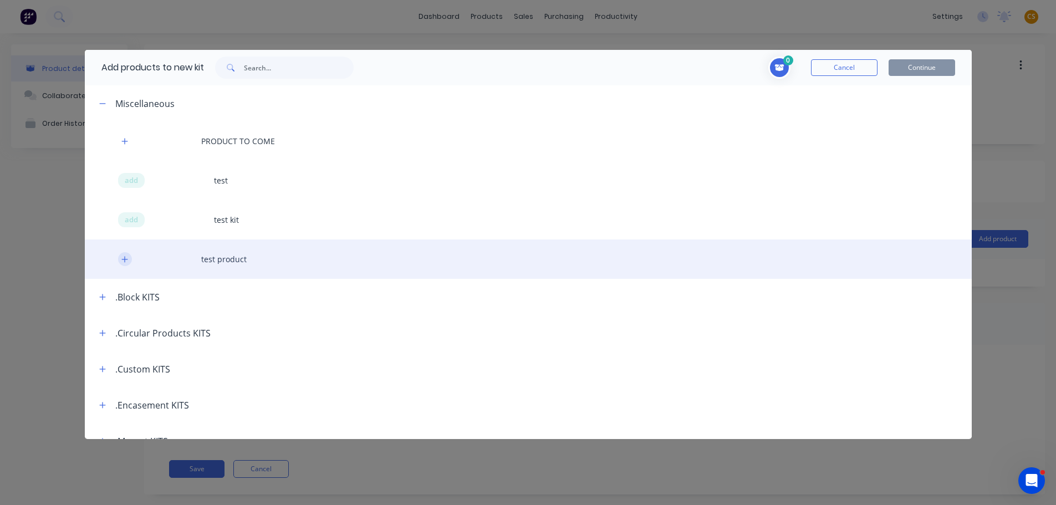
click at [122, 262] on icon "button" at bounding box center [124, 259] width 7 height 8
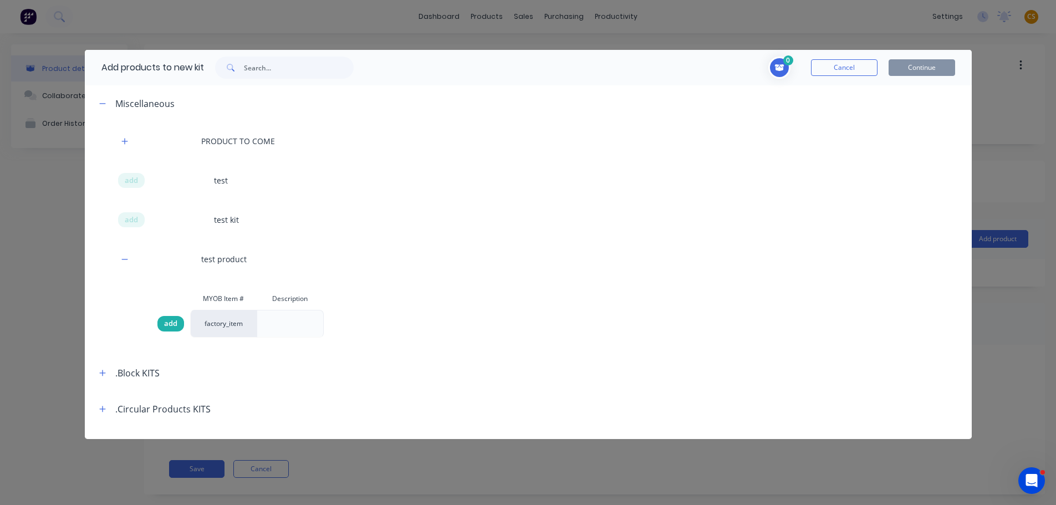
click at [168, 322] on span "add" at bounding box center [170, 323] width 13 height 11
click at [917, 65] on button "Continue" at bounding box center [921, 67] width 67 height 17
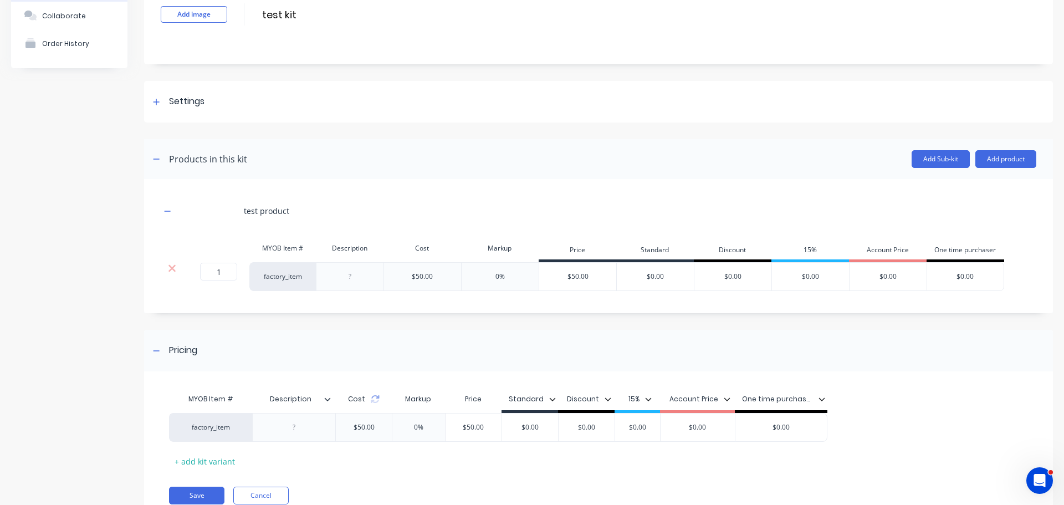
scroll to position [124, 0]
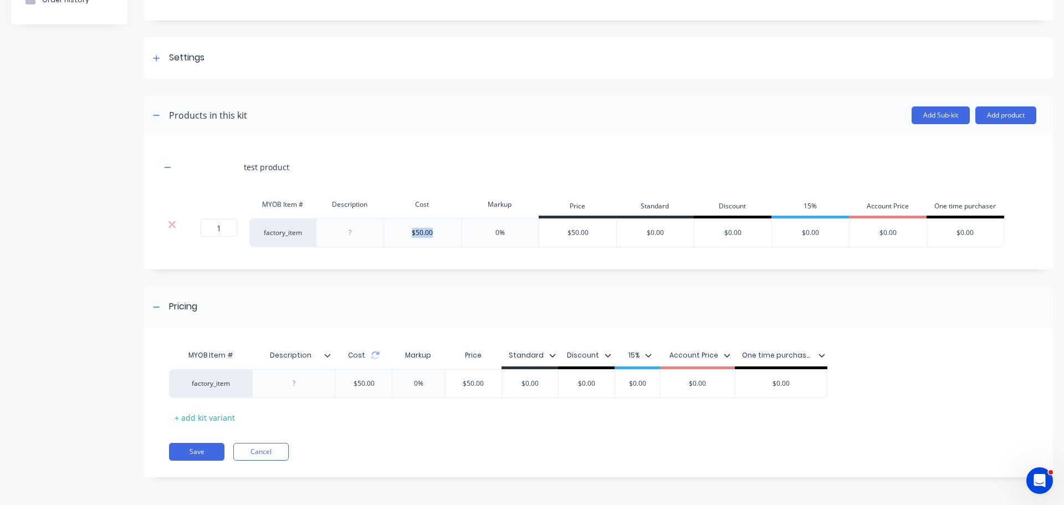
drag, startPoint x: 441, startPoint y: 228, endPoint x: 392, endPoint y: 229, distance: 49.3
click at [392, 229] on div "$50.00" at bounding box center [422, 232] width 78 height 29
click at [171, 224] on icon at bounding box center [171, 224] width 7 height 7
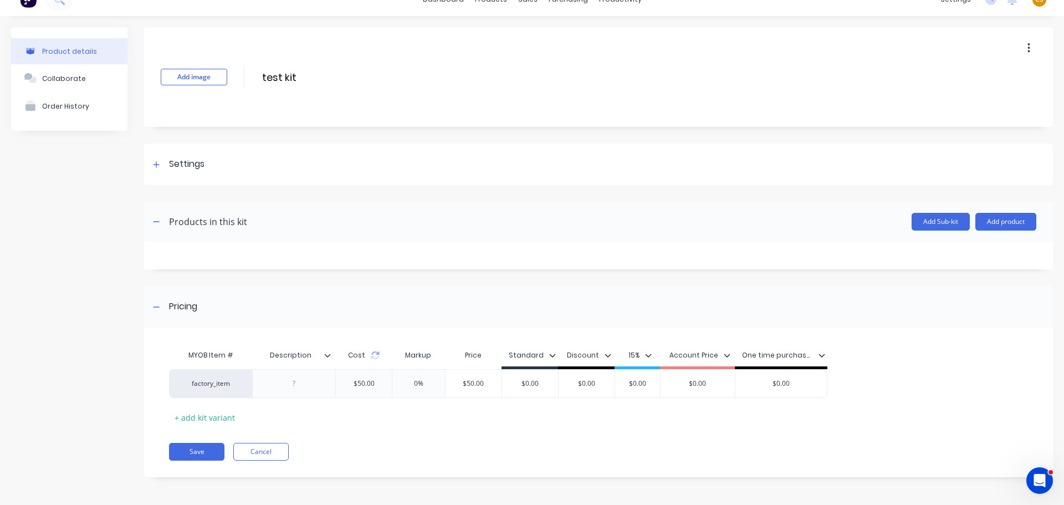
scroll to position [17, 0]
click at [375, 355] on icon at bounding box center [375, 355] width 9 height 9
click at [360, 386] on div "$0.00" at bounding box center [362, 384] width 35 height 28
click at [195, 421] on div "+ add kit variant" at bounding box center [204, 417] width 71 height 17
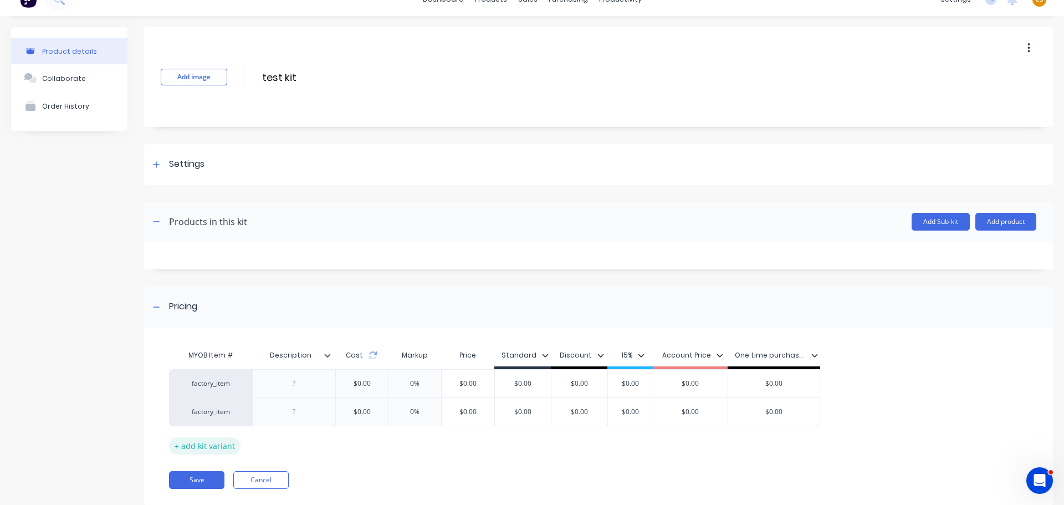
scroll to position [45, 0]
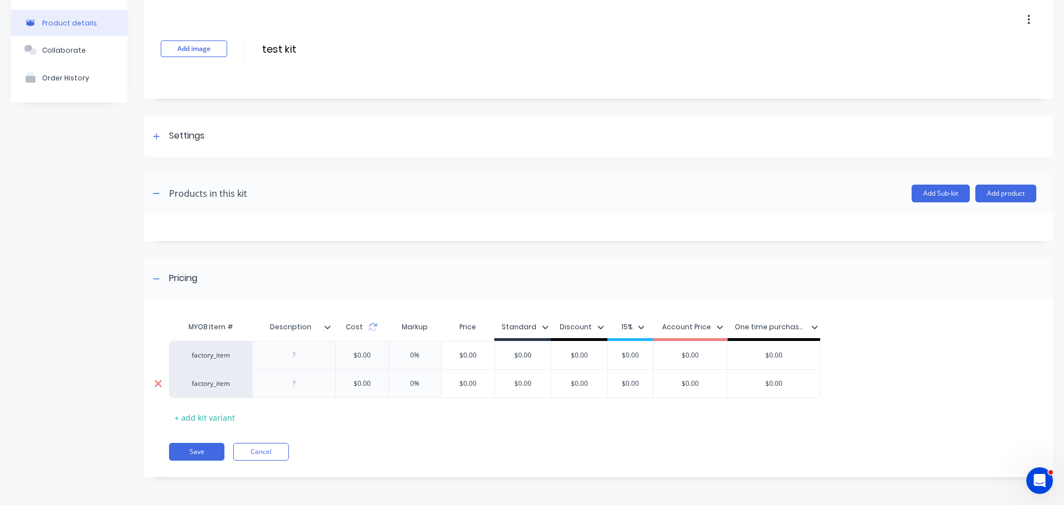
click at [155, 383] on icon at bounding box center [158, 383] width 8 height 11
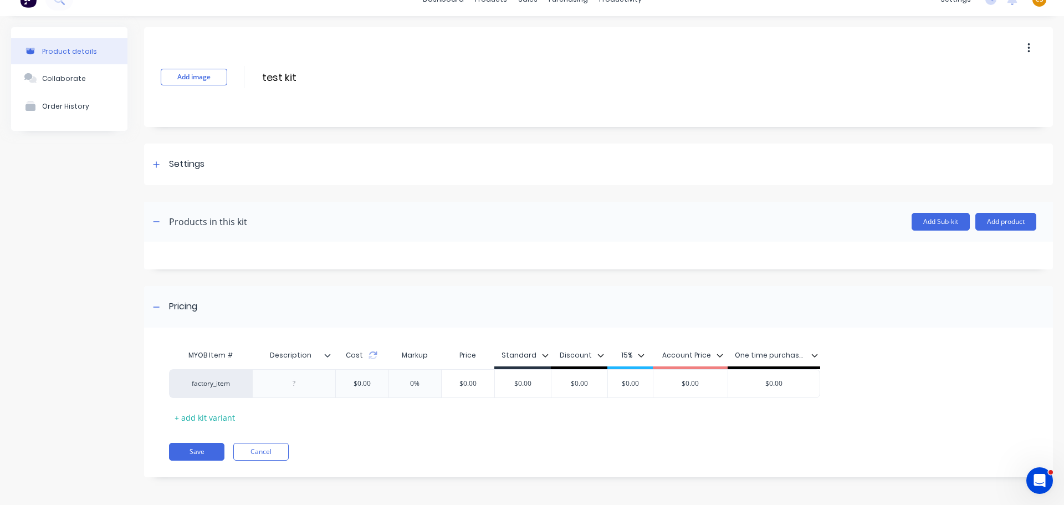
click at [926, 391] on div "factory_item $0.00 0% $0.00 $0.00 $0.00 $0.00 $0.00 $0.00" at bounding box center [594, 383] width 850 height 29
click at [984, 223] on button "Add product" at bounding box center [1005, 222] width 61 height 18
click at [955, 253] on div "Product catalogue" at bounding box center [983, 250] width 85 height 16
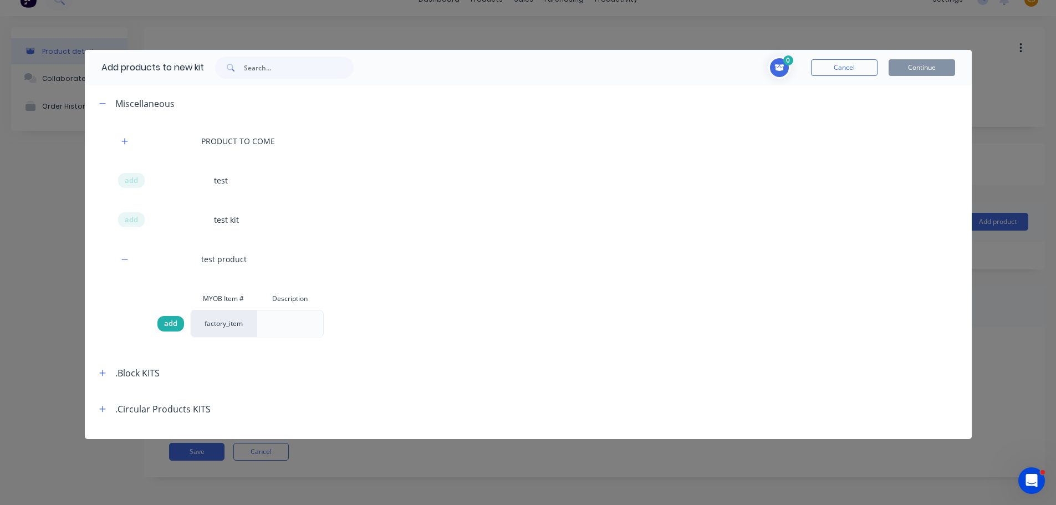
click at [166, 328] on span "add" at bounding box center [170, 323] width 13 height 11
click at [916, 63] on button "Continue" at bounding box center [921, 67] width 67 height 17
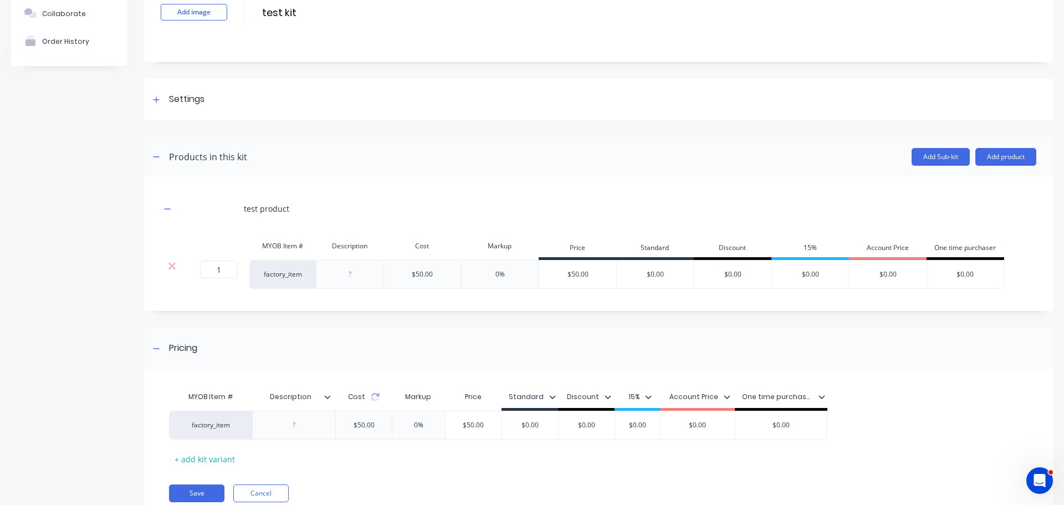
scroll to position [124, 0]
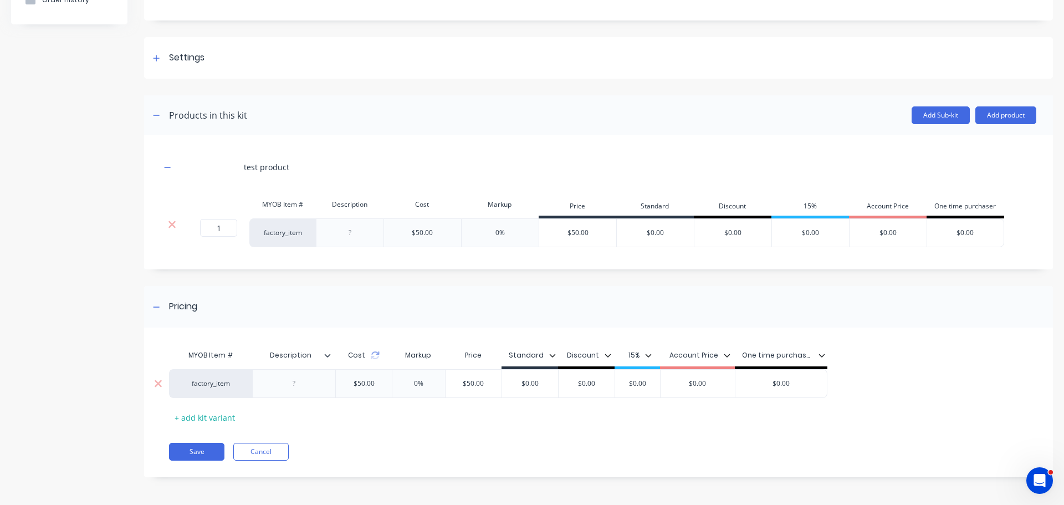
drag, startPoint x: 489, startPoint y: 381, endPoint x: 433, endPoint y: 382, distance: 55.4
click at [433, 382] on div "factory_item $50.00 0% $50.00 $50.00 $0.00 $0.00 $0.00 $0.00 $0.00" at bounding box center [498, 383] width 658 height 29
type input "150"
type input "200%"
click at [417, 382] on input "200%" at bounding box center [422, 384] width 60 height 10
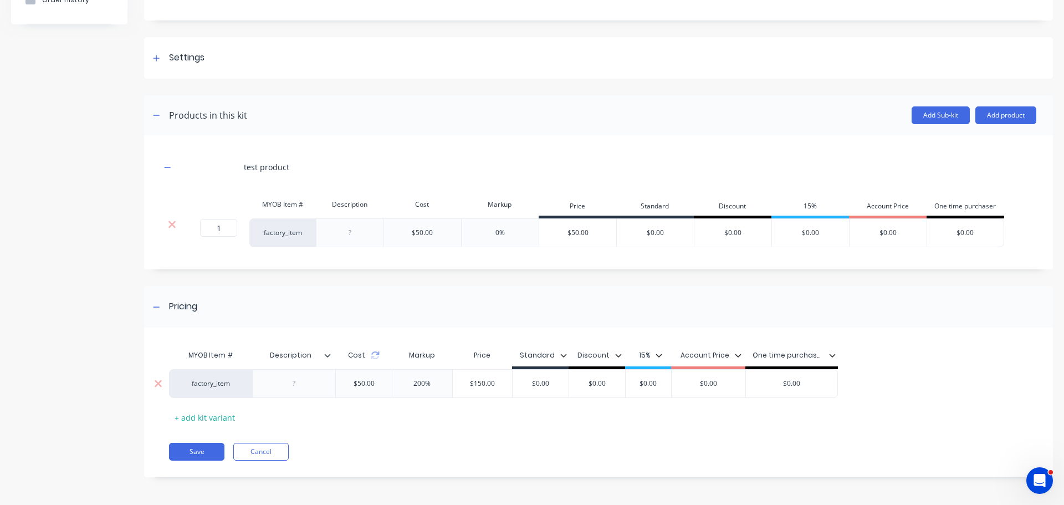
click at [417, 382] on input "200%" at bounding box center [422, 384] width 60 height 10
click at [429, 413] on div "MYOB Item # Description Cost Markup Price Standard Discount 15% Account Price O…" at bounding box center [594, 385] width 850 height 82
click at [418, 232] on div "$50.00" at bounding box center [422, 233] width 21 height 10
click at [499, 230] on div "0%" at bounding box center [499, 233] width 9 height 10
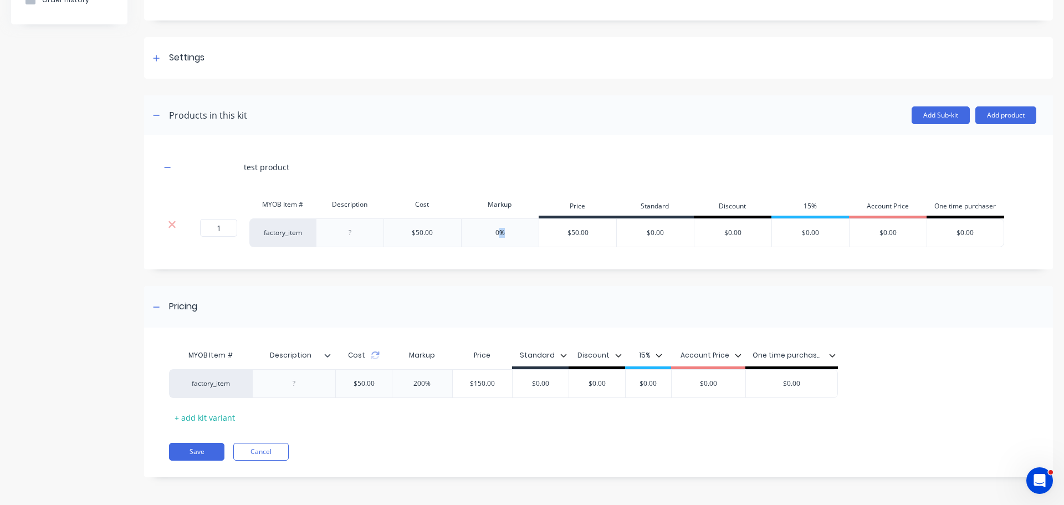
click at [499, 230] on div "0%" at bounding box center [499, 233] width 9 height 10
click at [420, 383] on input "200%" at bounding box center [422, 384] width 60 height 10
click at [497, 231] on div "0%" at bounding box center [499, 233] width 9 height 10
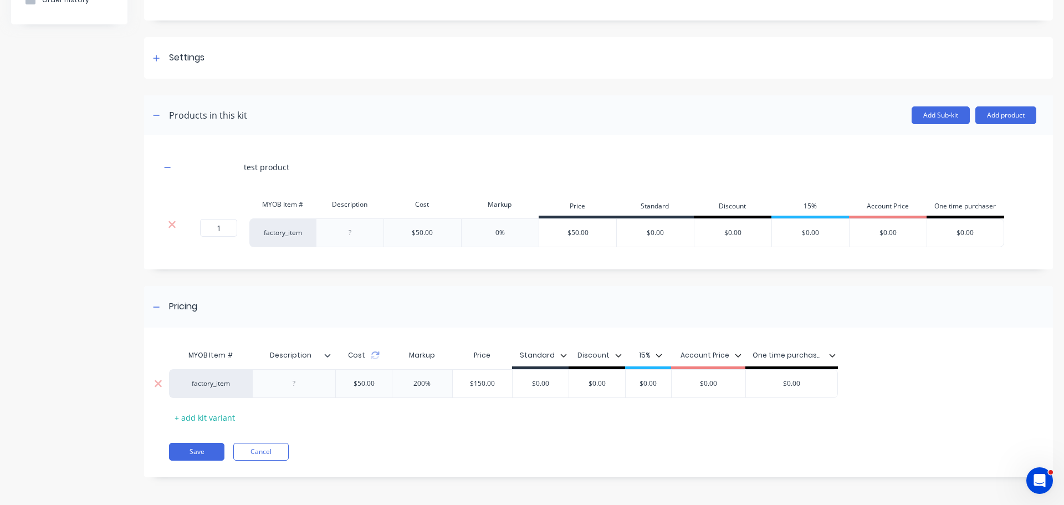
click at [420, 381] on input "200%" at bounding box center [422, 384] width 60 height 10
click at [479, 382] on input "$150.00" at bounding box center [483, 384] width 60 height 10
click at [481, 381] on input "$250" at bounding box center [483, 384] width 60 height 10
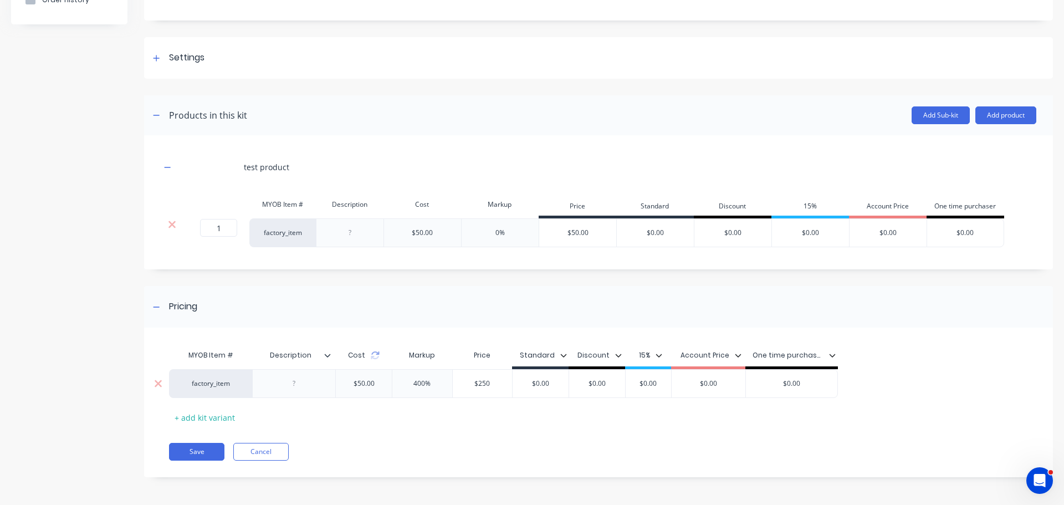
click at [481, 381] on input "$250" at bounding box center [483, 384] width 60 height 10
click at [481, 381] on input "$200" at bounding box center [483, 384] width 60 height 10
type input "$250"
click at [190, 418] on div "+ add kit variant" at bounding box center [204, 417] width 71 height 17
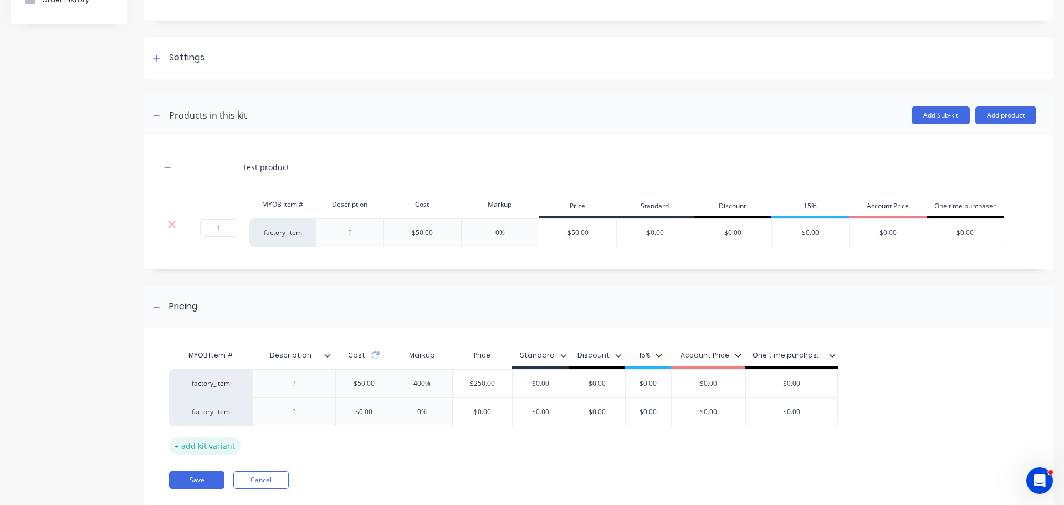
click at [196, 450] on div "+ add kit variant" at bounding box center [204, 445] width 71 height 17
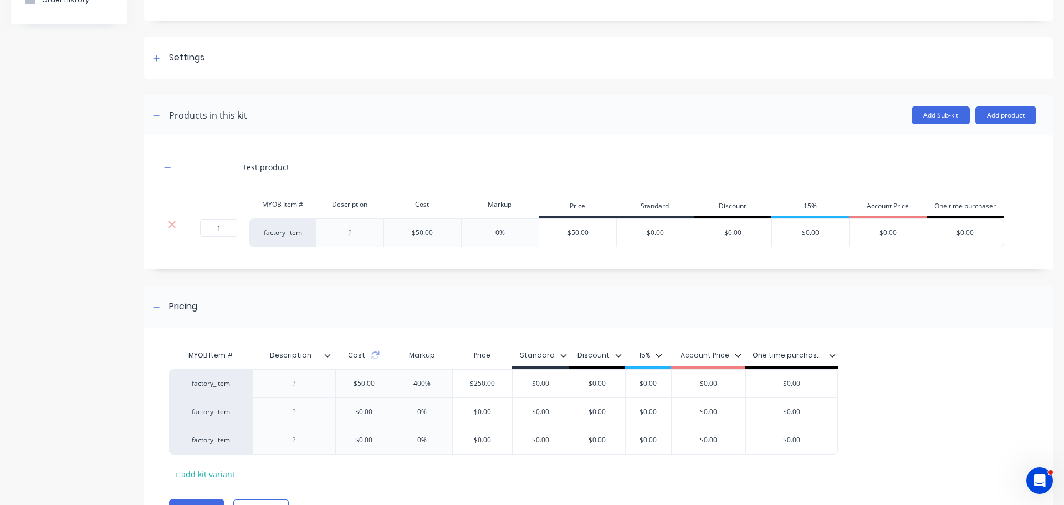
scroll to position [180, 0]
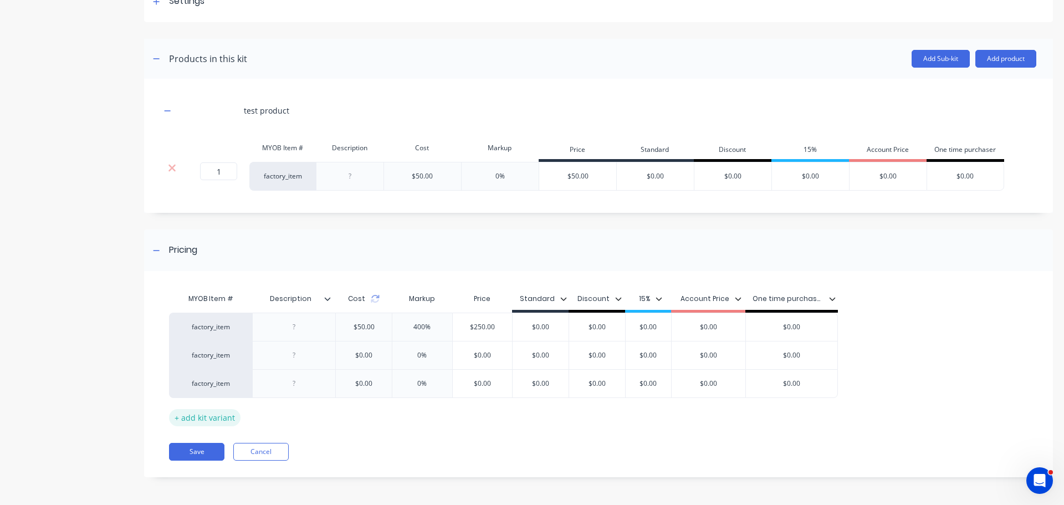
click at [195, 420] on div "+ add kit variant" at bounding box center [204, 417] width 71 height 17
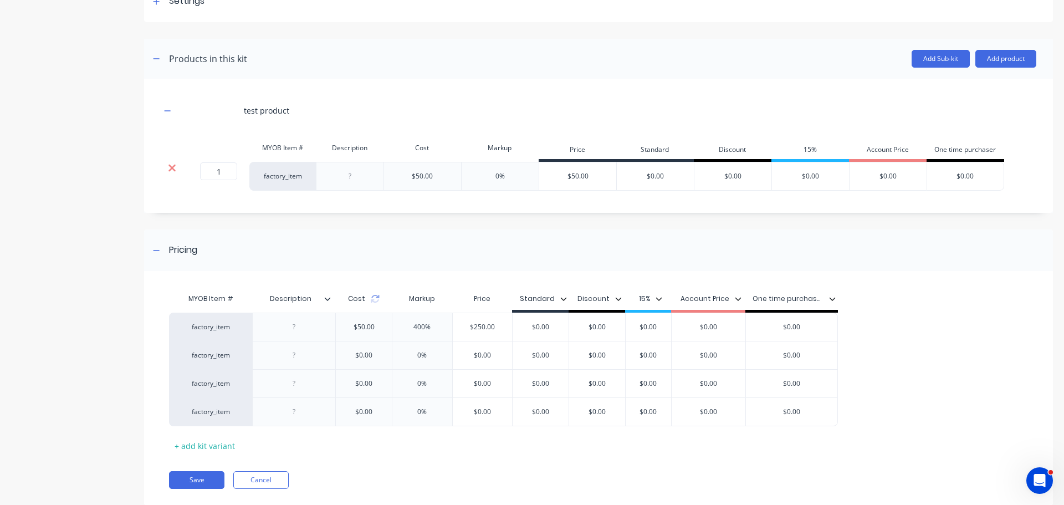
click at [172, 167] on icon at bounding box center [171, 168] width 7 height 7
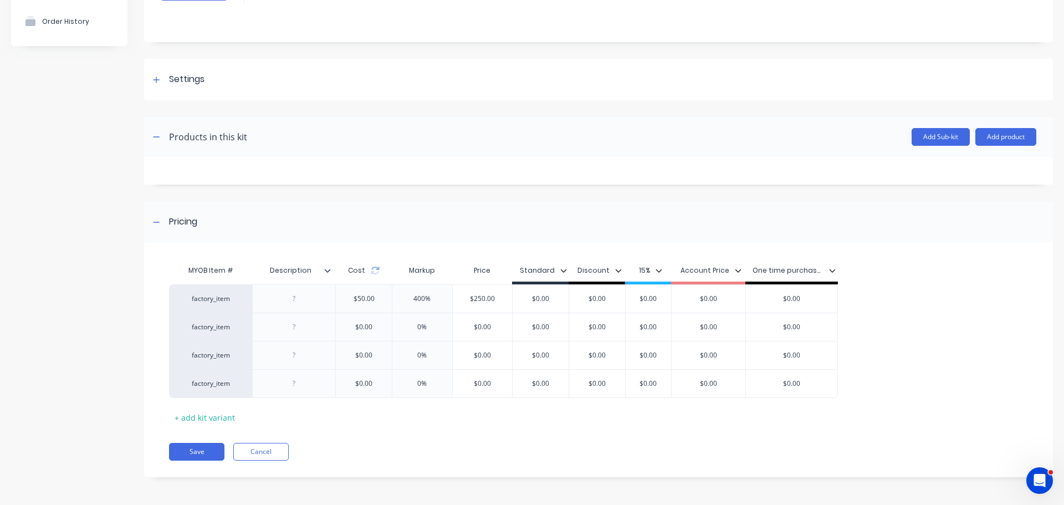
scroll to position [102, 0]
click at [995, 140] on button "Add product" at bounding box center [1005, 137] width 61 height 18
click at [965, 166] on div "Product catalogue" at bounding box center [983, 165] width 85 height 16
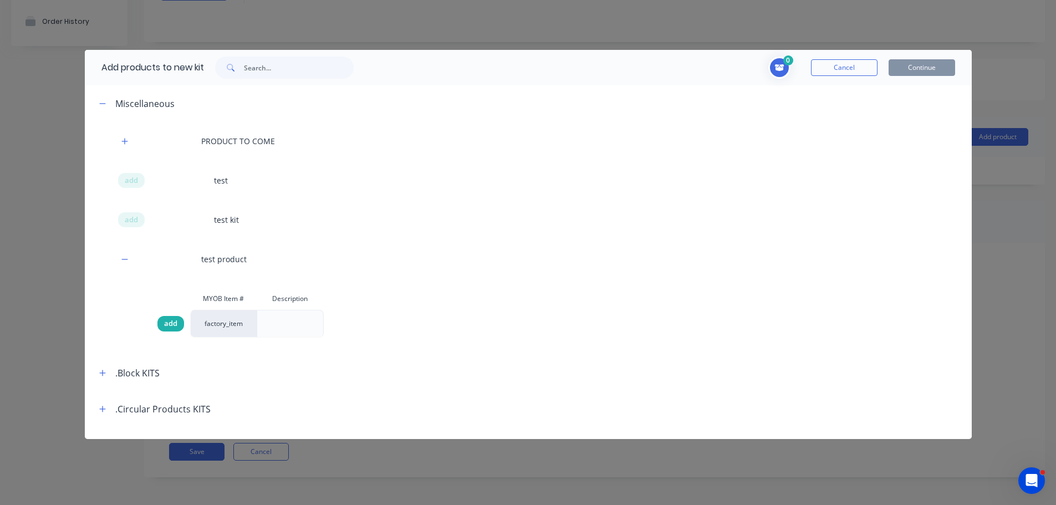
click at [175, 324] on span "add" at bounding box center [170, 323] width 13 height 11
click at [932, 70] on button "Continue" at bounding box center [921, 67] width 67 height 17
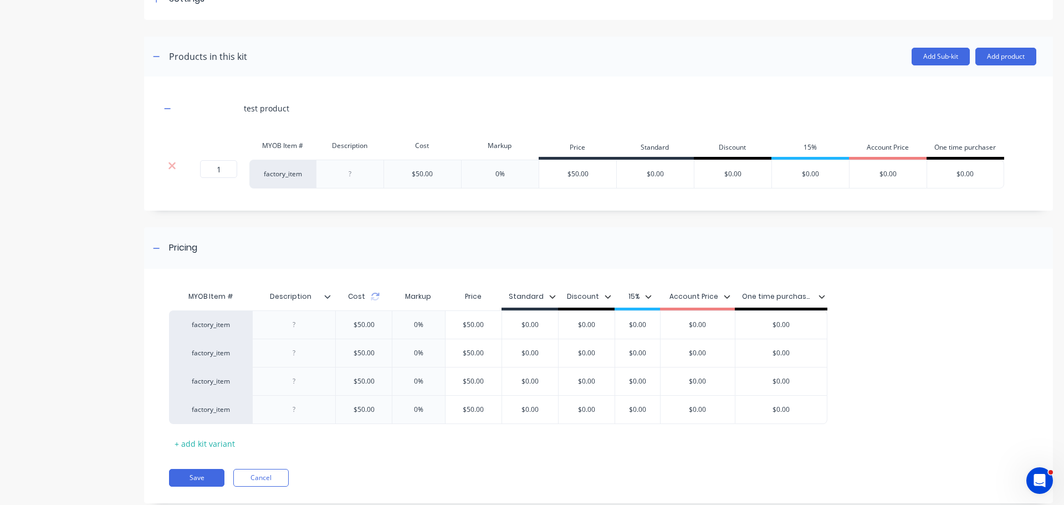
scroll to position [208, 0]
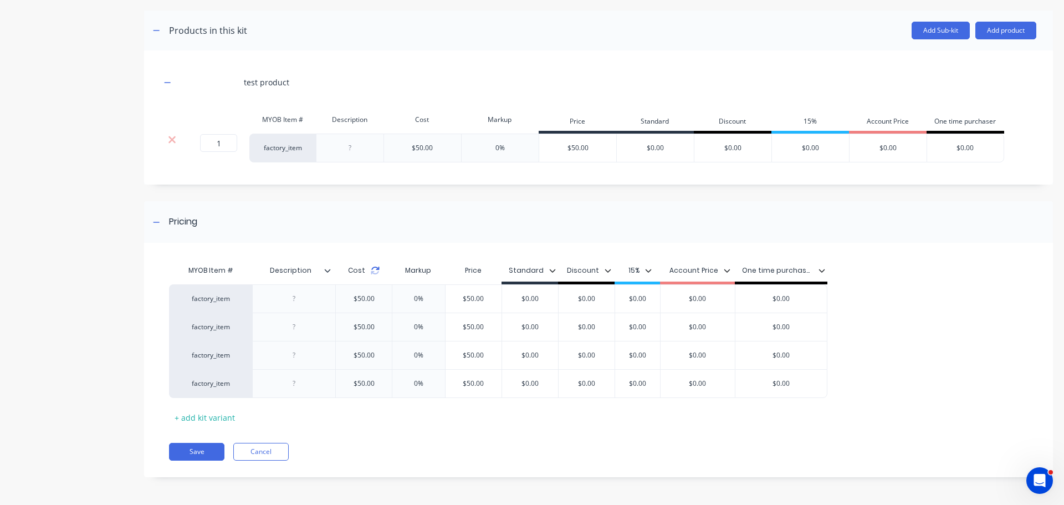
click at [373, 272] on icon at bounding box center [375, 270] width 9 height 9
drag, startPoint x: 492, startPoint y: 328, endPoint x: 455, endPoint y: 327, distance: 37.1
click at [455, 327] on input "$50.00" at bounding box center [474, 327] width 56 height 10
type input "150"
drag, startPoint x: 506, startPoint y: 356, endPoint x: 464, endPoint y: 356, distance: 42.1
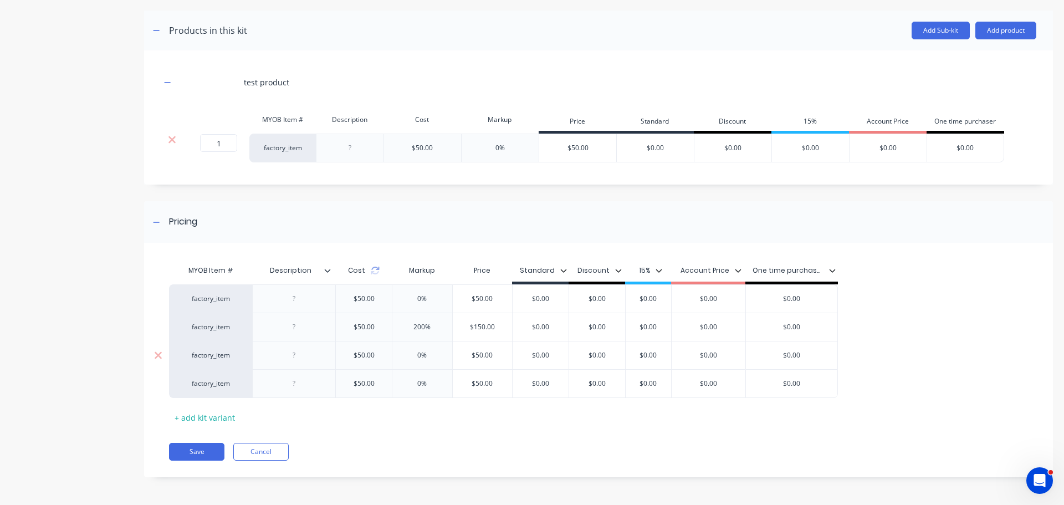
click at [464, 356] on input "$50.00" at bounding box center [483, 355] width 60 height 10
type input "200"
type input "$0.00"
click at [475, 381] on input "$50.00" at bounding box center [483, 384] width 60 height 10
type input "$250.00"
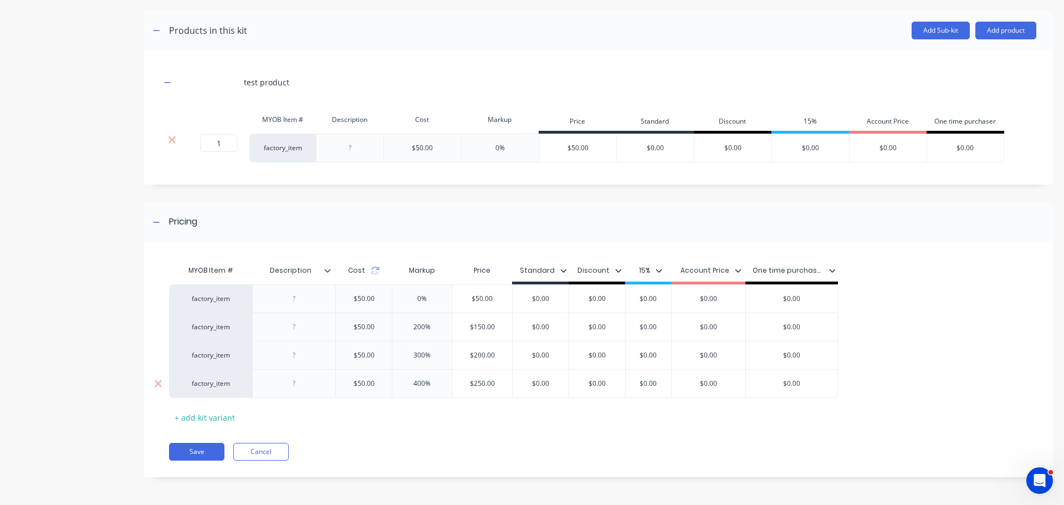
type input "$0.00"
click at [193, 451] on button "Save" at bounding box center [196, 452] width 55 height 18
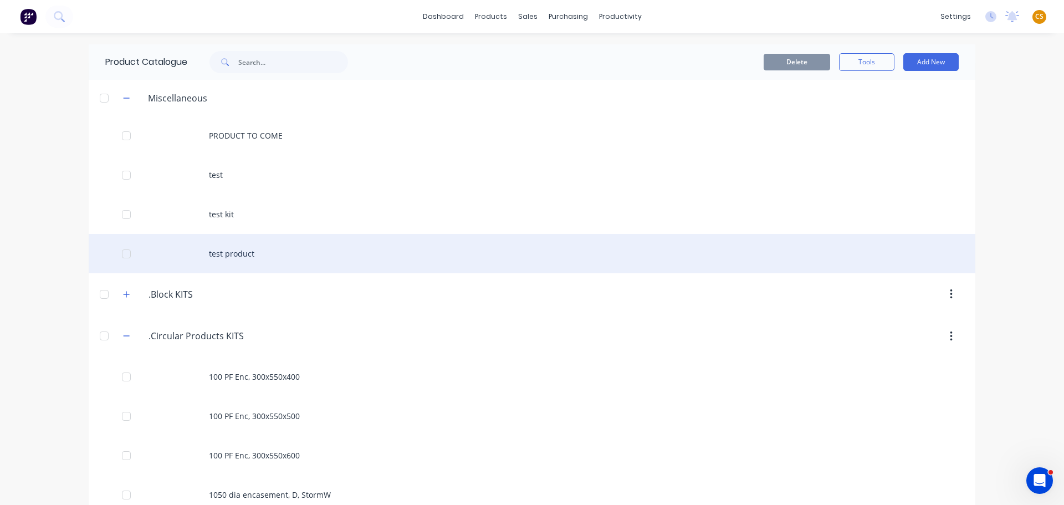
click at [250, 249] on div "test product" at bounding box center [532, 253] width 887 height 39
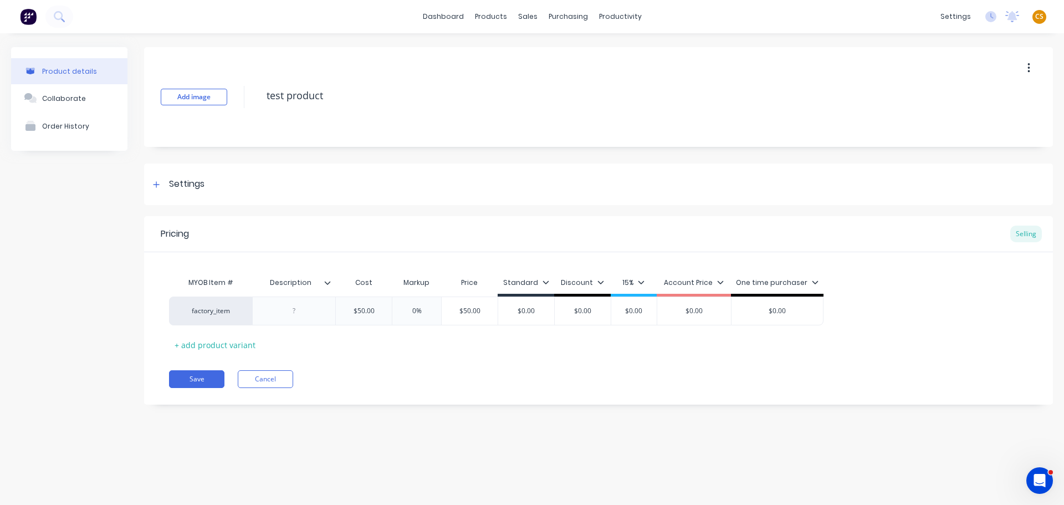
type textarea "x"
type input "0%"
drag, startPoint x: 420, startPoint y: 308, endPoint x: 406, endPoint y: 311, distance: 14.8
click at [406, 311] on input "0%" at bounding box center [416, 311] width 55 height 10
click at [153, 183] on icon at bounding box center [156, 185] width 7 height 8
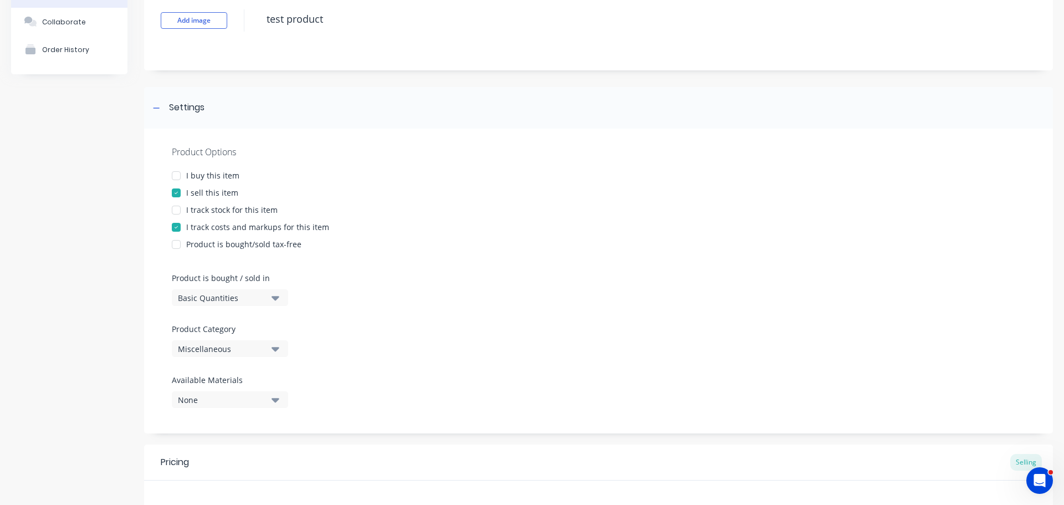
scroll to position [69, 0]
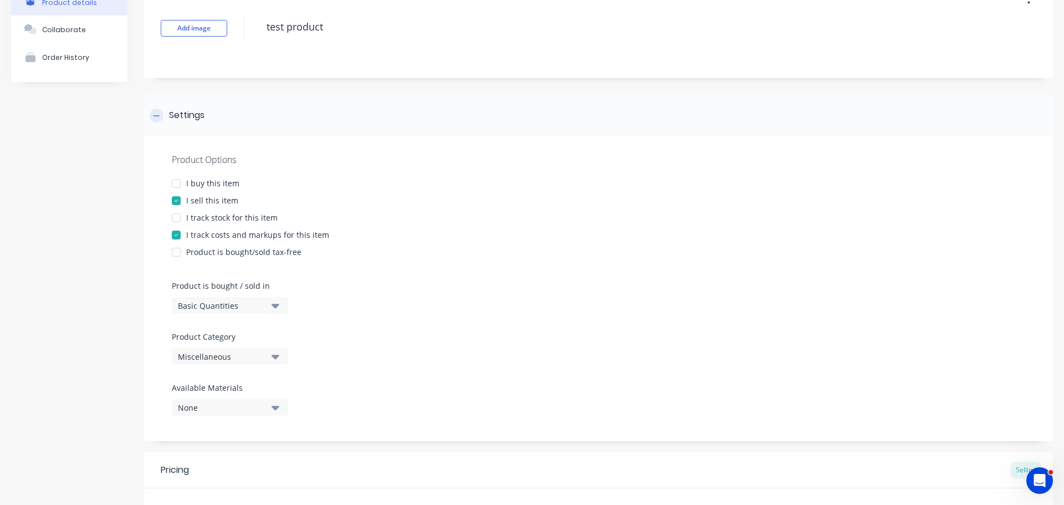
click at [155, 116] on icon at bounding box center [157, 115] width 6 height 1
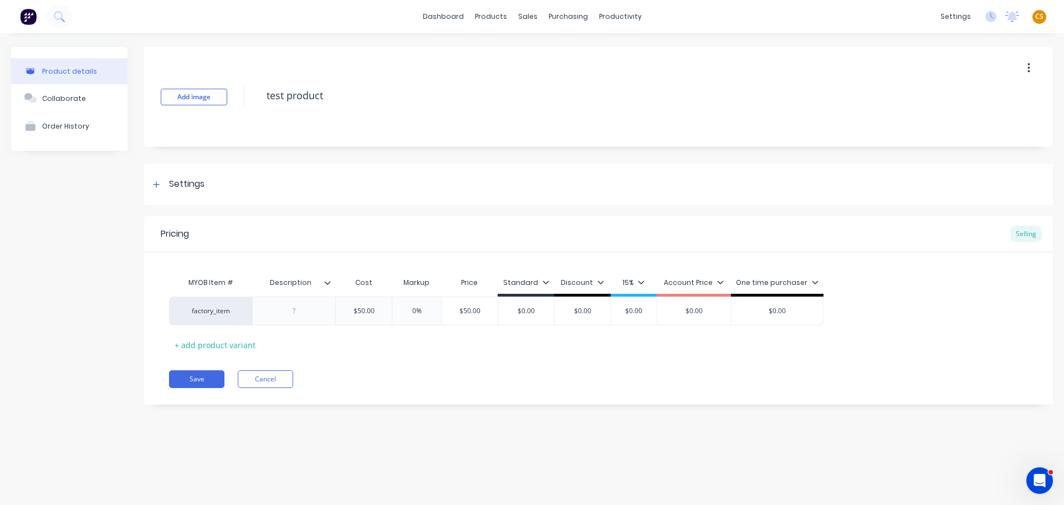
scroll to position [0, 0]
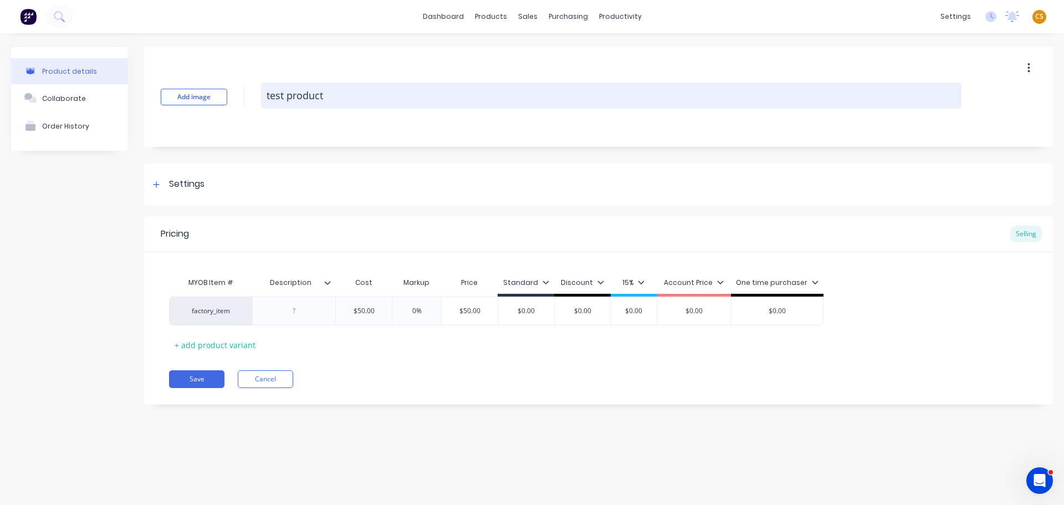
click at [272, 91] on textarea "test product" at bounding box center [611, 96] width 700 height 26
drag, startPoint x: 272, startPoint y: 91, endPoint x: 311, endPoint y: 91, distance: 39.9
click at [311, 91] on textarea "test product" at bounding box center [611, 96] width 700 height 26
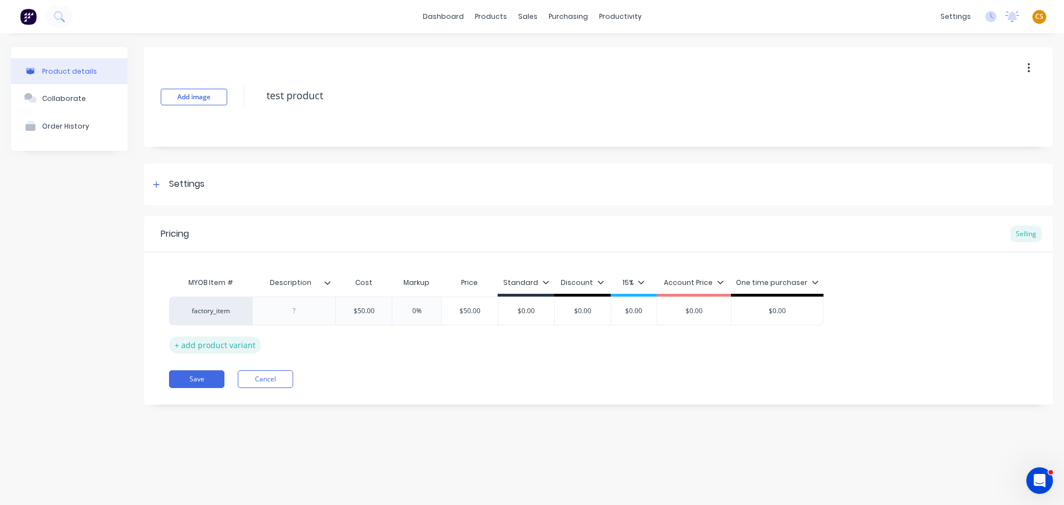
click at [230, 345] on div "+ add product variant" at bounding box center [215, 344] width 92 height 17
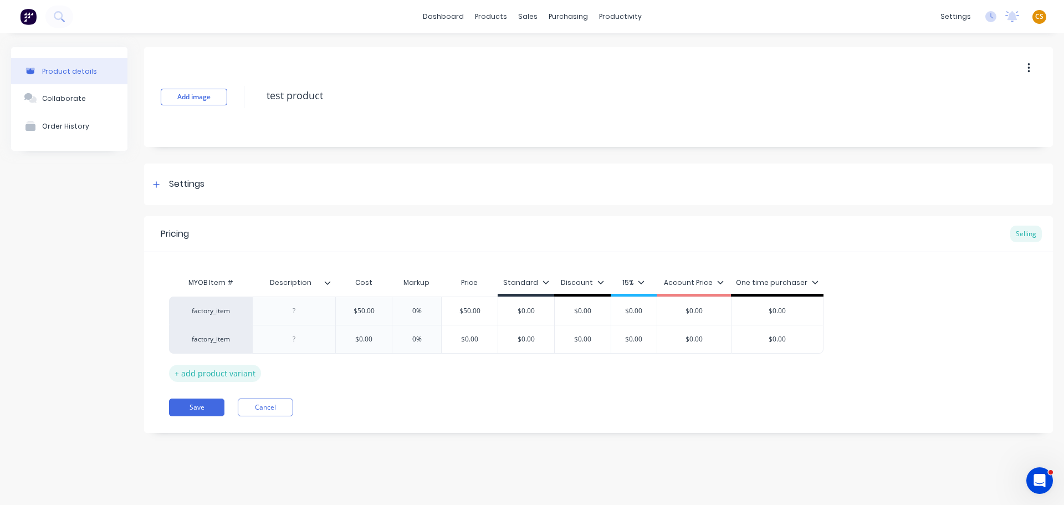
click at [233, 375] on div "+ add product variant" at bounding box center [215, 373] width 92 height 17
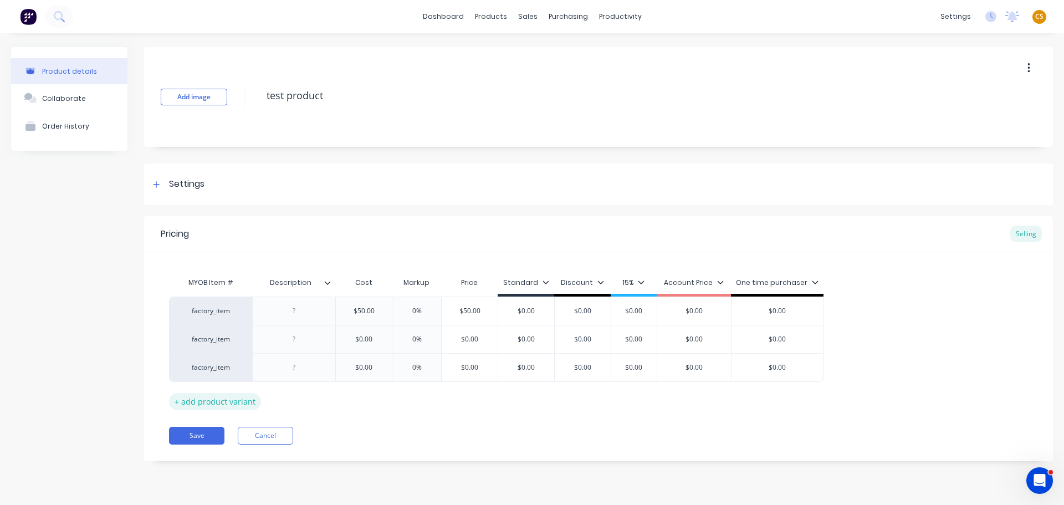
click at [234, 400] on div "+ add product variant" at bounding box center [215, 401] width 92 height 17
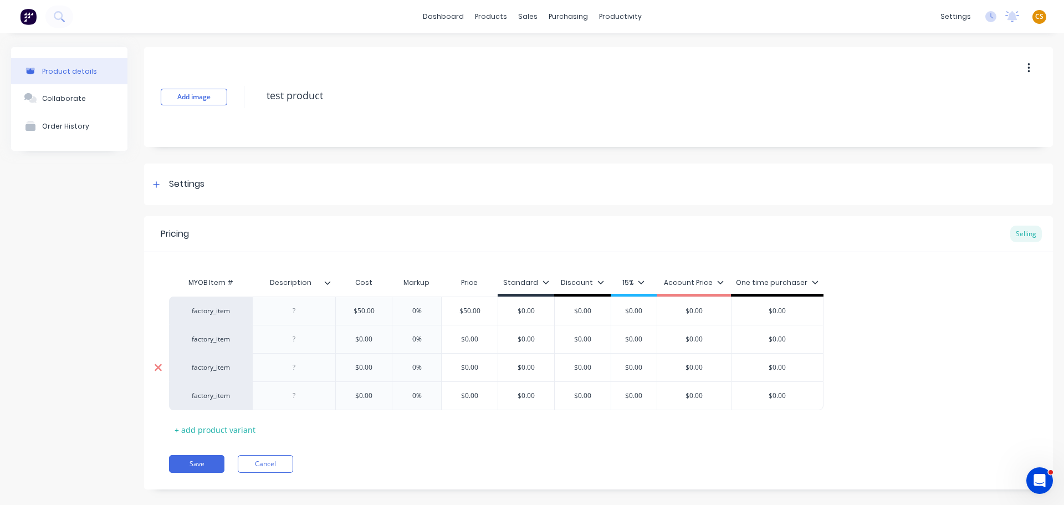
click at [161, 367] on icon at bounding box center [158, 367] width 8 height 11
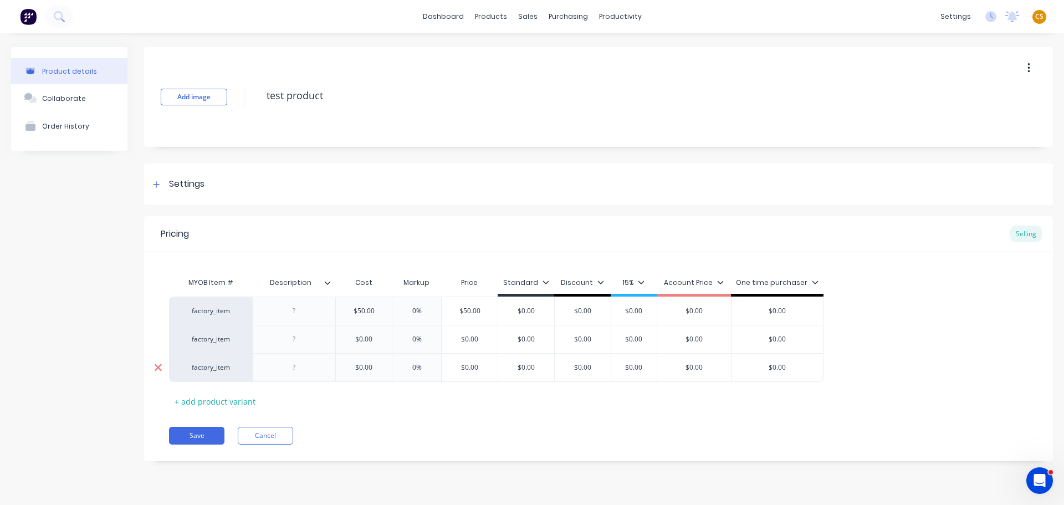
click at [158, 367] on icon at bounding box center [158, 367] width 7 height 7
type textarea "x"
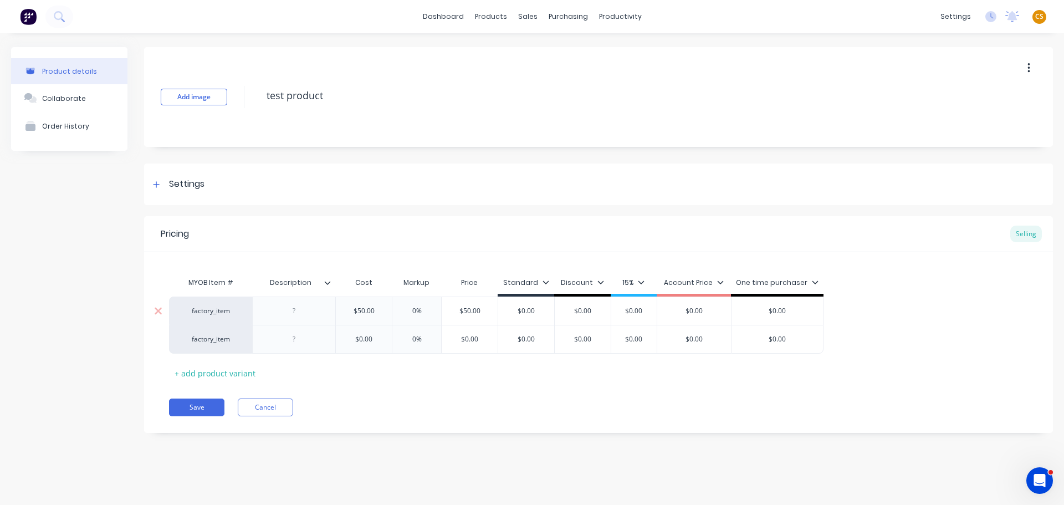
click at [292, 311] on div at bounding box center [294, 311] width 55 height 14
type textarea "x"
click at [299, 340] on div at bounding box center [294, 339] width 55 height 14
drag, startPoint x: 196, startPoint y: 282, endPoint x: 229, endPoint y: 283, distance: 33.8
click at [229, 283] on div "MYOB Item #" at bounding box center [210, 283] width 83 height 22
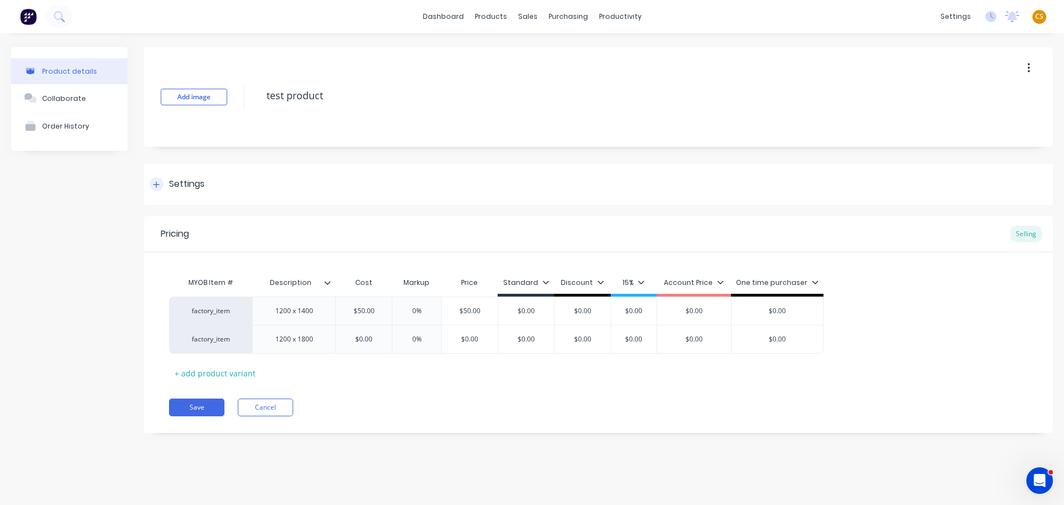
click at [156, 185] on icon at bounding box center [157, 184] width 6 height 6
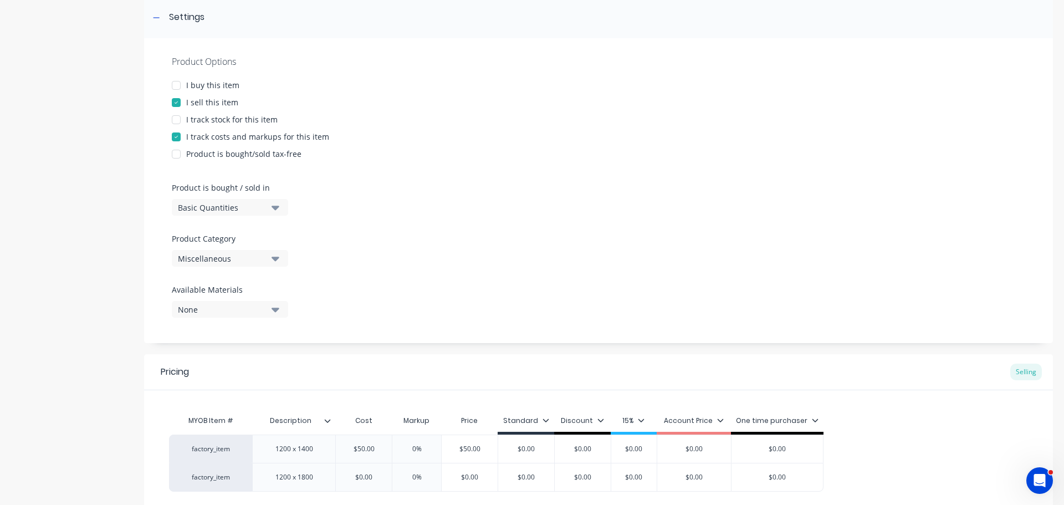
scroll to position [263, 0]
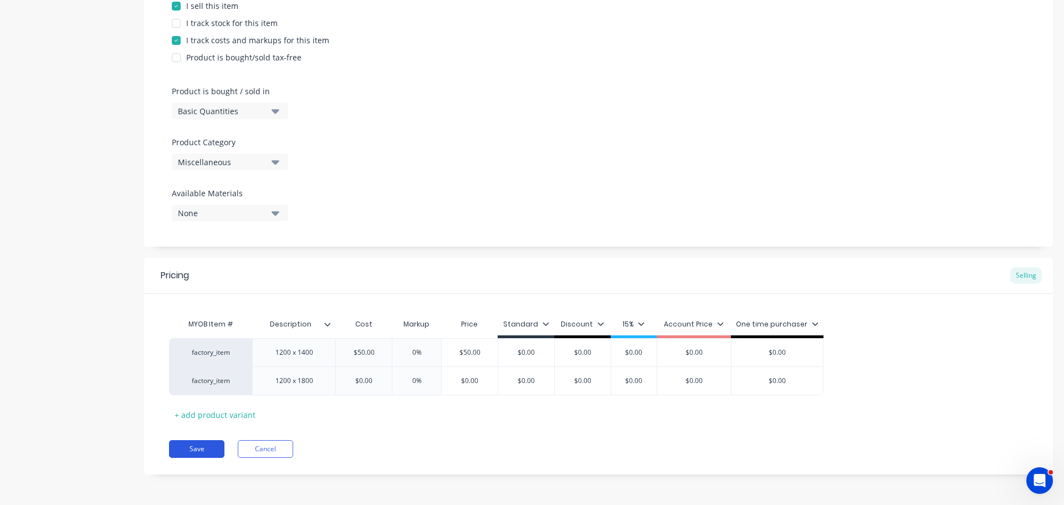
click at [187, 449] on button "Save" at bounding box center [196, 449] width 55 height 18
type textarea "x"
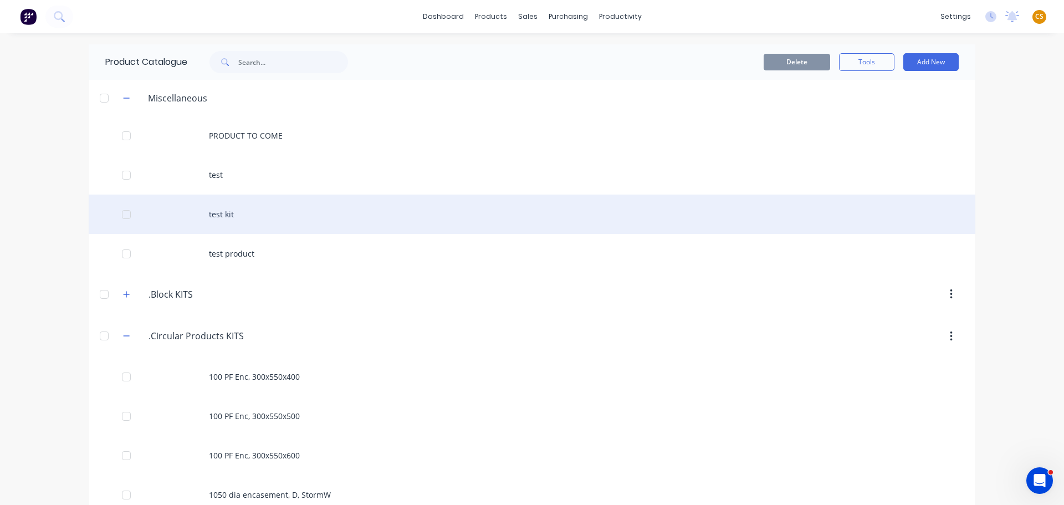
click at [218, 215] on div "test kit" at bounding box center [532, 214] width 887 height 39
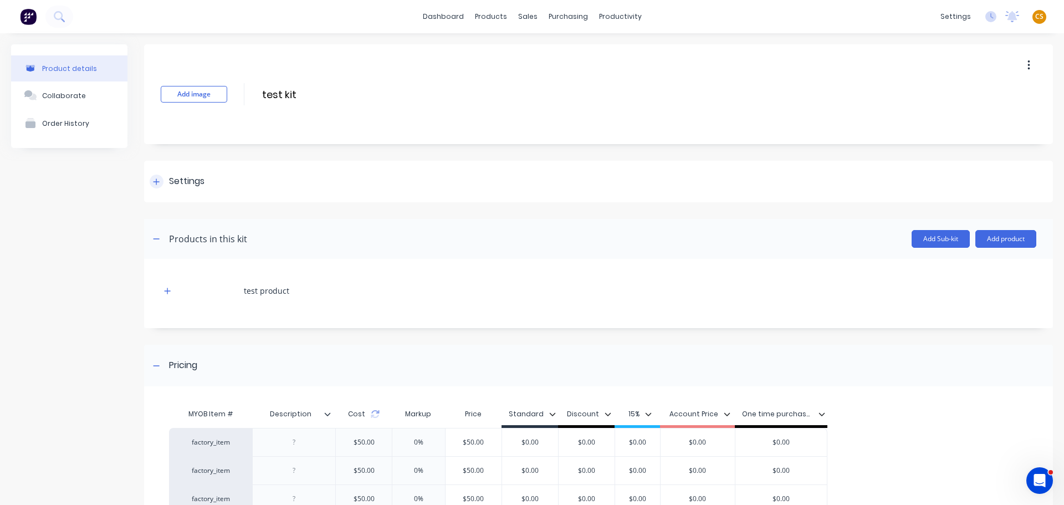
click at [153, 183] on icon at bounding box center [156, 182] width 7 height 8
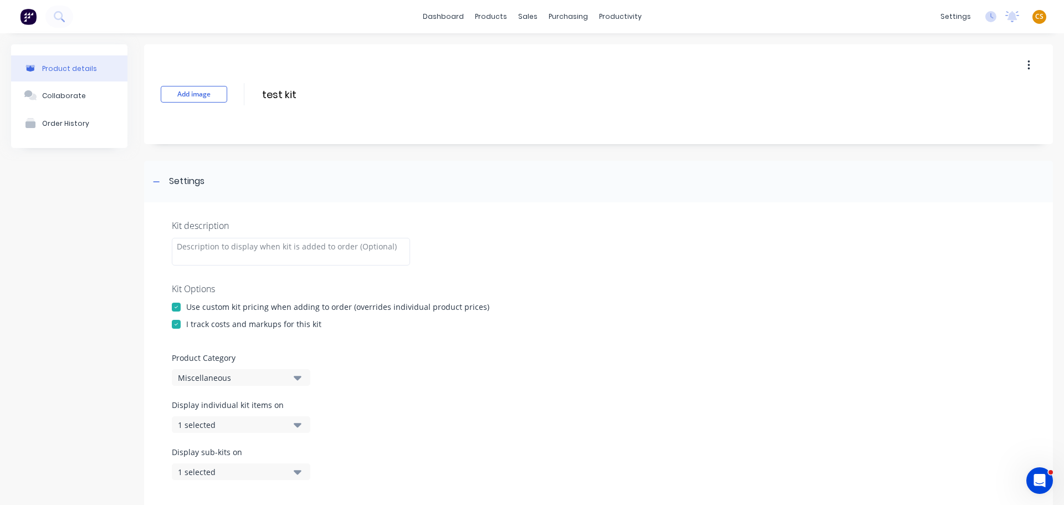
scroll to position [166, 0]
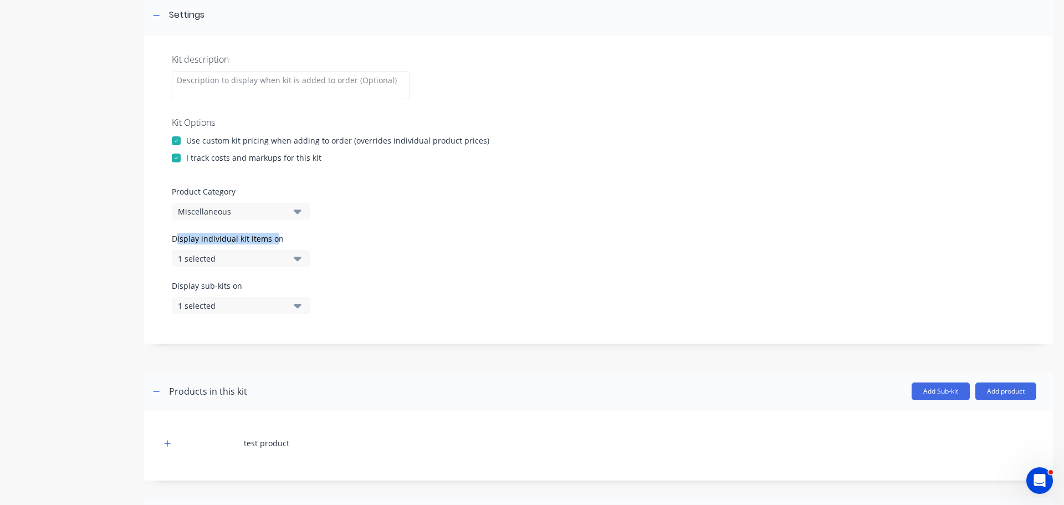
drag, startPoint x: 176, startPoint y: 237, endPoint x: 276, endPoint y: 237, distance: 100.3
click at [276, 237] on label "Display individual kit items on" at bounding box center [241, 239] width 139 height 12
drag, startPoint x: 175, startPoint y: 284, endPoint x: 243, endPoint y: 284, distance: 68.2
click at [243, 284] on label "Display sub-kits on" at bounding box center [241, 286] width 139 height 12
drag, startPoint x: 181, startPoint y: 236, endPoint x: 269, endPoint y: 236, distance: 88.1
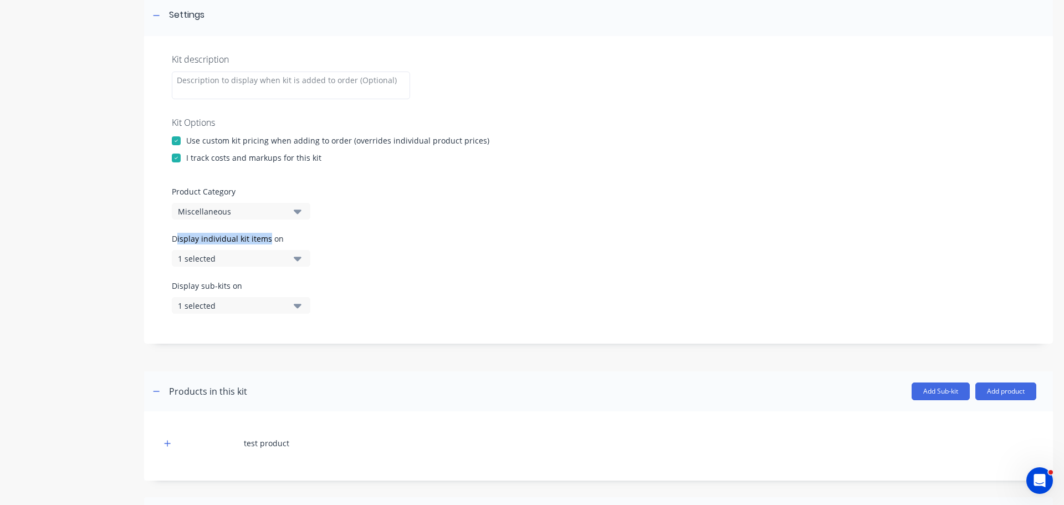
click at [269, 236] on label "Display individual kit items on" at bounding box center [241, 239] width 139 height 12
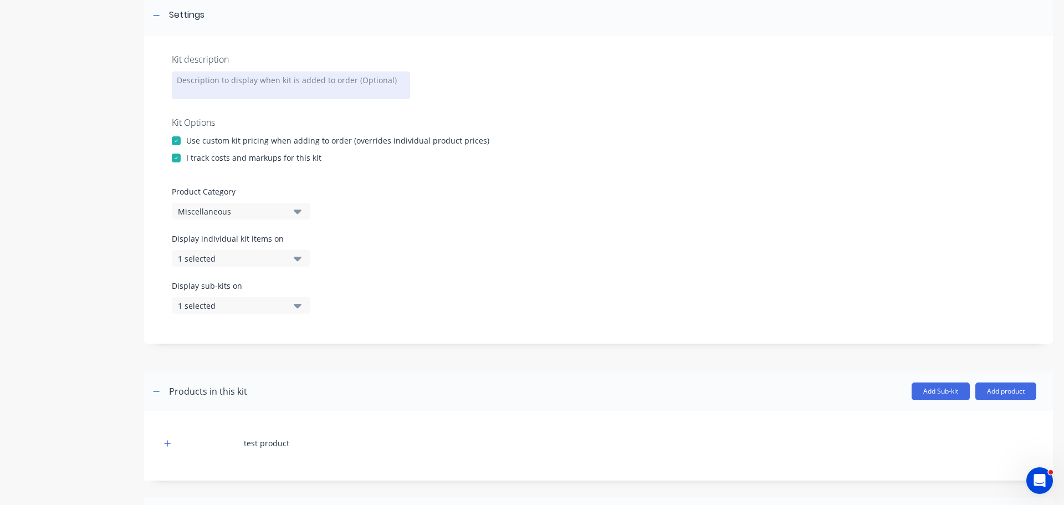
click at [183, 86] on div at bounding box center [291, 85] width 238 height 28
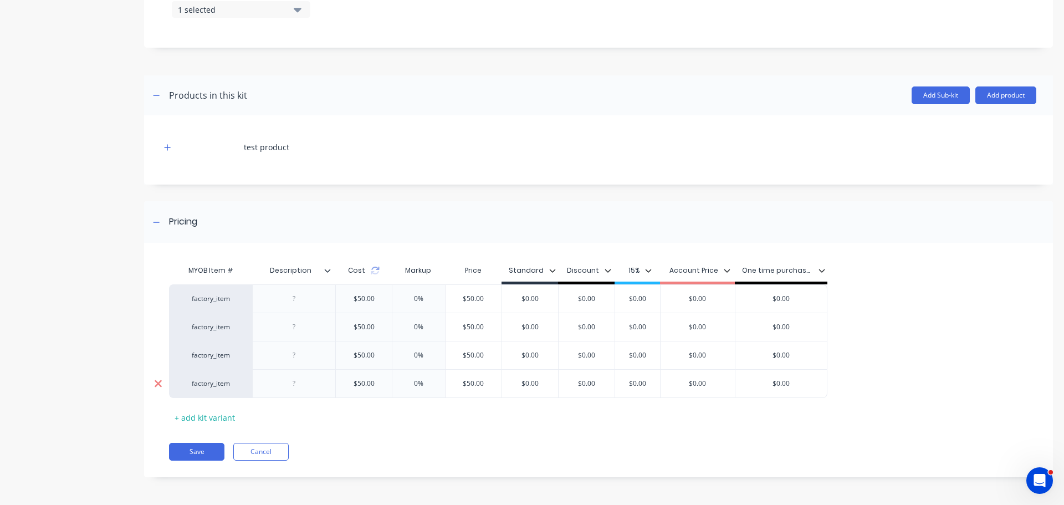
click at [156, 383] on icon at bounding box center [158, 383] width 8 height 11
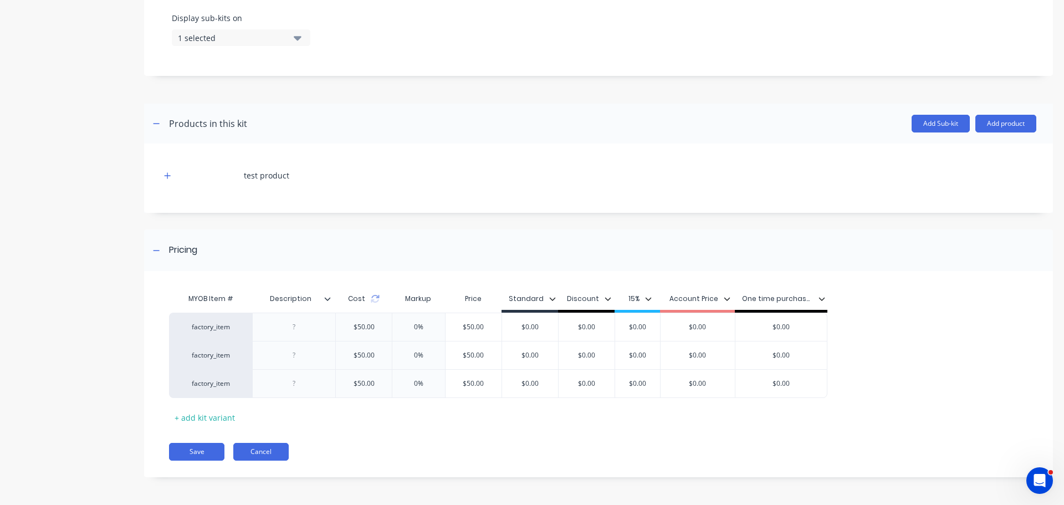
click at [255, 451] on button "Cancel" at bounding box center [260, 452] width 55 height 18
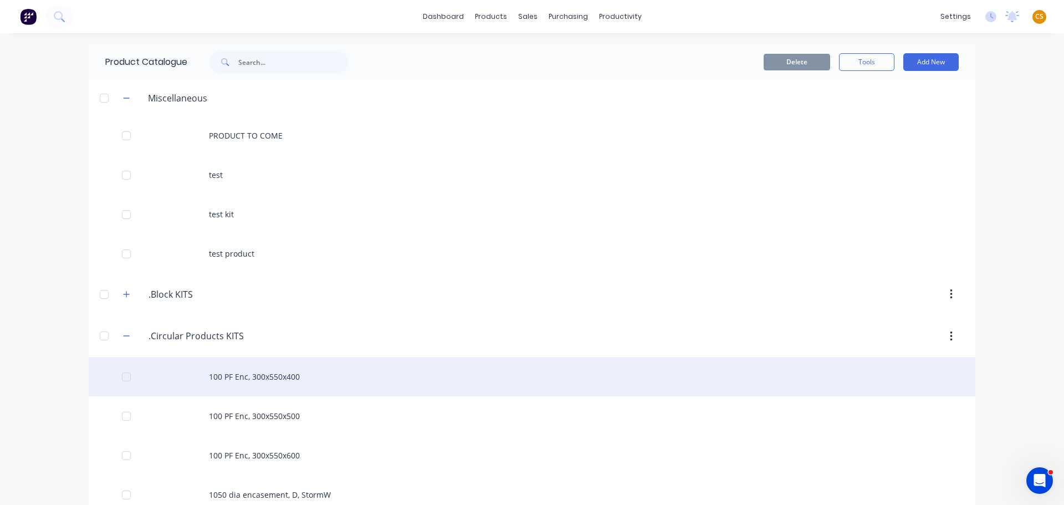
click at [247, 376] on div "100 PF Enc, 300x550x400" at bounding box center [532, 376] width 887 height 39
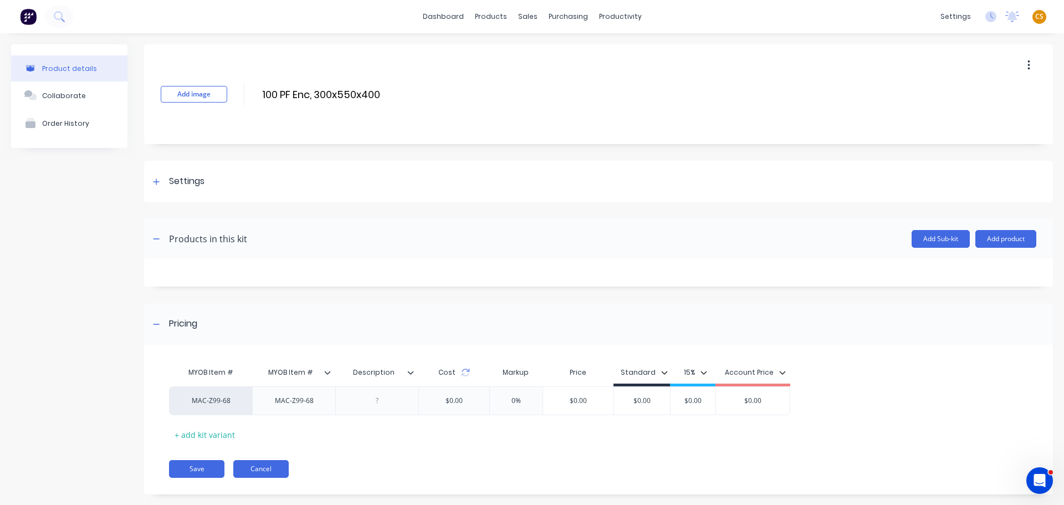
click at [255, 468] on button "Cancel" at bounding box center [260, 469] width 55 height 18
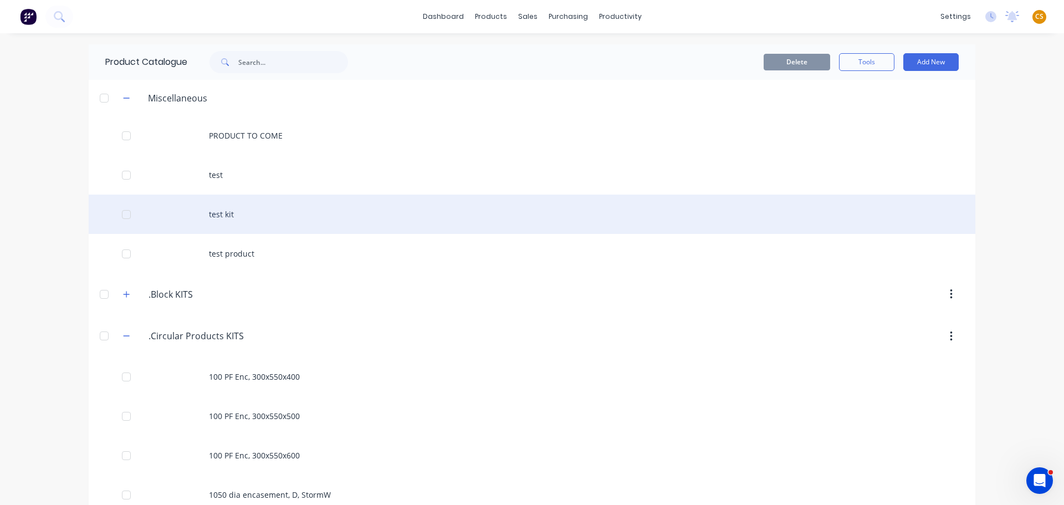
click at [231, 211] on div "test kit" at bounding box center [532, 214] width 887 height 39
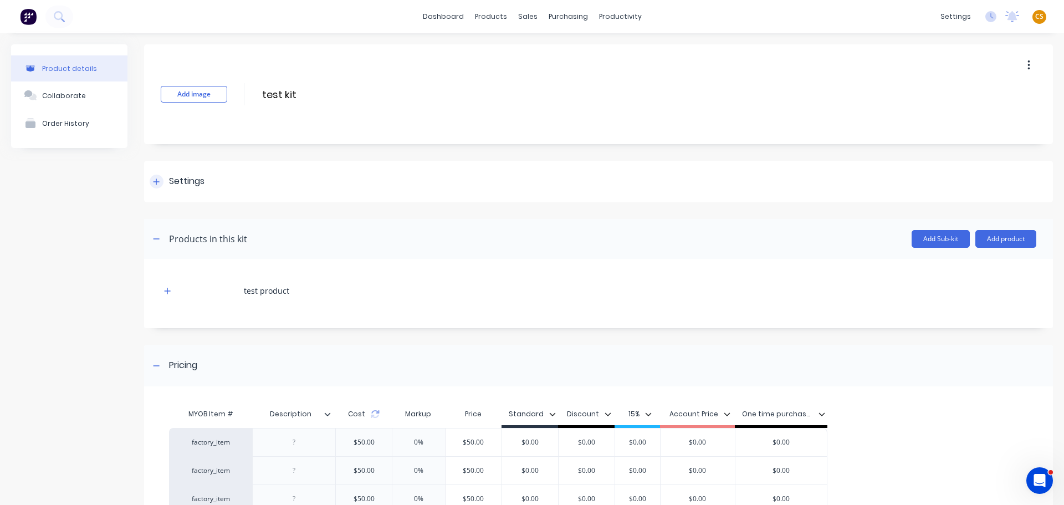
click at [155, 184] on icon at bounding box center [156, 182] width 7 height 8
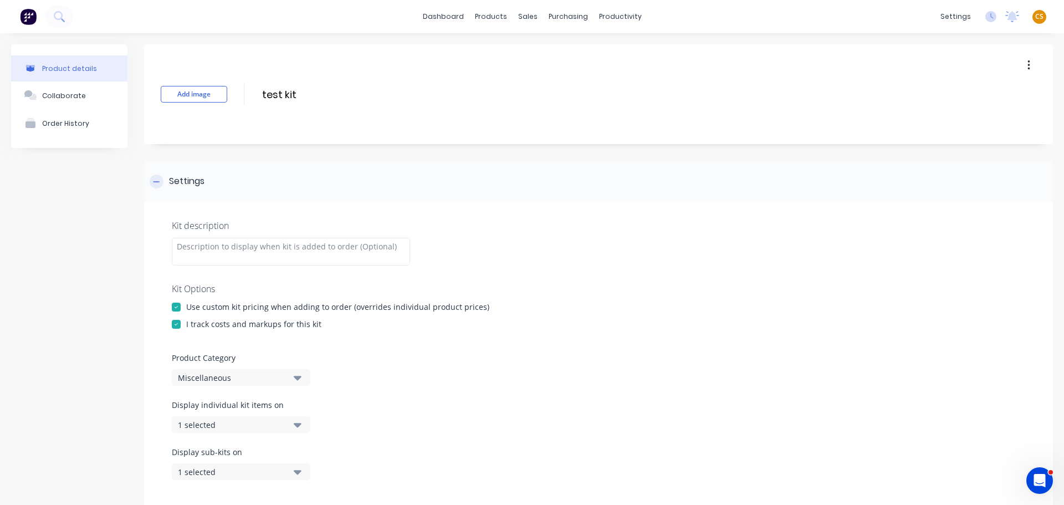
click at [155, 184] on icon at bounding box center [156, 182] width 7 height 8
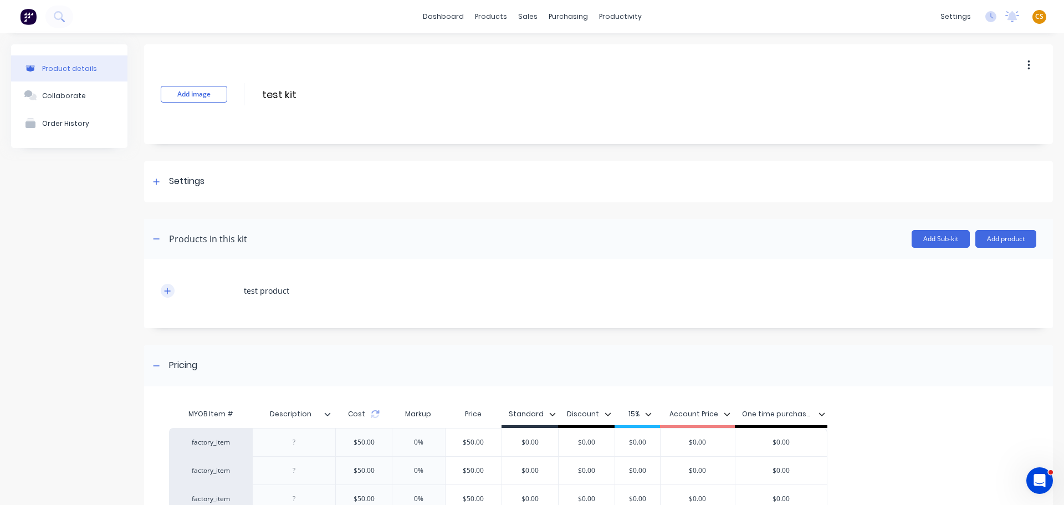
click at [168, 292] on icon "button" at bounding box center [167, 291] width 7 height 8
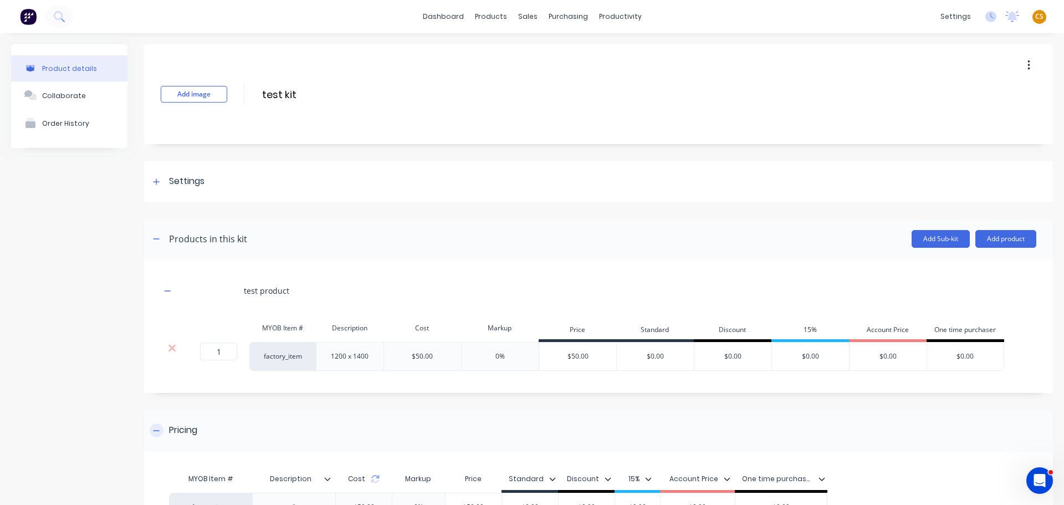
scroll to position [166, 0]
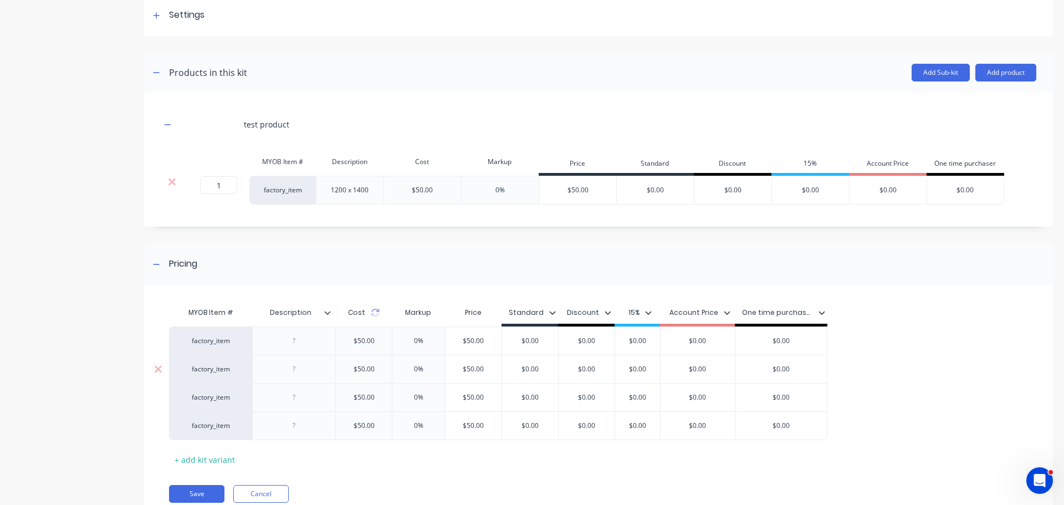
drag, startPoint x: 490, startPoint y: 364, endPoint x: 443, endPoint y: 365, distance: 47.7
click at [443, 365] on div "factory_item $50.00 0% $50.00 $50.00 $0.00 $0.00 $0.00 $0.00 $0.00" at bounding box center [498, 369] width 658 height 28
type input "100"
type input "$0.00"
drag, startPoint x: 495, startPoint y: 394, endPoint x: 453, endPoint y: 396, distance: 42.7
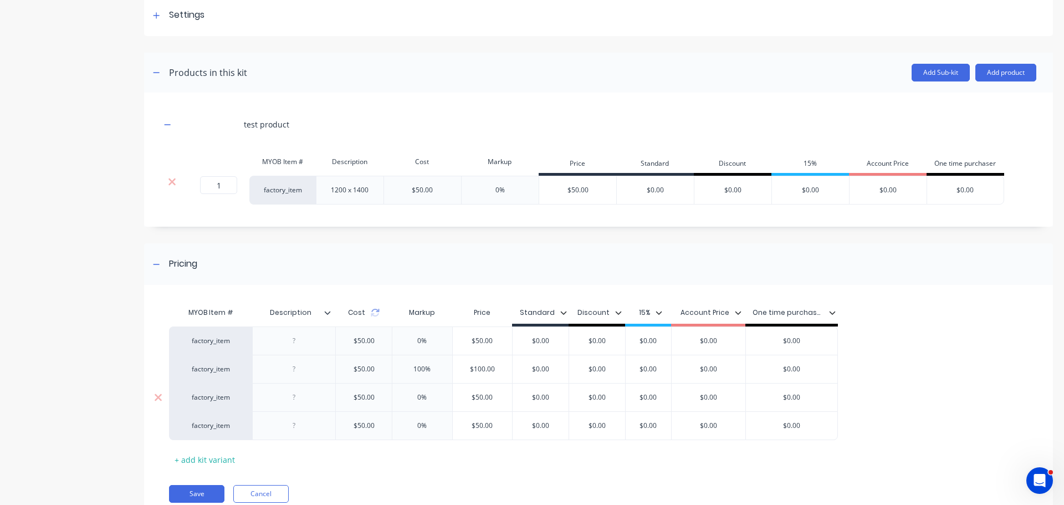
click at [453, 396] on input "$50.00" at bounding box center [483, 397] width 60 height 10
type input "150"
type input "$0.00"
drag, startPoint x: 495, startPoint y: 425, endPoint x: 448, endPoint y: 425, distance: 47.1
click at [448, 425] on div "factory_item $50.00 0% $50.00 $50.00 $0.00 $0.00 $0.00 $0.00 $0.00" at bounding box center [503, 425] width 669 height 29
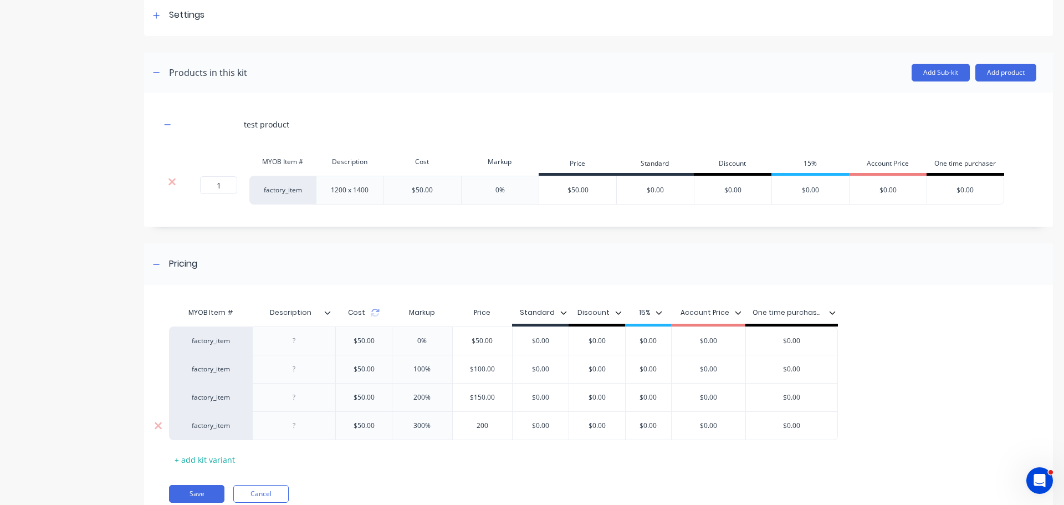
type input "200"
type input "$0.00"
click at [947, 370] on div "factory_item $50.00 0% $50.00 $0.00 $0.00 $0.00 $0.00 $0.00 factory_item $50.00…" at bounding box center [594, 383] width 850 height 114
type input "$0.00"
drag, startPoint x: 551, startPoint y: 338, endPoint x: 526, endPoint y: 340, distance: 25.6
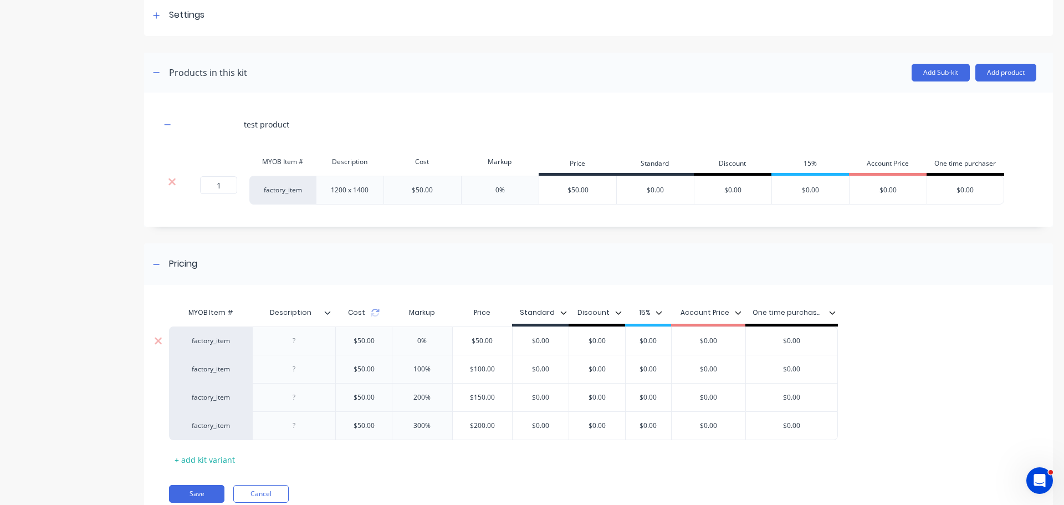
click at [526, 340] on input "$0.00" at bounding box center [541, 341] width 56 height 10
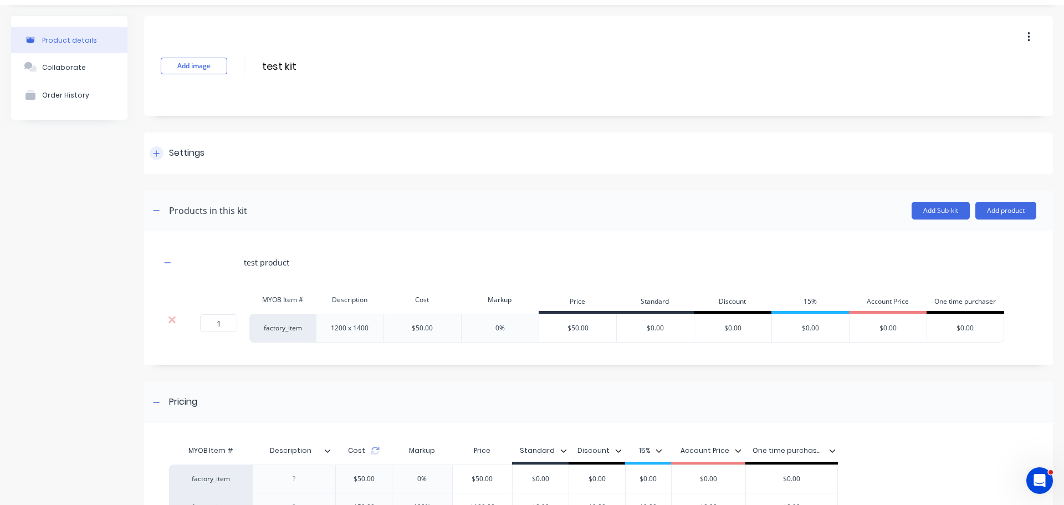
scroll to position [0, 0]
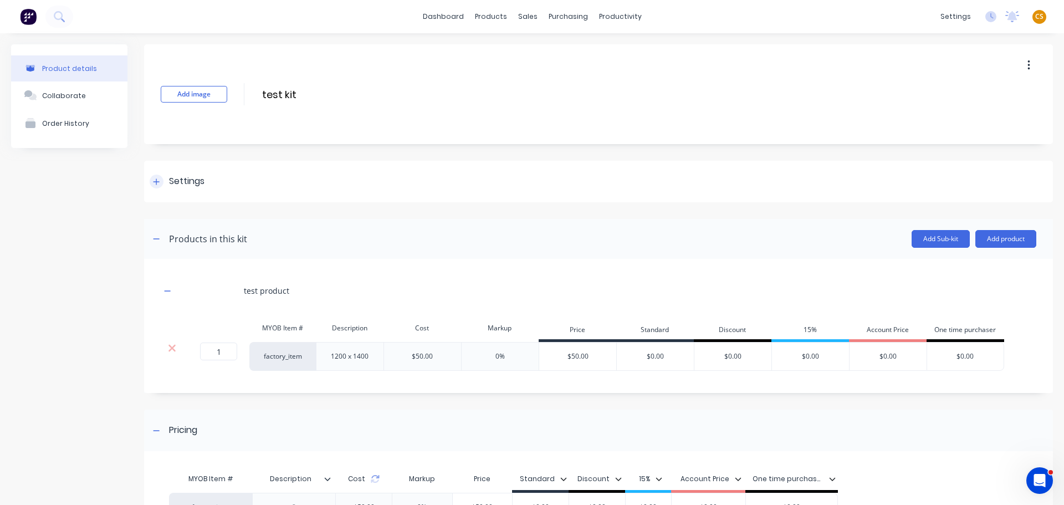
click at [158, 183] on icon at bounding box center [156, 182] width 7 height 8
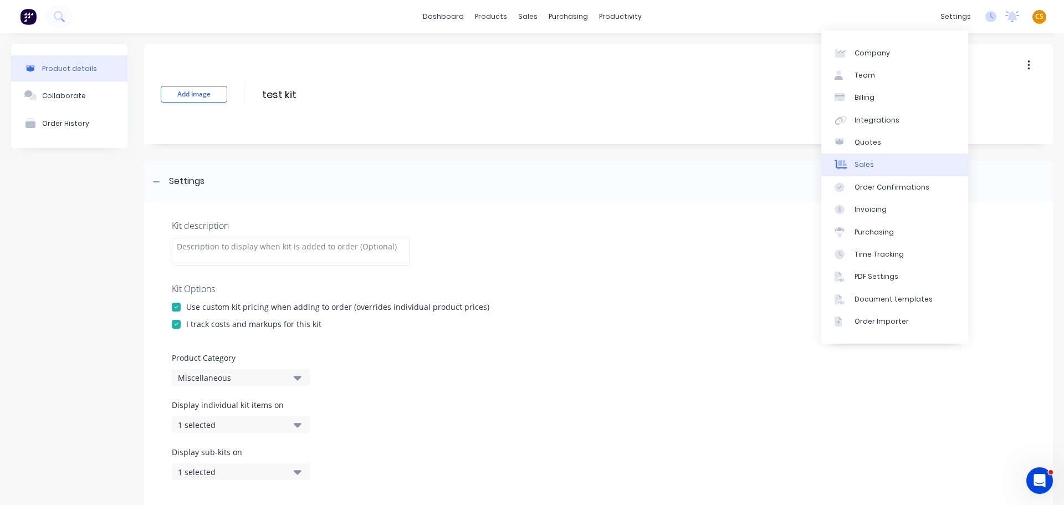
click at [870, 165] on div "Sales" at bounding box center [864, 165] width 19 height 10
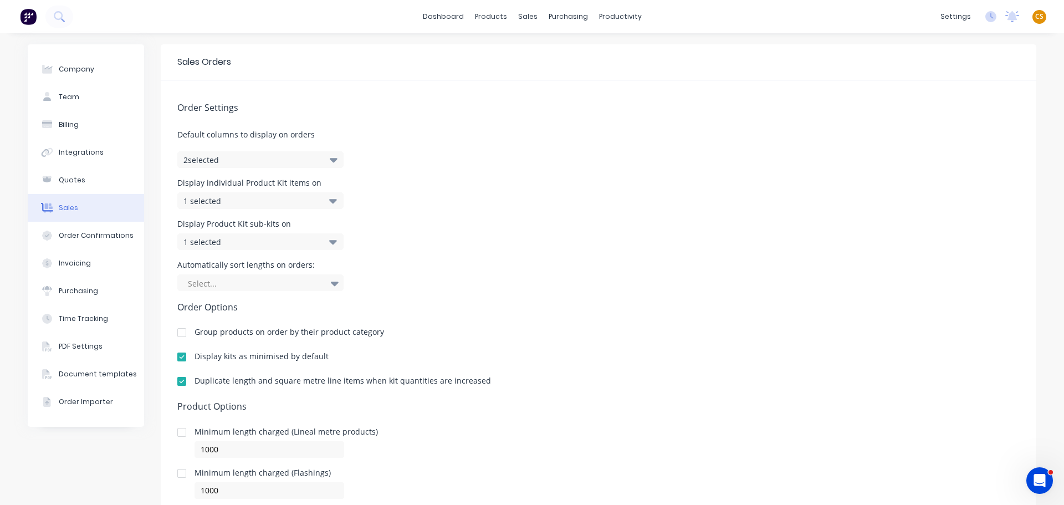
click at [250, 204] on div "1 selected" at bounding box center [248, 201] width 131 height 12
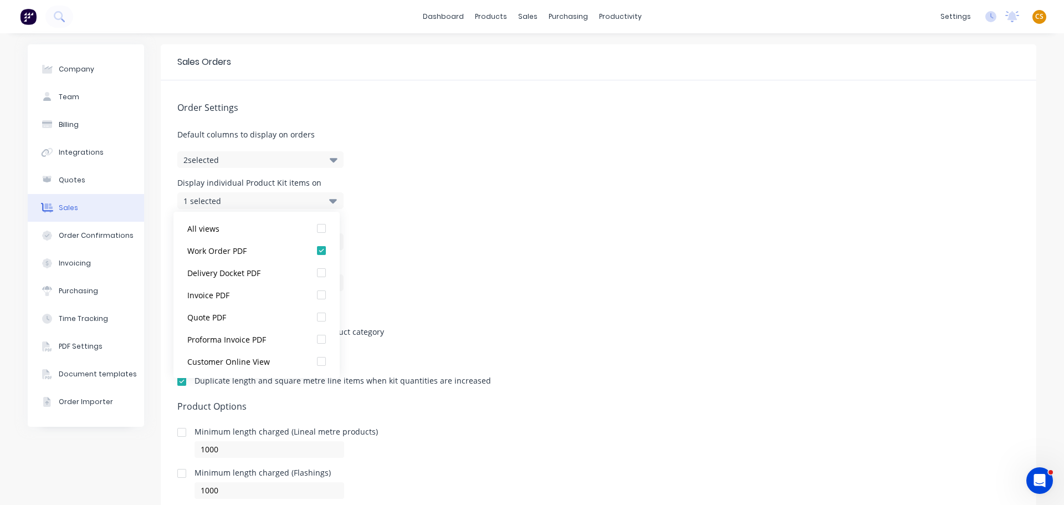
click at [250, 204] on div "1 selected" at bounding box center [248, 201] width 131 height 12
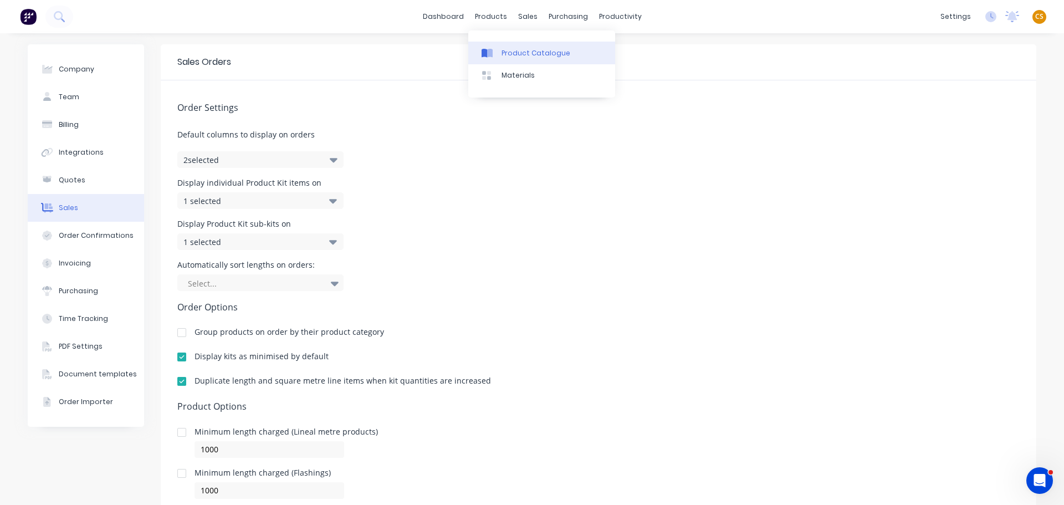
click at [511, 52] on div "Product Catalogue" at bounding box center [536, 53] width 69 height 10
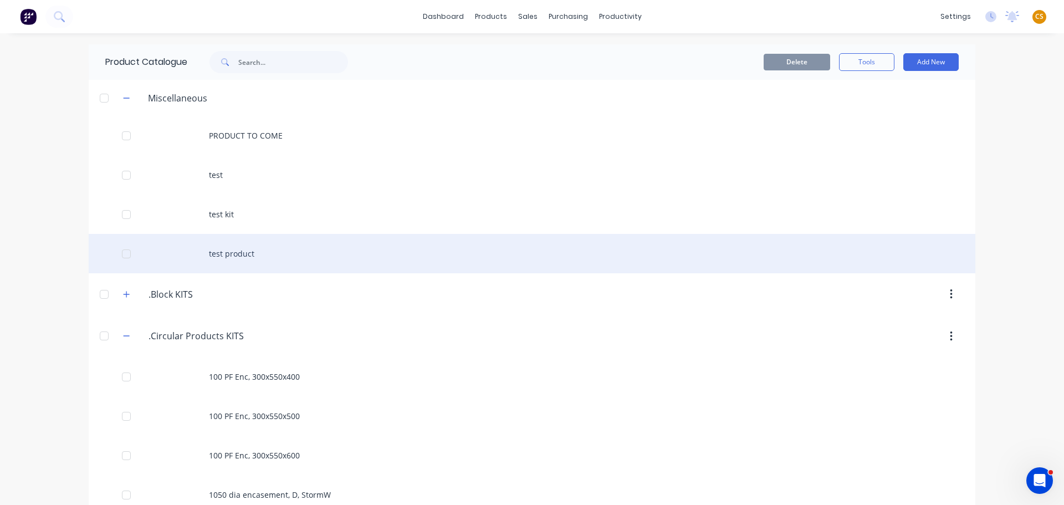
click at [223, 255] on div "test product" at bounding box center [532, 253] width 887 height 39
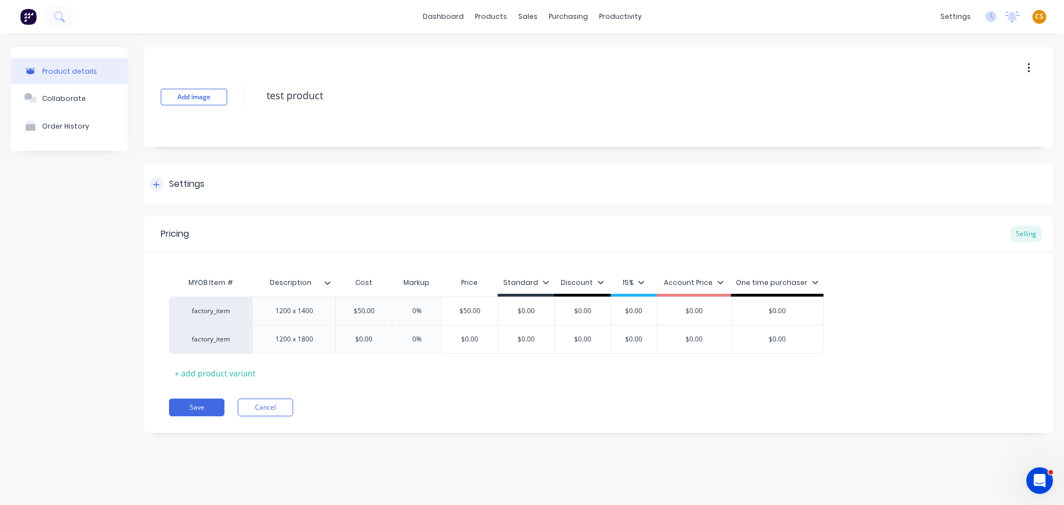
type textarea "x"
click at [158, 188] on div at bounding box center [157, 184] width 14 height 14
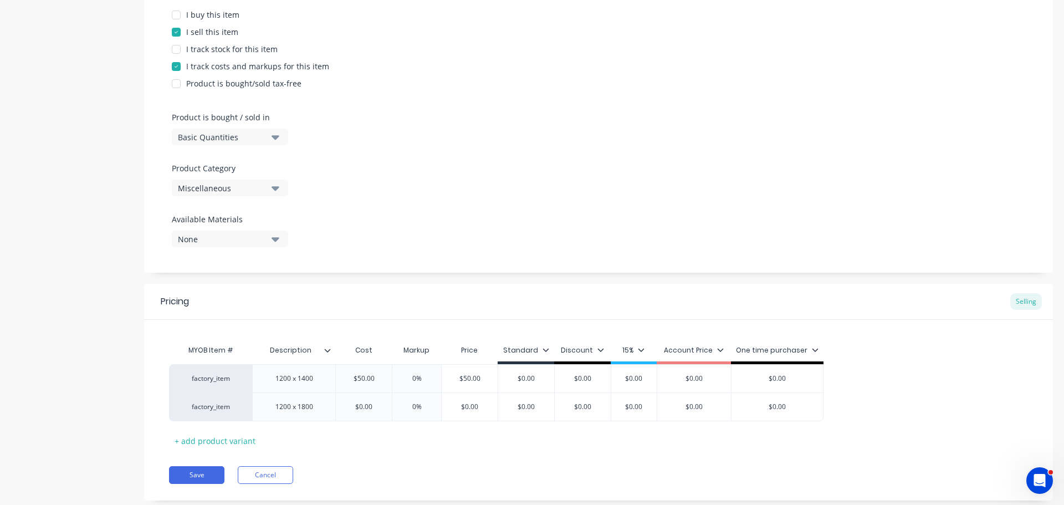
scroll to position [263, 0]
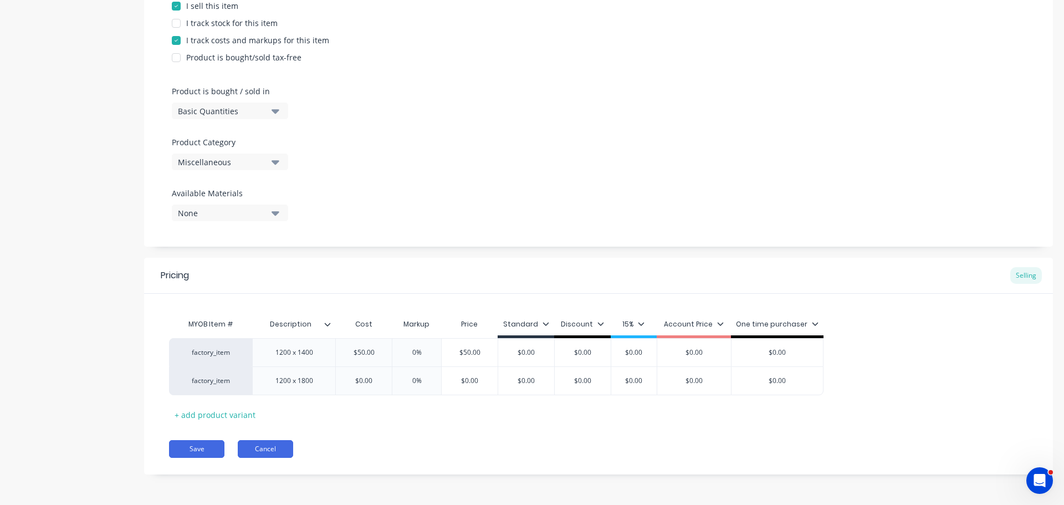
click at [270, 448] on button "Cancel" at bounding box center [265, 449] width 55 height 18
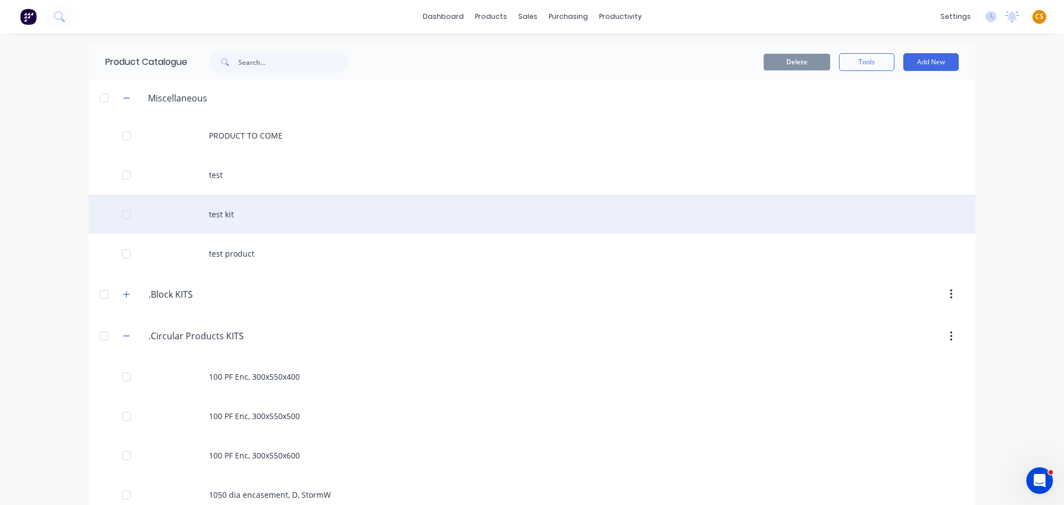
click at [239, 216] on div "test kit" at bounding box center [532, 214] width 887 height 39
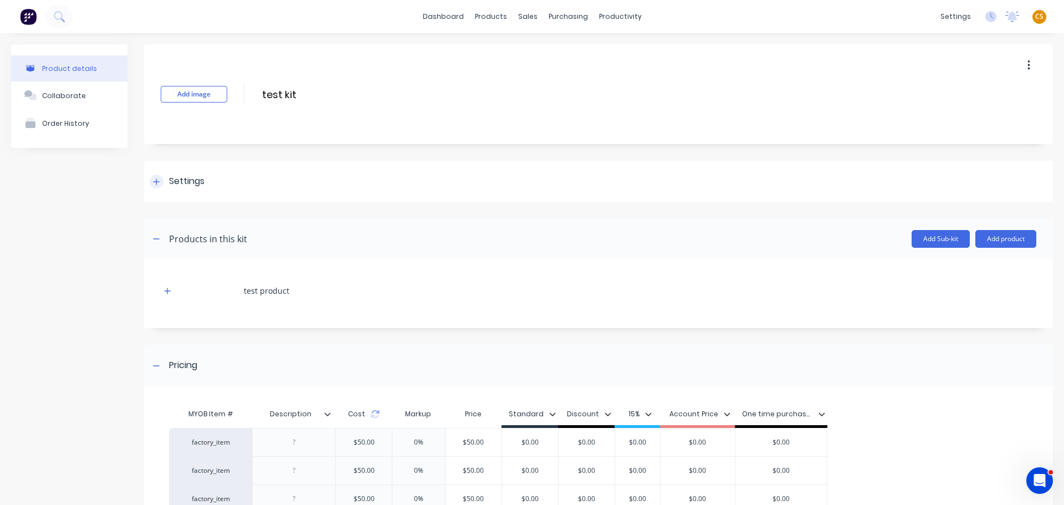
click at [155, 180] on icon at bounding box center [156, 182] width 7 height 8
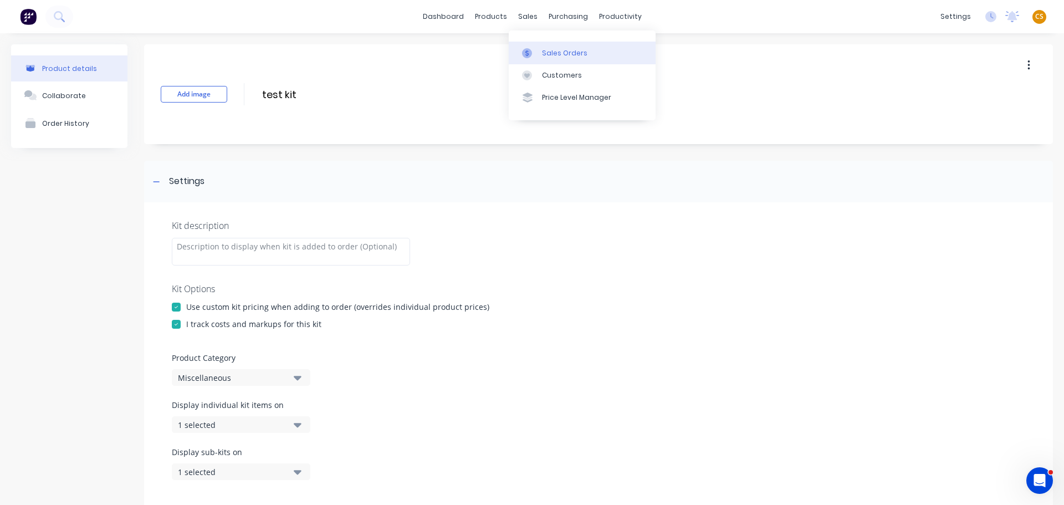
click at [546, 50] on div "Sales Orders" at bounding box center [564, 53] width 45 height 10
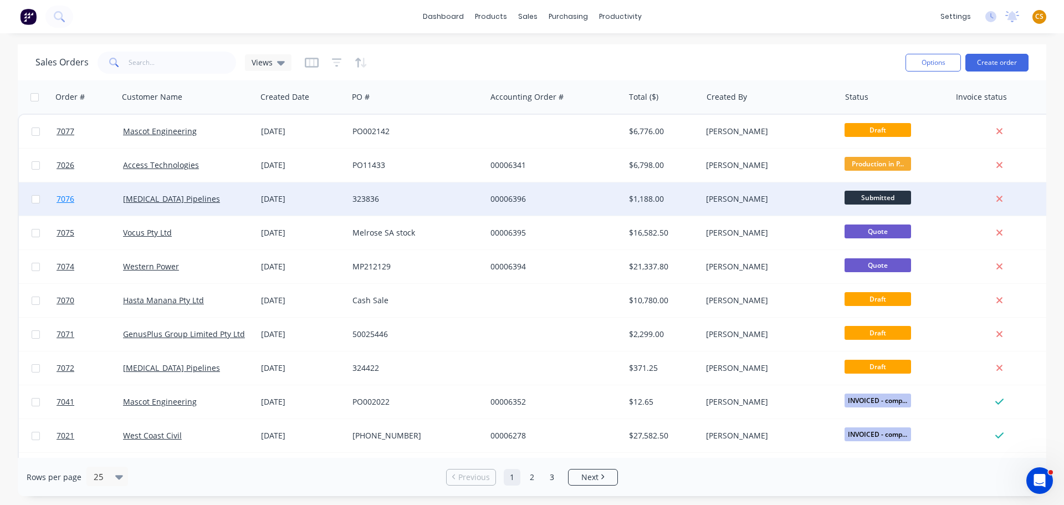
click at [80, 201] on link "7076" at bounding box center [90, 198] width 67 height 33
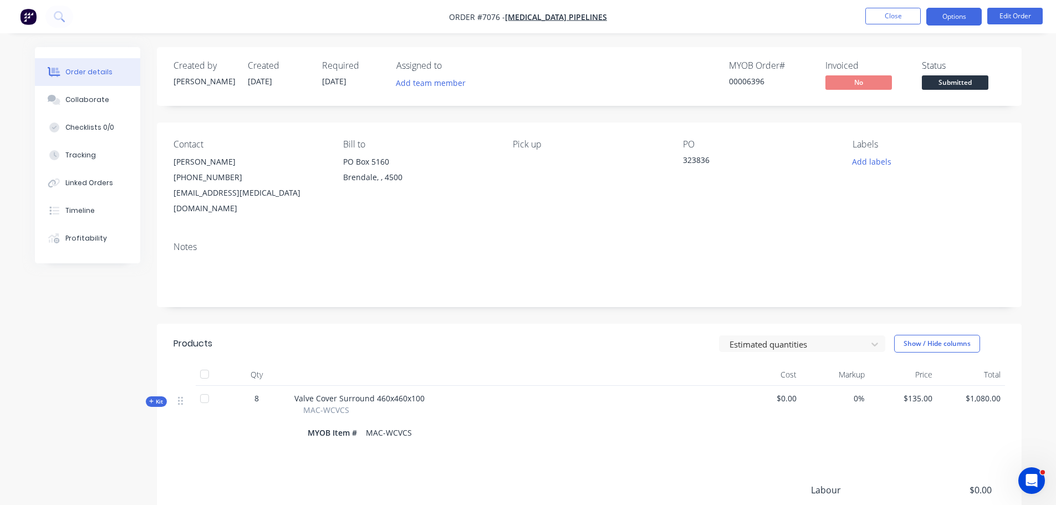
click at [935, 20] on button "Options" at bounding box center [953, 17] width 55 height 18
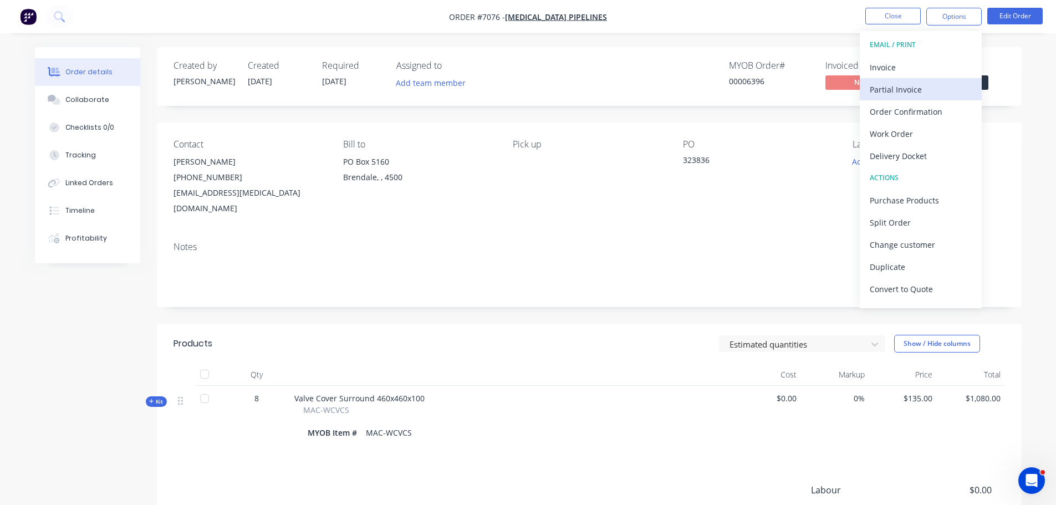
click at [927, 90] on div "Partial Invoice" at bounding box center [921, 89] width 102 height 16
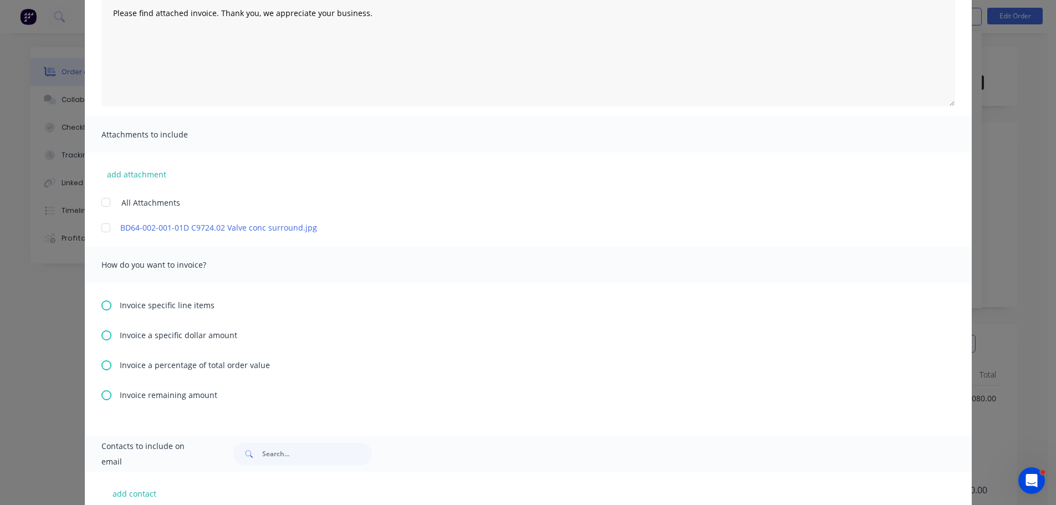
scroll to position [166, 0]
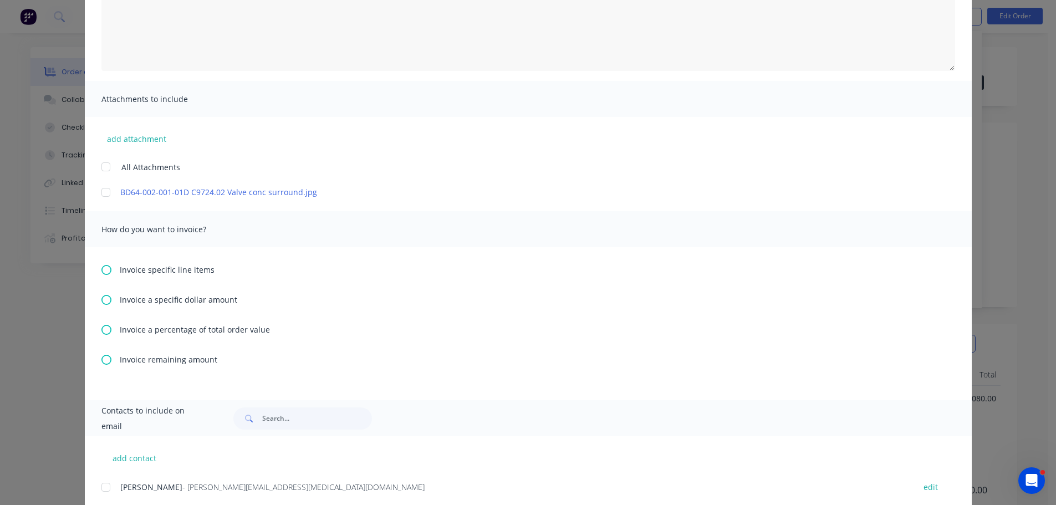
click at [101, 273] on icon at bounding box center [106, 270] width 10 height 10
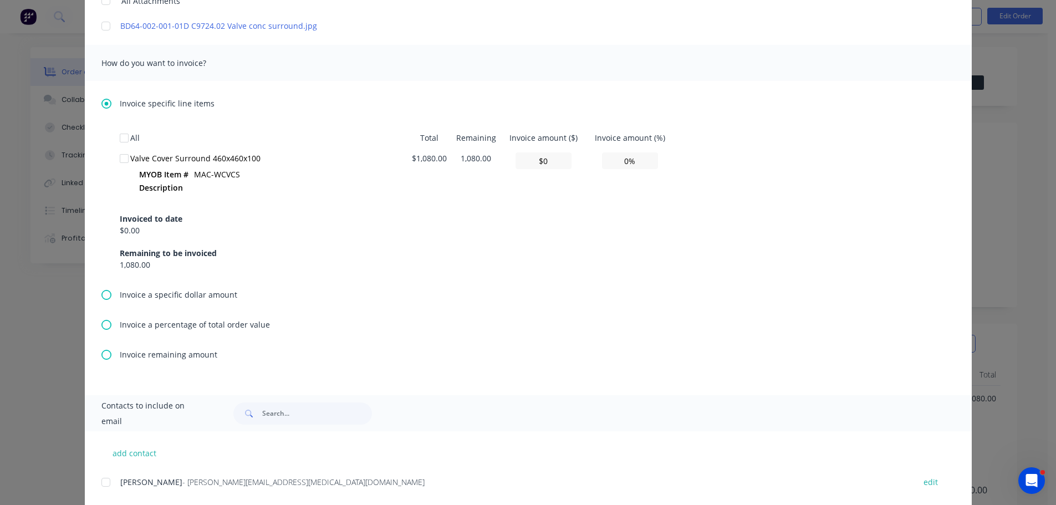
scroll to position [0, 0]
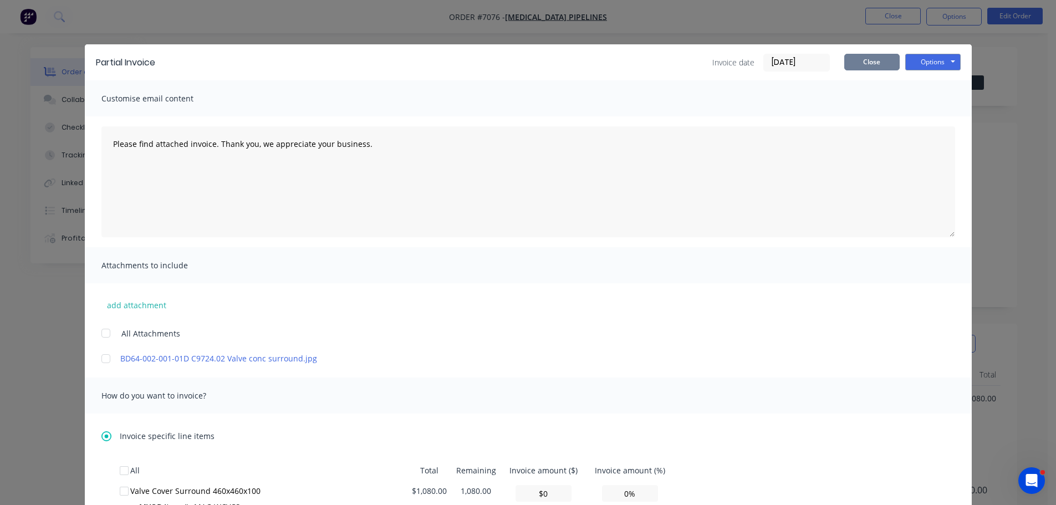
click at [859, 61] on button "Close" at bounding box center [871, 62] width 55 height 17
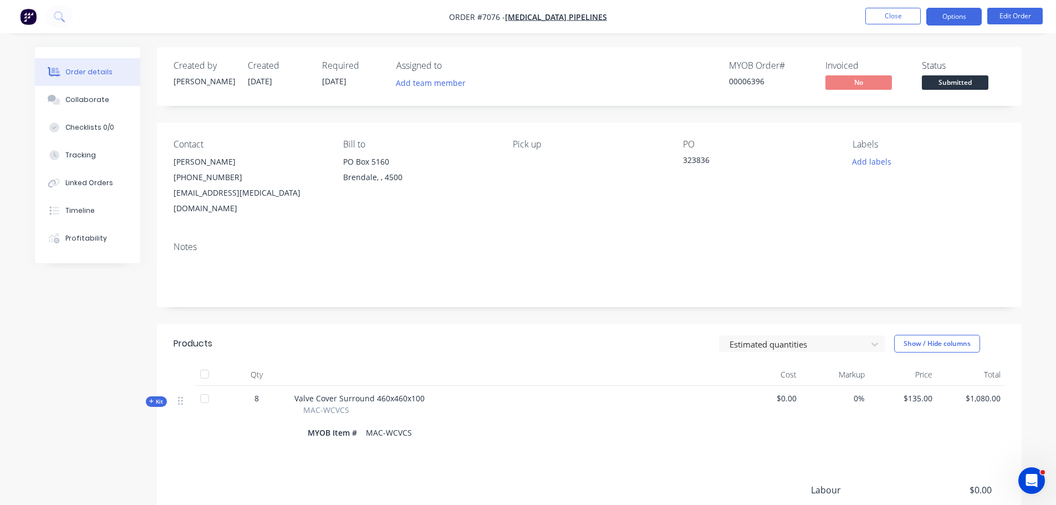
click at [961, 17] on button "Options" at bounding box center [953, 17] width 55 height 18
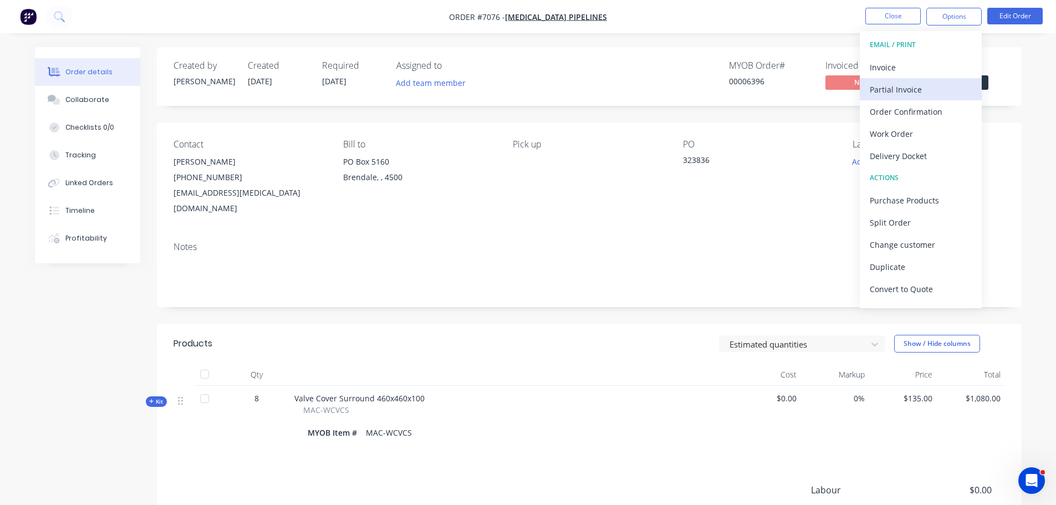
click at [903, 87] on div "Partial Invoice" at bounding box center [921, 89] width 102 height 16
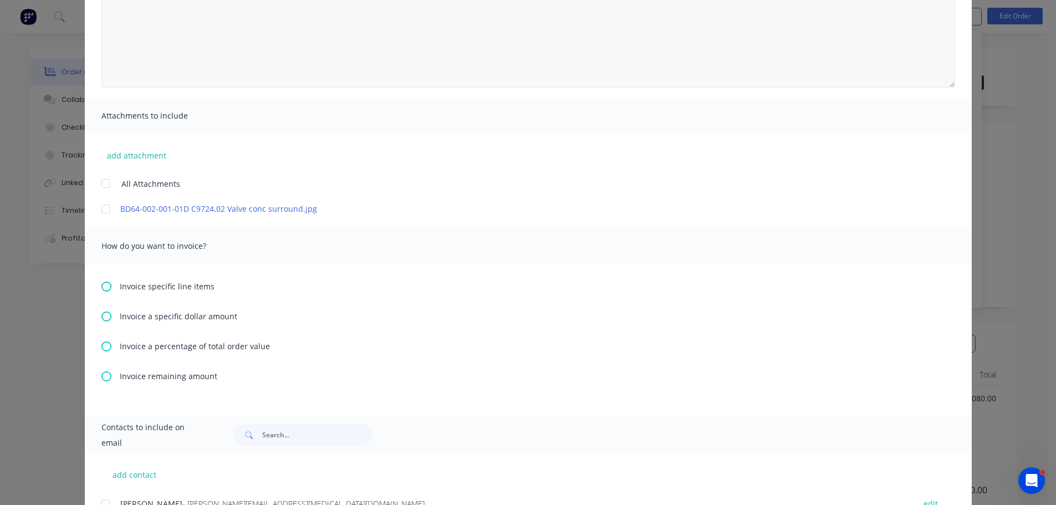
scroll to position [166, 0]
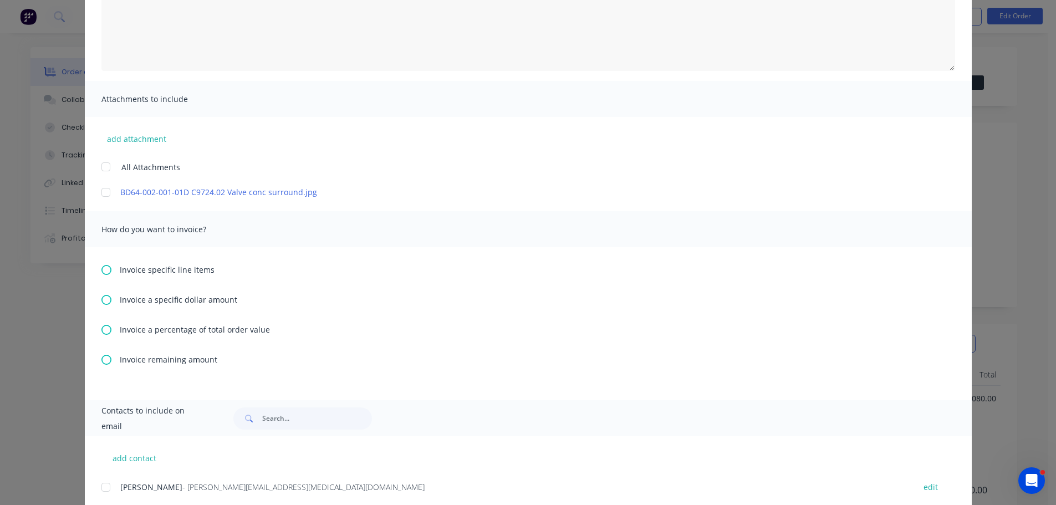
click at [101, 267] on icon at bounding box center [106, 270] width 10 height 10
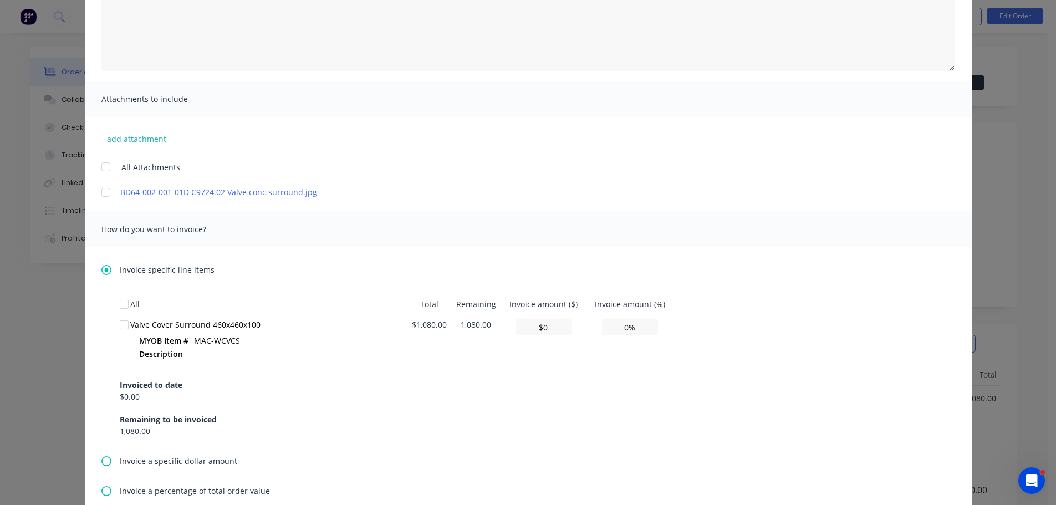
click at [117, 327] on div at bounding box center [124, 325] width 22 height 22
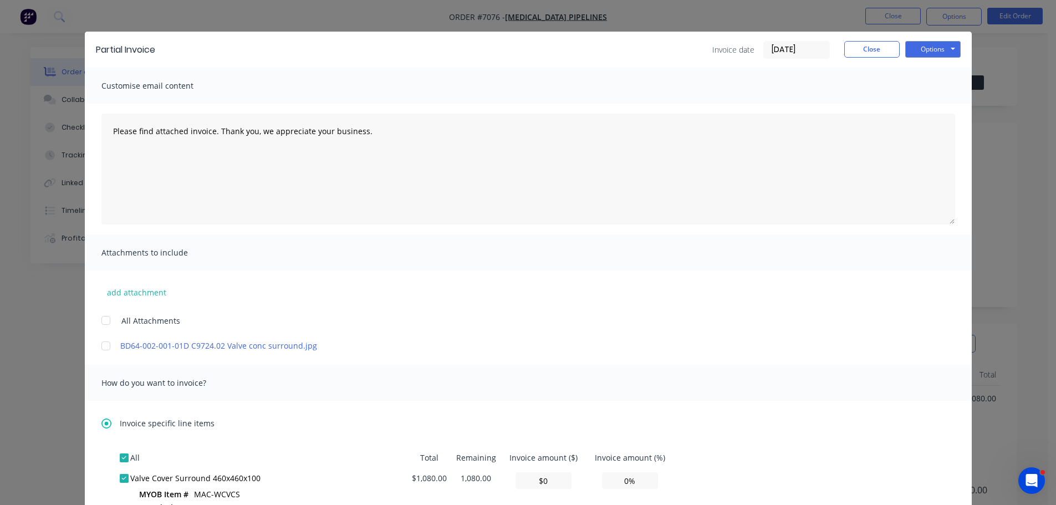
scroll to position [0, 0]
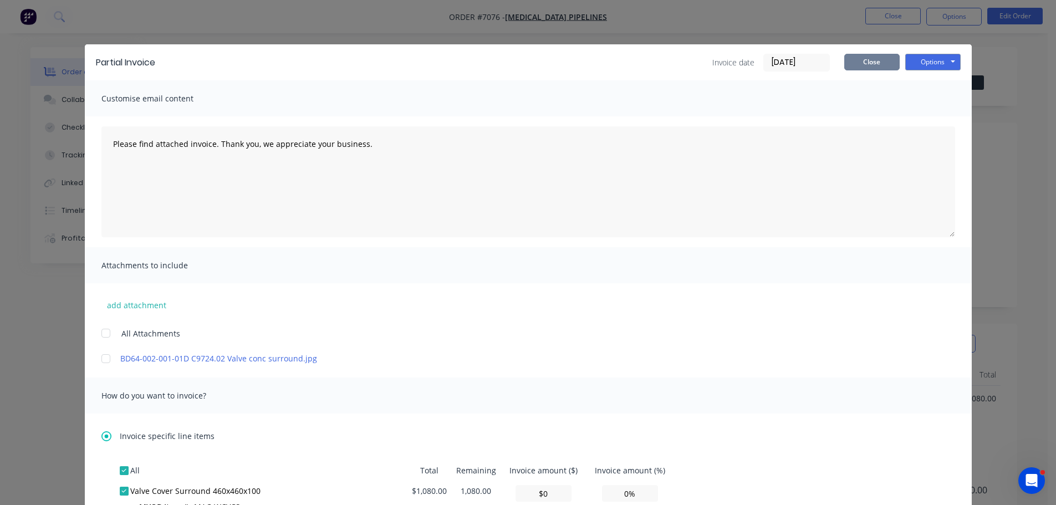
click at [858, 68] on button "Close" at bounding box center [871, 62] width 55 height 17
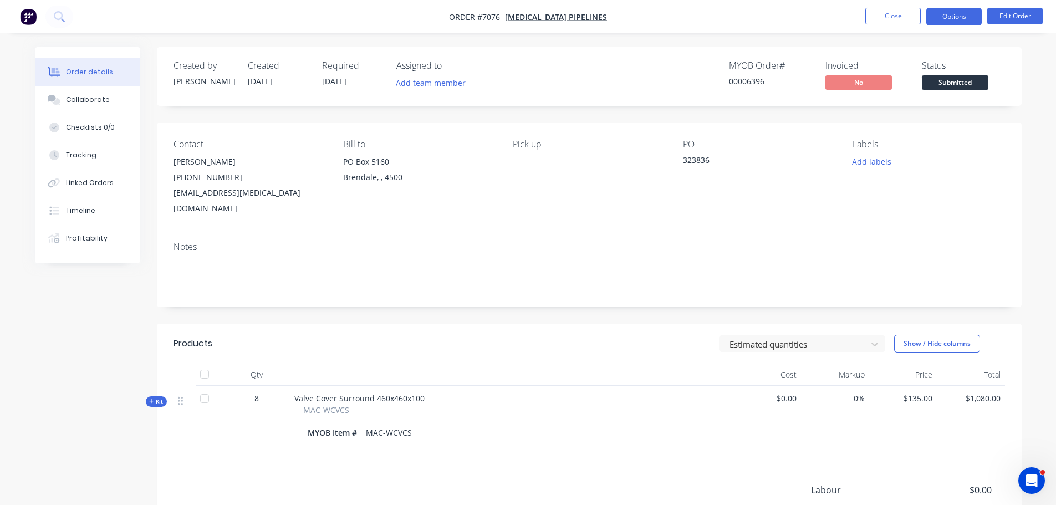
click at [951, 18] on button "Options" at bounding box center [953, 17] width 55 height 18
click at [1039, 201] on div "Order details Collaborate Checklists 0/0 Tracking Linked Orders Timeline Profit…" at bounding box center [528, 322] width 1056 height 645
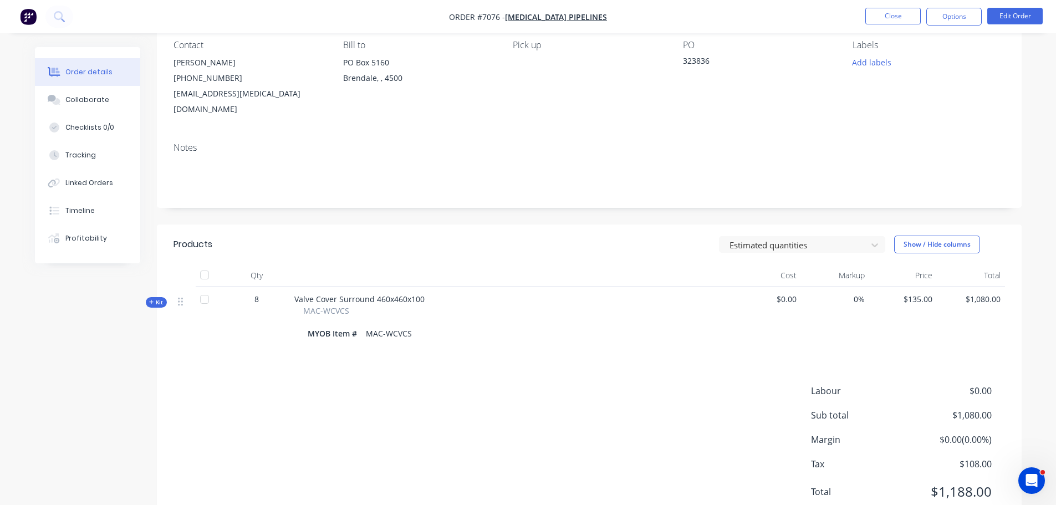
scroll to position [125, 0]
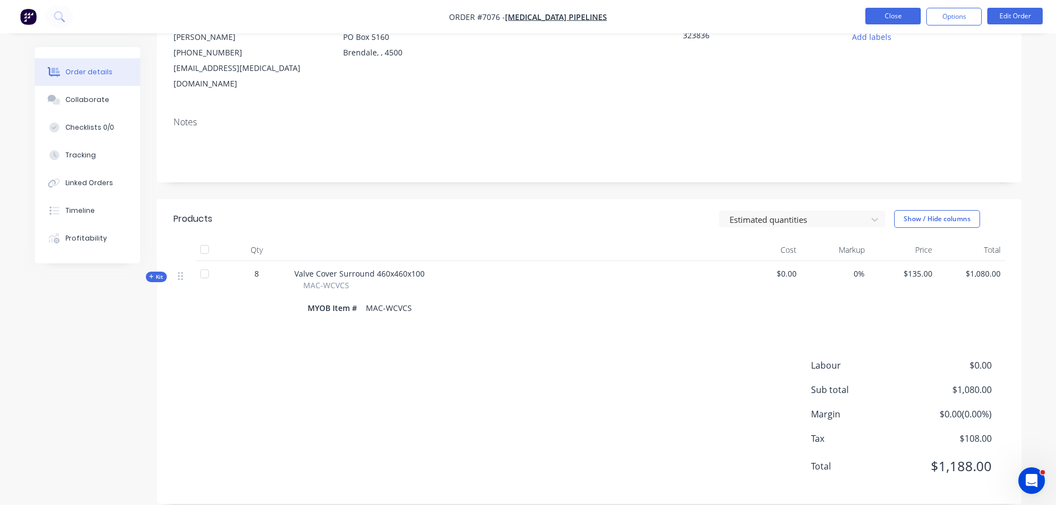
click at [883, 21] on button "Close" at bounding box center [892, 16] width 55 height 17
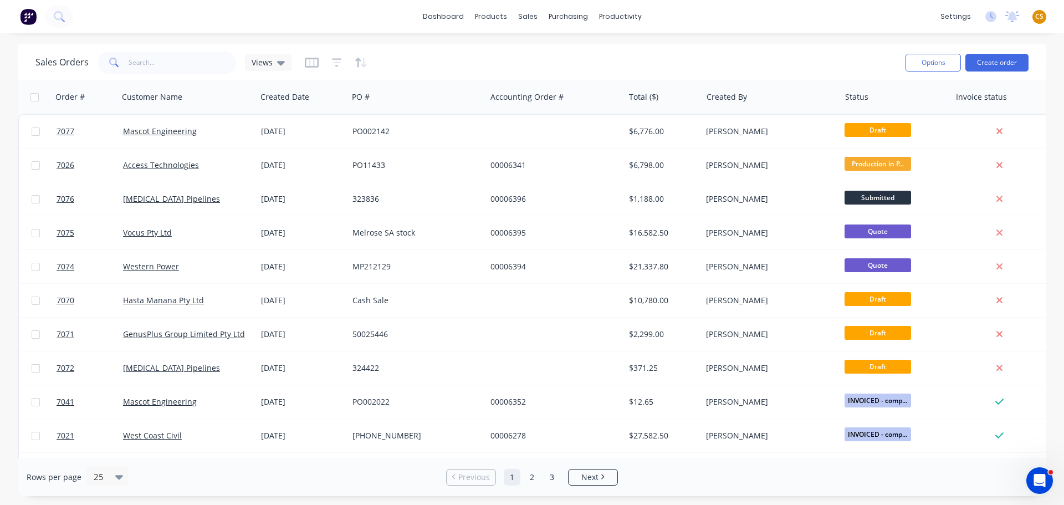
click at [1039, 16] on span "CS" at bounding box center [1039, 17] width 8 height 10
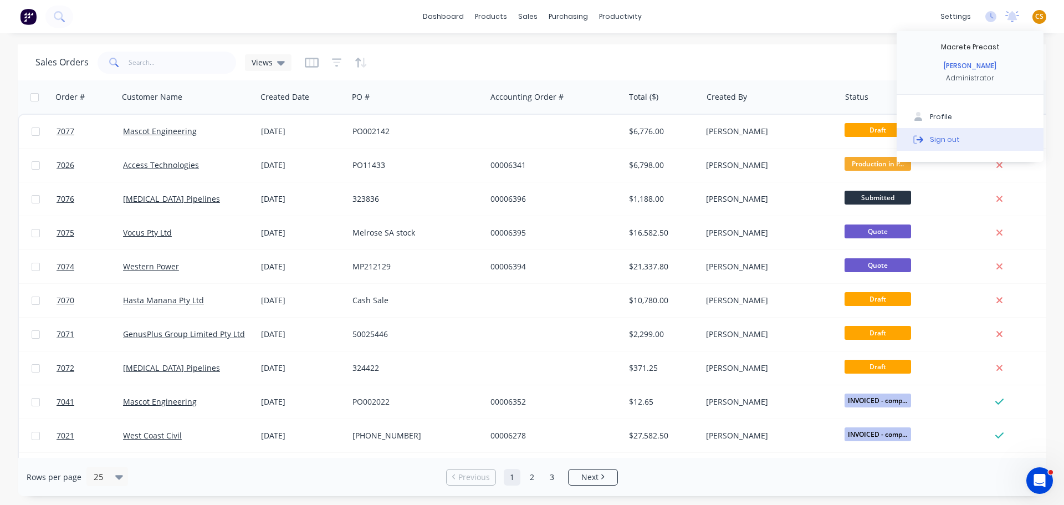
click at [949, 141] on div "Sign out" at bounding box center [945, 139] width 30 height 10
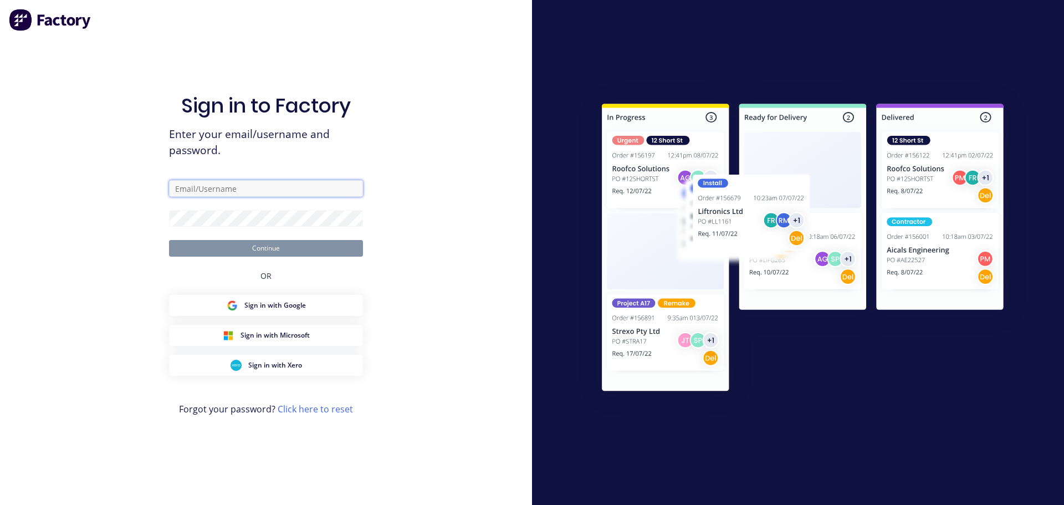
click at [278, 190] on input "text" at bounding box center [266, 188] width 194 height 17
type input "[PERSON_NAME][EMAIL_ADDRESS][DOMAIN_NAME]"
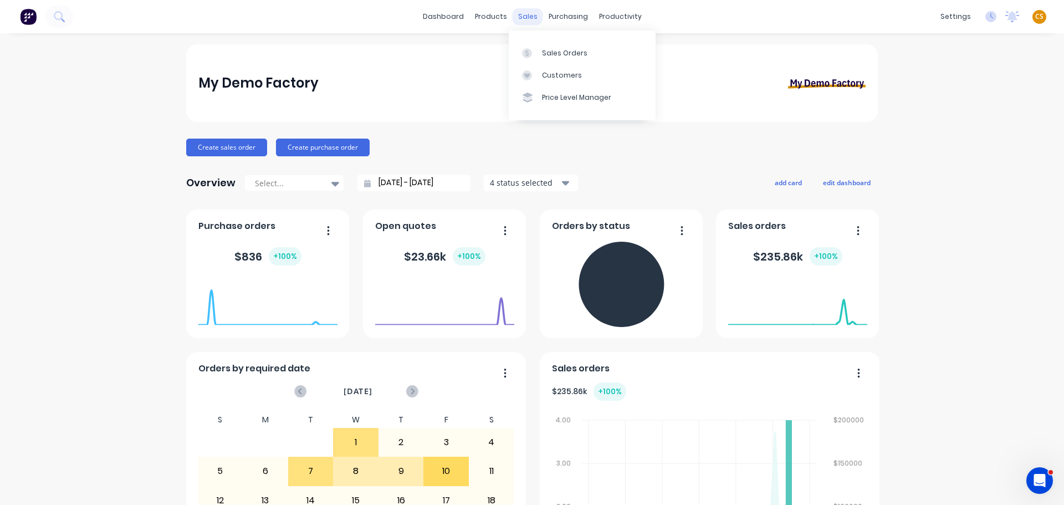
click at [525, 17] on div "sales" at bounding box center [528, 16] width 30 height 17
click at [556, 53] on div "Sales Orders" at bounding box center [564, 53] width 45 height 10
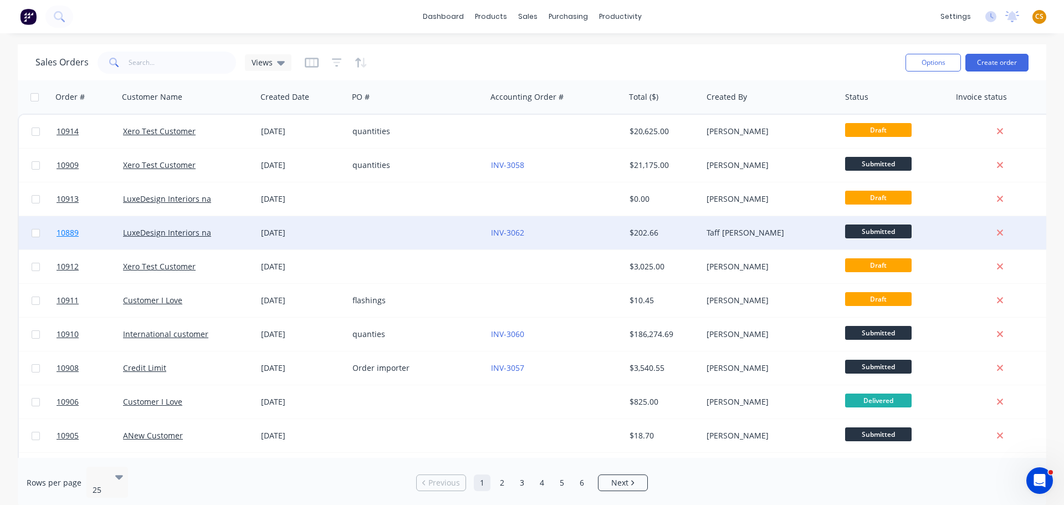
click at [93, 235] on link "10889" at bounding box center [90, 232] width 67 height 33
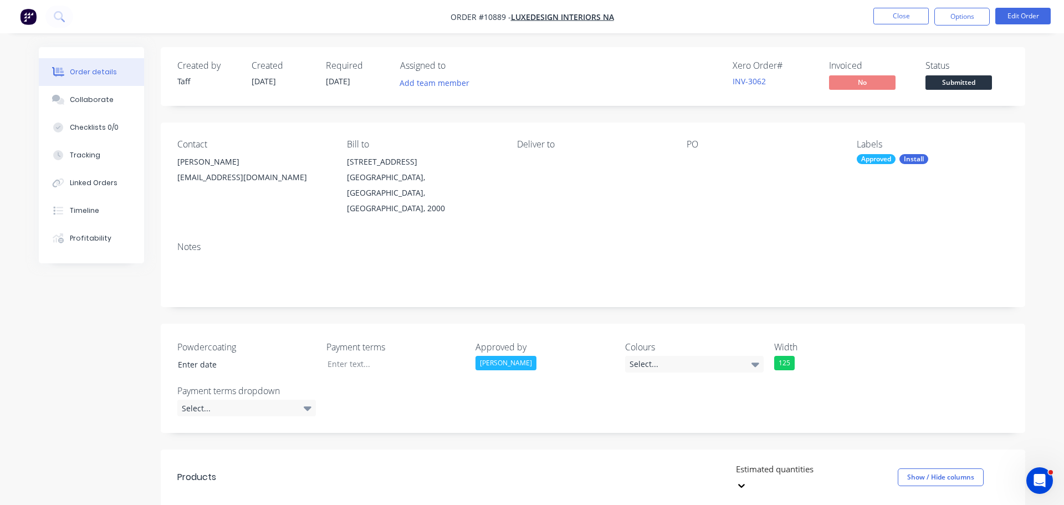
type input "[DATE]"
click at [103, 101] on div "Collaborate" at bounding box center [87, 100] width 44 height 10
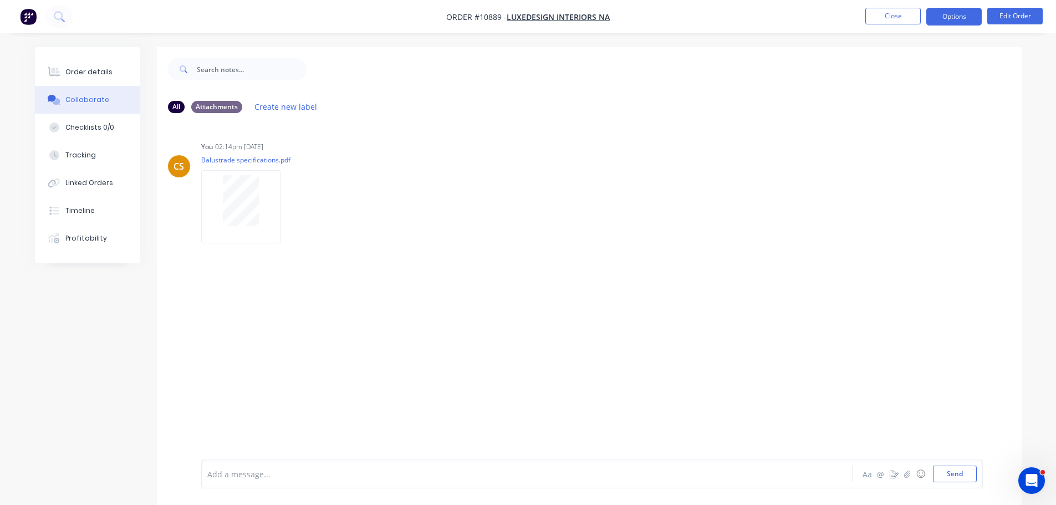
click at [944, 20] on button "Options" at bounding box center [953, 17] width 55 height 18
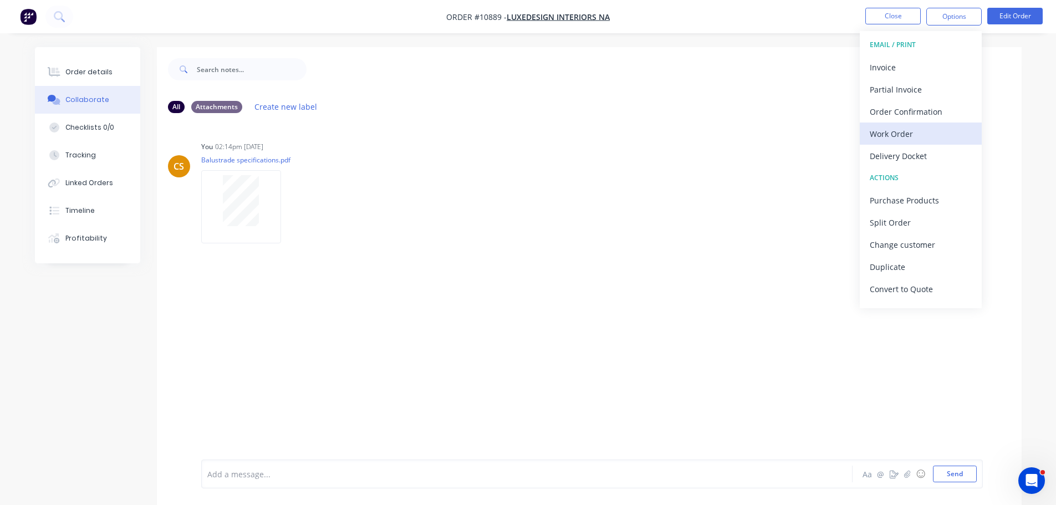
click at [893, 134] on div "Work Order" at bounding box center [921, 134] width 102 height 16
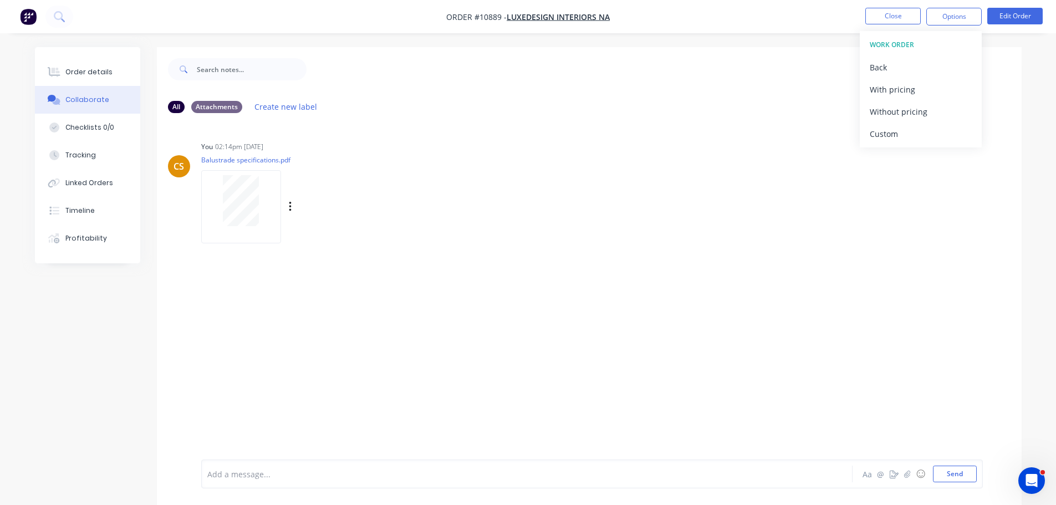
drag, startPoint x: 904, startPoint y: 113, endPoint x: 818, endPoint y: 157, distance: 96.9
click at [813, 160] on div "Order #10889 - LuxeDesign Interiors na Close Options WORK ORDER Back With prici…" at bounding box center [528, 260] width 1056 height 521
click at [886, 137] on div "Custom" at bounding box center [921, 134] width 102 height 16
click at [890, 114] on div "Without pricing" at bounding box center [921, 112] width 102 height 16
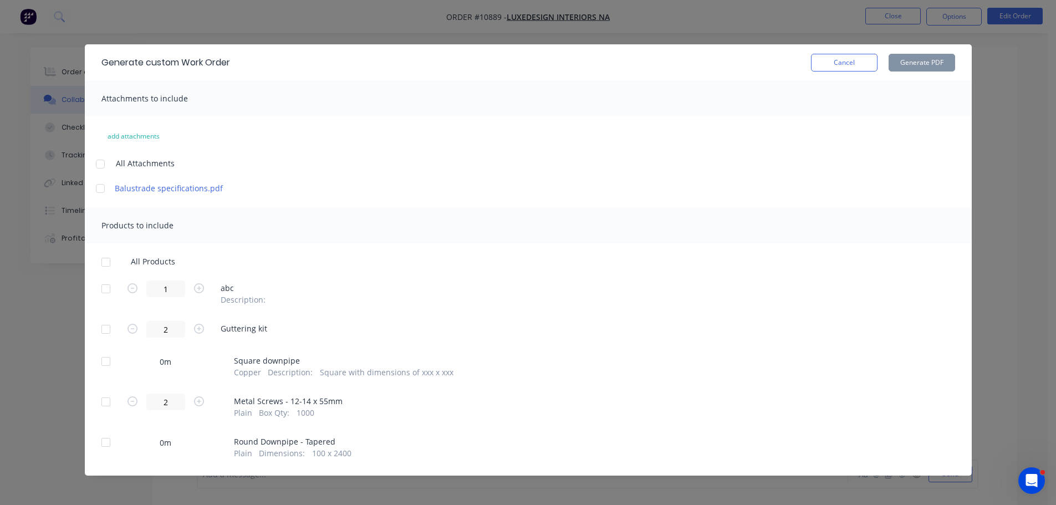
click at [94, 188] on div at bounding box center [100, 188] width 22 height 22
click at [100, 263] on div at bounding box center [106, 262] width 22 height 22
click at [906, 64] on button "Generate PDF" at bounding box center [921, 63] width 67 height 18
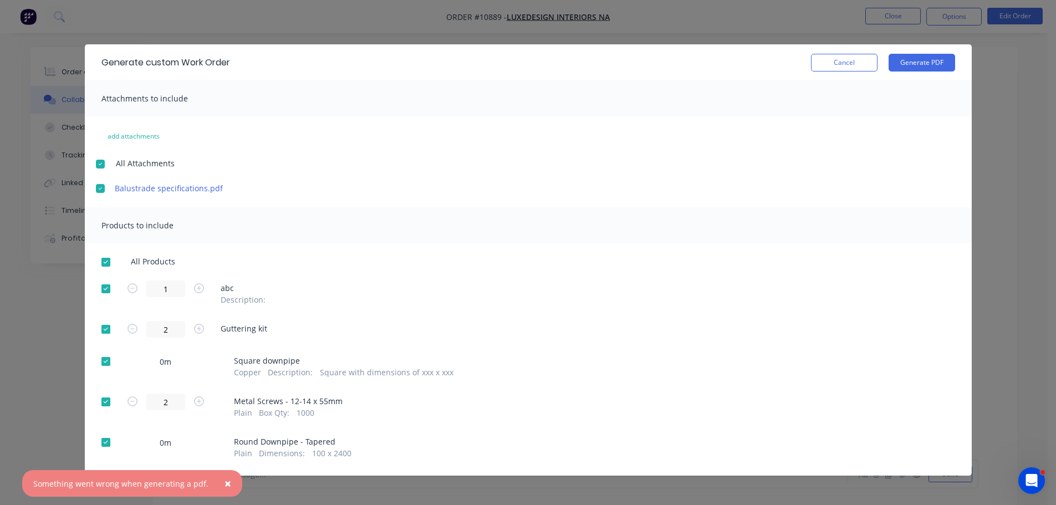
click at [224, 482] on span "×" at bounding box center [227, 483] width 7 height 16
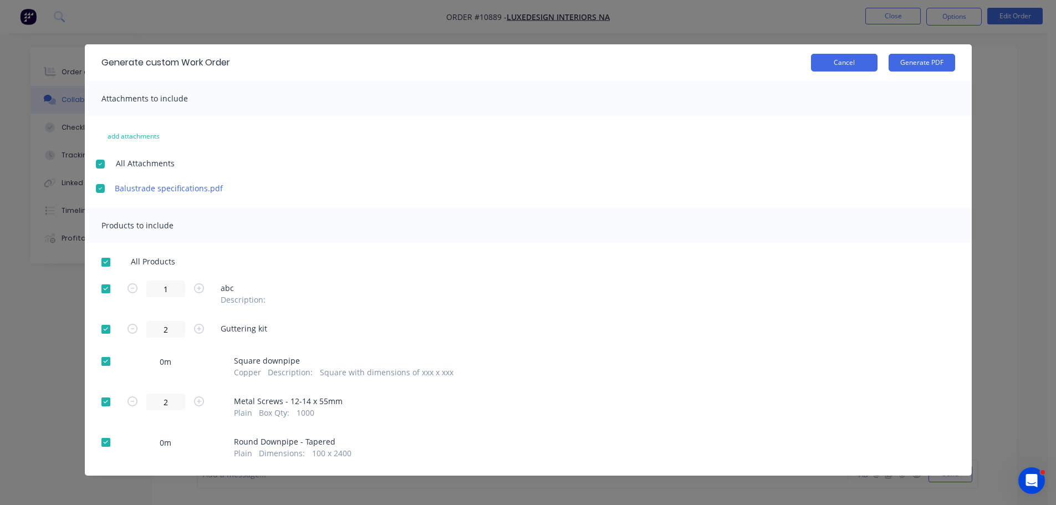
click at [834, 65] on button "Cancel" at bounding box center [844, 63] width 67 height 18
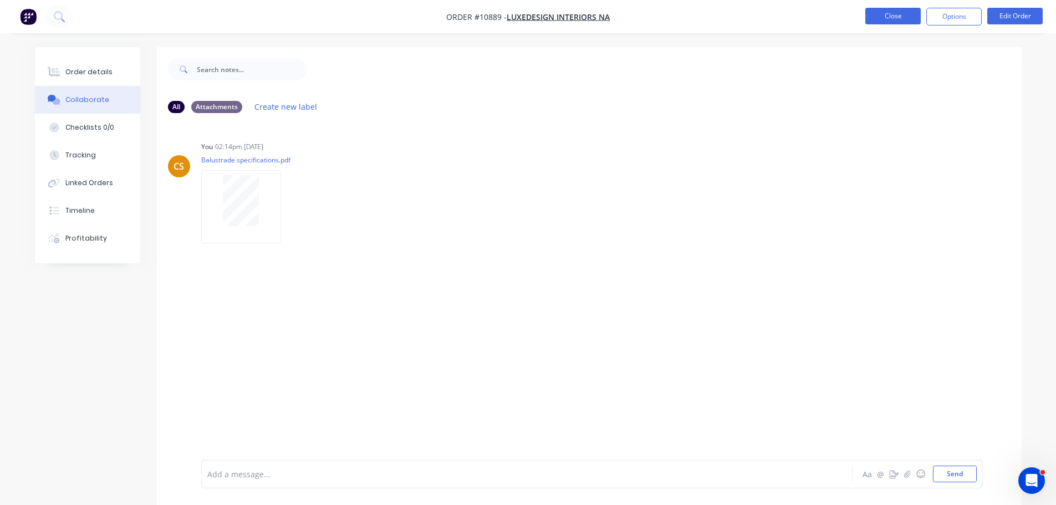
click at [892, 18] on button "Close" at bounding box center [892, 16] width 55 height 17
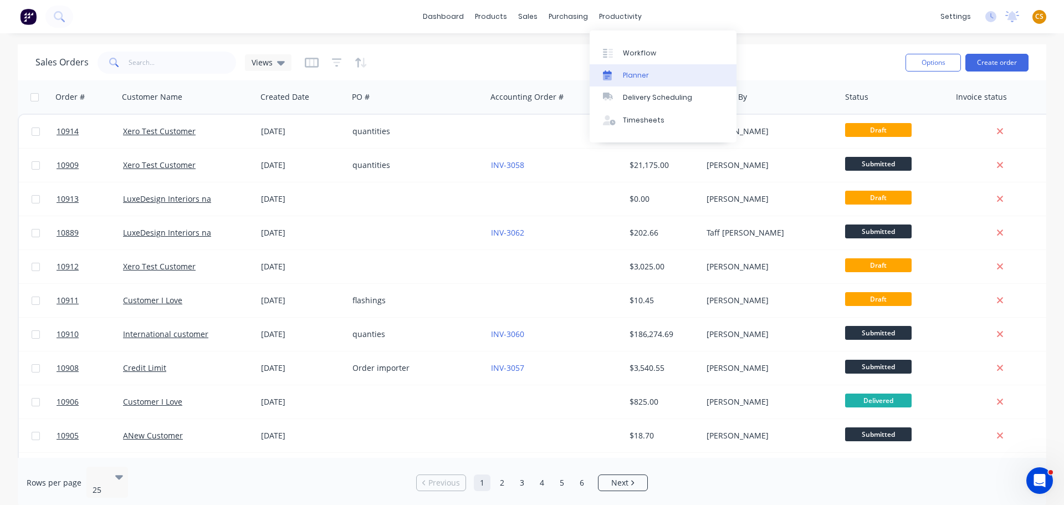
click at [640, 73] on div "Planner" at bounding box center [636, 75] width 26 height 10
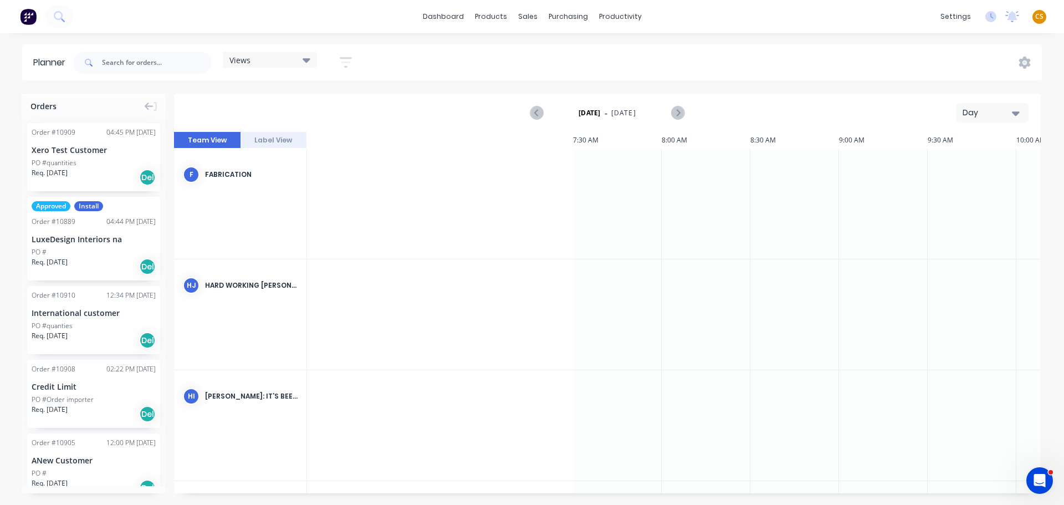
scroll to position [0, 1044]
click at [989, 113] on div "Day" at bounding box center [988, 113] width 51 height 12
click at [944, 164] on div "Week" at bounding box center [973, 165] width 110 height 22
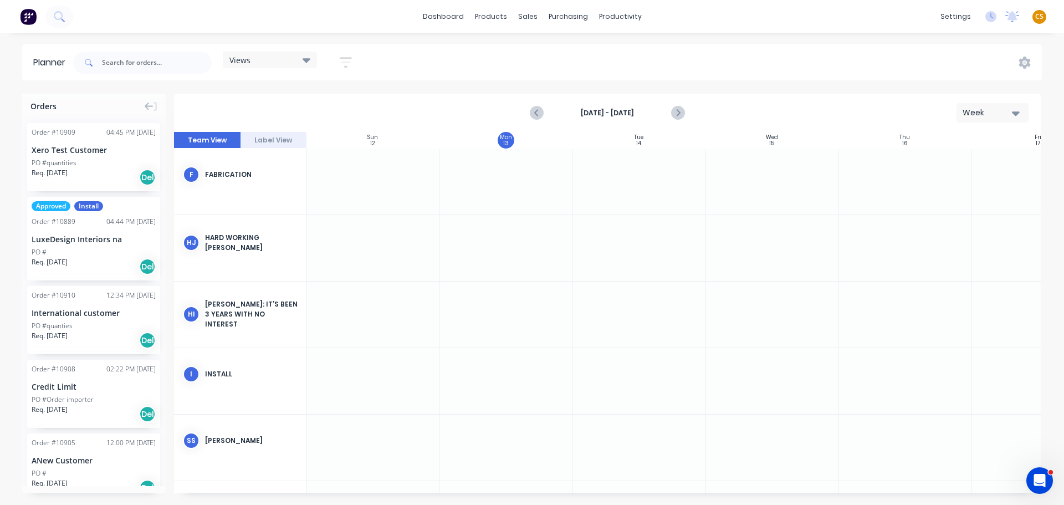
scroll to position [0, 0]
drag, startPoint x: 94, startPoint y: 168, endPoint x: 482, endPoint y: 172, distance: 388.0
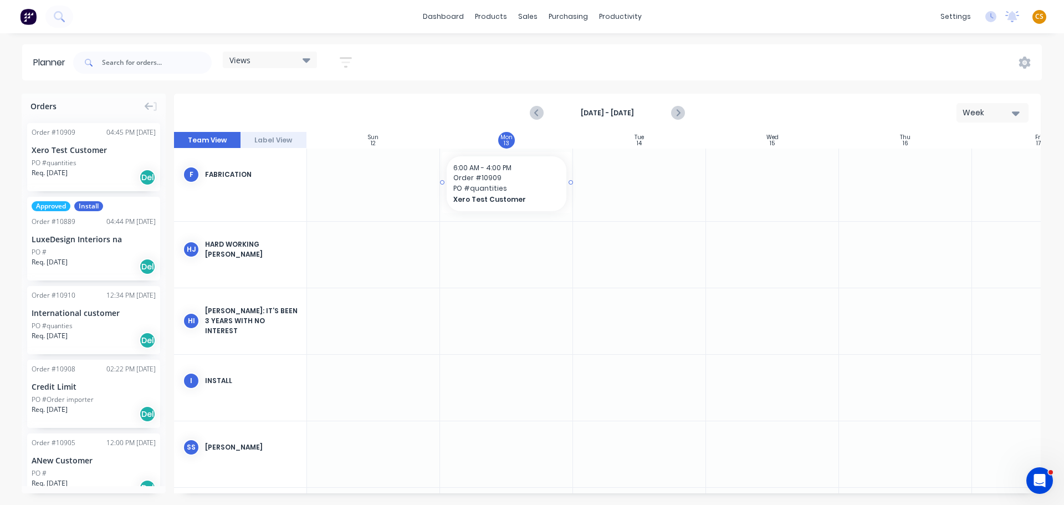
click at [482, 172] on div "6:00 AM - 4:00 PM" at bounding box center [506, 168] width 106 height 10
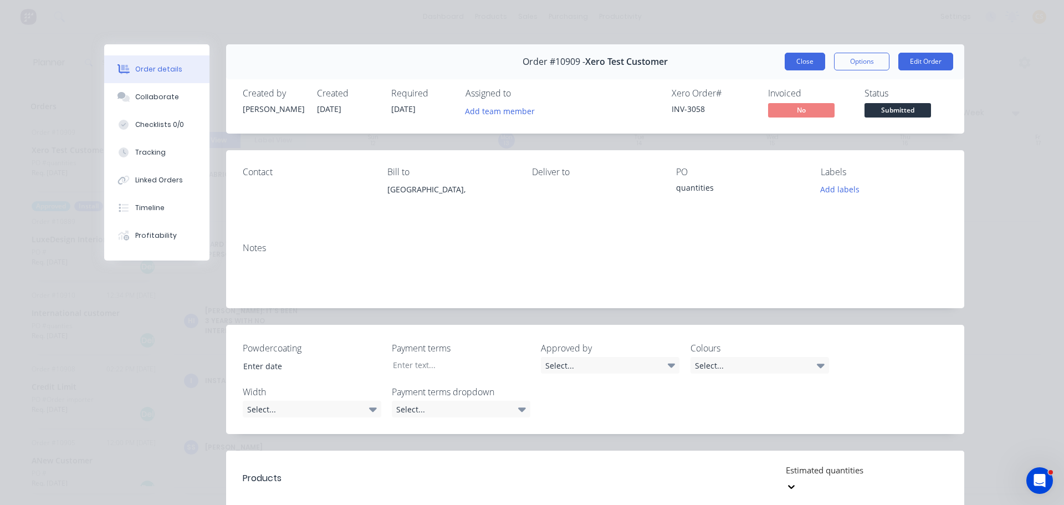
click at [802, 65] on button "Close" at bounding box center [805, 62] width 40 height 18
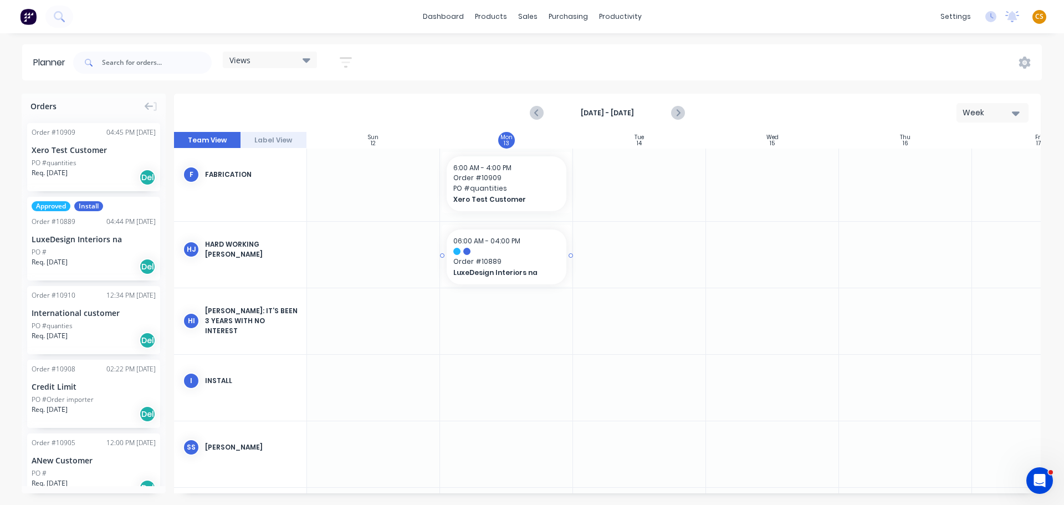
drag, startPoint x: 95, startPoint y: 255, endPoint x: 493, endPoint y: 249, distance: 397.4
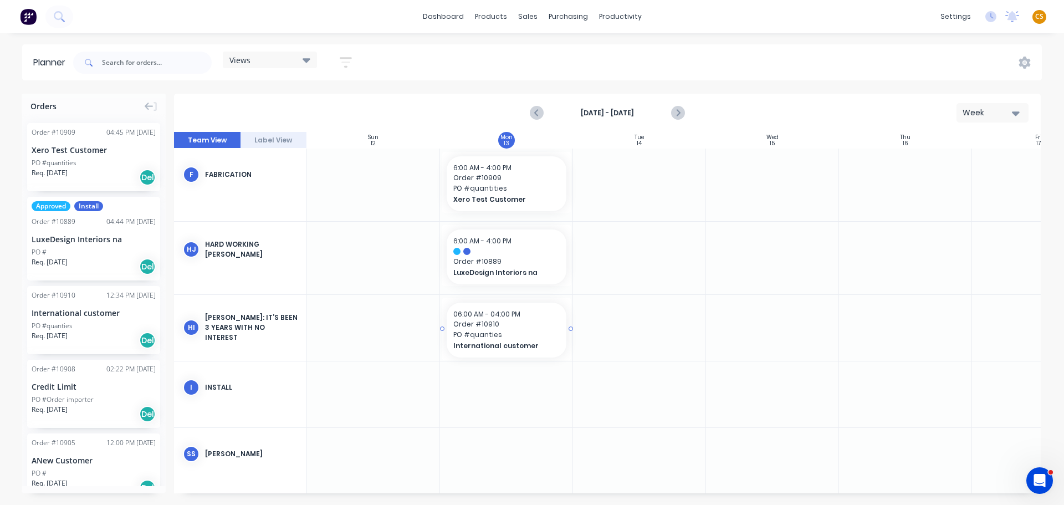
drag, startPoint x: 70, startPoint y: 331, endPoint x: 465, endPoint y: 317, distance: 395.4
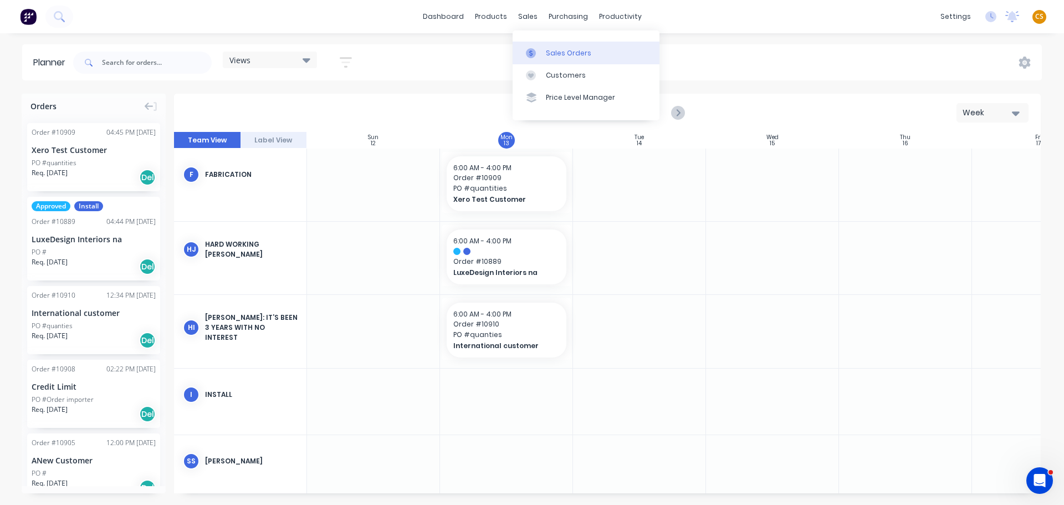
click at [556, 58] on div "Sales Orders" at bounding box center [568, 53] width 45 height 10
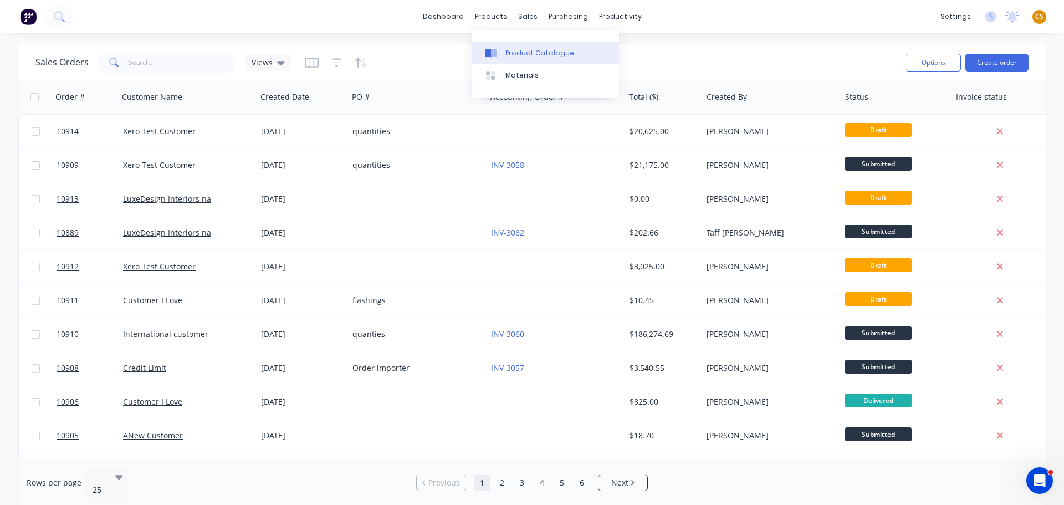
click at [507, 56] on div "Product Catalogue" at bounding box center [539, 53] width 69 height 10
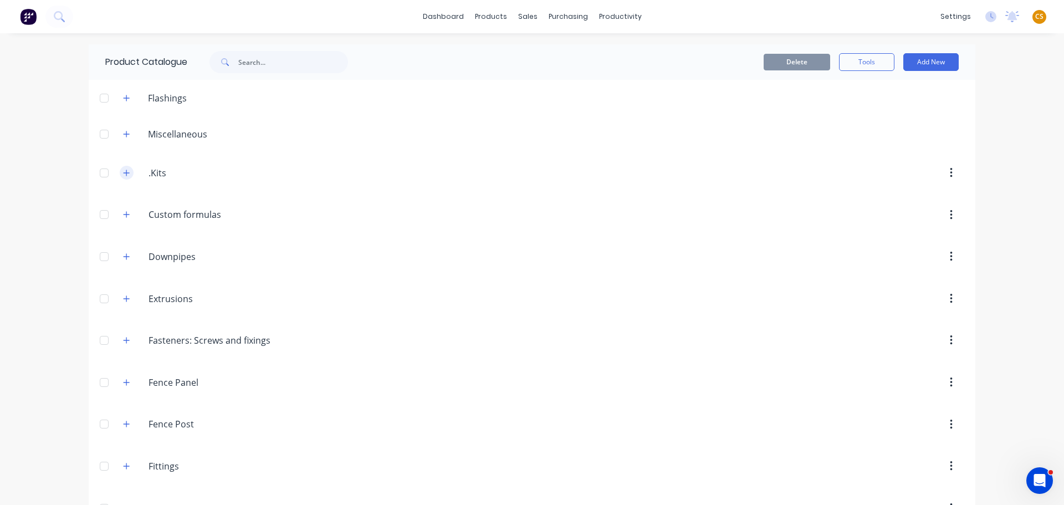
click at [123, 176] on icon "button" at bounding box center [126, 173] width 7 height 8
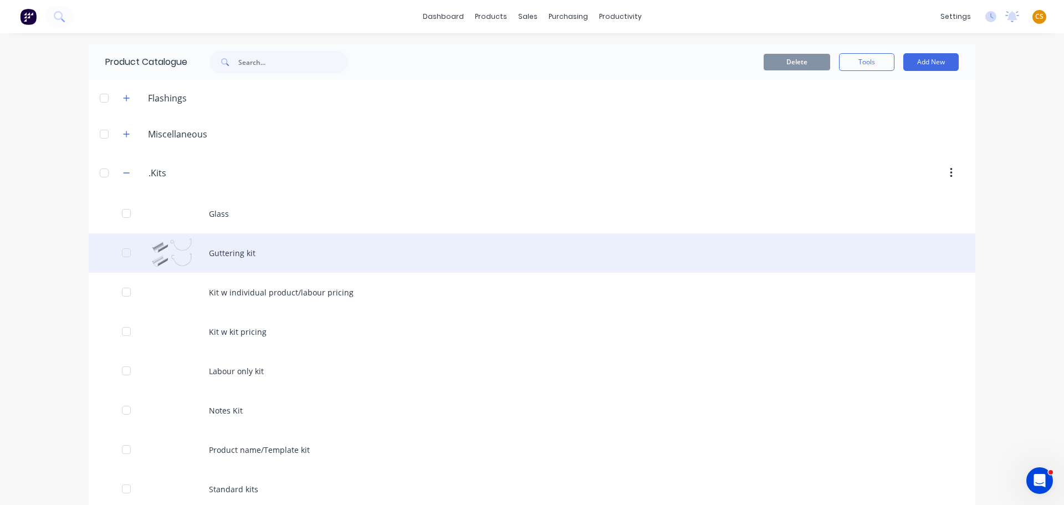
click at [219, 257] on div "Guttering kit" at bounding box center [532, 252] width 887 height 39
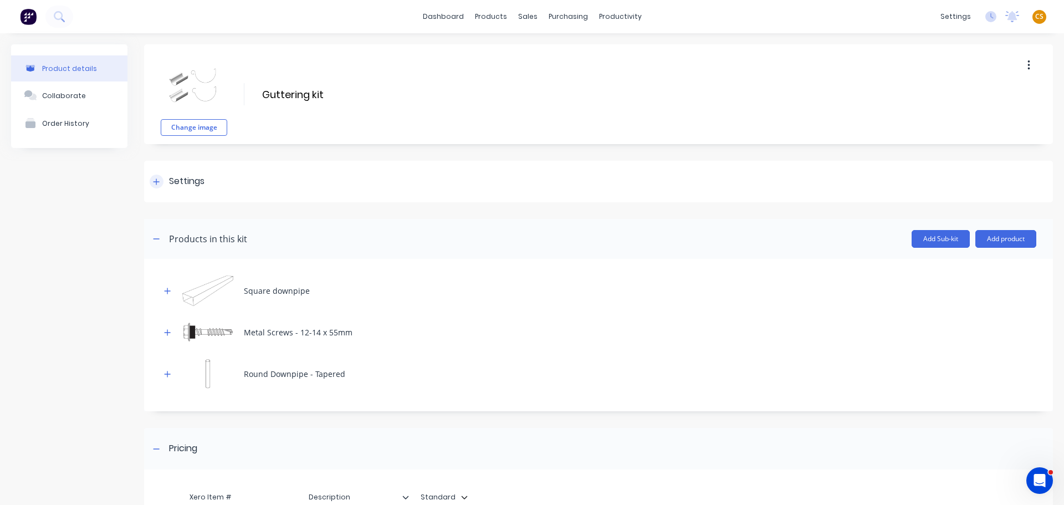
click at [156, 182] on icon at bounding box center [157, 181] width 6 height 6
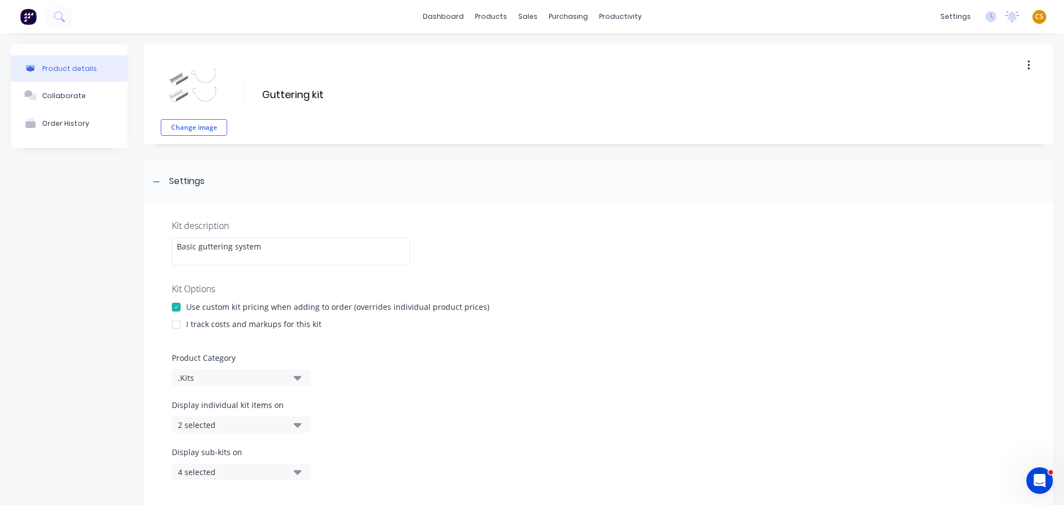
click at [214, 326] on div "I track costs and markups for this kit" at bounding box center [253, 324] width 135 height 12
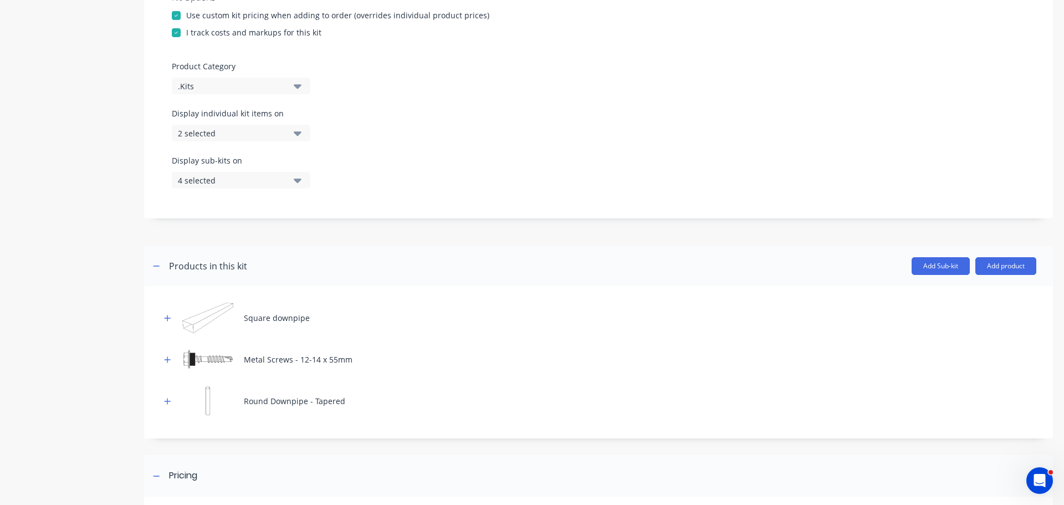
scroll to position [461, 0]
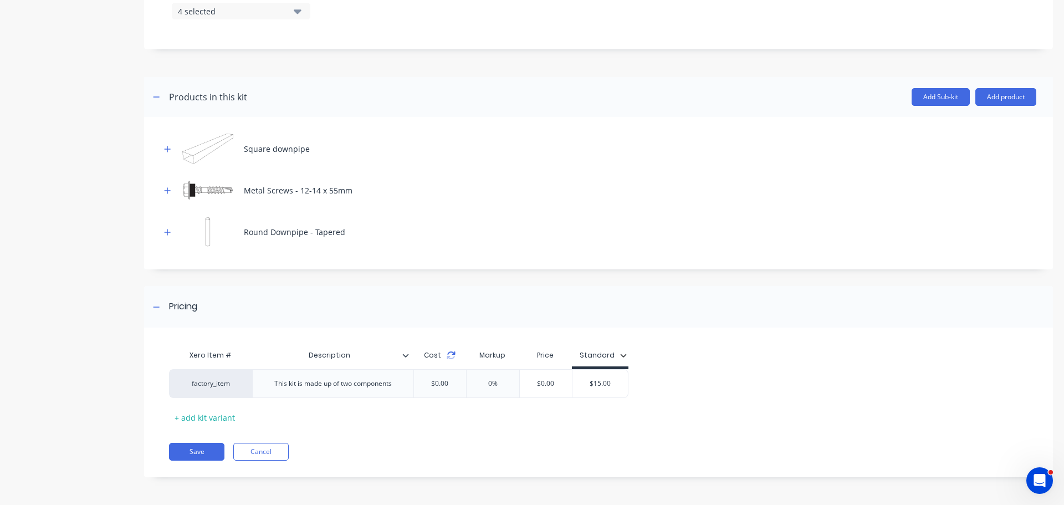
click at [447, 355] on icon at bounding box center [451, 355] width 9 height 9
click at [171, 152] on button "button" at bounding box center [168, 149] width 14 height 14
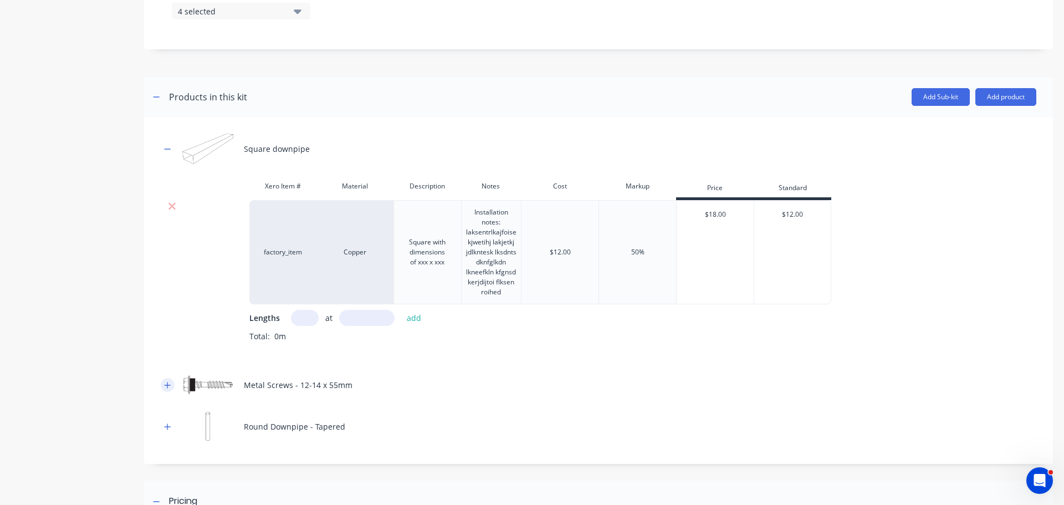
click at [166, 389] on icon "button" at bounding box center [167, 385] width 7 height 8
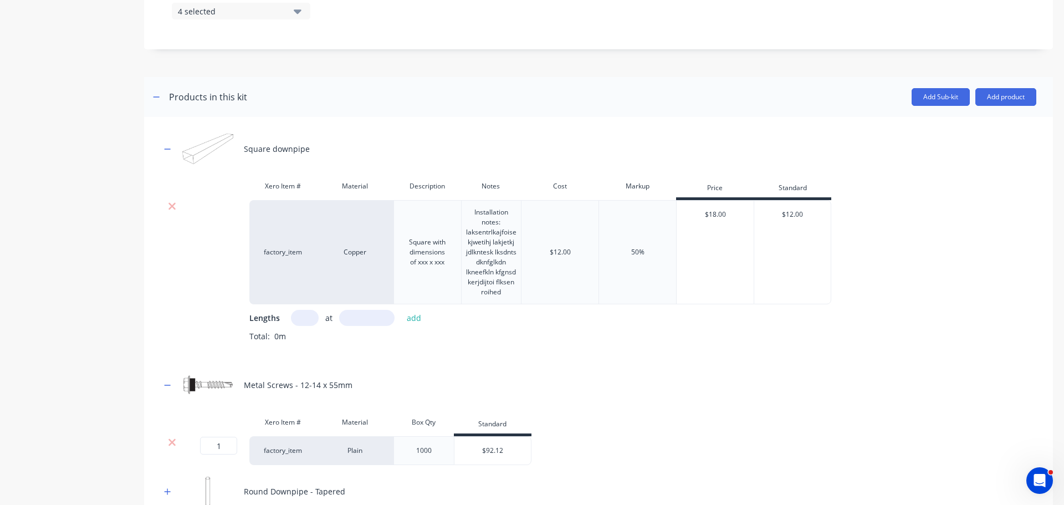
scroll to position [627, 0]
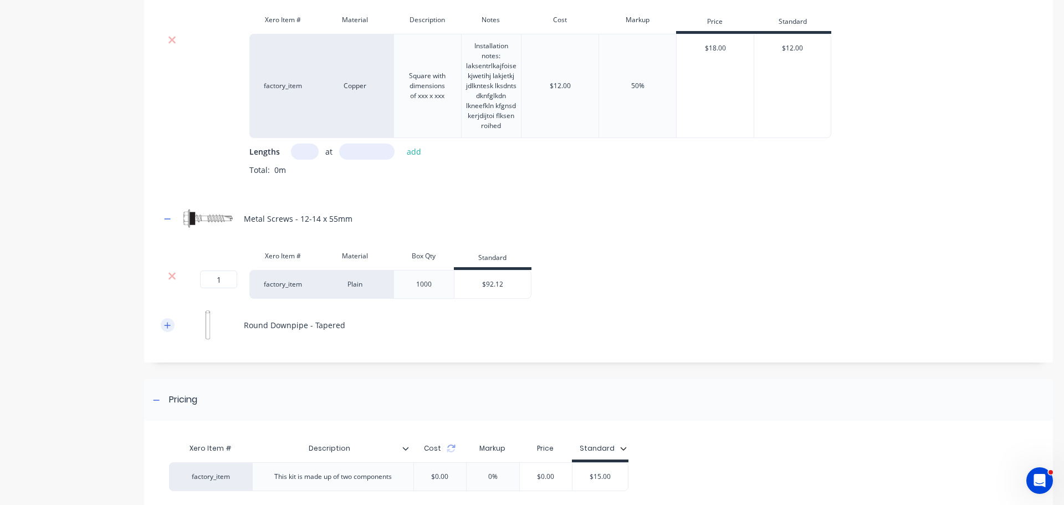
click at [161, 332] on button "button" at bounding box center [168, 325] width 14 height 14
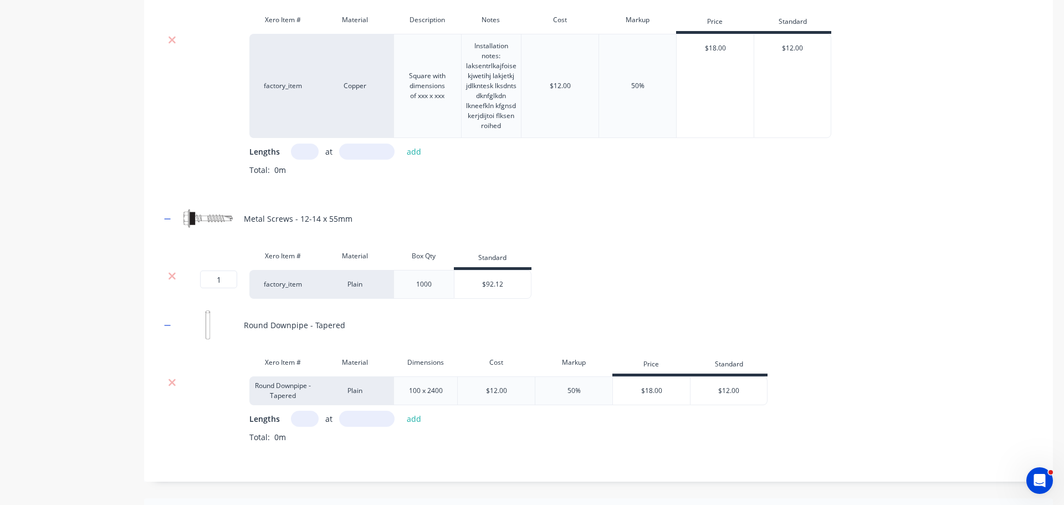
click at [306, 159] on input "text" at bounding box center [305, 152] width 28 height 16
type input "1"
type input "1200"
click at [418, 159] on button "add" at bounding box center [414, 151] width 26 height 15
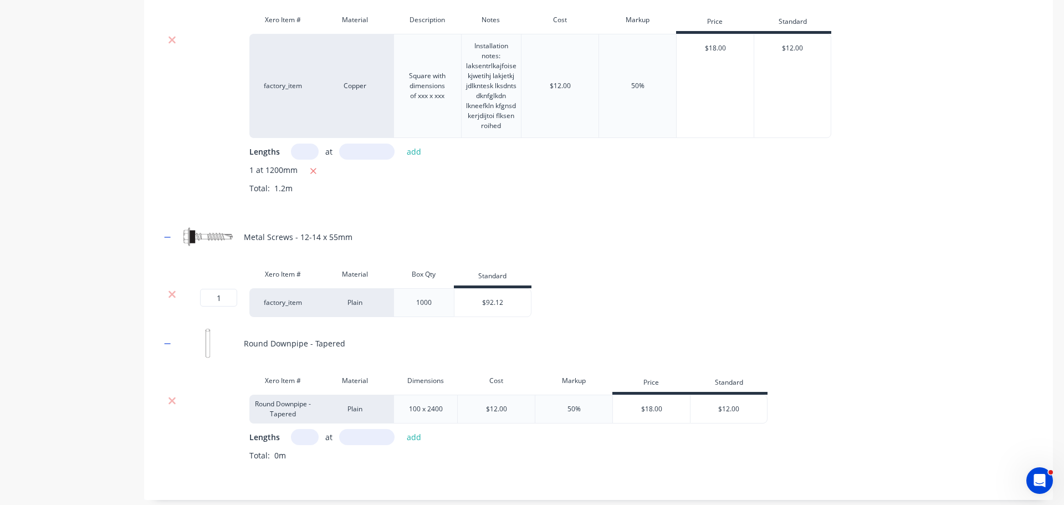
click at [300, 445] on input "text" at bounding box center [305, 437] width 28 height 16
type input "3"
type input "2400"
drag, startPoint x: 416, startPoint y: 447, endPoint x: 420, endPoint y: 438, distance: 9.7
click at [416, 444] on button "add" at bounding box center [414, 436] width 26 height 15
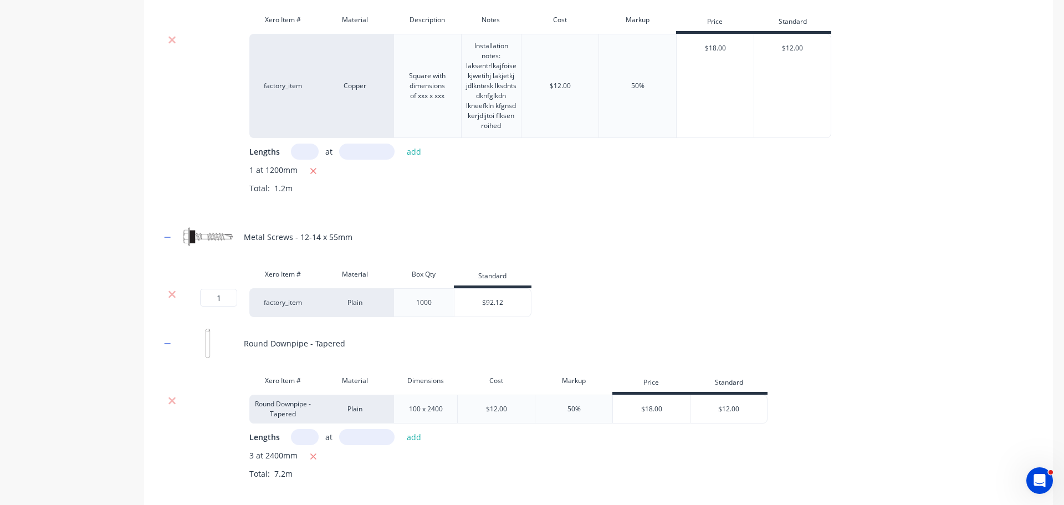
scroll to position [886, 0]
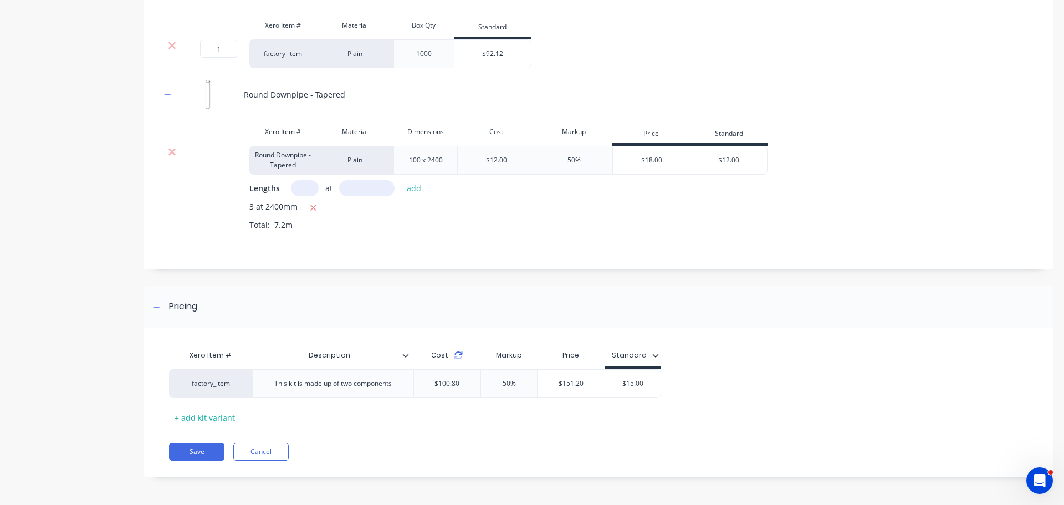
click at [461, 353] on icon at bounding box center [458, 352] width 8 height 3
click at [993, 138] on div "Xero Item # Material Dimensions Cost Markup Price Standard Round Downpipe - Tap…" at bounding box center [599, 184] width 876 height 126
click at [266, 449] on button "Cancel" at bounding box center [260, 452] width 55 height 18
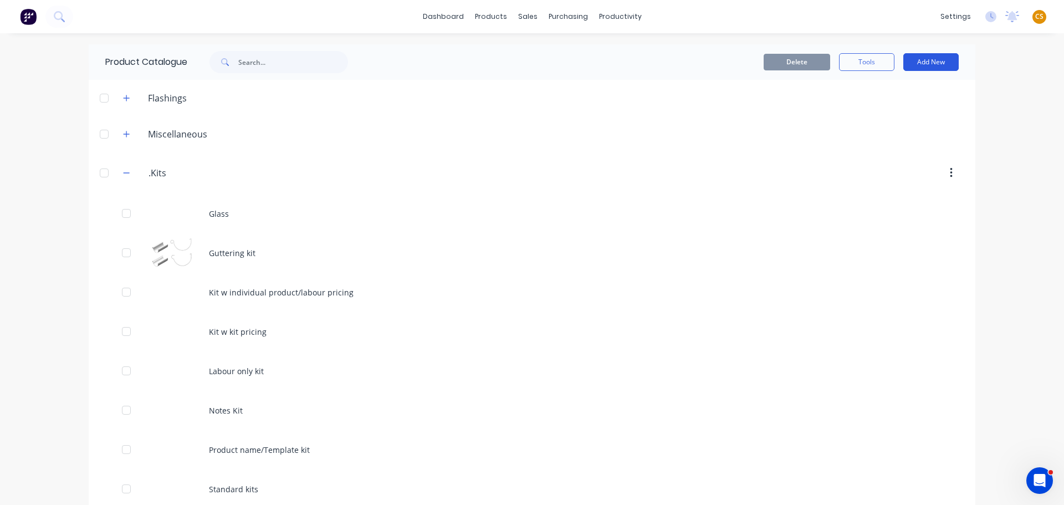
click at [915, 60] on button "Add New" at bounding box center [930, 62] width 55 height 18
click at [863, 161] on div "Product Kit" at bounding box center [905, 157] width 85 height 16
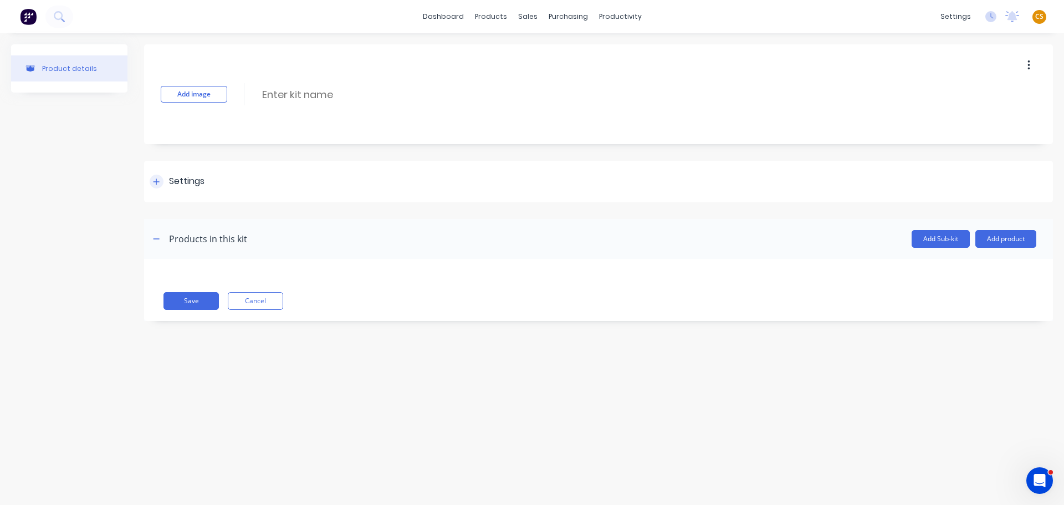
click at [158, 182] on icon at bounding box center [156, 182] width 7 height 8
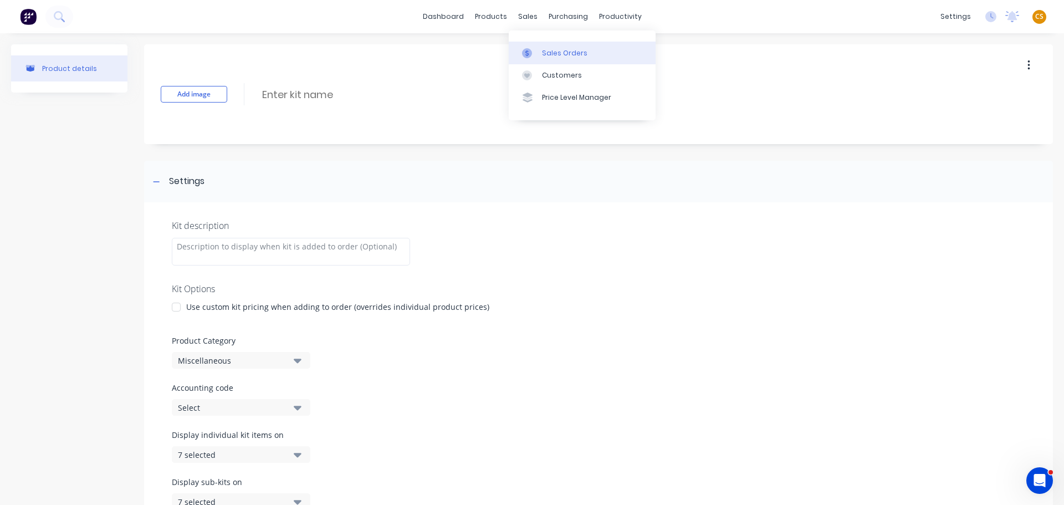
click at [548, 50] on div "Sales Orders" at bounding box center [564, 53] width 45 height 10
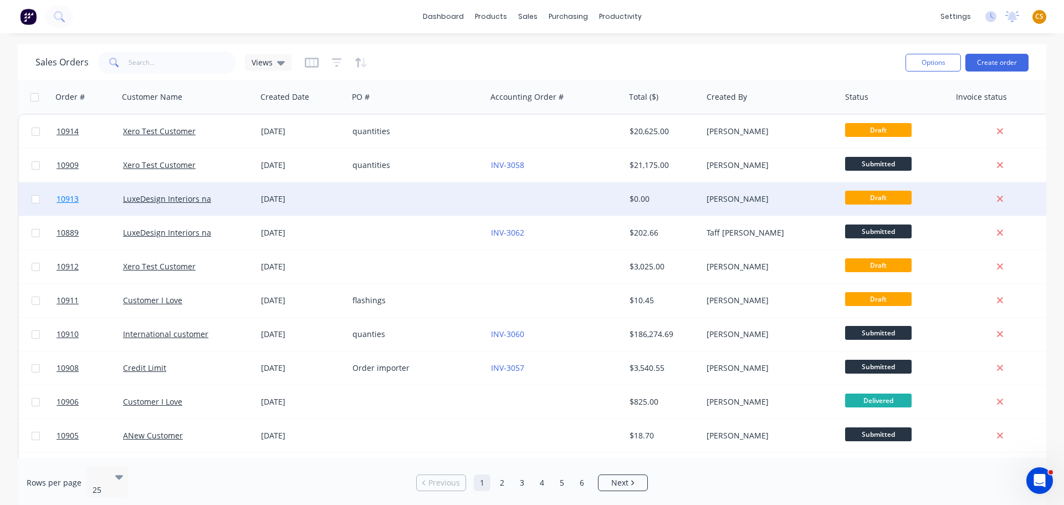
click at [95, 197] on link "10913" at bounding box center [90, 198] width 67 height 33
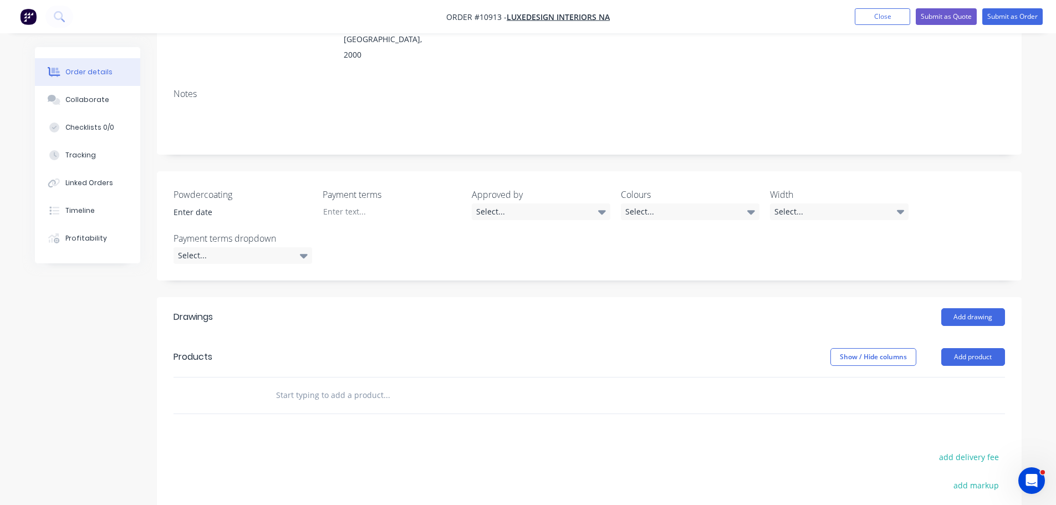
scroll to position [331, 0]
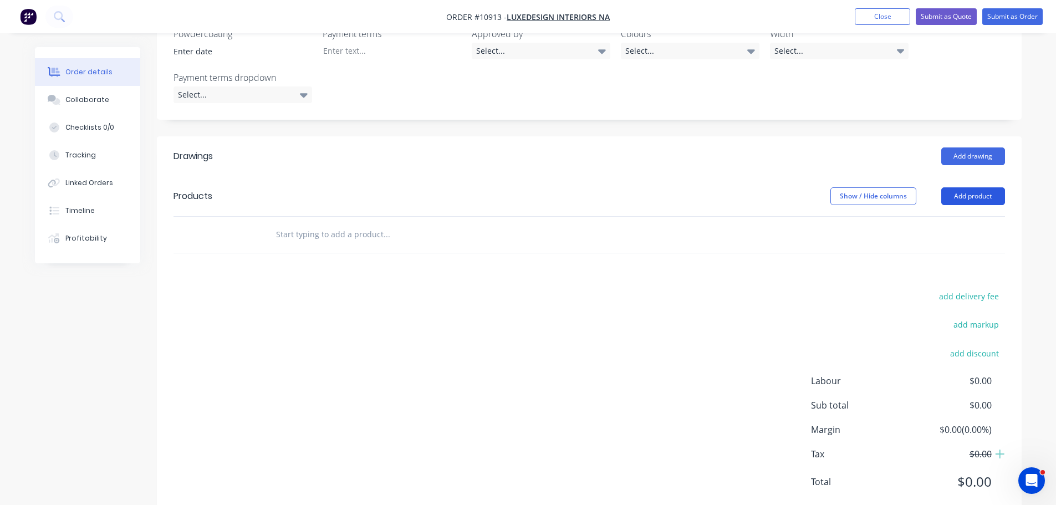
click at [955, 187] on button "Add product" at bounding box center [973, 196] width 64 height 18
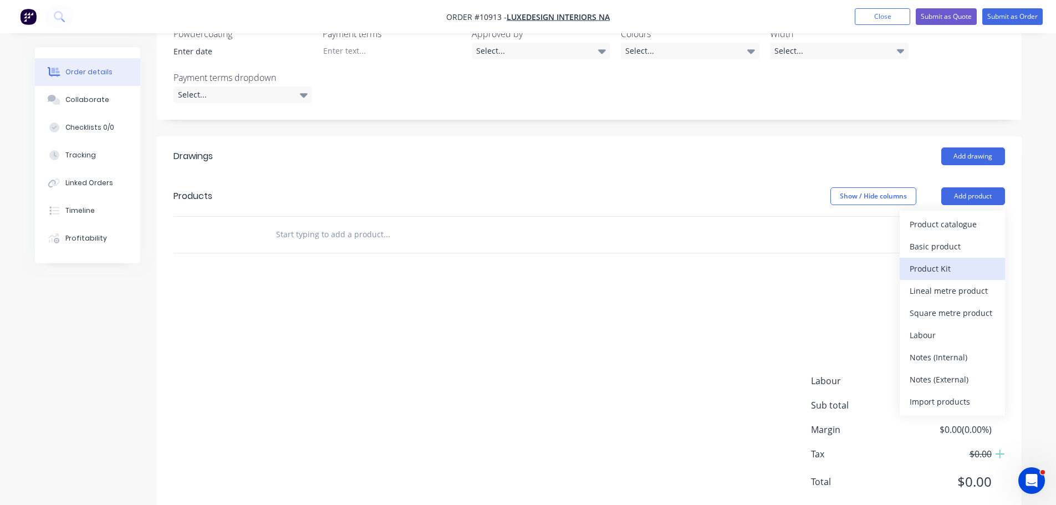
click at [920, 260] on div "Product Kit" at bounding box center [951, 268] width 85 height 16
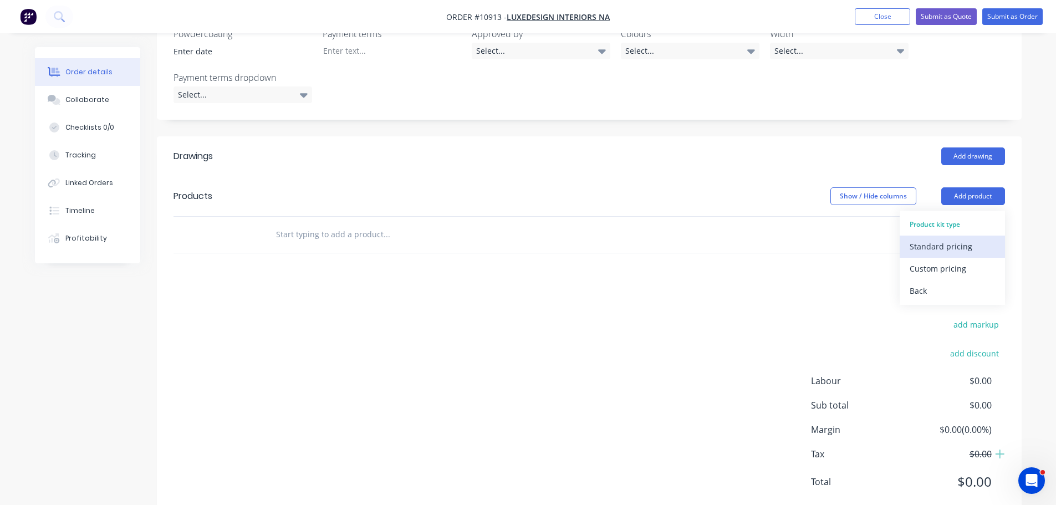
click at [913, 238] on div "Standard pricing" at bounding box center [951, 246] width 85 height 16
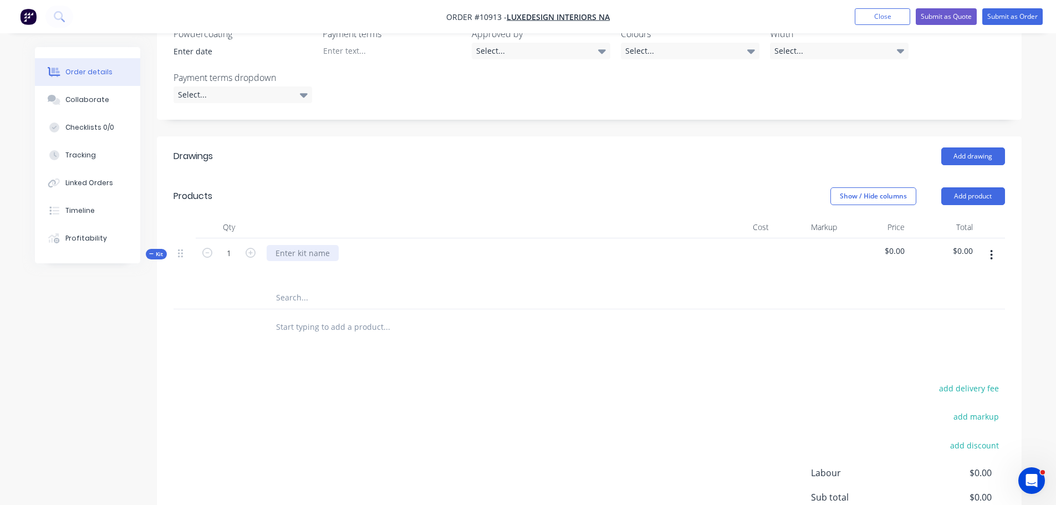
click at [300, 245] on div at bounding box center [303, 253] width 72 height 16
click at [284, 287] on input "text" at bounding box center [386, 298] width 222 height 22
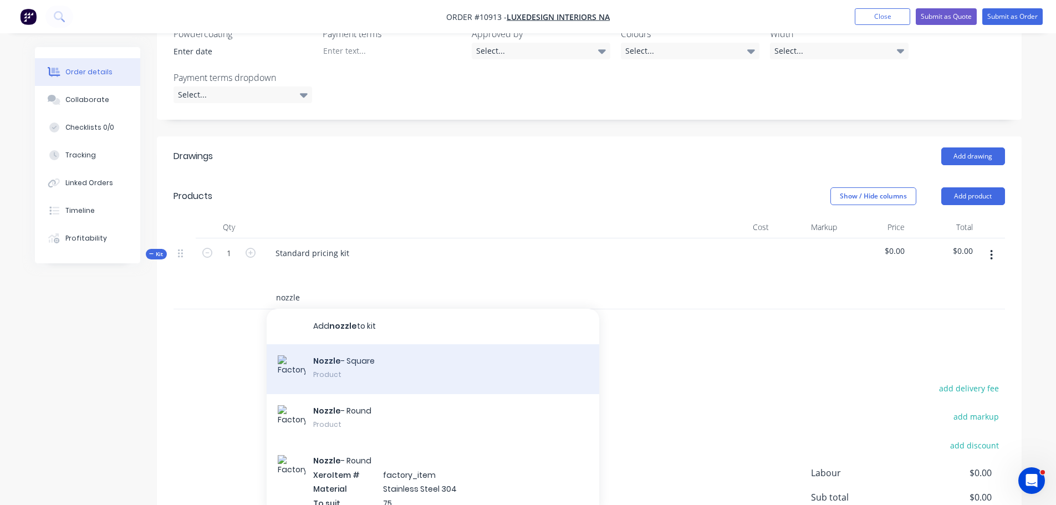
type input "nozzle"
click at [351, 344] on div "Nozzle - Square Product" at bounding box center [433, 369] width 333 height 50
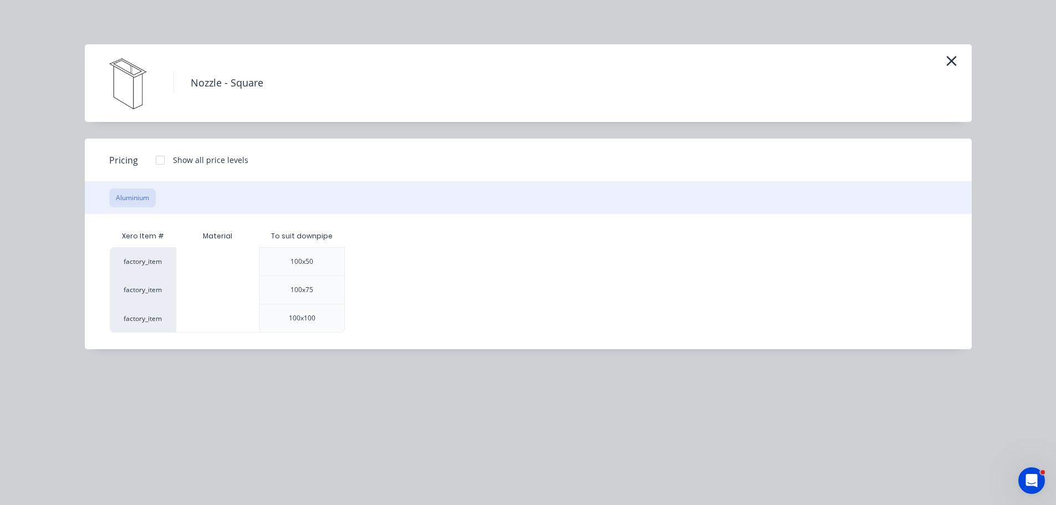
click at [162, 162] on div at bounding box center [160, 160] width 22 height 22
click at [366, 260] on div "$10.30" at bounding box center [372, 262] width 55 height 28
drag, startPoint x: 122, startPoint y: 480, endPoint x: 129, endPoint y: 443, distance: 37.6
click at [122, 481] on icon "button" at bounding box center [122, 482] width 7 height 10
click at [210, 252] on div at bounding box center [217, 261] width 83 height 28
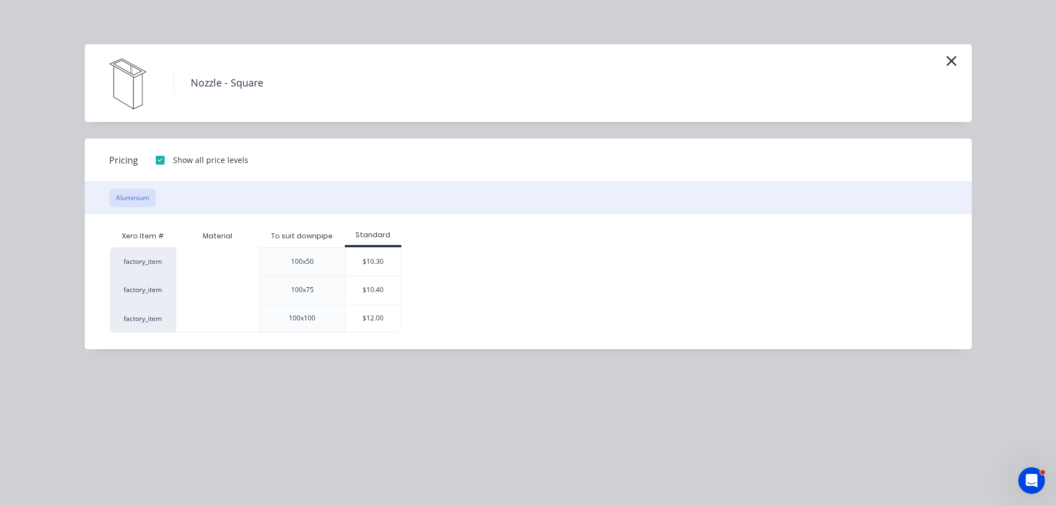
click at [220, 260] on div at bounding box center [217, 261] width 83 height 28
click at [220, 267] on div at bounding box center [217, 261] width 83 height 28
click at [949, 59] on icon "button" at bounding box center [951, 61] width 10 height 10
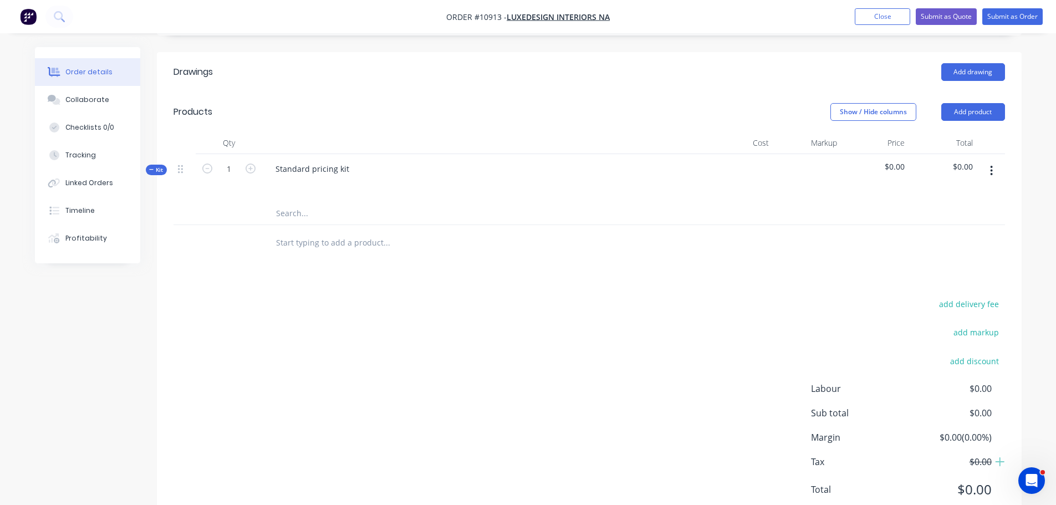
scroll to position [423, 0]
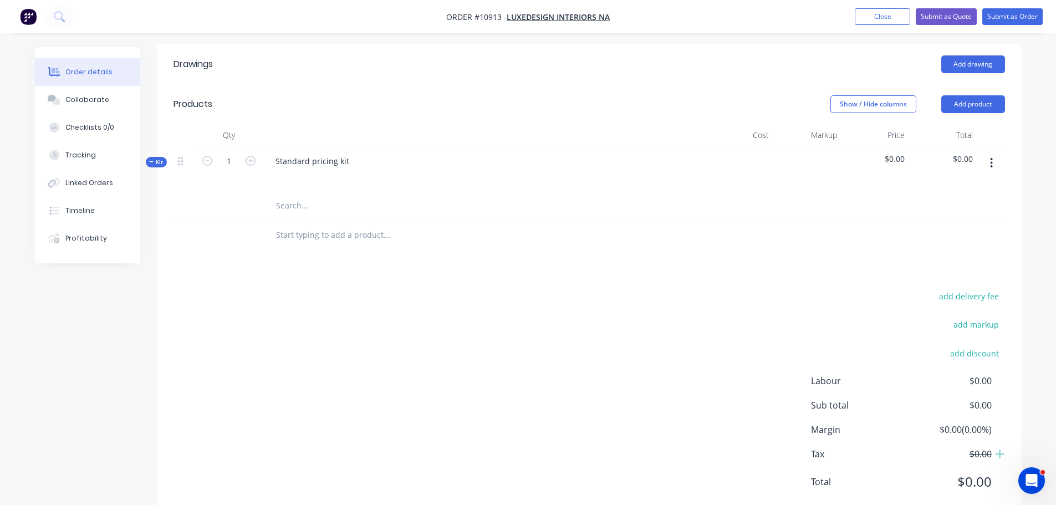
click at [292, 195] on input "text" at bounding box center [386, 206] width 222 height 22
click at [990, 157] on icon "button" at bounding box center [991, 163] width 3 height 12
click at [921, 206] on div "Add product to kit" at bounding box center [951, 214] width 85 height 16
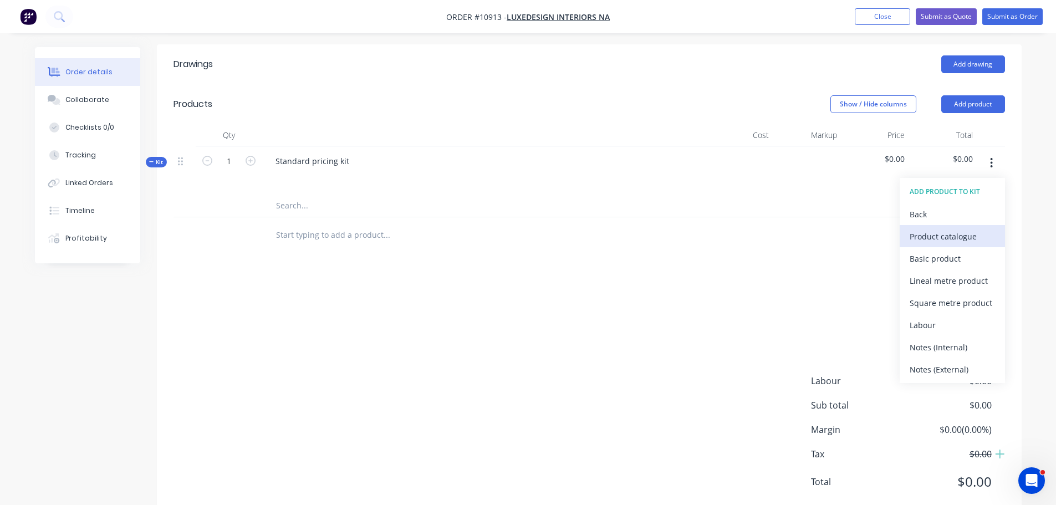
click at [933, 228] on div "Product catalogue" at bounding box center [951, 236] width 85 height 16
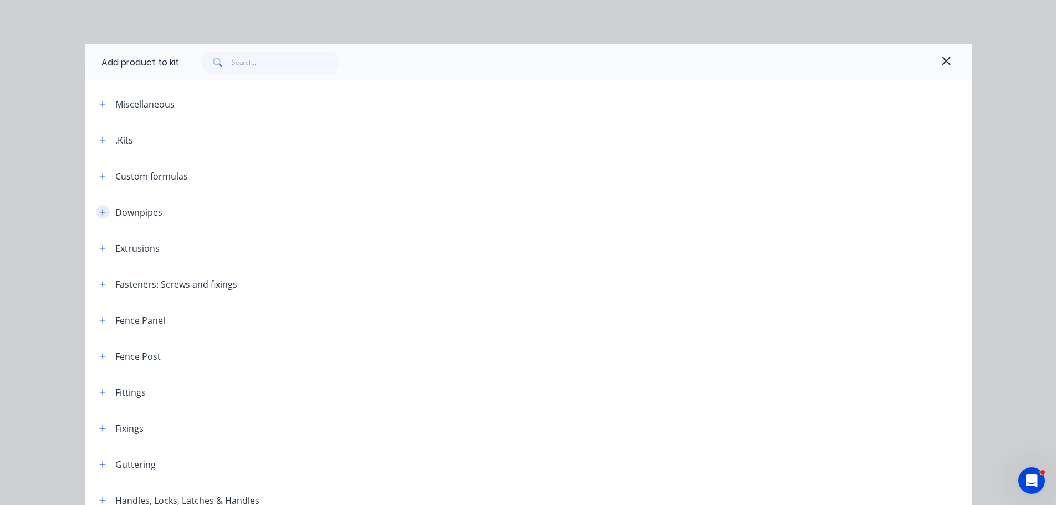
click at [99, 214] on icon "button" at bounding box center [102, 212] width 6 height 6
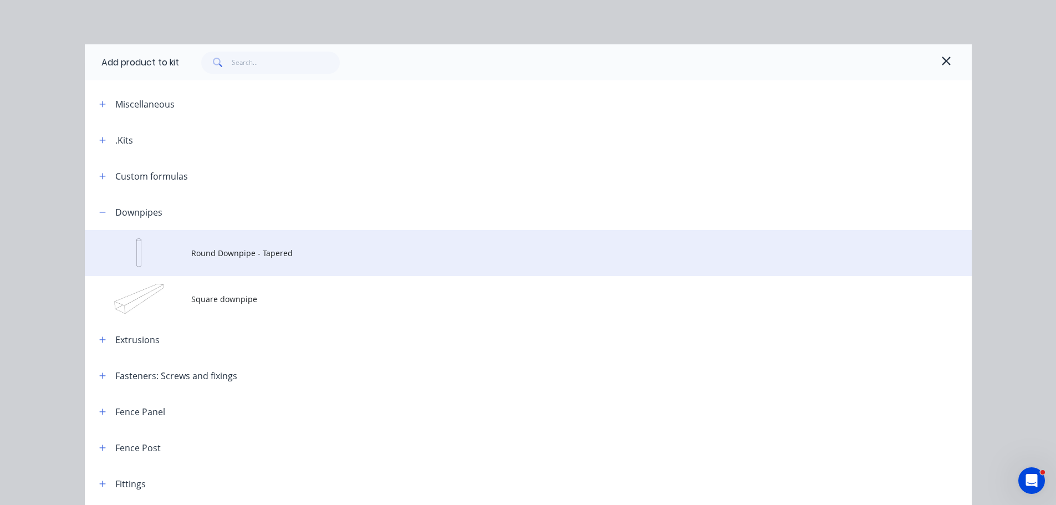
click at [231, 254] on span "Round Downpipe - Tapered" at bounding box center [503, 253] width 624 height 12
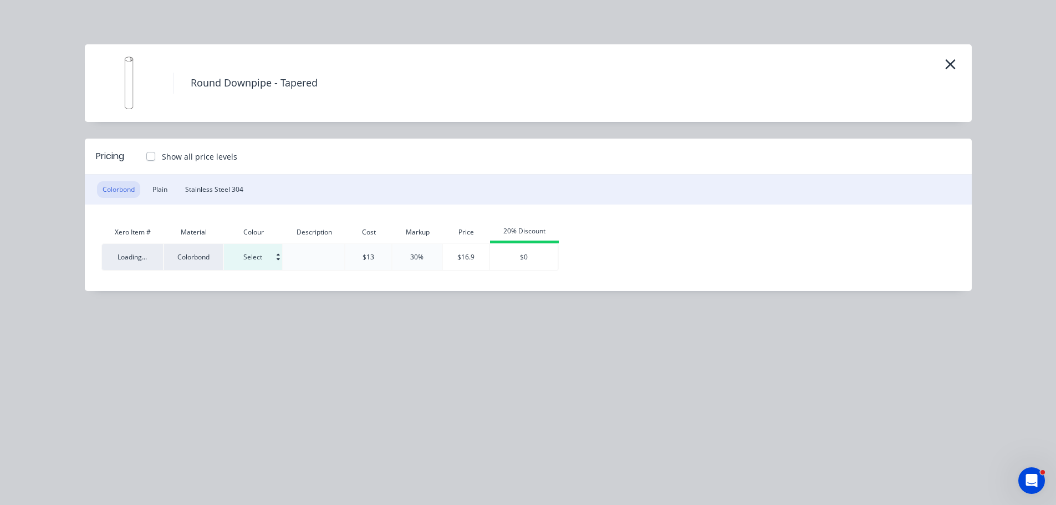
click at [264, 255] on input at bounding box center [253, 257] width 58 height 26
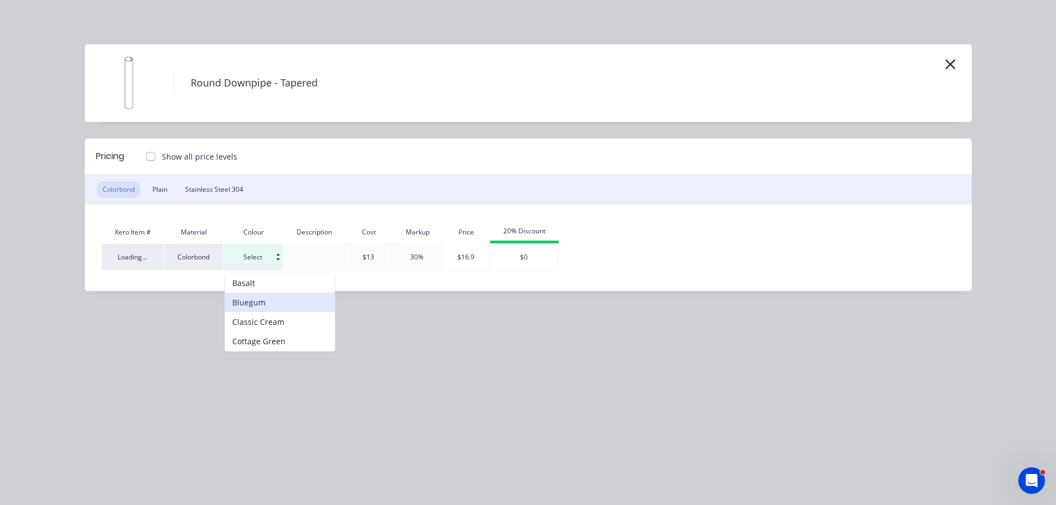
click at [250, 306] on div "Bluegum" at bounding box center [280, 302] width 110 height 19
type input "Bluegum"
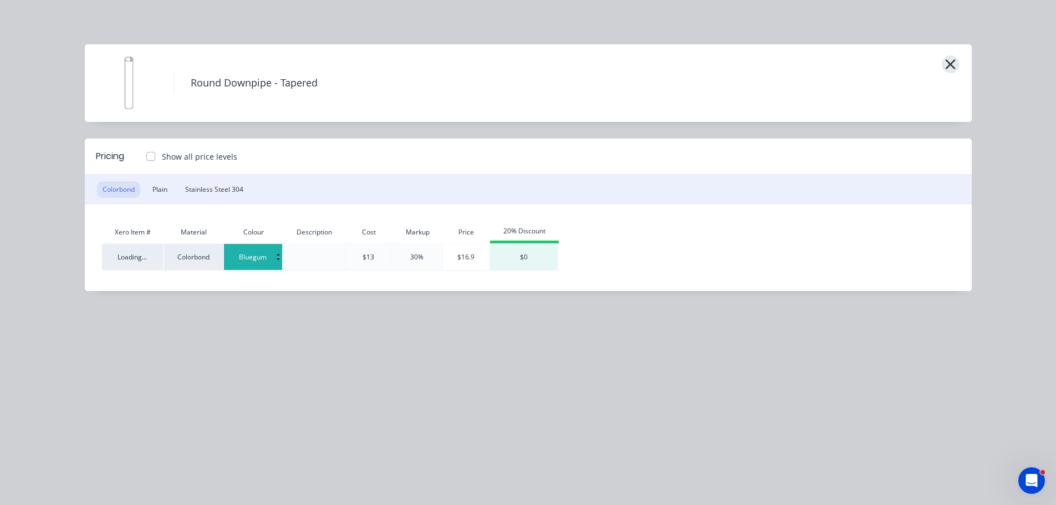
click at [950, 64] on icon "button" at bounding box center [950, 64] width 10 height 10
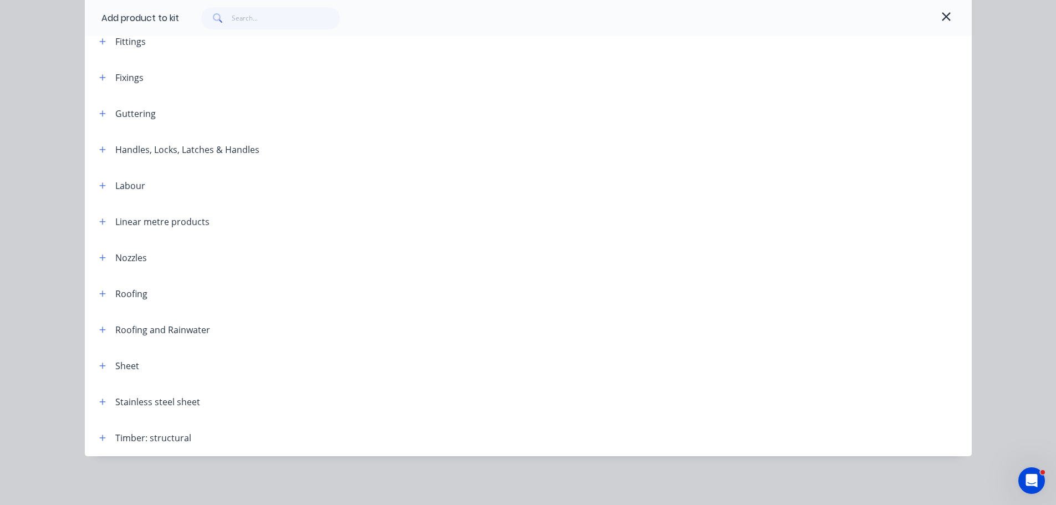
scroll to position [0, 0]
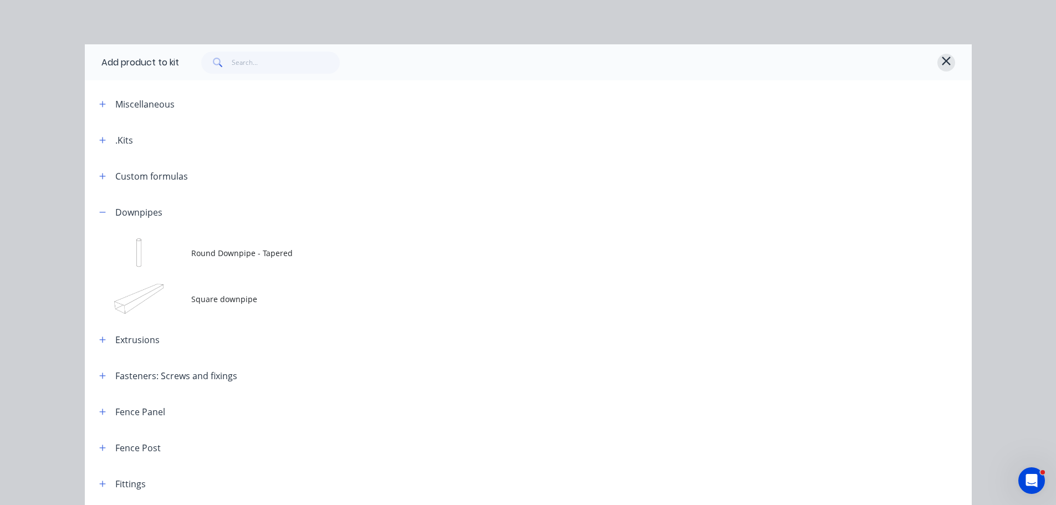
click at [944, 62] on icon "button" at bounding box center [946, 60] width 10 height 13
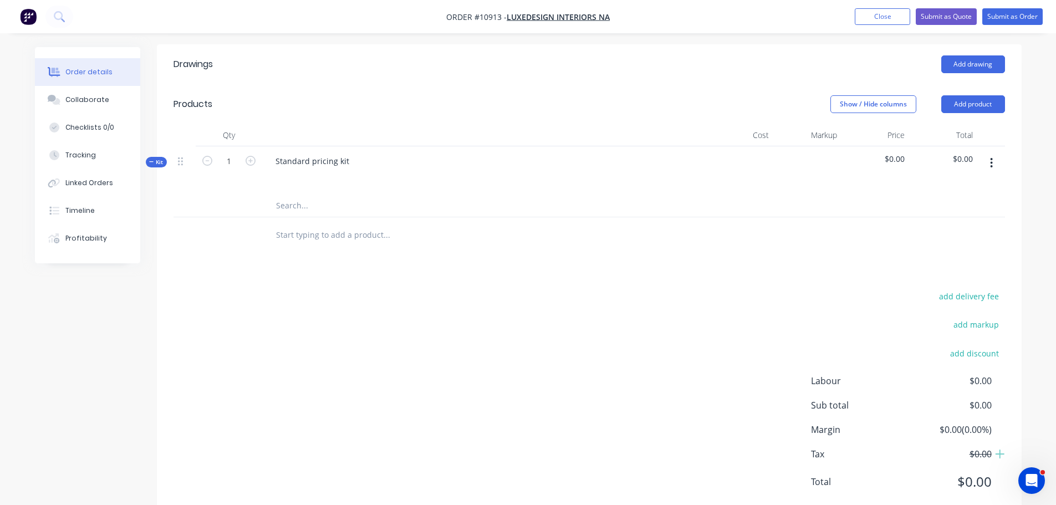
click at [298, 195] on input "text" at bounding box center [386, 206] width 222 height 22
click at [292, 224] on input "text" at bounding box center [386, 235] width 222 height 22
click at [962, 95] on button "Add product" at bounding box center [973, 104] width 64 height 18
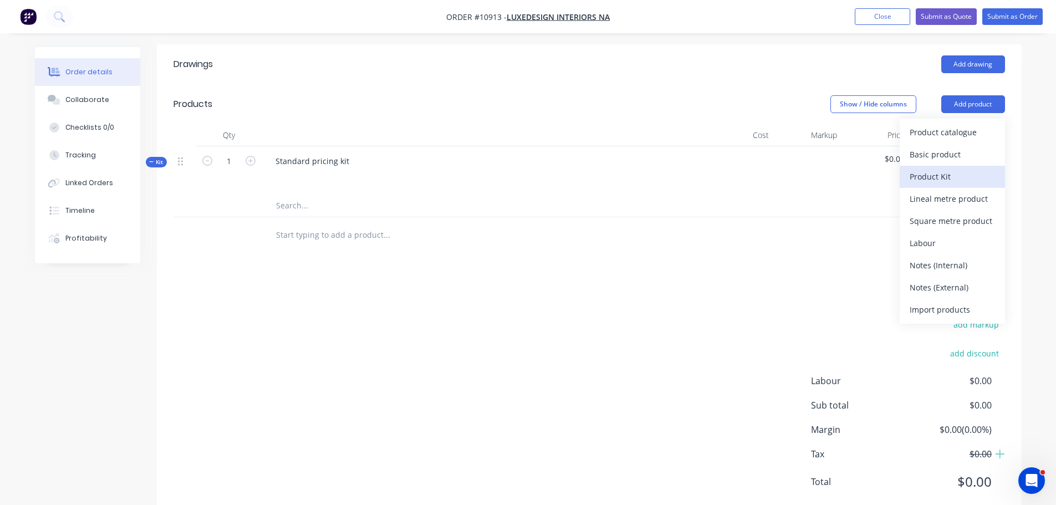
click at [936, 168] on div "Product Kit" at bounding box center [951, 176] width 85 height 16
click at [922, 168] on div "Custom pricing" at bounding box center [951, 176] width 85 height 16
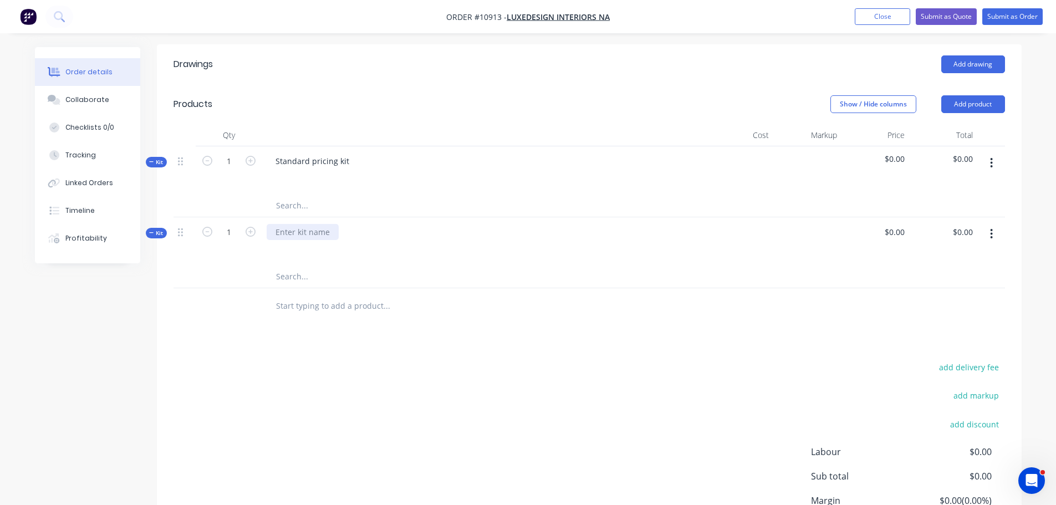
click at [307, 224] on div at bounding box center [303, 232] width 72 height 16
click at [292, 195] on input "text" at bounding box center [386, 206] width 222 height 22
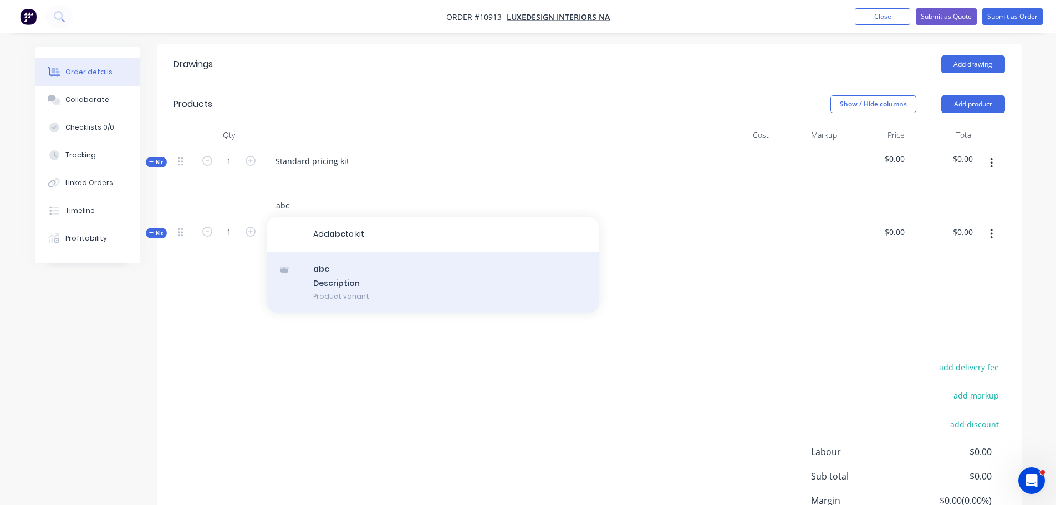
type input "abc"
click at [330, 252] on div "abc Description Product variant" at bounding box center [433, 282] width 333 height 61
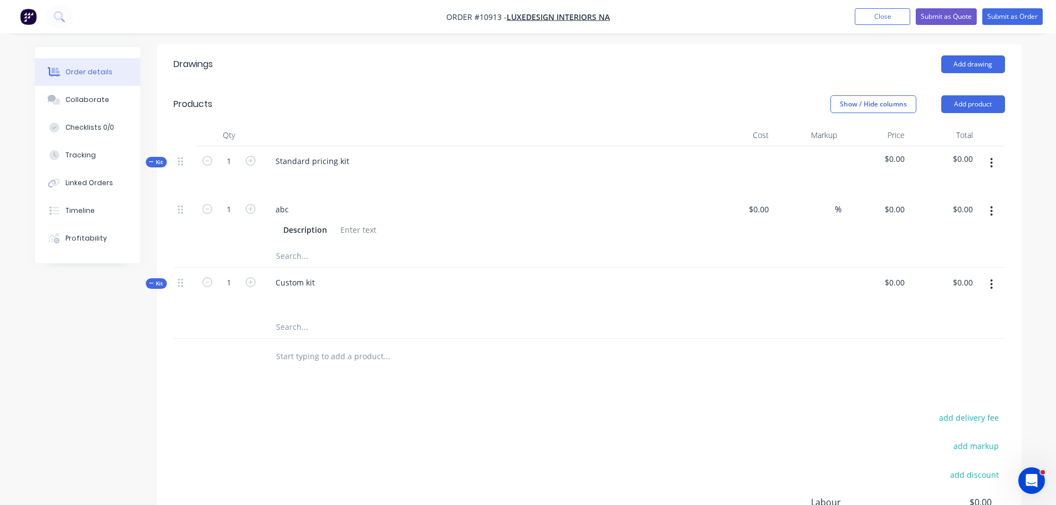
click at [288, 316] on input "text" at bounding box center [386, 327] width 222 height 22
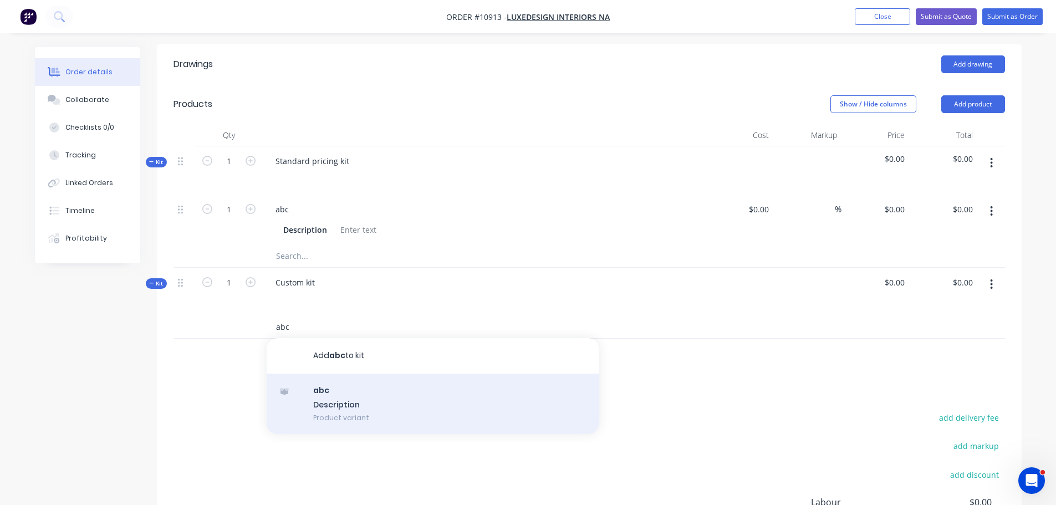
type input "abc"
click at [339, 375] on div "abc Description Product variant" at bounding box center [433, 404] width 333 height 61
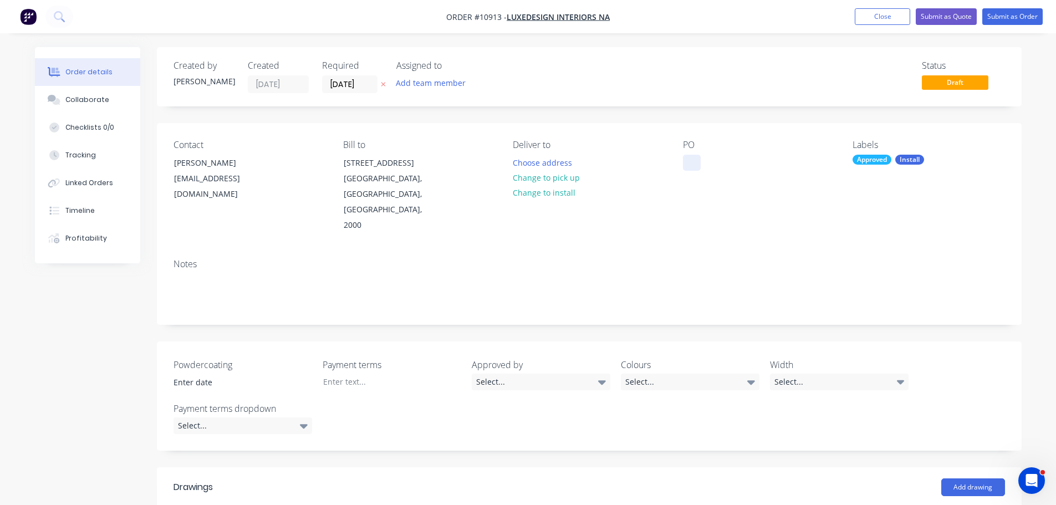
click at [692, 162] on div at bounding box center [692, 163] width 18 height 16
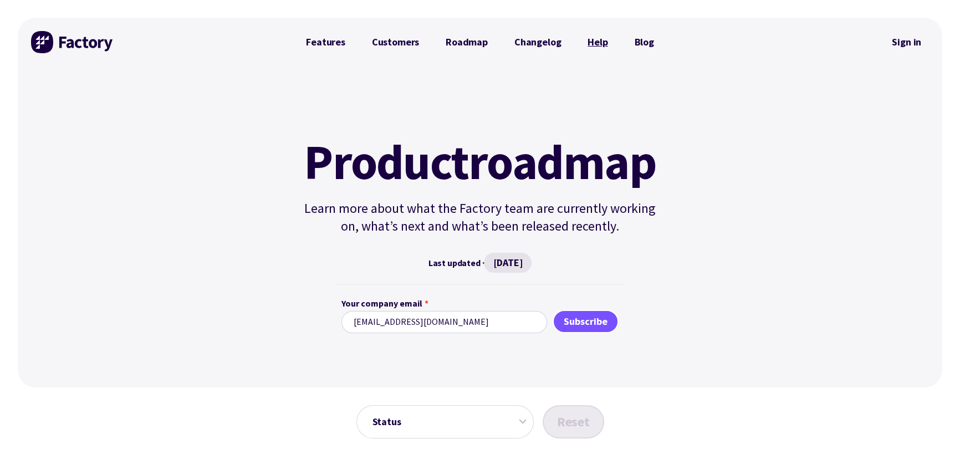
click at [591, 44] on link "Help" at bounding box center [597, 42] width 47 height 22
